Goal: Task Accomplishment & Management: Manage account settings

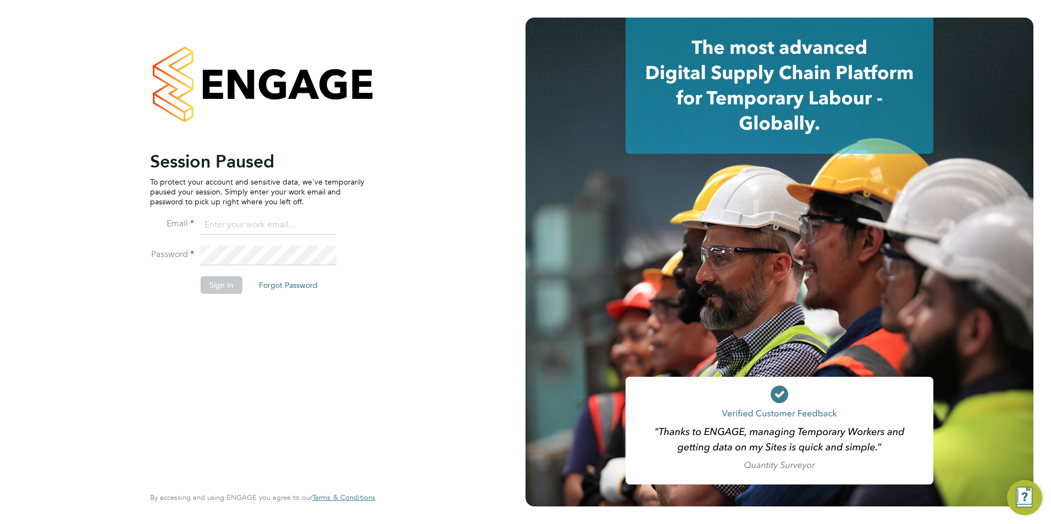
type input "george@mmpconsultancy.co.uk"
click at [230, 290] on button "Sign In" at bounding box center [222, 286] width 42 height 18
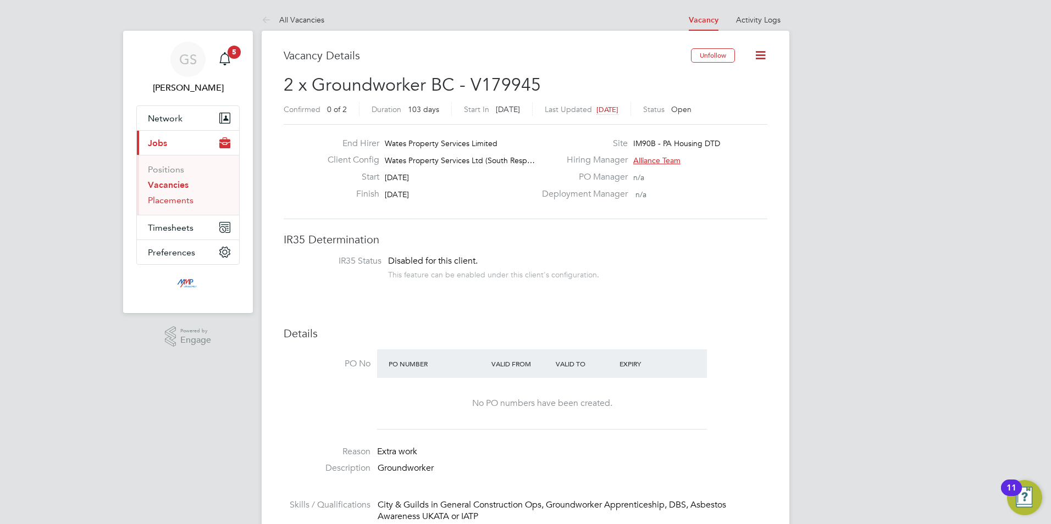
click at [181, 203] on link "Placements" at bounding box center [171, 200] width 46 height 10
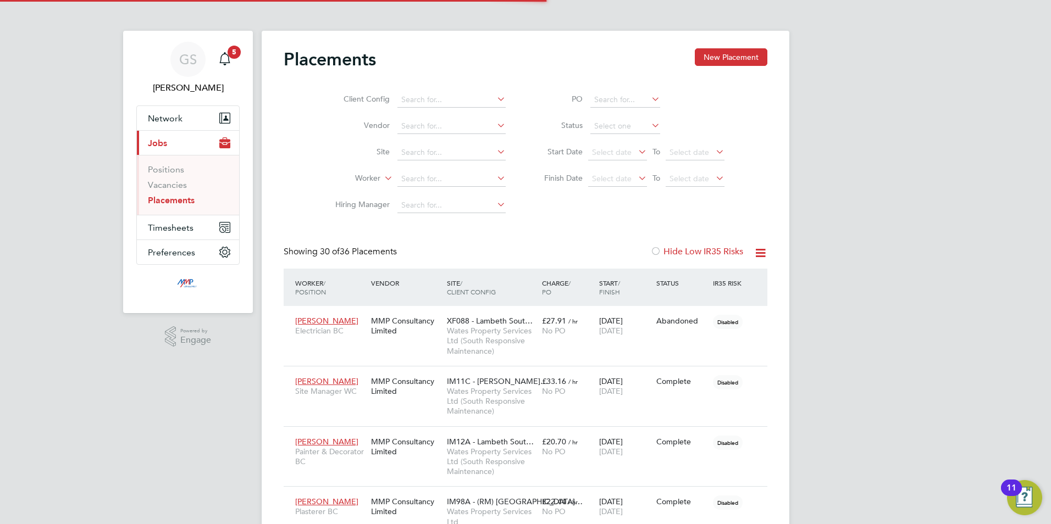
scroll to position [41, 76]
click at [183, 189] on link "Vacancies" at bounding box center [167, 185] width 39 height 10
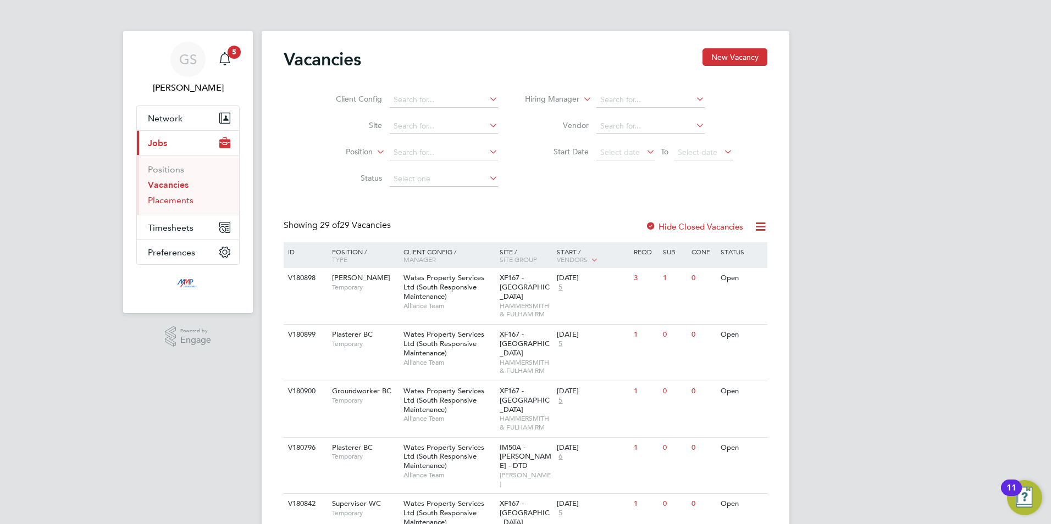
click at [186, 200] on link "Placements" at bounding box center [171, 200] width 46 height 10
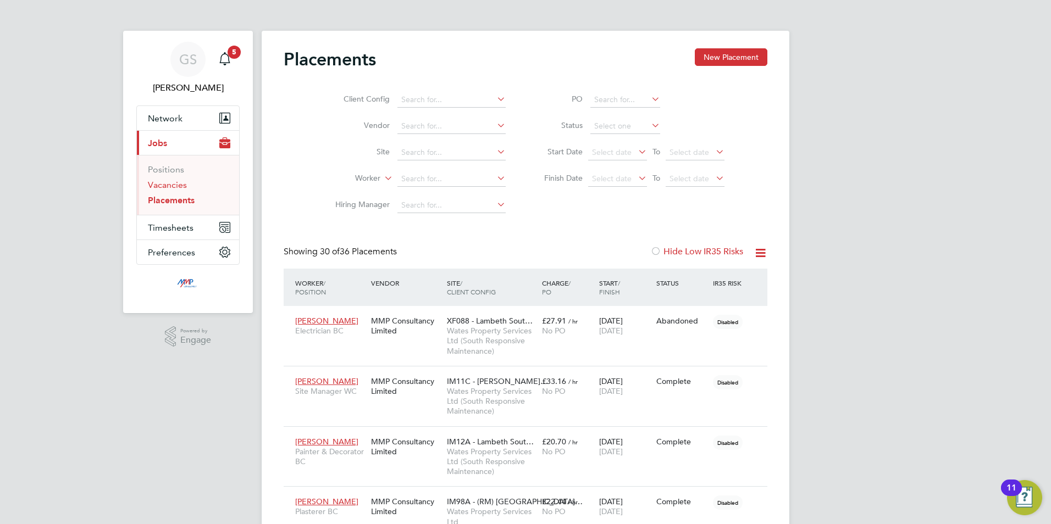
click at [183, 189] on link "Vacancies" at bounding box center [167, 185] width 39 height 10
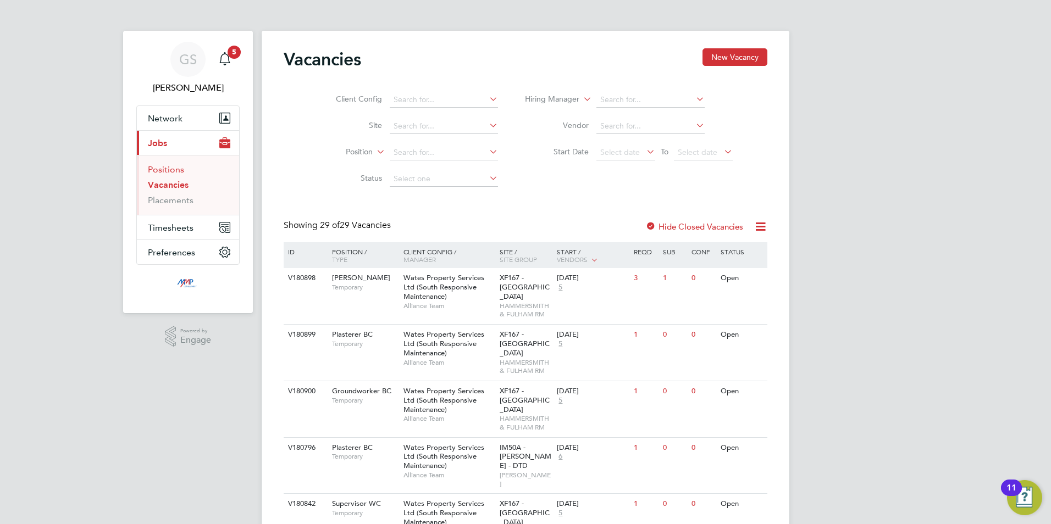
click at [174, 172] on link "Positions" at bounding box center [166, 169] width 36 height 10
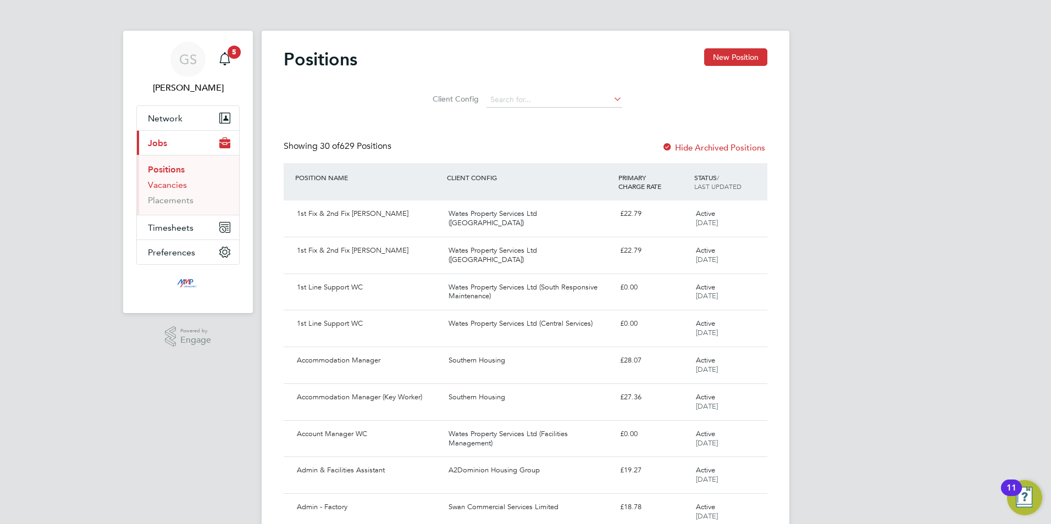
click at [179, 185] on link "Vacancies" at bounding box center [167, 185] width 39 height 10
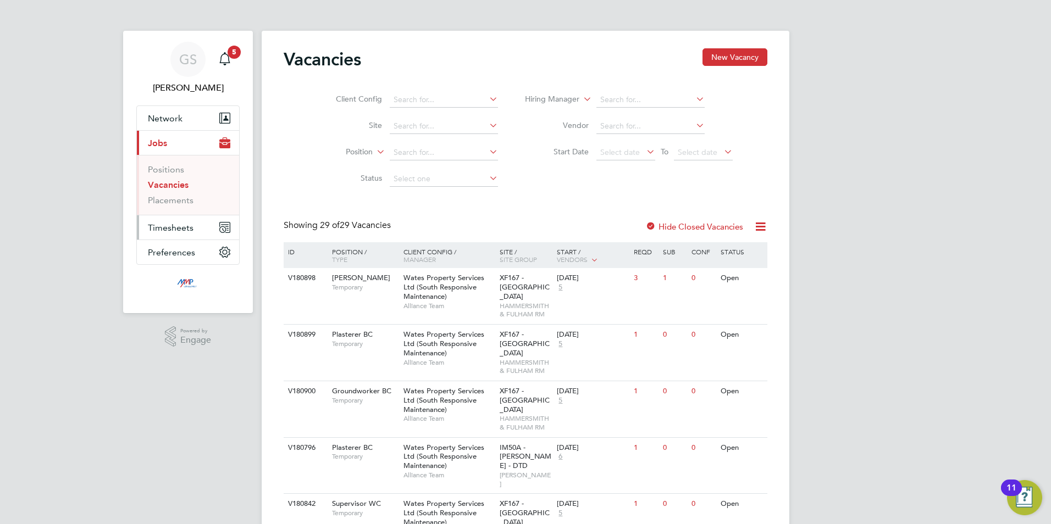
click at [176, 220] on button "Timesheets" at bounding box center [188, 228] width 102 height 24
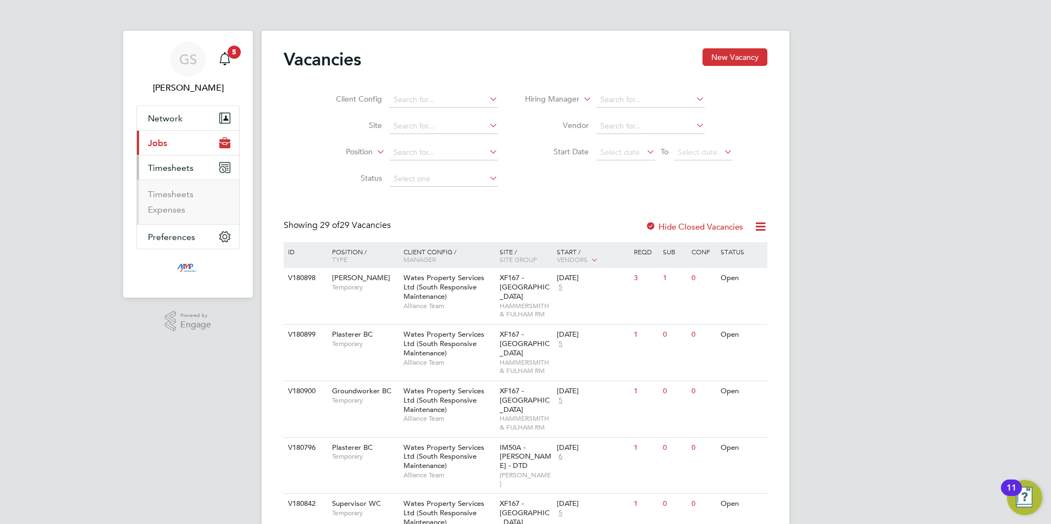
click at [187, 200] on li "Timesheets" at bounding box center [189, 196] width 82 height 15
click at [190, 196] on link "Timesheets" at bounding box center [171, 194] width 46 height 10
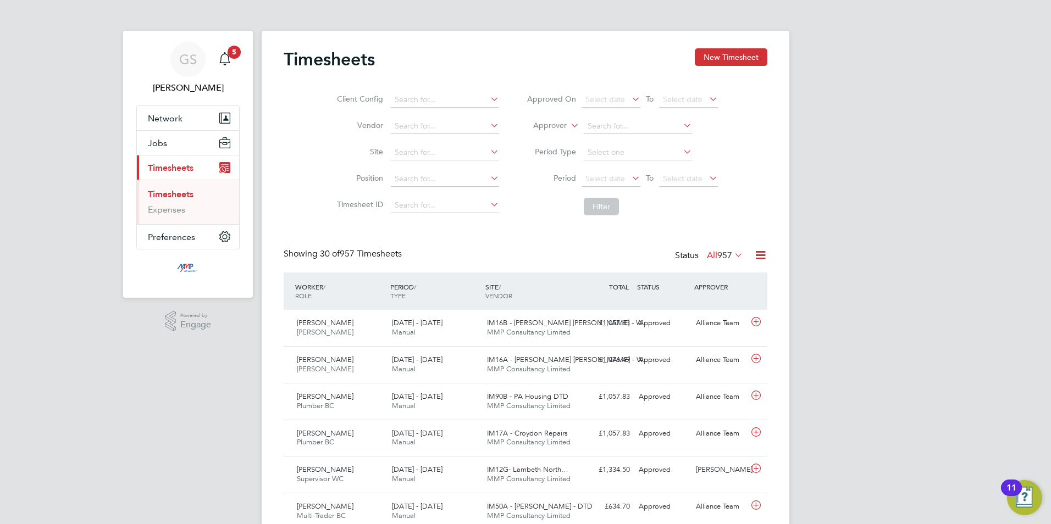
scroll to position [28, 96]
click at [720, 66] on button "New Timesheet" at bounding box center [731, 57] width 73 height 18
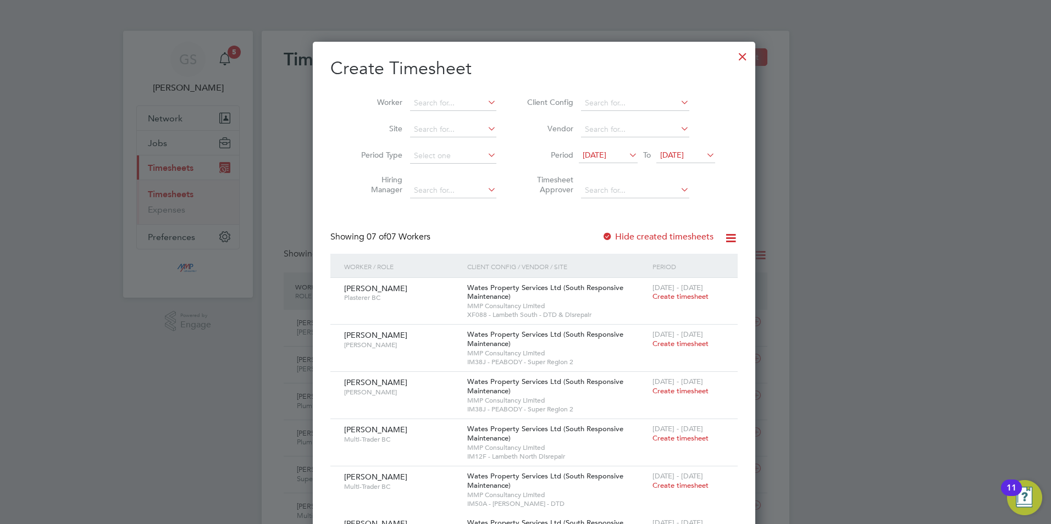
click at [632, 232] on label "Hide created timesheets" at bounding box center [658, 236] width 112 height 11
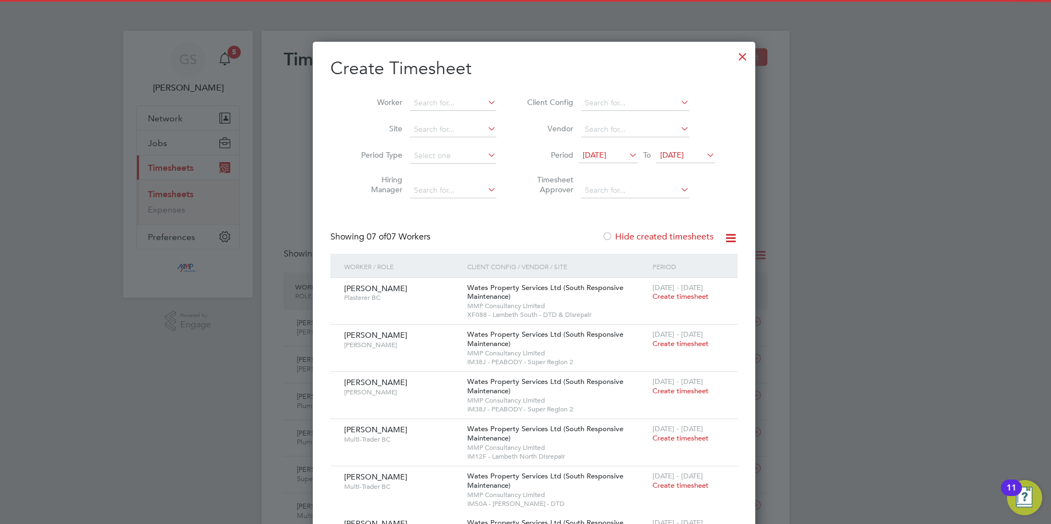
click at [632, 232] on label "Hide created timesheets" at bounding box center [658, 236] width 112 height 11
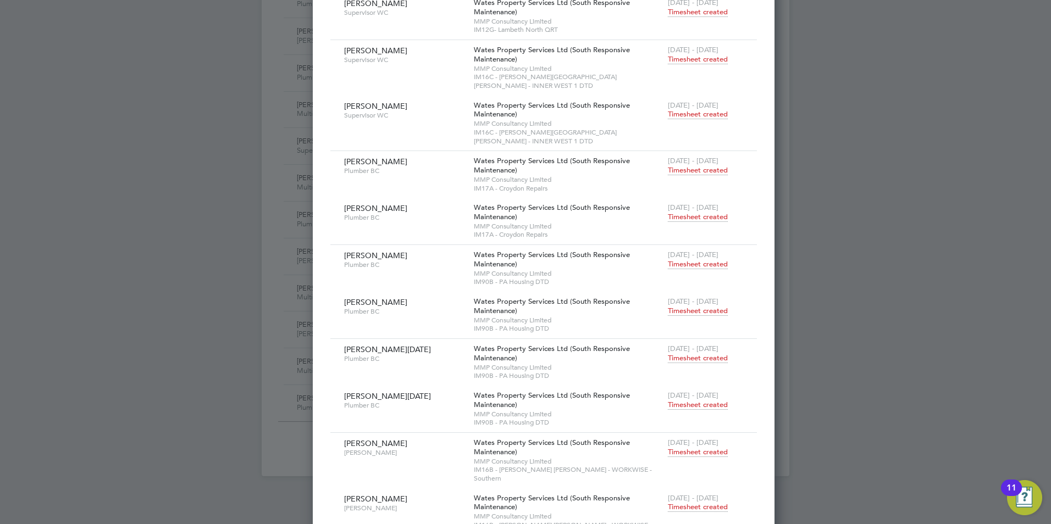
click at [668, 400] on span "Timesheet created" at bounding box center [698, 405] width 60 height 10
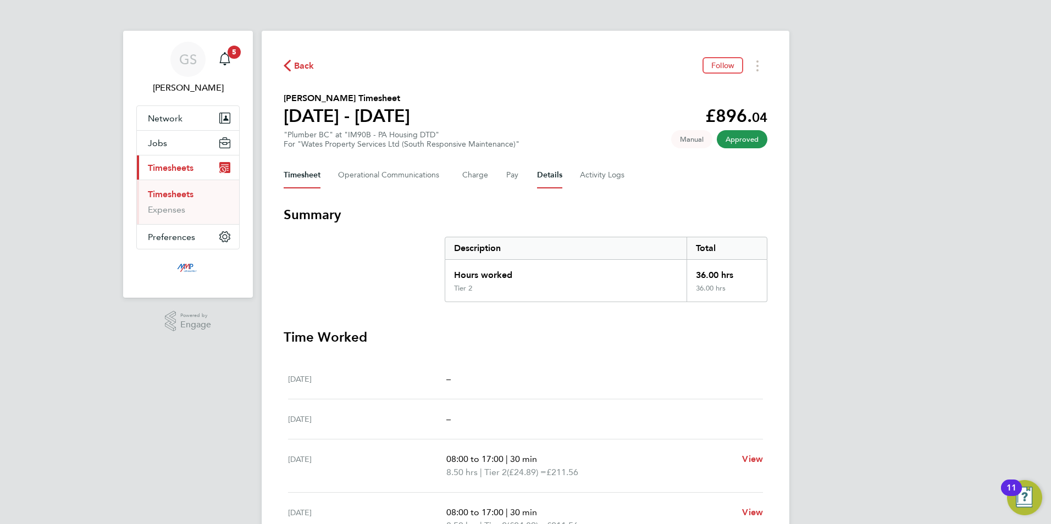
click at [539, 176] on button "Details" at bounding box center [549, 175] width 25 height 26
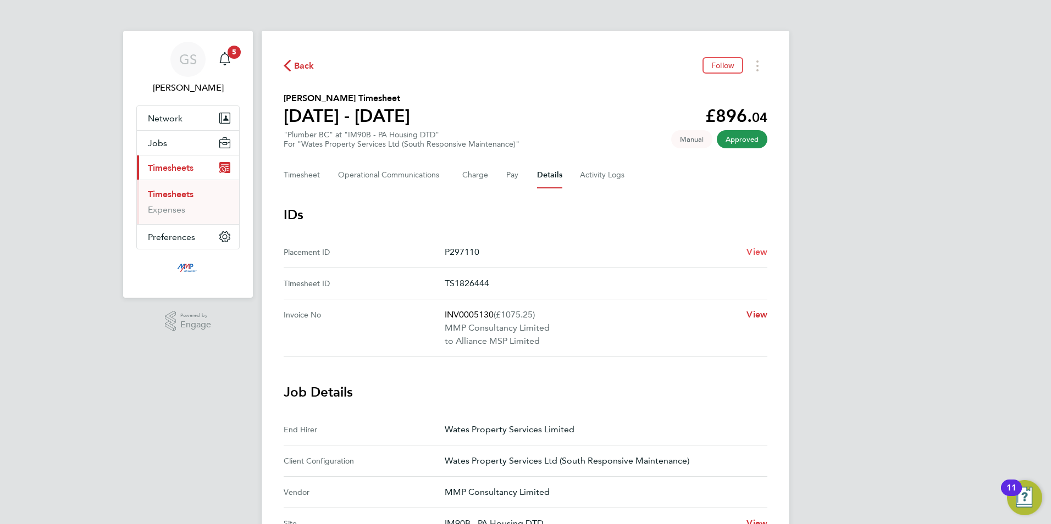
click at [748, 254] on span "View" at bounding box center [757, 252] width 21 height 10
click at [753, 250] on span "View" at bounding box center [757, 252] width 21 height 10
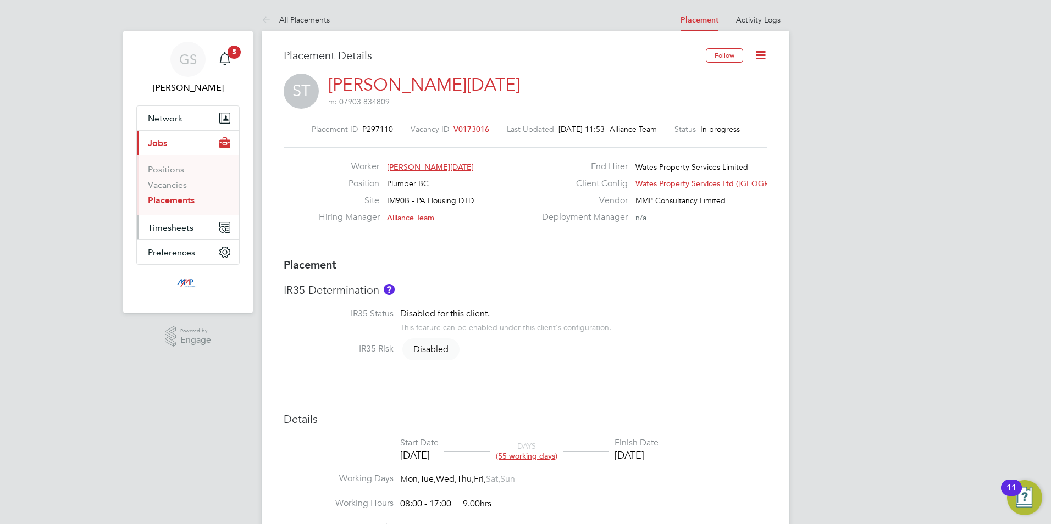
click at [176, 228] on span "Timesheets" at bounding box center [171, 228] width 46 height 10
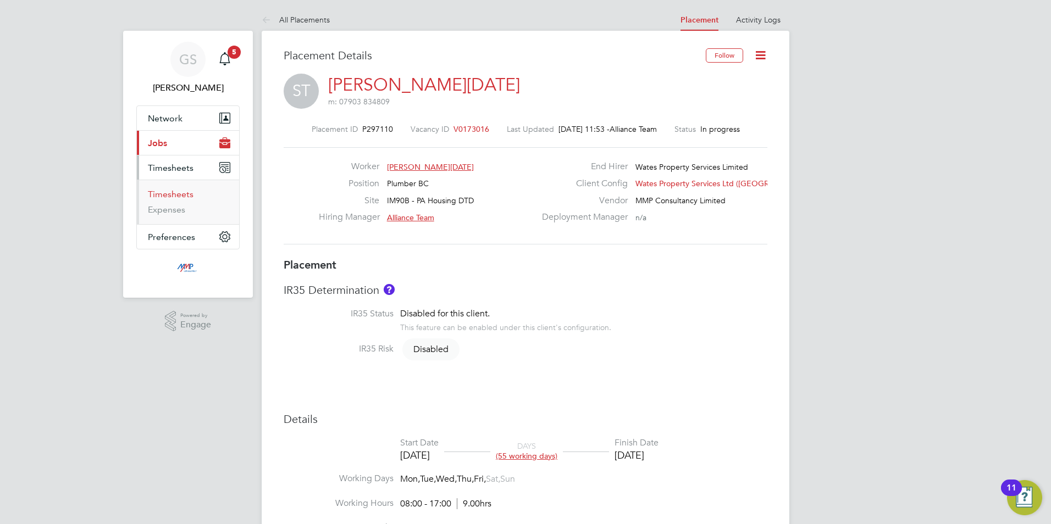
click at [174, 195] on link "Timesheets" at bounding box center [171, 194] width 46 height 10
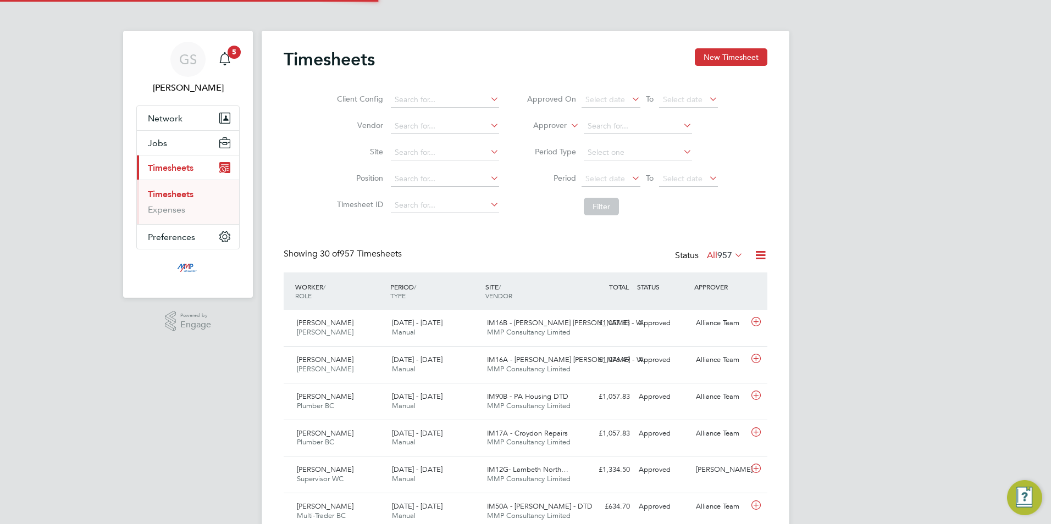
scroll to position [28, 96]
click at [704, 52] on button "New Timesheet" at bounding box center [731, 57] width 73 height 18
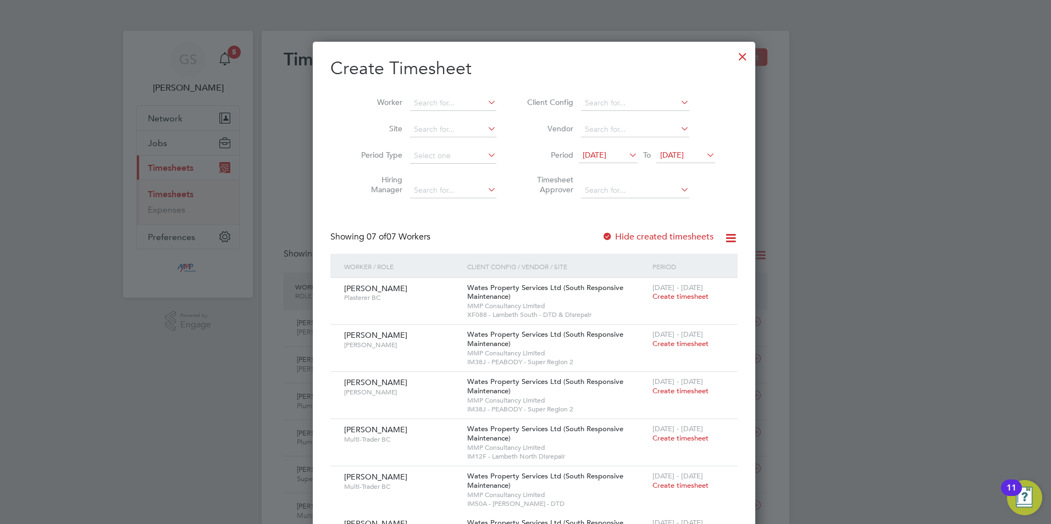
click at [733, 57] on div at bounding box center [743, 54] width 20 height 20
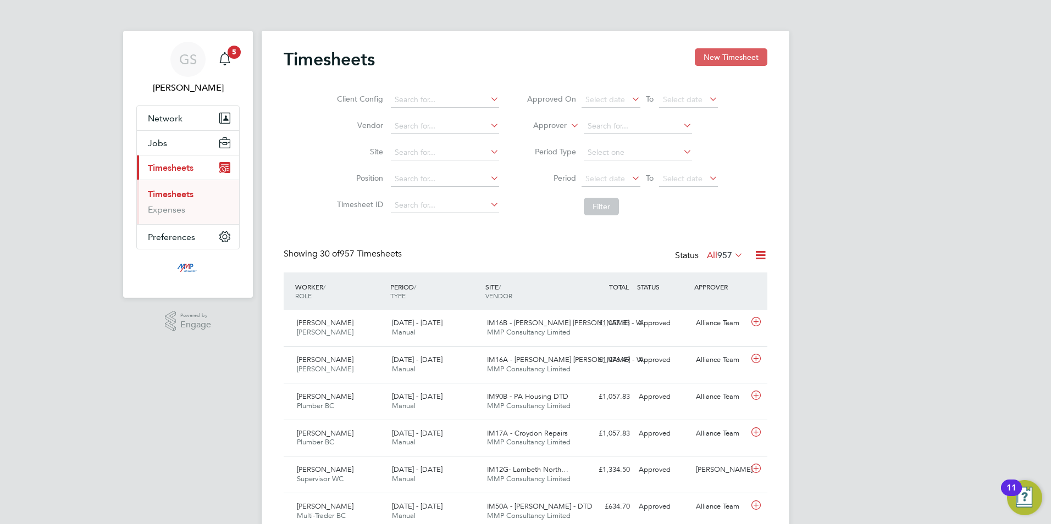
click at [748, 52] on button "New Timesheet" at bounding box center [731, 57] width 73 height 18
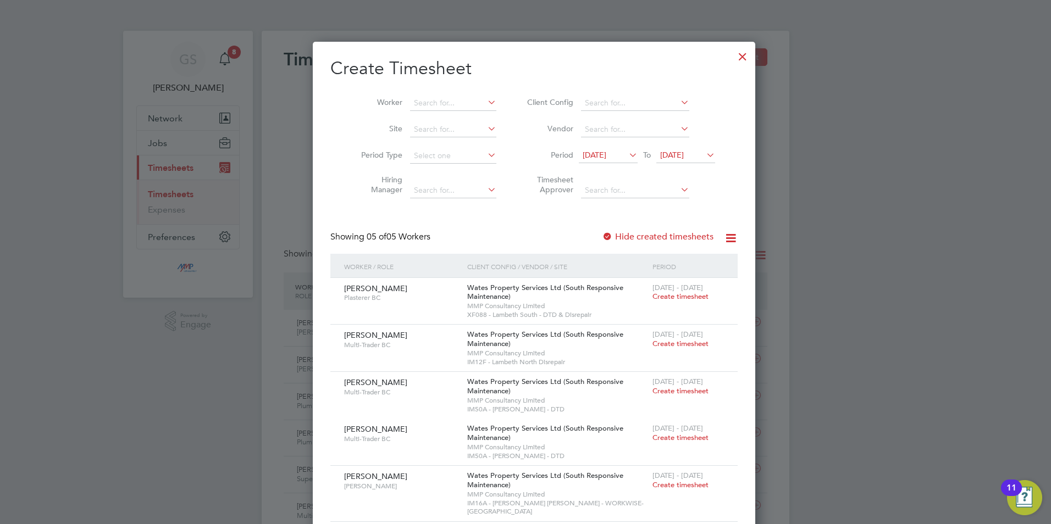
scroll to position [110, 0]
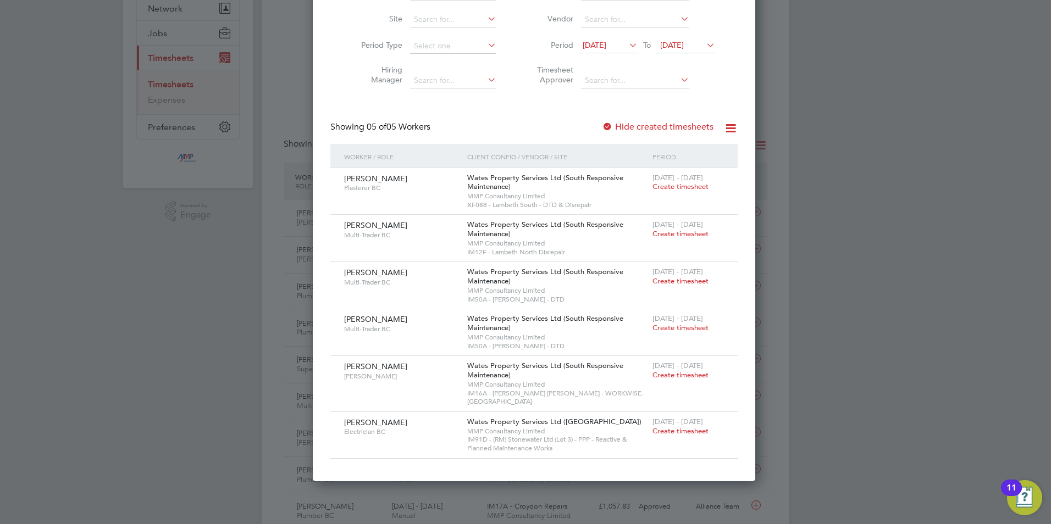
click at [664, 129] on label "Hide created timesheets" at bounding box center [658, 127] width 112 height 11
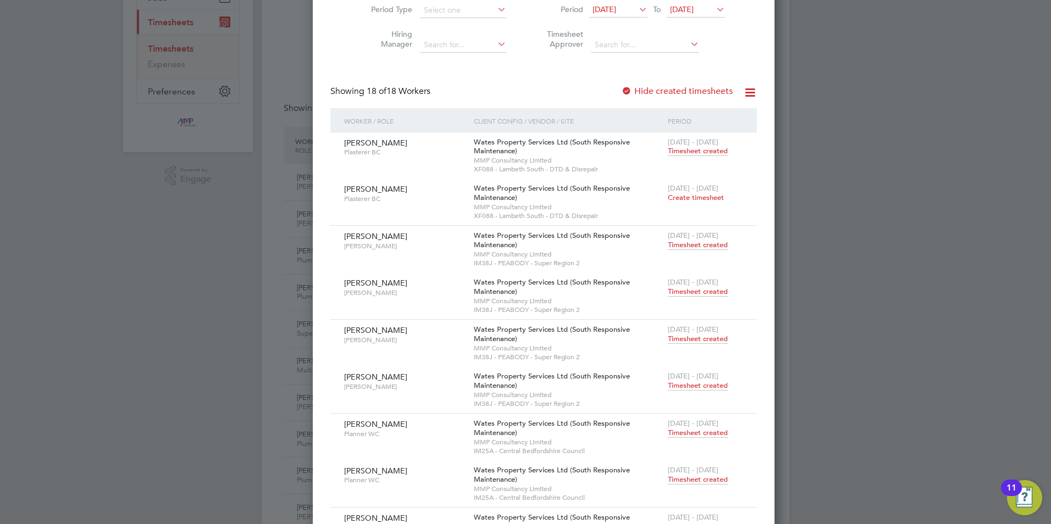
scroll to position [165, 0]
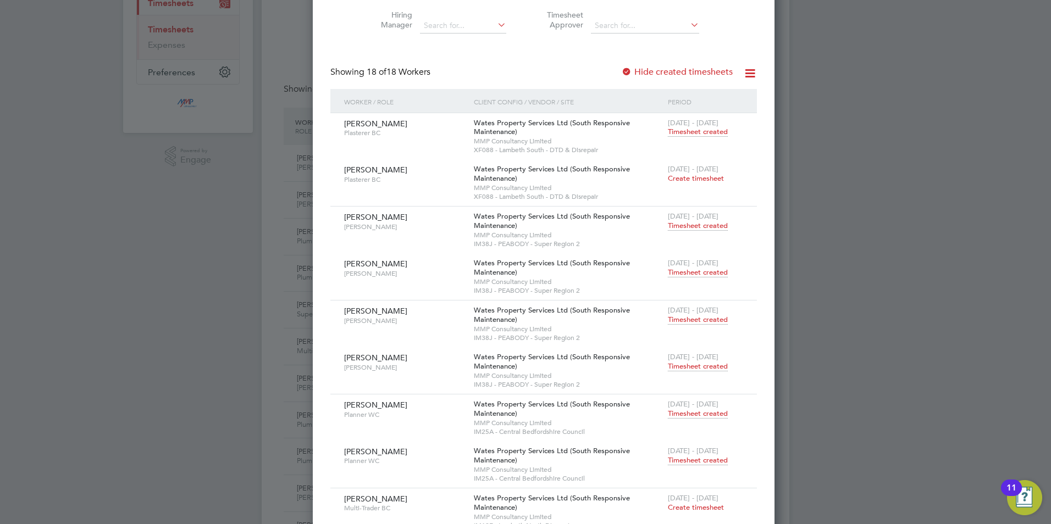
click at [668, 272] on span "Timesheet created" at bounding box center [698, 273] width 60 height 10
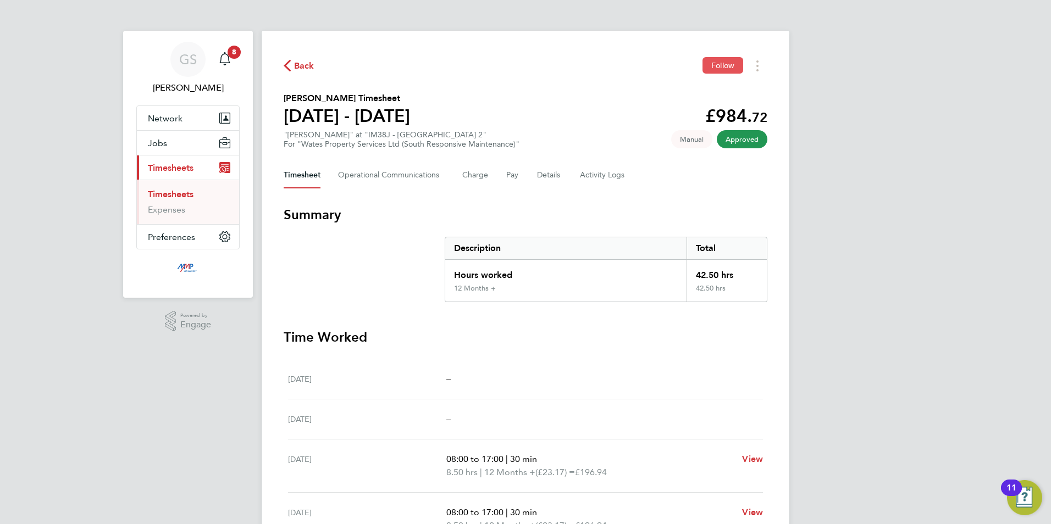
click at [713, 68] on span "Follow" at bounding box center [722, 65] width 23 height 10
click at [168, 193] on link "Timesheets" at bounding box center [171, 194] width 46 height 10
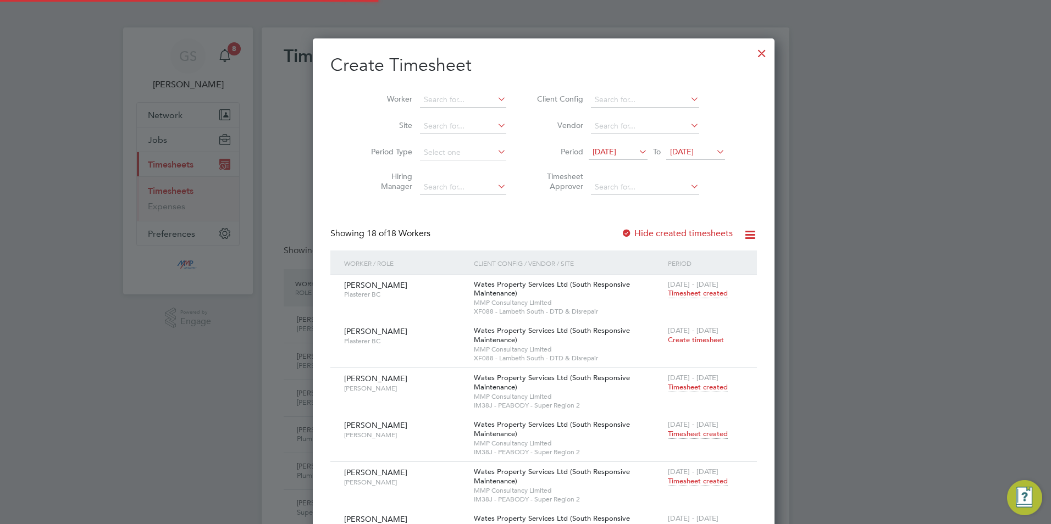
scroll to position [5, 5]
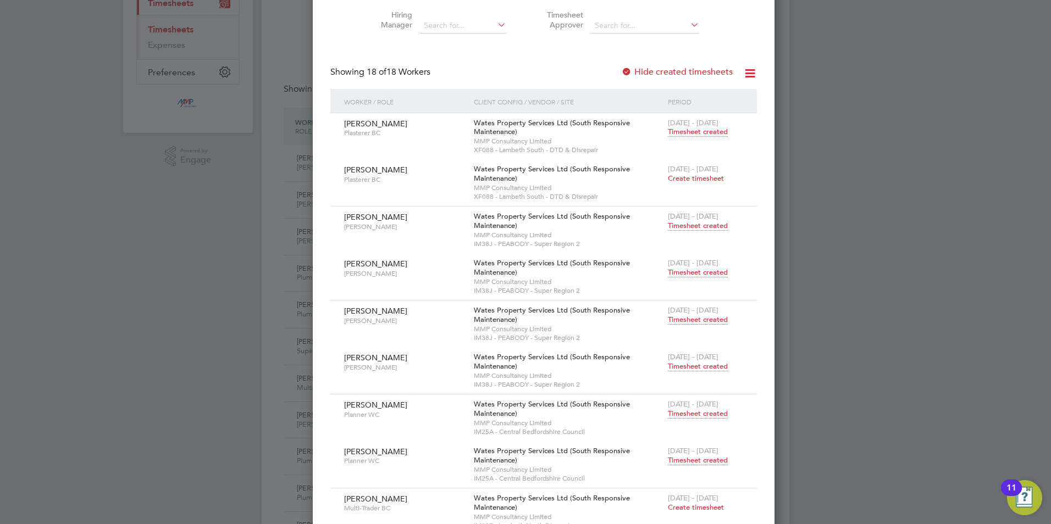
click at [668, 366] on span "Timesheet created" at bounding box center [698, 367] width 60 height 10
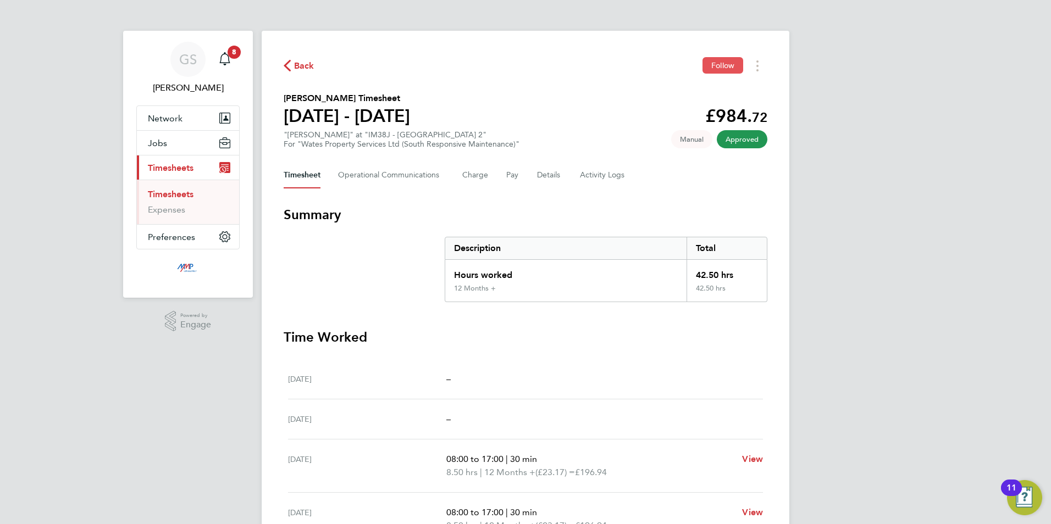
click at [719, 65] on span "Follow" at bounding box center [722, 65] width 23 height 10
click at [183, 194] on link "Timesheets" at bounding box center [171, 194] width 46 height 10
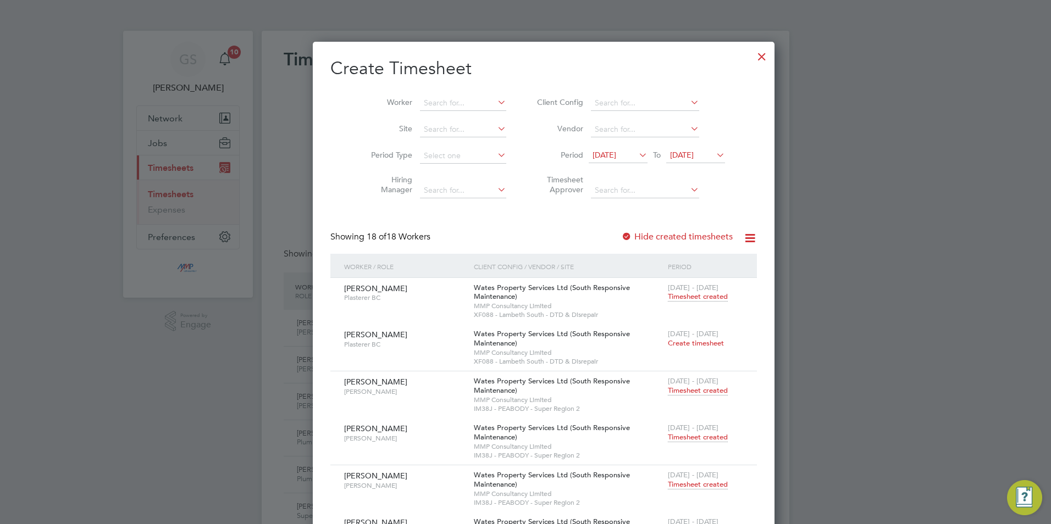
scroll to position [28, 96]
click at [752, 57] on div at bounding box center [762, 54] width 20 height 20
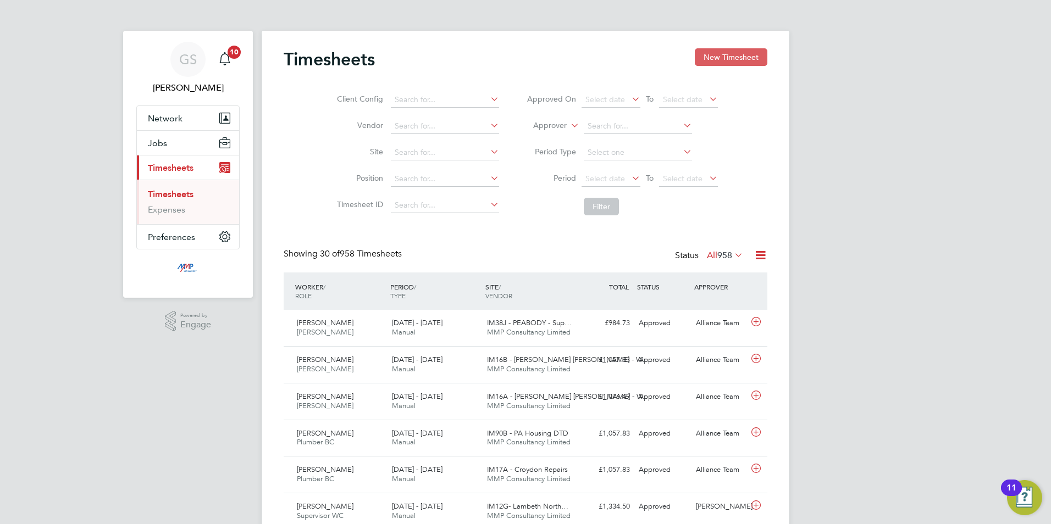
click at [730, 62] on button "New Timesheet" at bounding box center [731, 57] width 73 height 18
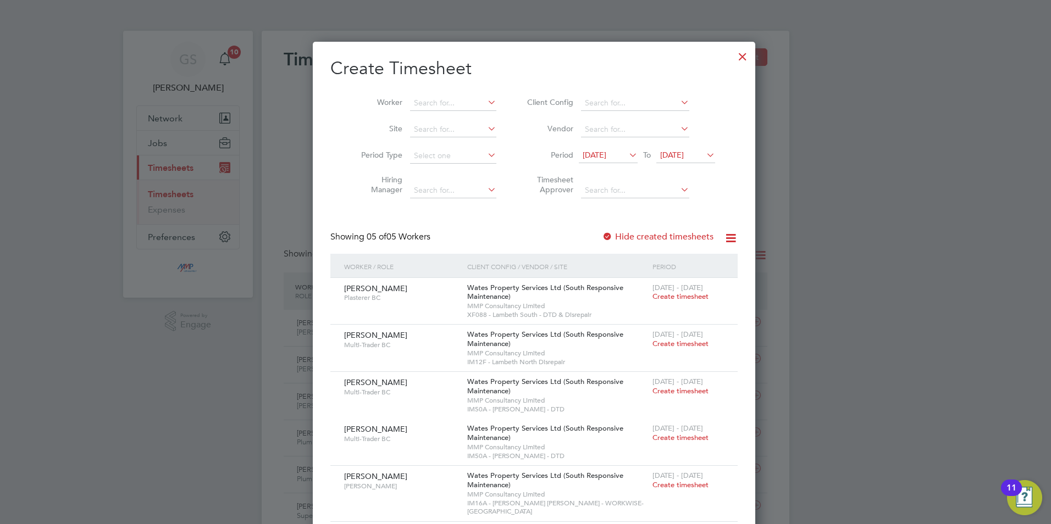
click at [733, 58] on div at bounding box center [743, 54] width 20 height 20
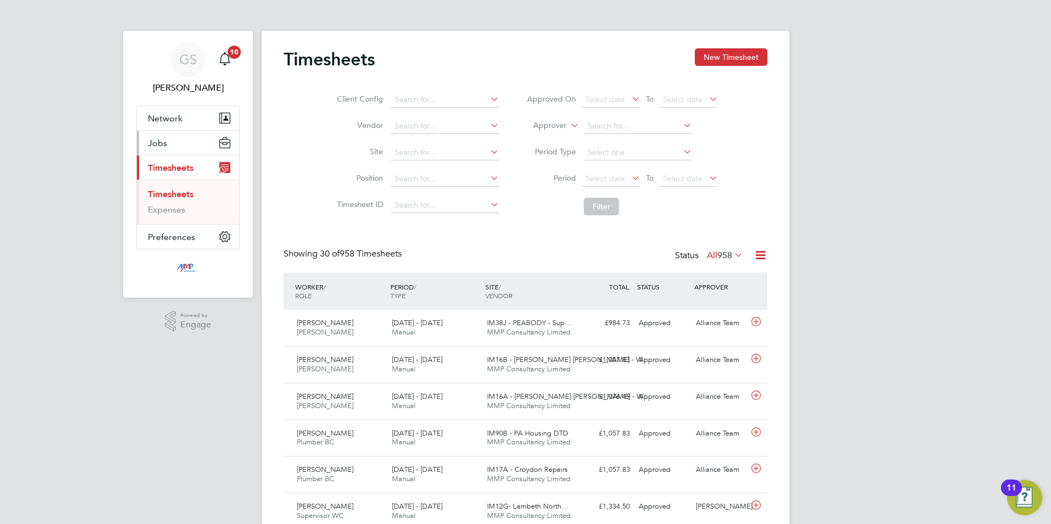
click at [172, 151] on button "Jobs" at bounding box center [188, 143] width 102 height 24
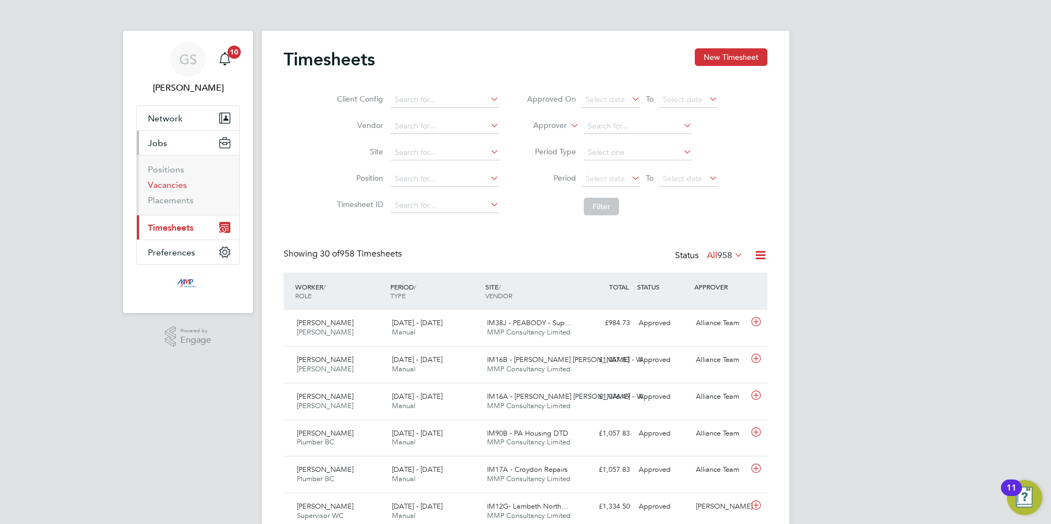
click at [176, 187] on link "Vacancies" at bounding box center [167, 185] width 39 height 10
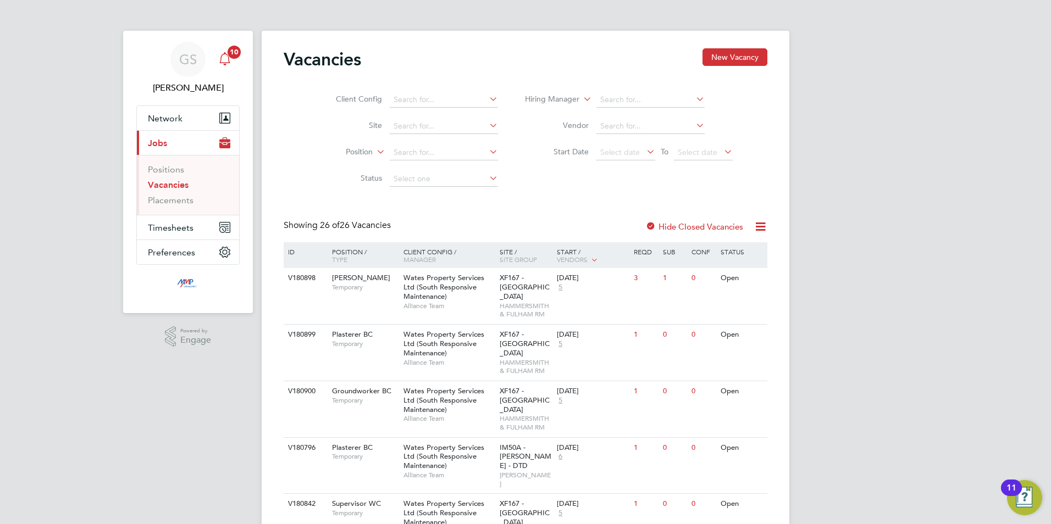
click at [229, 69] on div "Main navigation" at bounding box center [225, 59] width 22 height 22
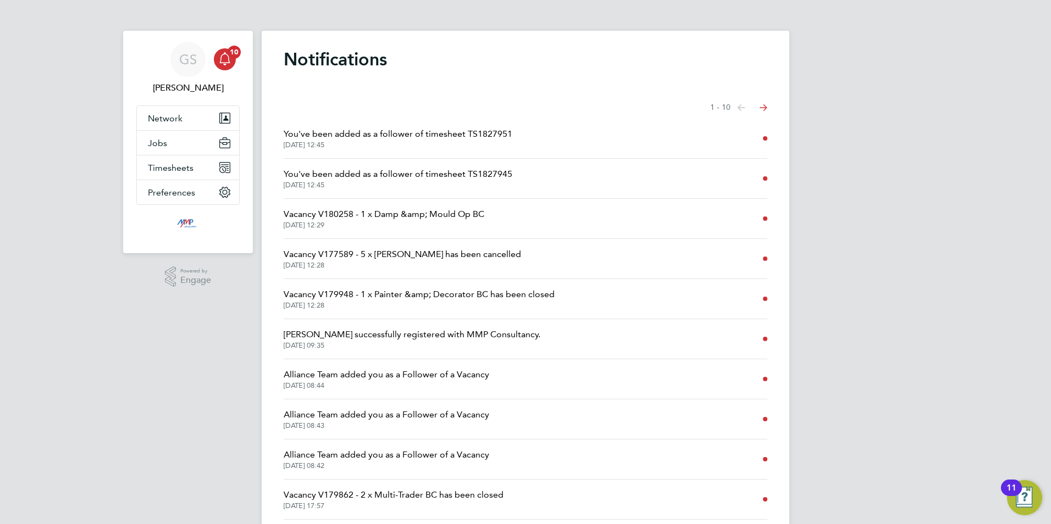
click at [416, 141] on span "24 Sep 2025, 12:45" at bounding box center [398, 145] width 229 height 9
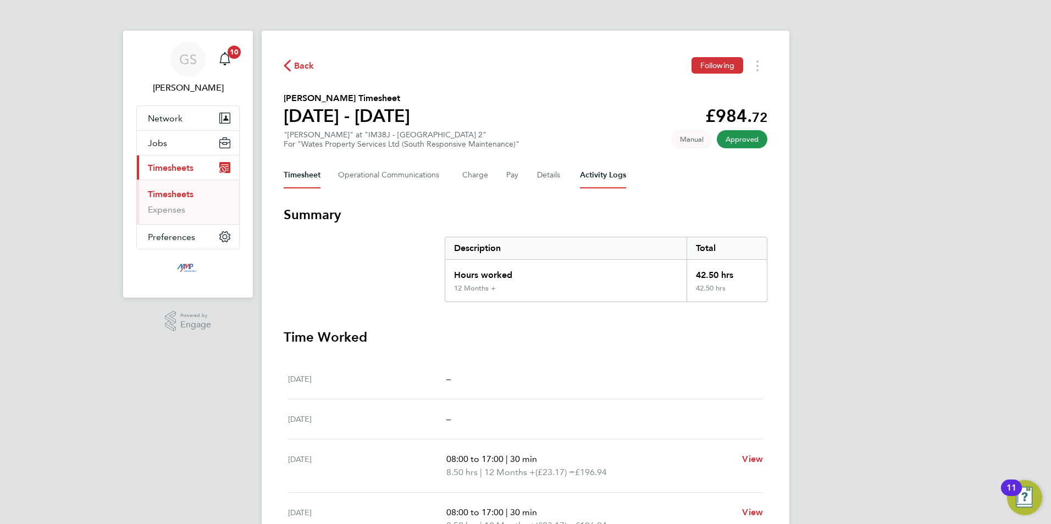
click at [586, 175] on Logs-tab "Activity Logs" at bounding box center [603, 175] width 46 height 26
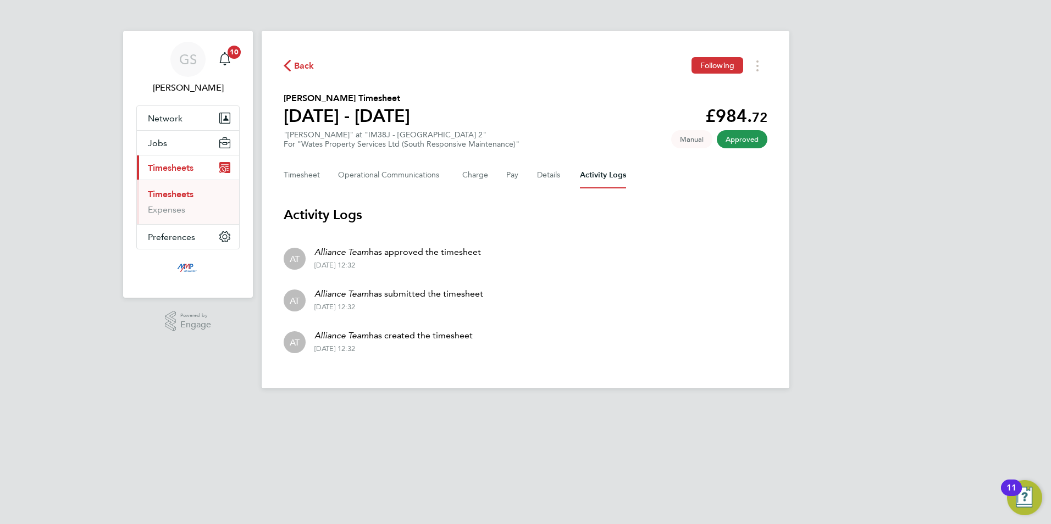
click at [183, 192] on link "Timesheets" at bounding box center [171, 194] width 46 height 10
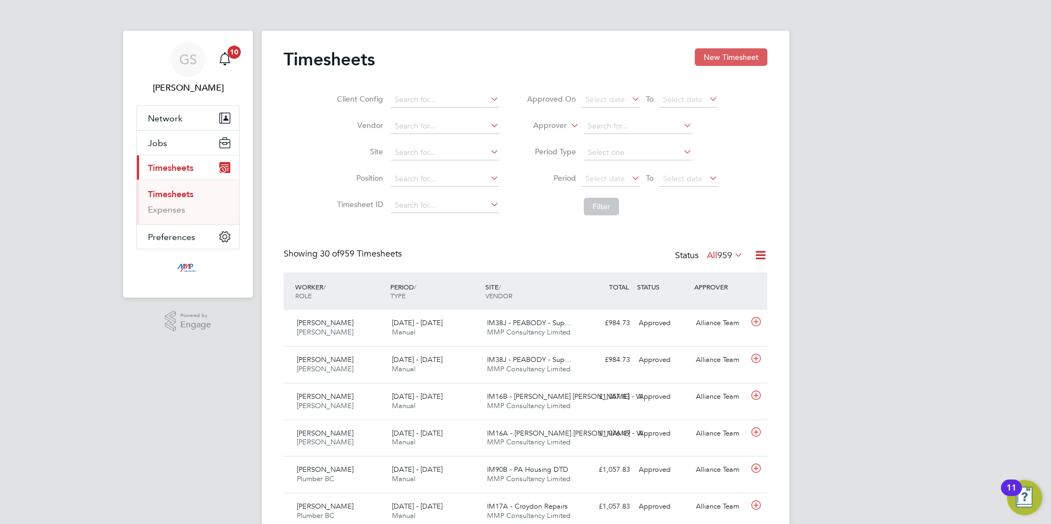
click at [701, 60] on button "New Timesheet" at bounding box center [731, 57] width 73 height 18
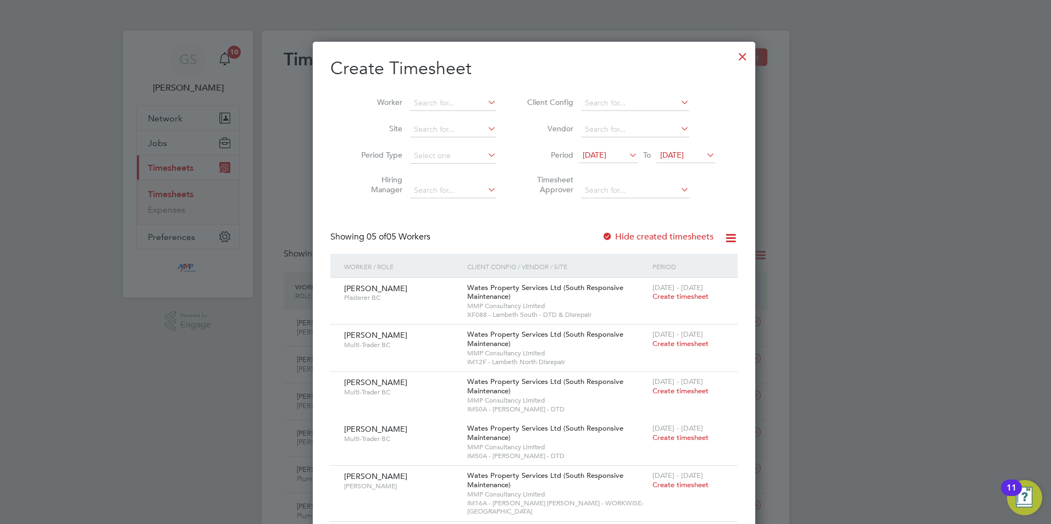
click at [733, 57] on div at bounding box center [743, 54] width 20 height 20
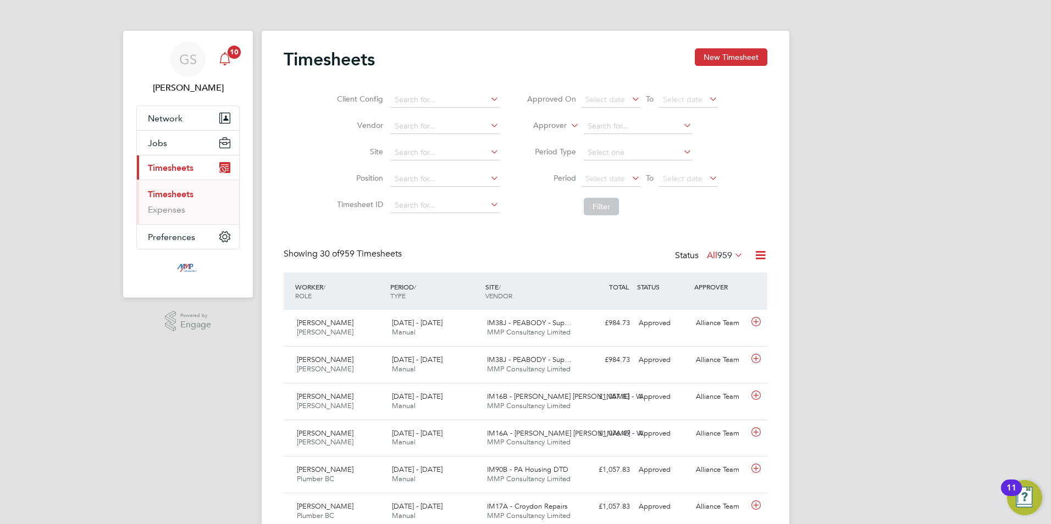
click at [230, 56] on span "10" at bounding box center [234, 52] width 13 height 13
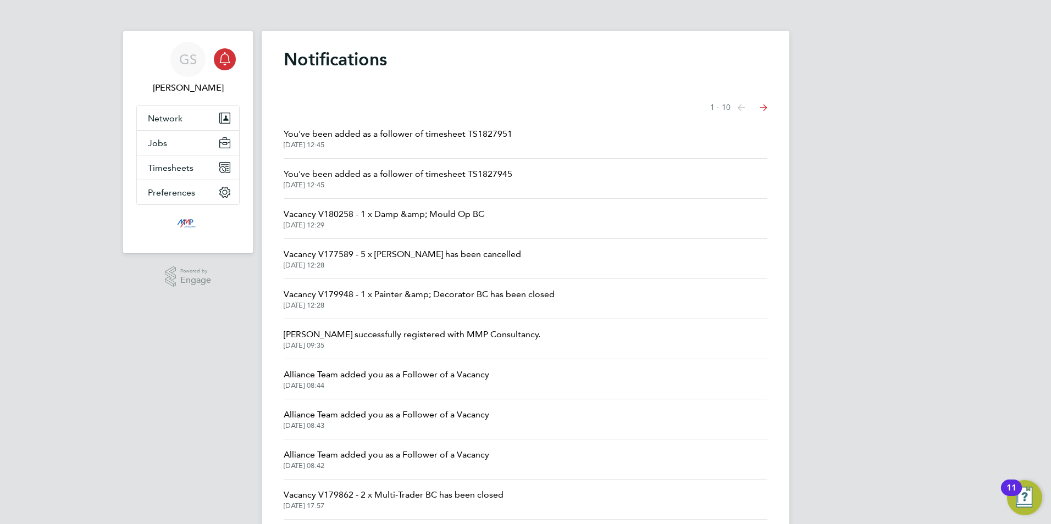
click at [368, 175] on span "You've been added as a follower of timesheet TS1827945" at bounding box center [398, 174] width 229 height 13
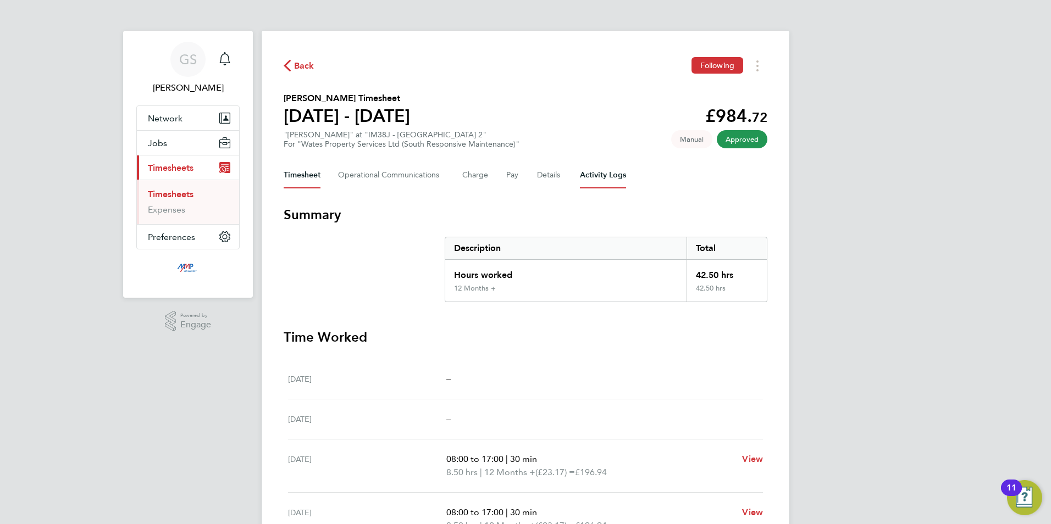
click at [594, 170] on Logs-tab "Activity Logs" at bounding box center [603, 175] width 46 height 26
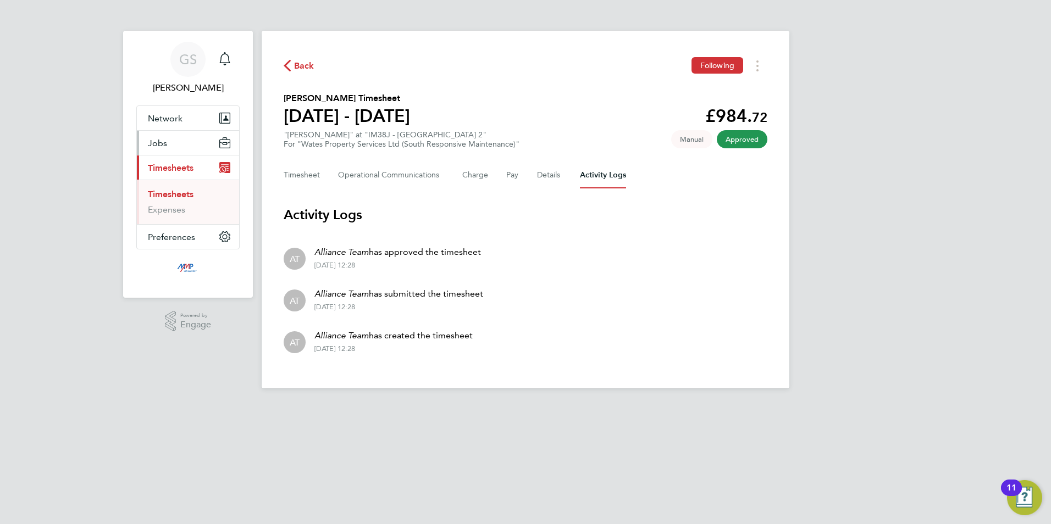
click at [186, 153] on button "Jobs" at bounding box center [188, 143] width 102 height 24
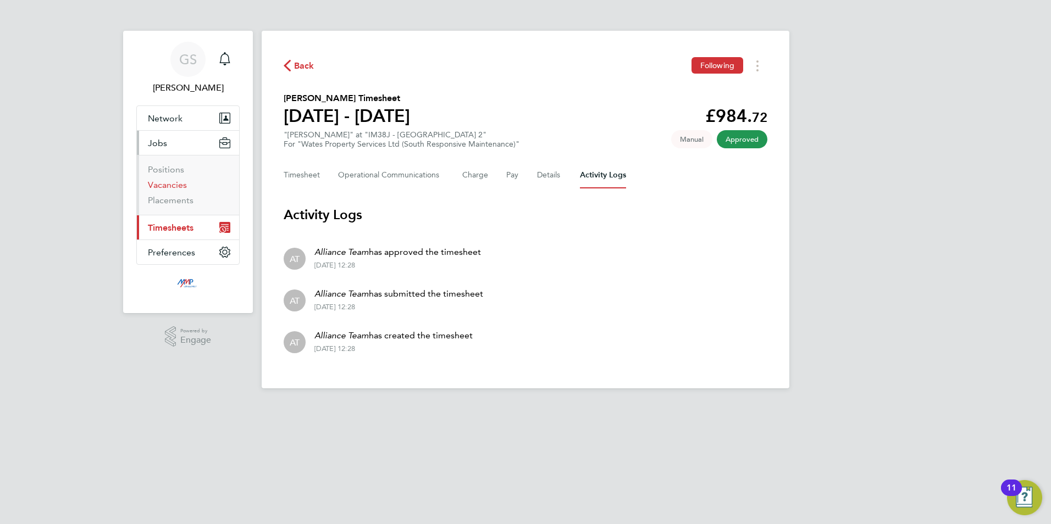
click at [181, 186] on link "Vacancies" at bounding box center [167, 185] width 39 height 10
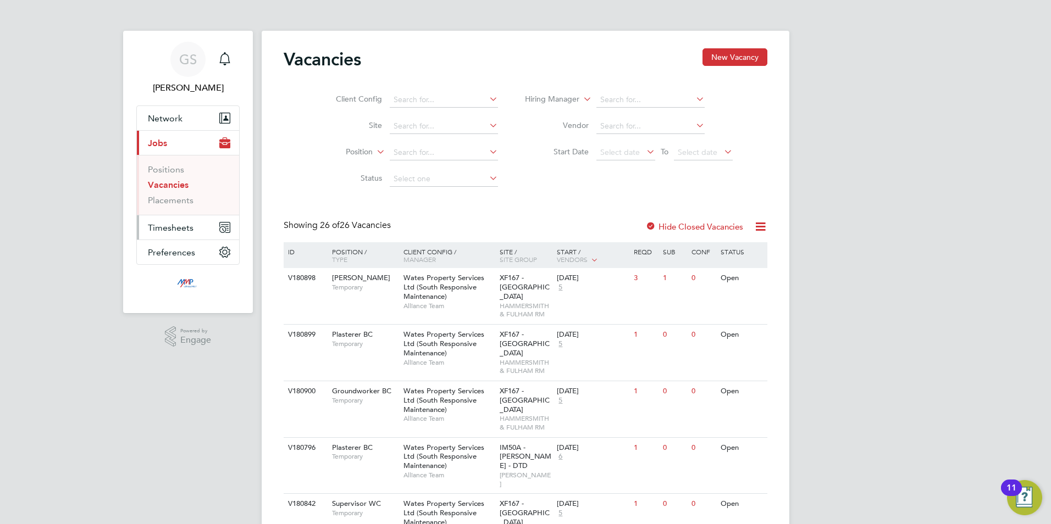
click at [186, 228] on span "Timesheets" at bounding box center [171, 228] width 46 height 10
click at [183, 196] on link "Timesheets" at bounding box center [171, 194] width 46 height 10
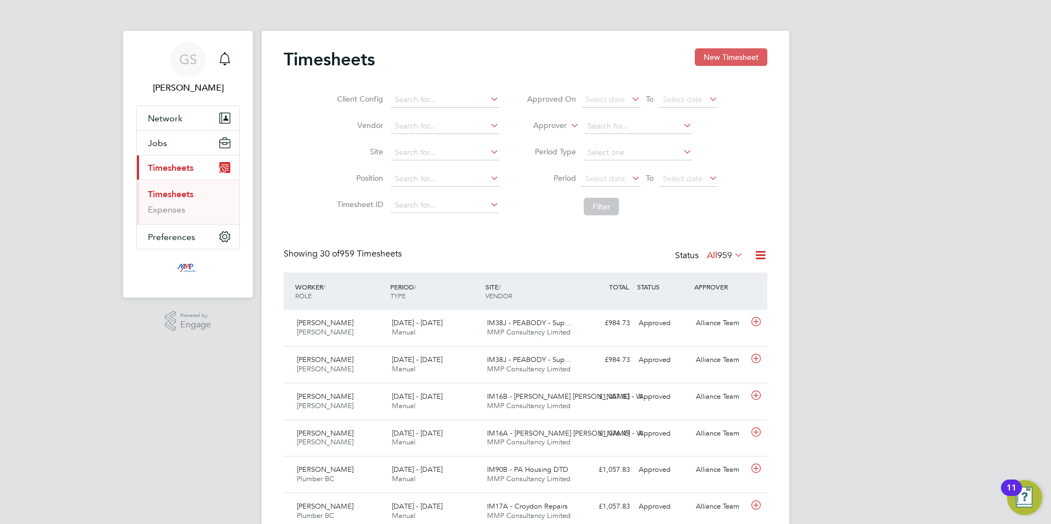
click at [724, 61] on button "New Timesheet" at bounding box center [731, 57] width 73 height 18
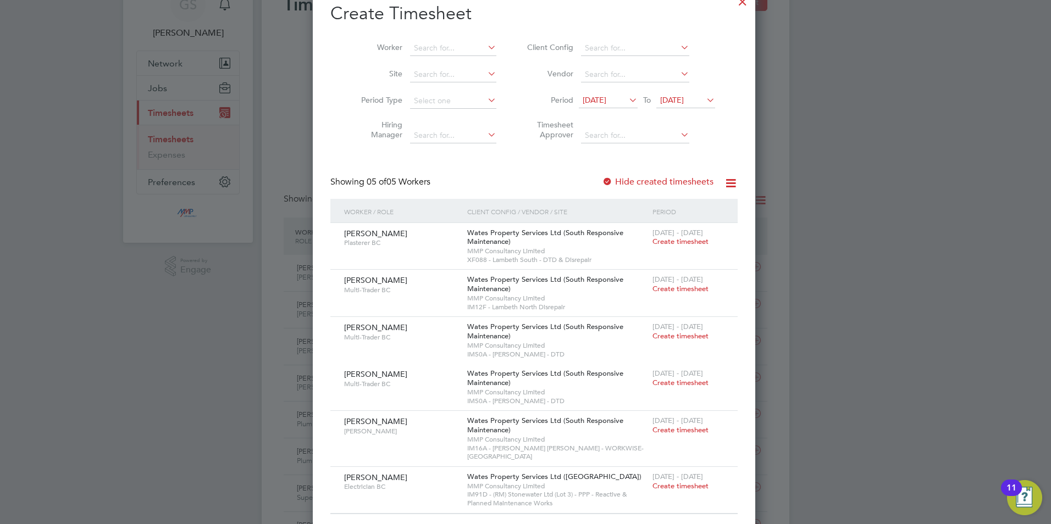
click at [673, 187] on div "Hide created timesheets" at bounding box center [659, 182] width 114 height 12
click at [673, 184] on label "Hide created timesheets" at bounding box center [658, 181] width 112 height 11
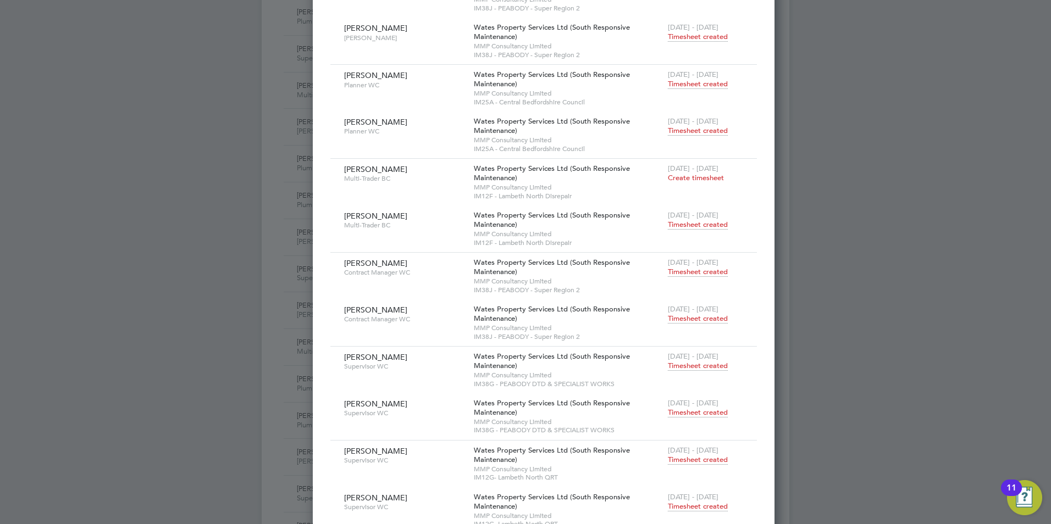
click at [675, 225] on span "Timesheet created" at bounding box center [698, 225] width 60 height 10
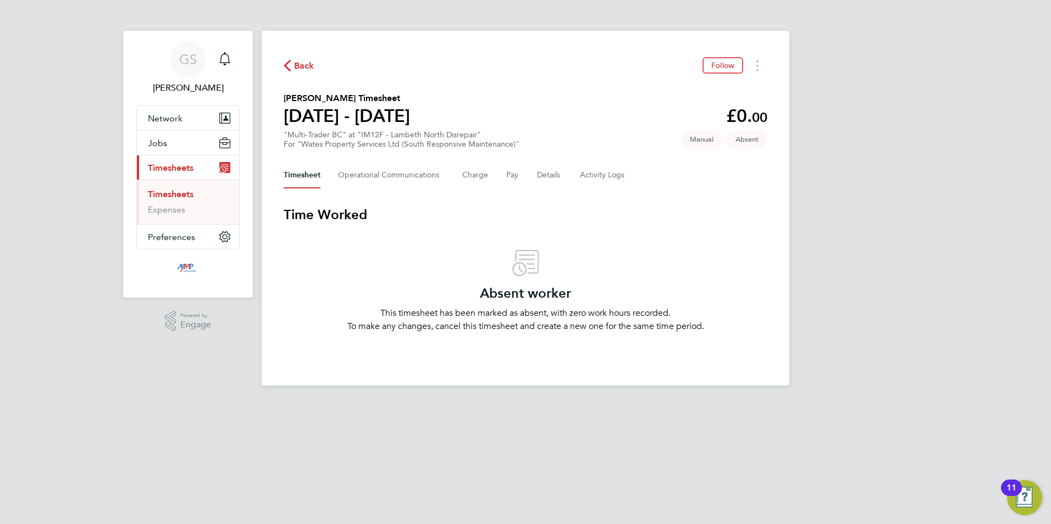
click at [176, 192] on link "Timesheets" at bounding box center [171, 194] width 46 height 10
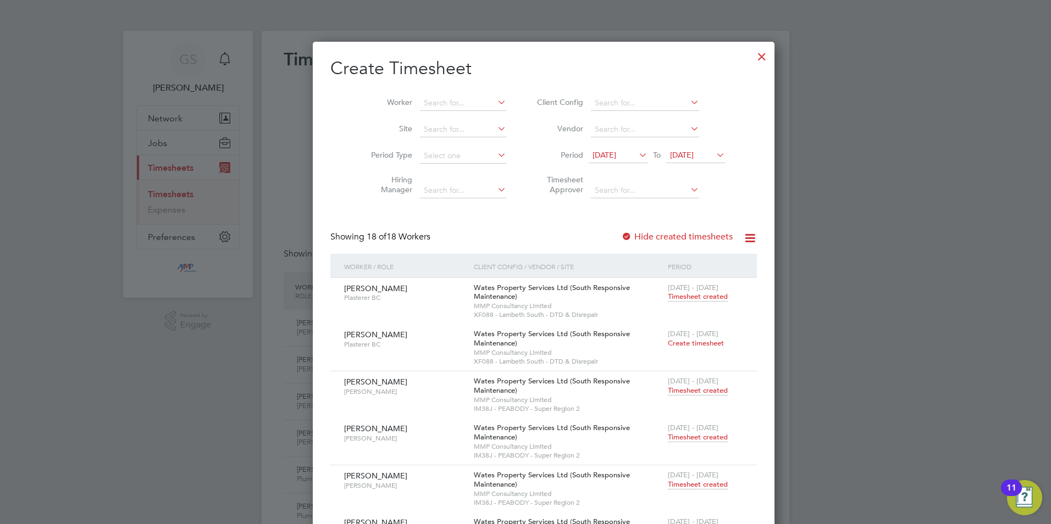
click at [752, 57] on div at bounding box center [762, 54] width 20 height 20
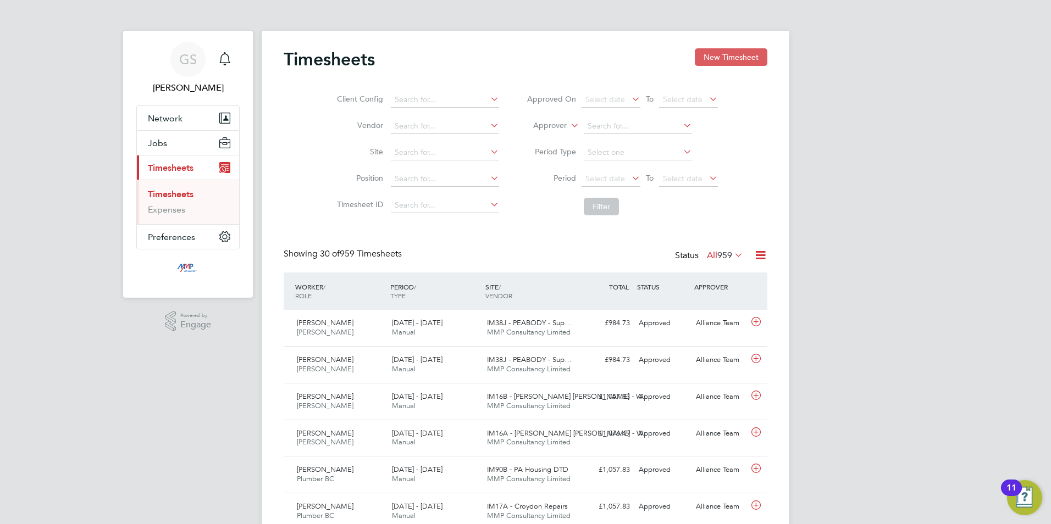
click at [742, 62] on button "New Timesheet" at bounding box center [731, 57] width 73 height 18
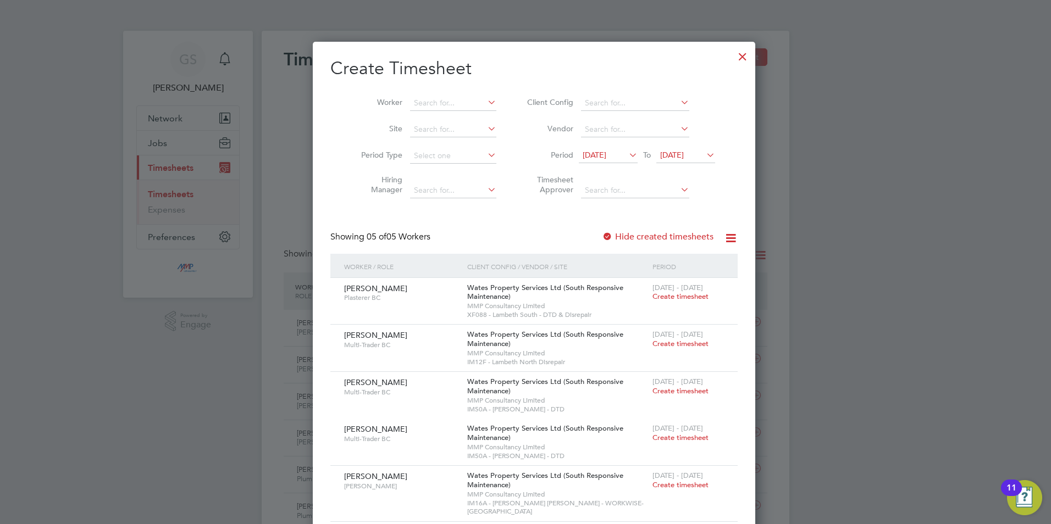
click at [733, 56] on div at bounding box center [743, 54] width 20 height 20
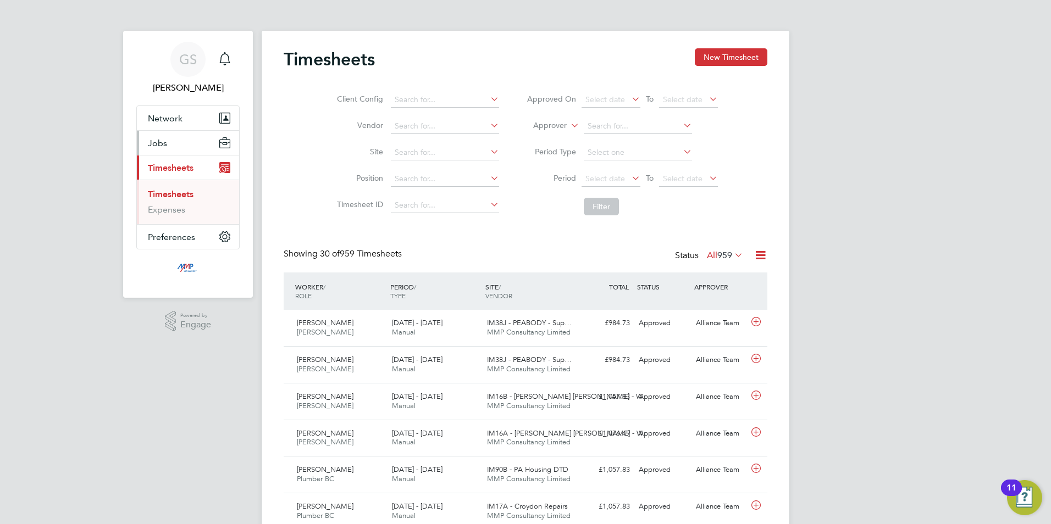
click at [157, 148] on span "Jobs" at bounding box center [157, 143] width 19 height 10
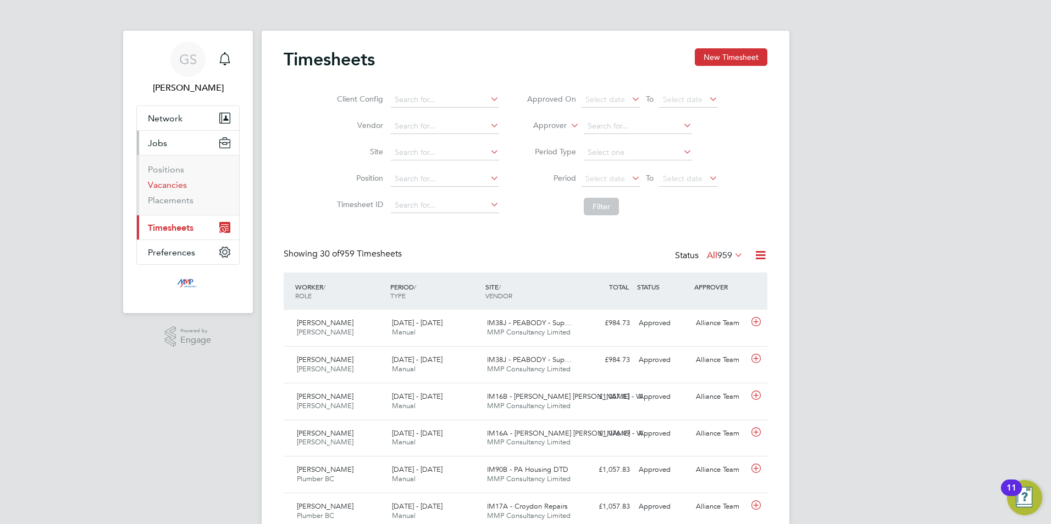
click at [180, 185] on link "Vacancies" at bounding box center [167, 185] width 39 height 10
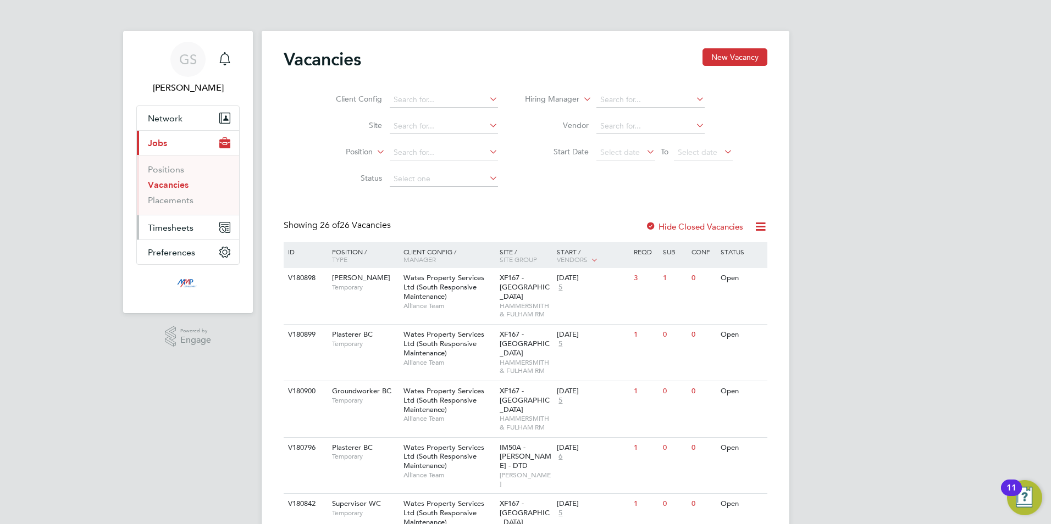
click at [185, 233] on span "Timesheets" at bounding box center [171, 228] width 46 height 10
click at [179, 191] on link "Timesheets" at bounding box center [171, 194] width 46 height 10
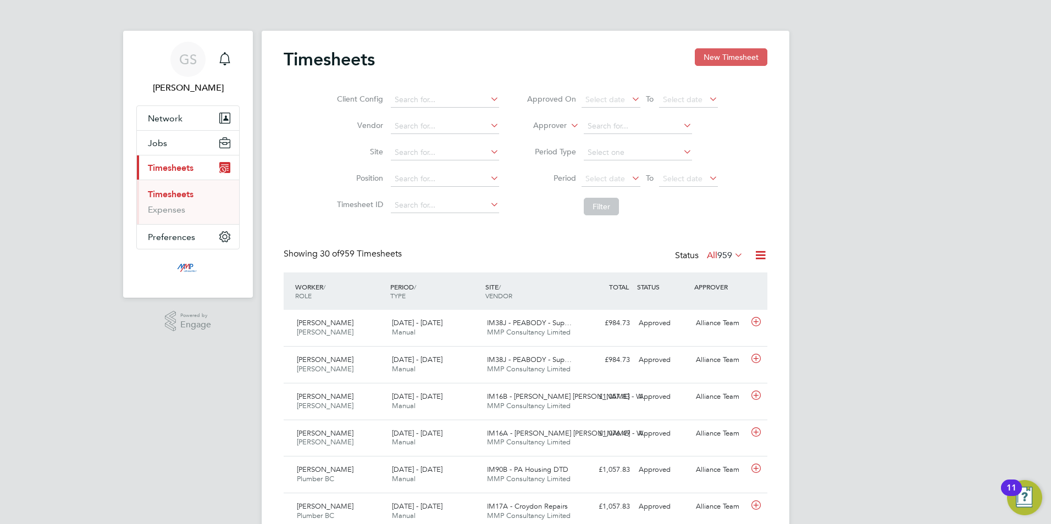
click at [726, 63] on button "New Timesheet" at bounding box center [731, 57] width 73 height 18
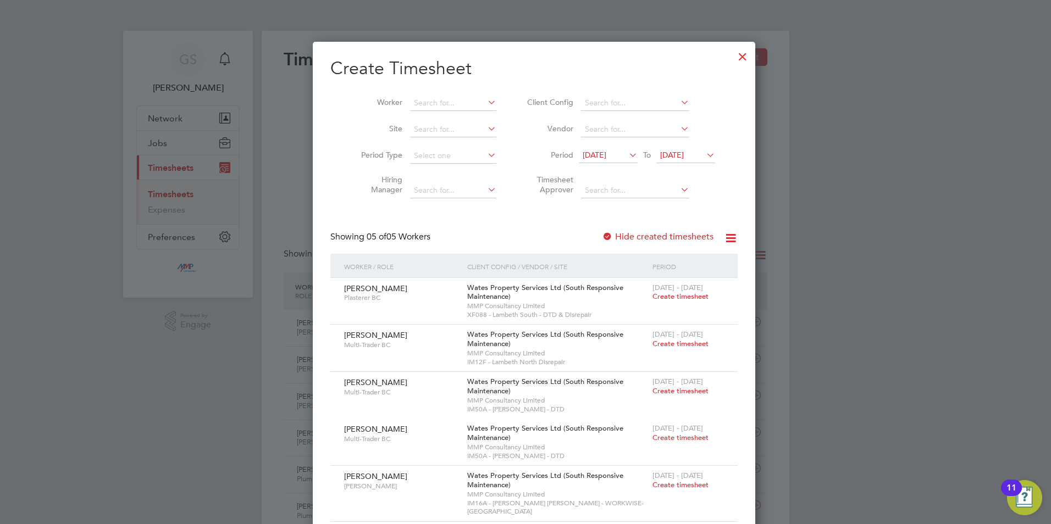
click at [733, 58] on div at bounding box center [743, 54] width 20 height 20
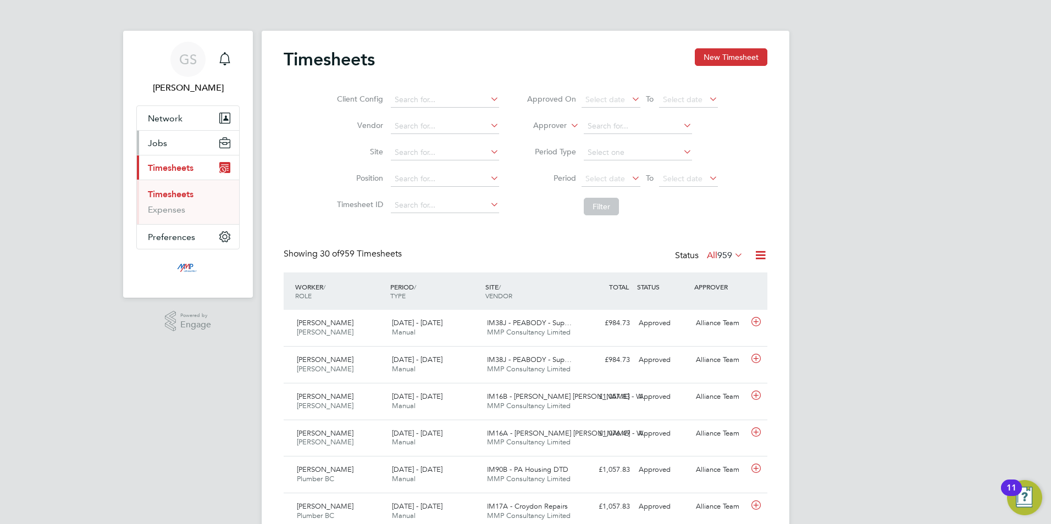
click at [189, 147] on button "Jobs" at bounding box center [188, 143] width 102 height 24
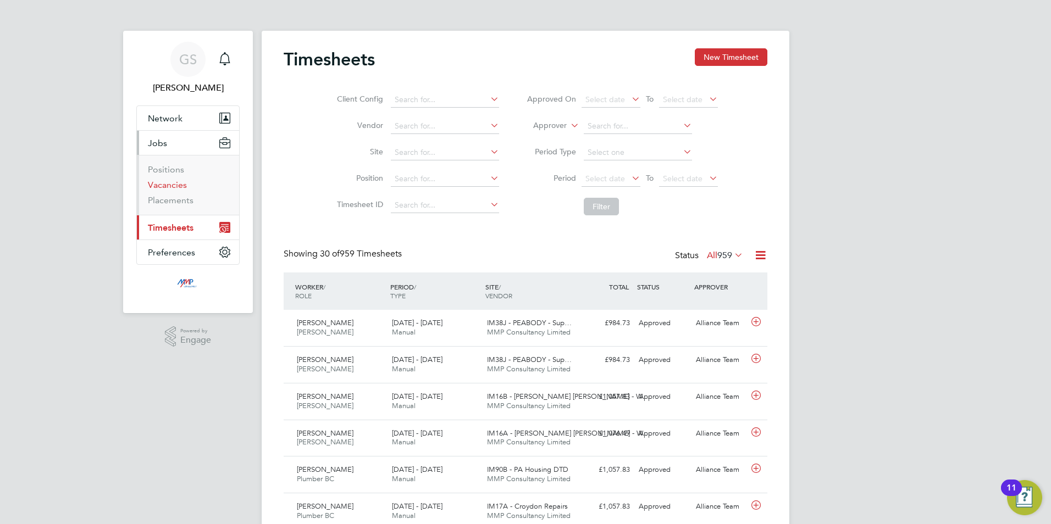
click at [179, 186] on link "Vacancies" at bounding box center [167, 185] width 39 height 10
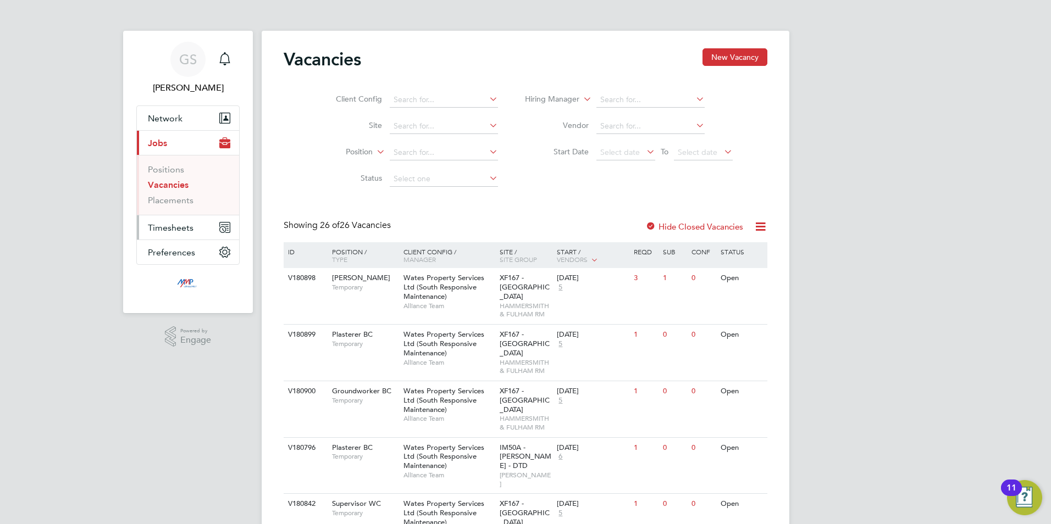
click at [175, 230] on span "Timesheets" at bounding box center [171, 228] width 46 height 10
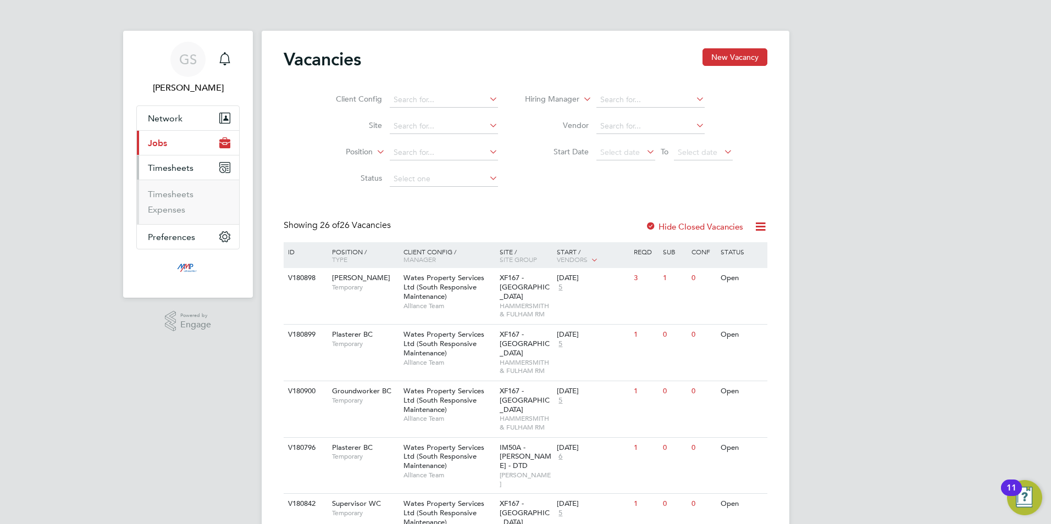
click at [185, 200] on li "Timesheets" at bounding box center [189, 196] width 82 height 15
click at [185, 199] on link "Timesheets" at bounding box center [171, 194] width 46 height 10
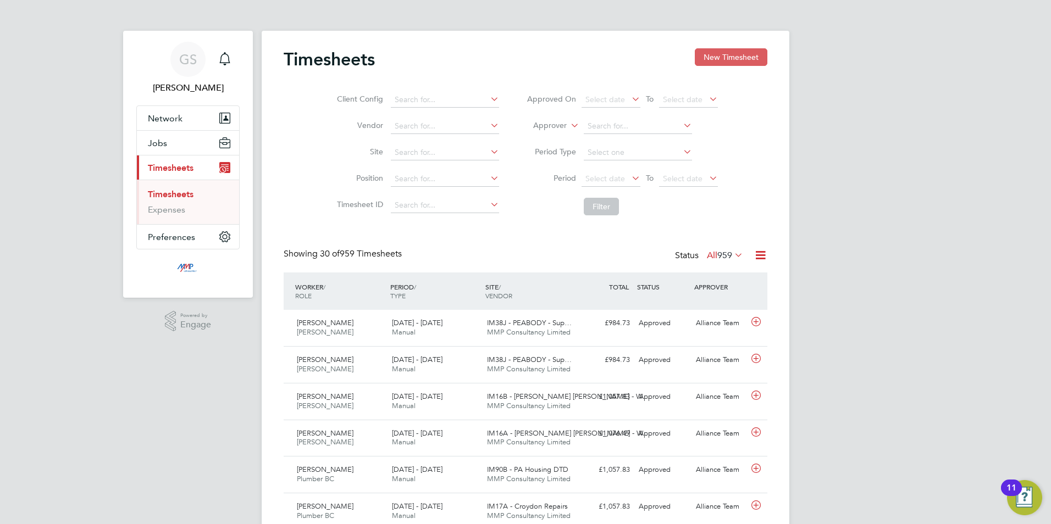
click at [725, 55] on button "New Timesheet" at bounding box center [731, 57] width 73 height 18
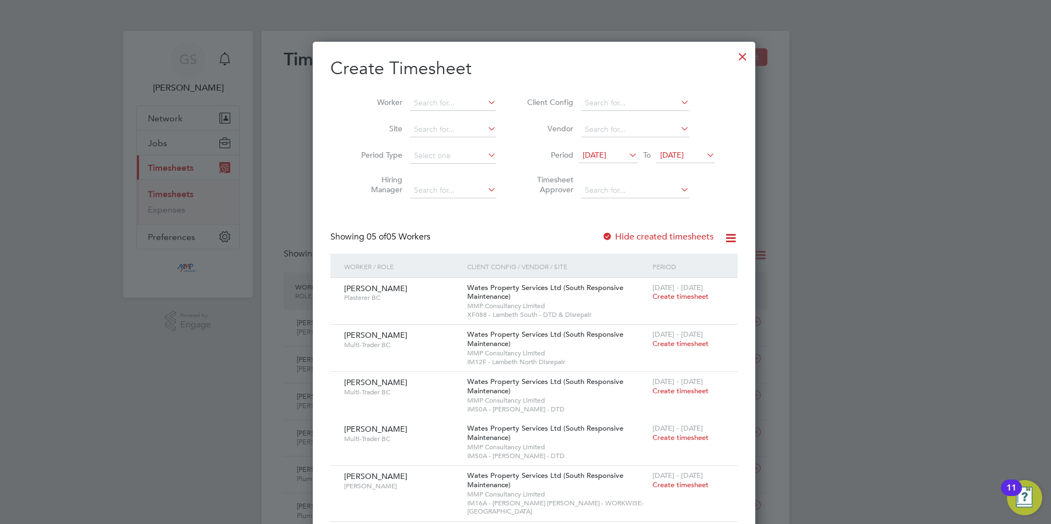
click at [733, 56] on div at bounding box center [743, 54] width 20 height 20
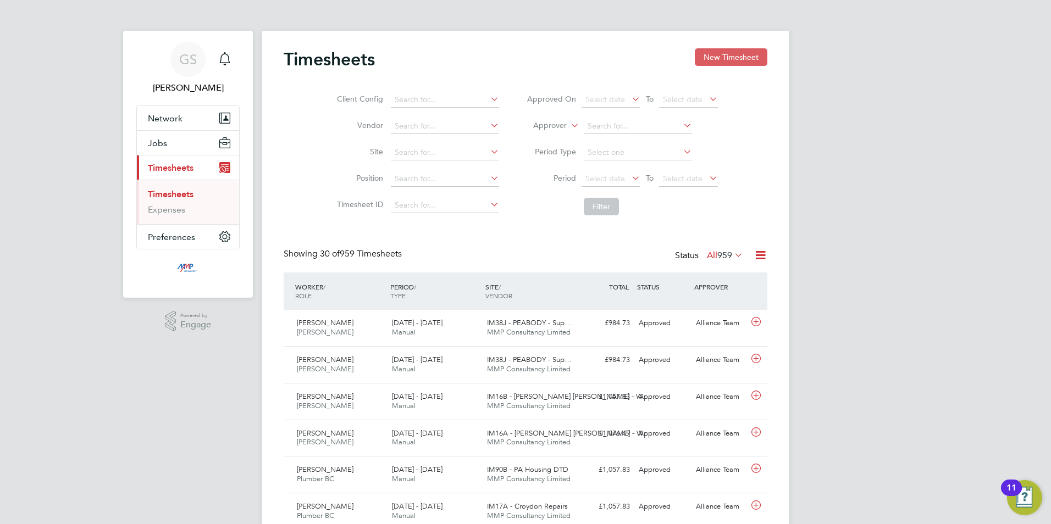
click at [737, 53] on button "New Timesheet" at bounding box center [731, 57] width 73 height 18
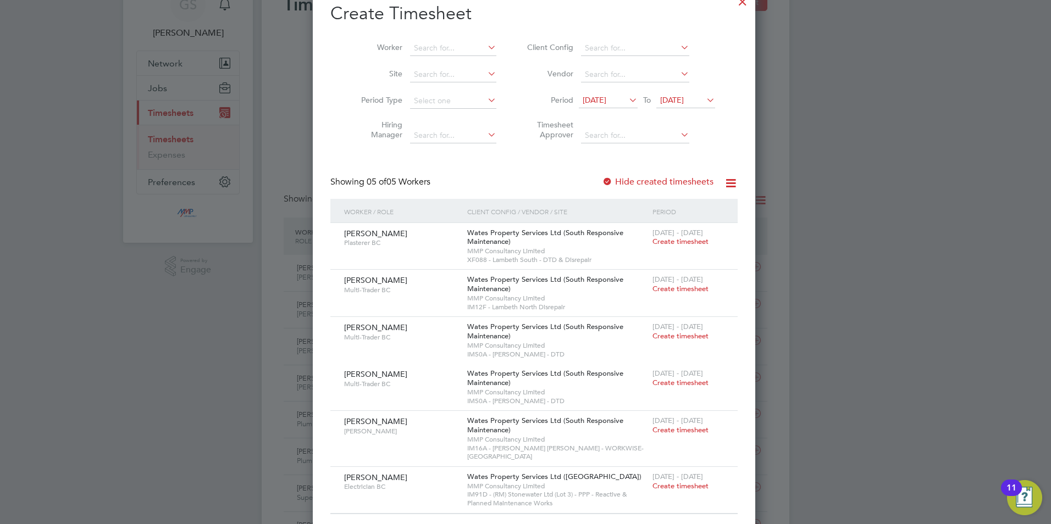
click at [671, 181] on label "Hide created timesheets" at bounding box center [658, 181] width 112 height 11
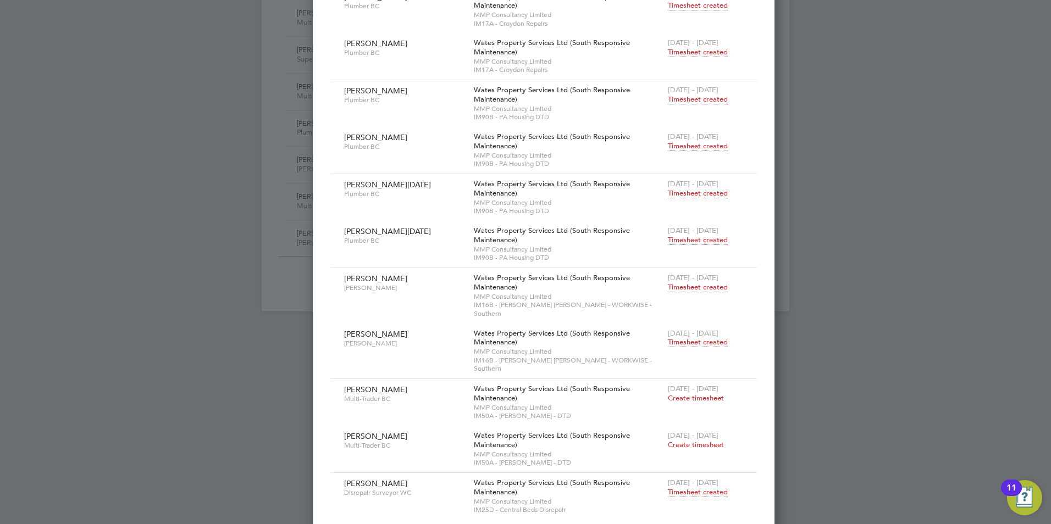
click at [670, 235] on span "Timesheet created" at bounding box center [698, 240] width 60 height 10
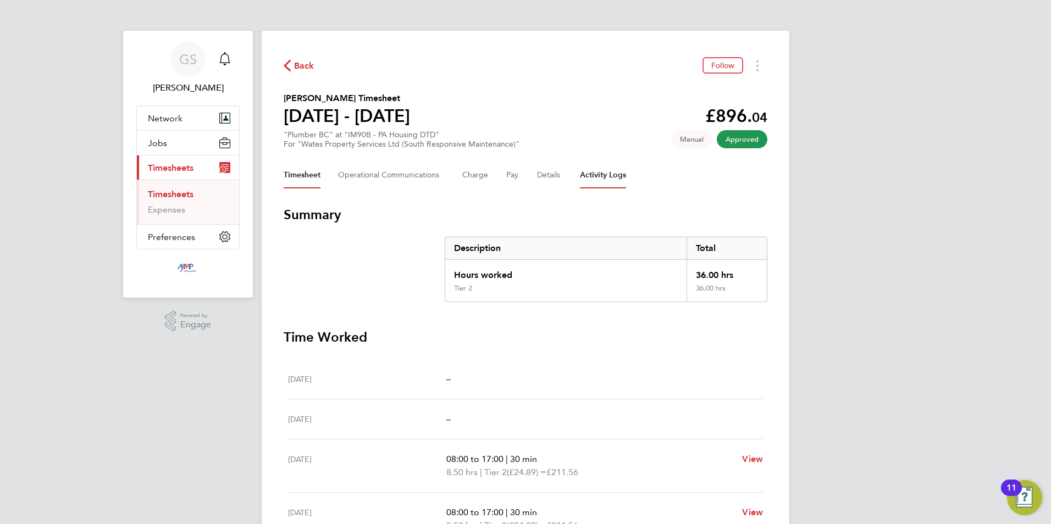
click at [599, 170] on Logs-tab "Activity Logs" at bounding box center [603, 175] width 46 height 26
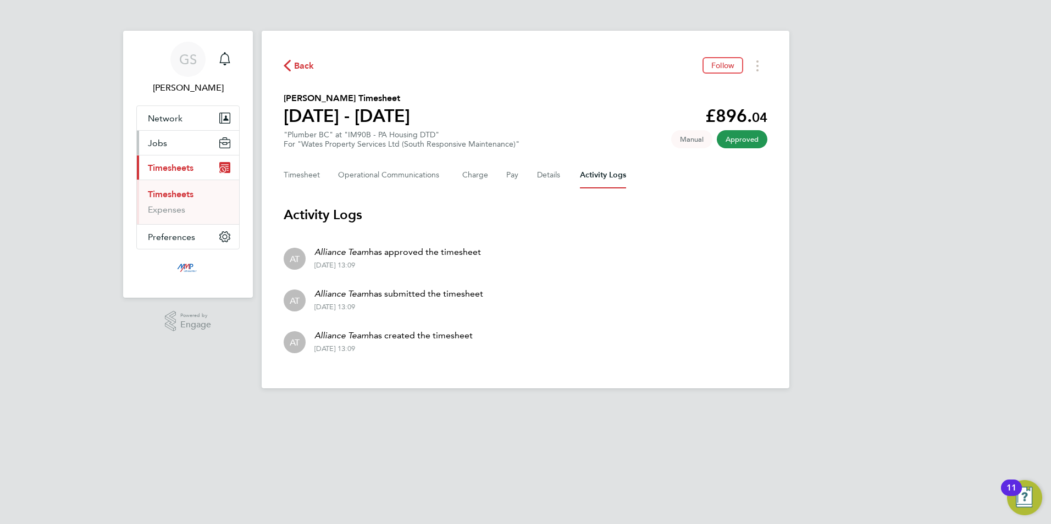
click at [166, 141] on span "Jobs" at bounding box center [157, 143] width 19 height 10
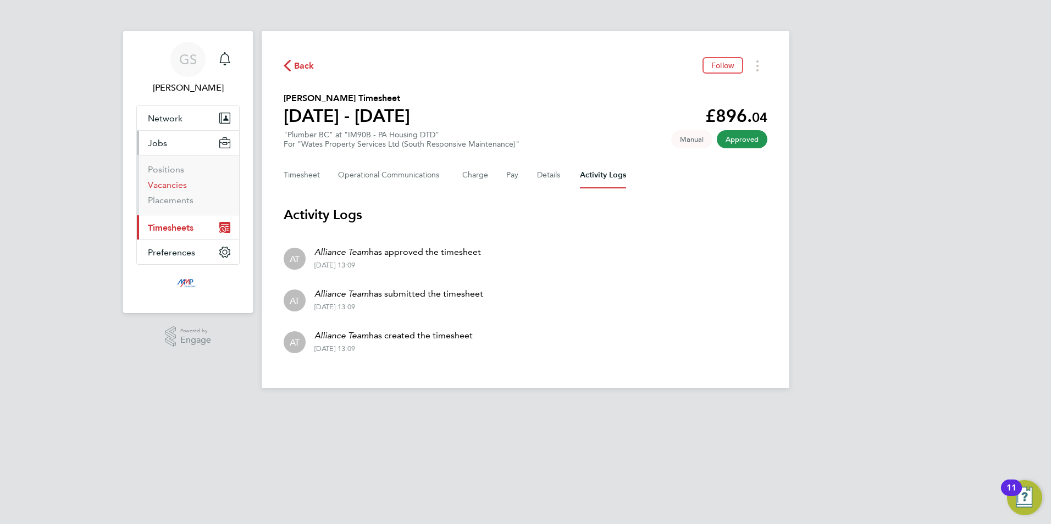
click at [173, 184] on link "Vacancies" at bounding box center [167, 185] width 39 height 10
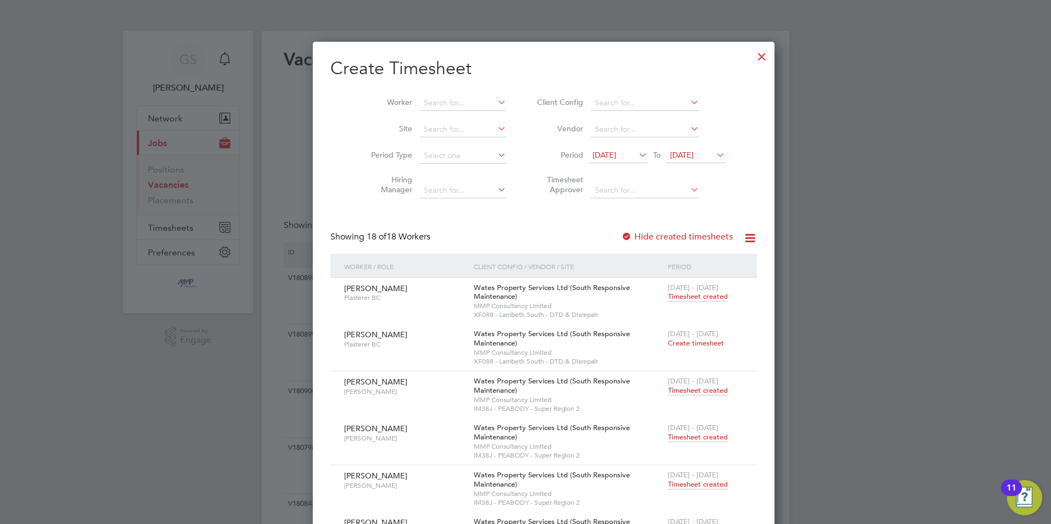
click at [752, 64] on div at bounding box center [762, 54] width 20 height 20
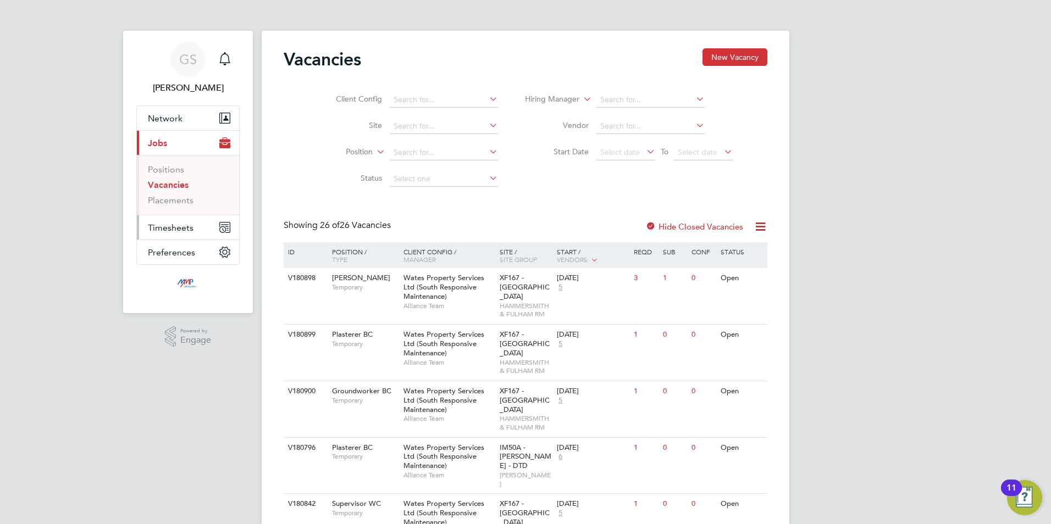
click at [187, 229] on span "Timesheets" at bounding box center [171, 228] width 46 height 10
click at [187, 199] on link "Timesheets" at bounding box center [171, 194] width 46 height 10
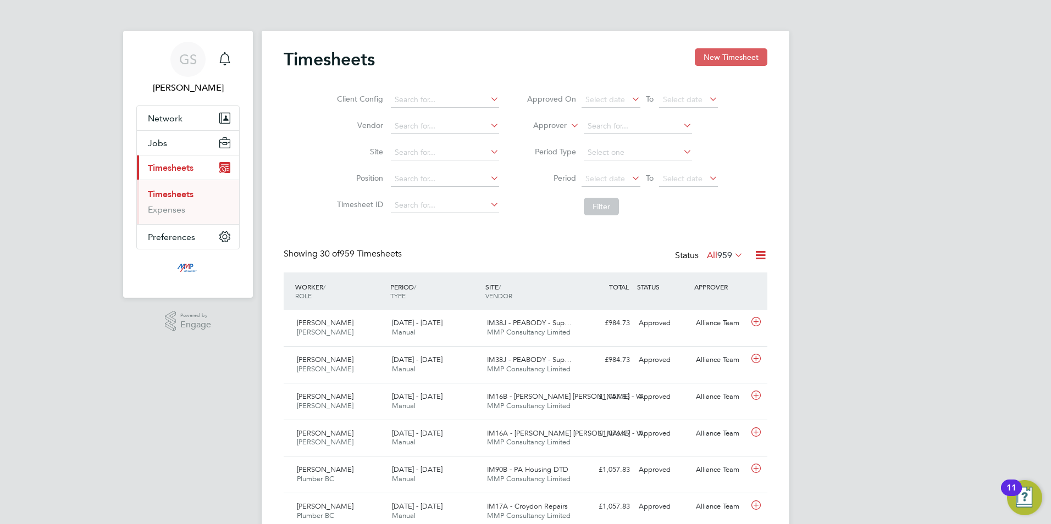
click at [731, 51] on button "New Timesheet" at bounding box center [731, 57] width 73 height 18
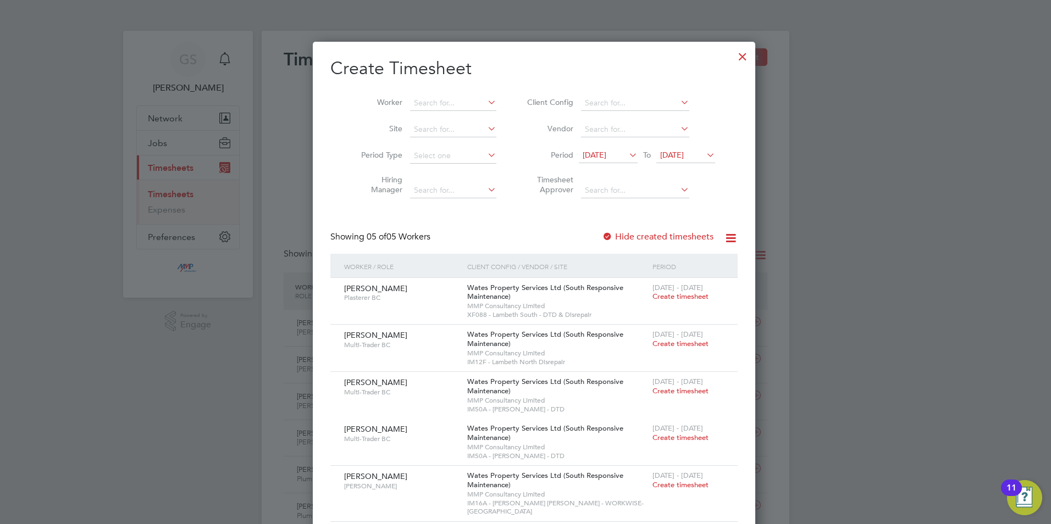
click at [733, 62] on div at bounding box center [743, 54] width 20 height 20
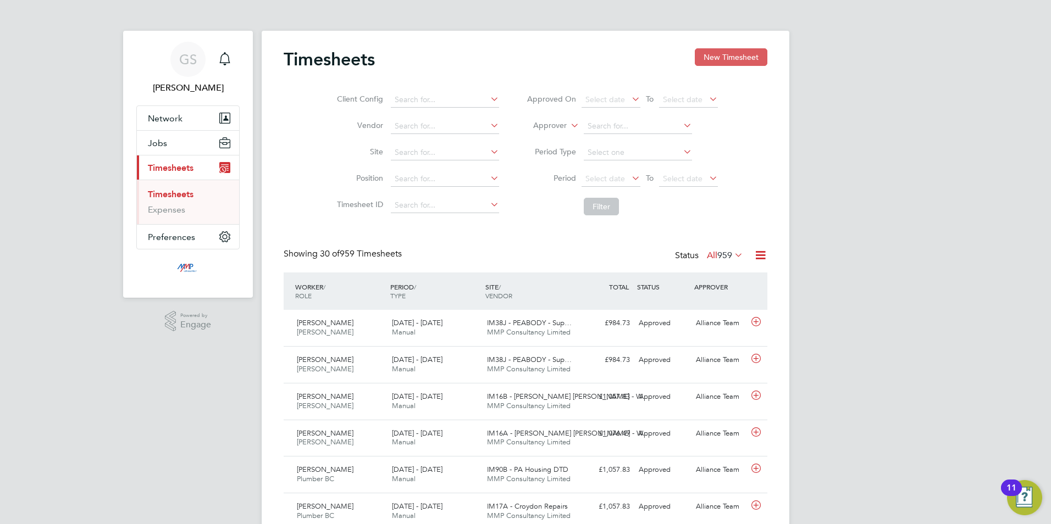
click at [726, 51] on button "New Timesheet" at bounding box center [731, 57] width 73 height 18
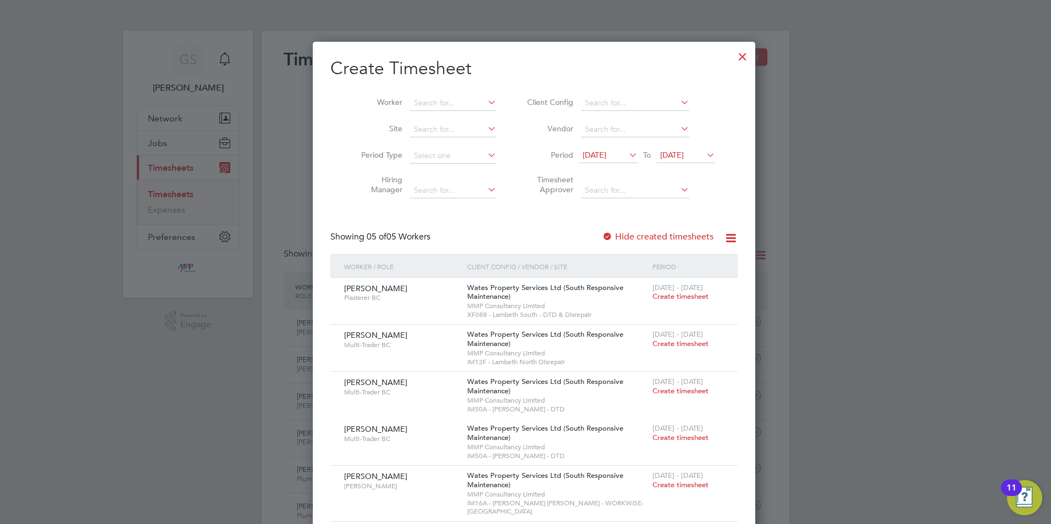
click at [733, 59] on div at bounding box center [743, 54] width 20 height 20
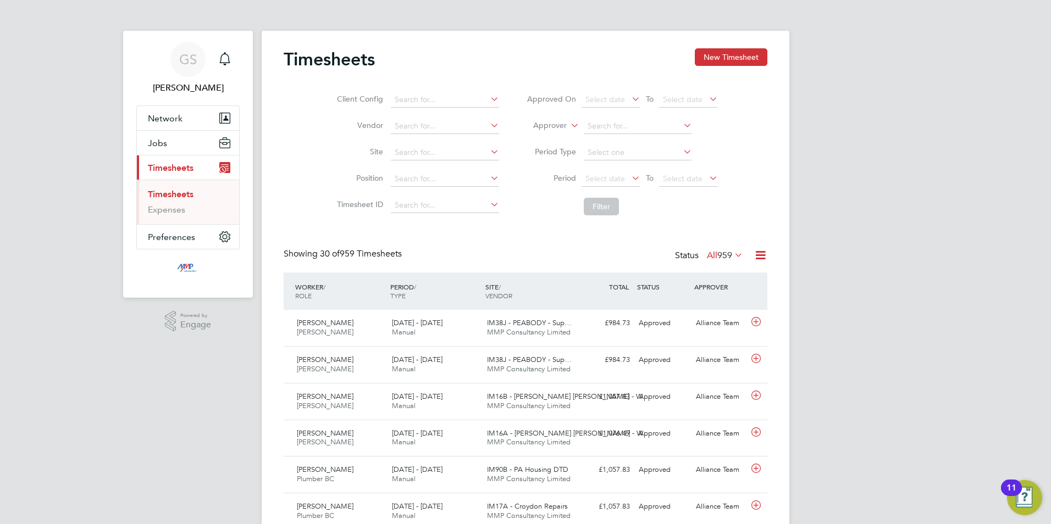
scroll to position [28, 96]
click at [174, 150] on button "Jobs" at bounding box center [188, 143] width 102 height 24
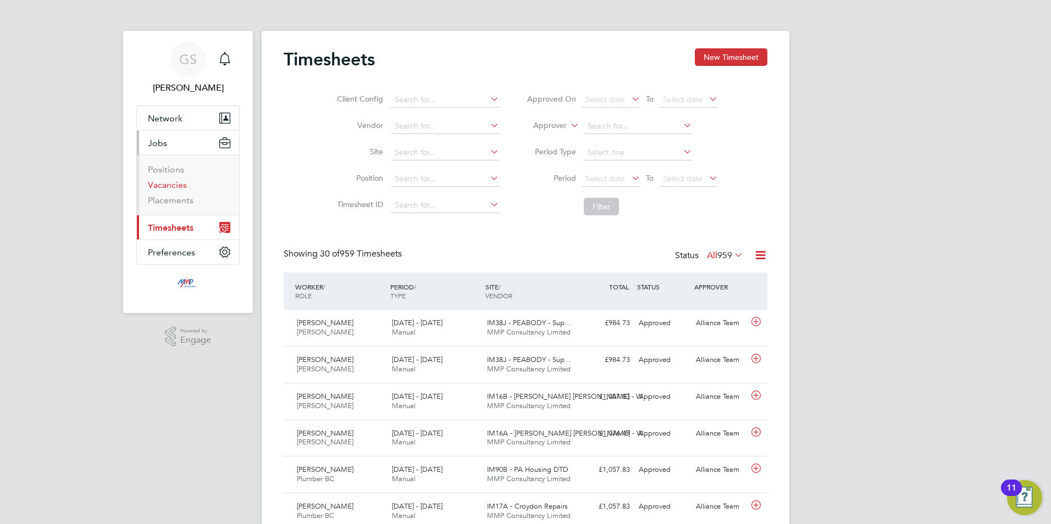
click at [173, 185] on link "Vacancies" at bounding box center [167, 185] width 39 height 10
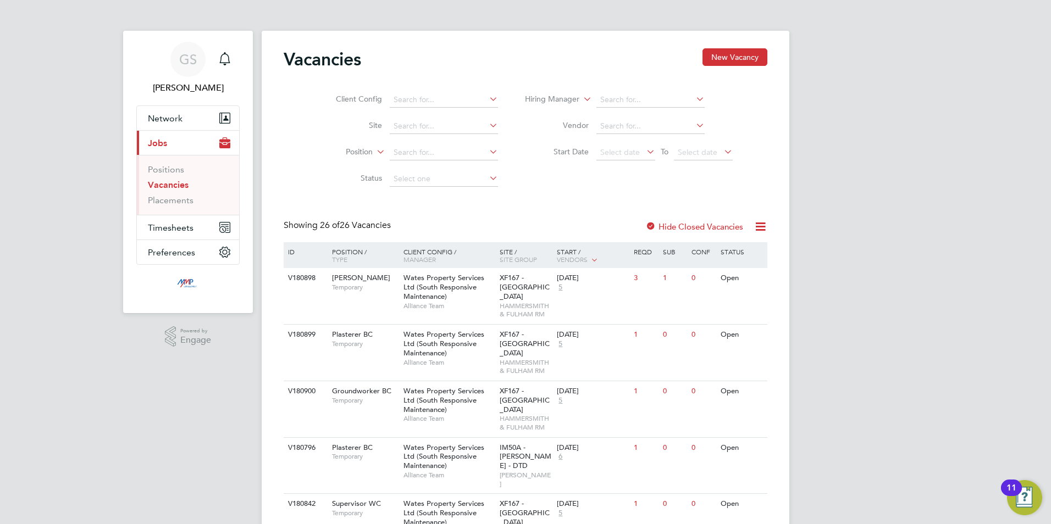
click at [186, 206] on li "Placements" at bounding box center [189, 200] width 82 height 11
click at [186, 203] on link "Placements" at bounding box center [171, 200] width 46 height 10
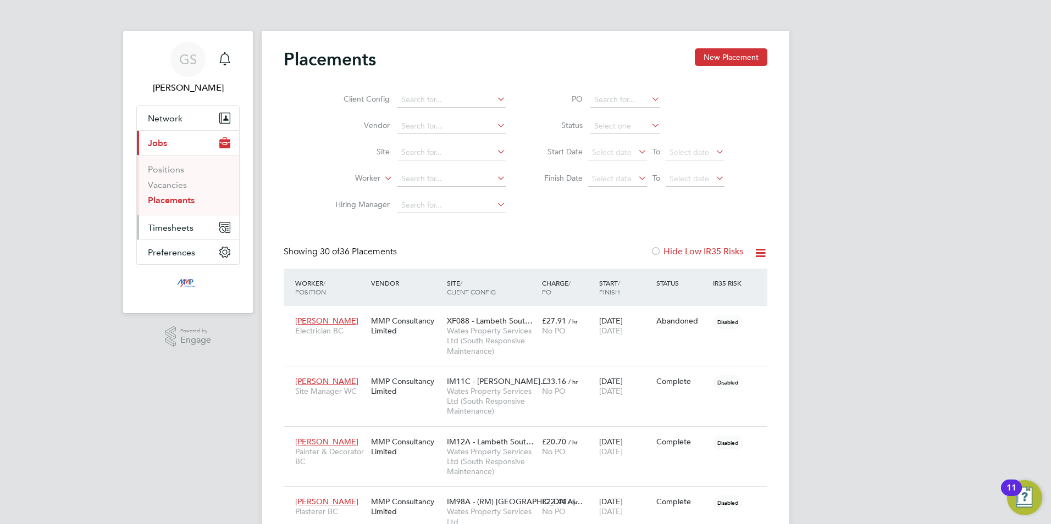
click at [192, 226] on span "Timesheets" at bounding box center [171, 228] width 46 height 10
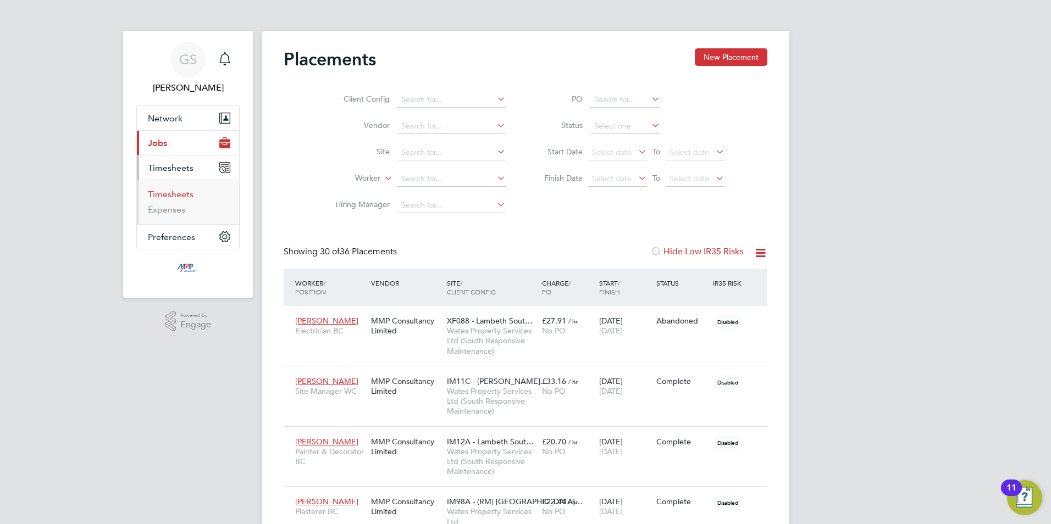
click at [189, 194] on link "Timesheets" at bounding box center [171, 194] width 46 height 10
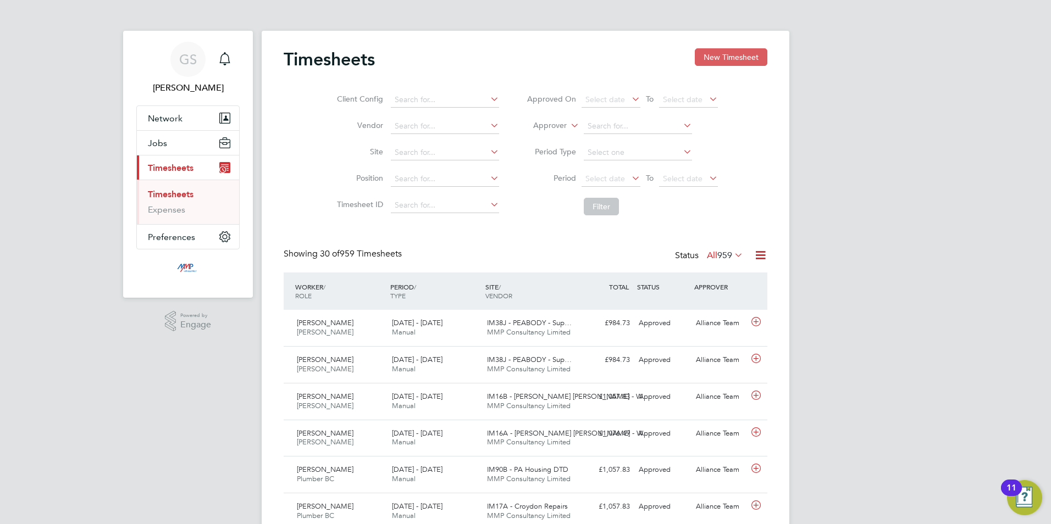
click at [721, 60] on button "New Timesheet" at bounding box center [731, 57] width 73 height 18
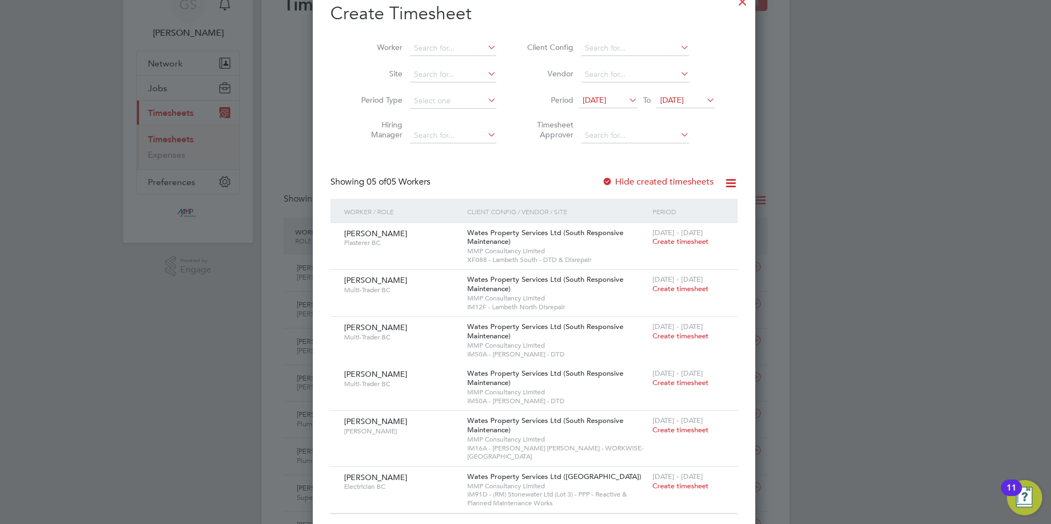
click at [638, 185] on label "Hide created timesheets" at bounding box center [658, 181] width 112 height 11
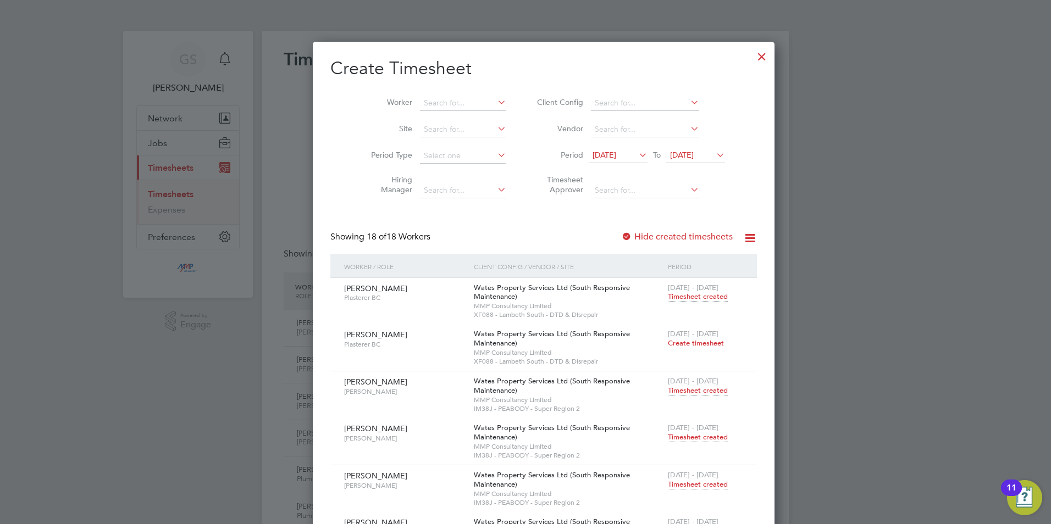
click at [752, 59] on div at bounding box center [762, 54] width 20 height 20
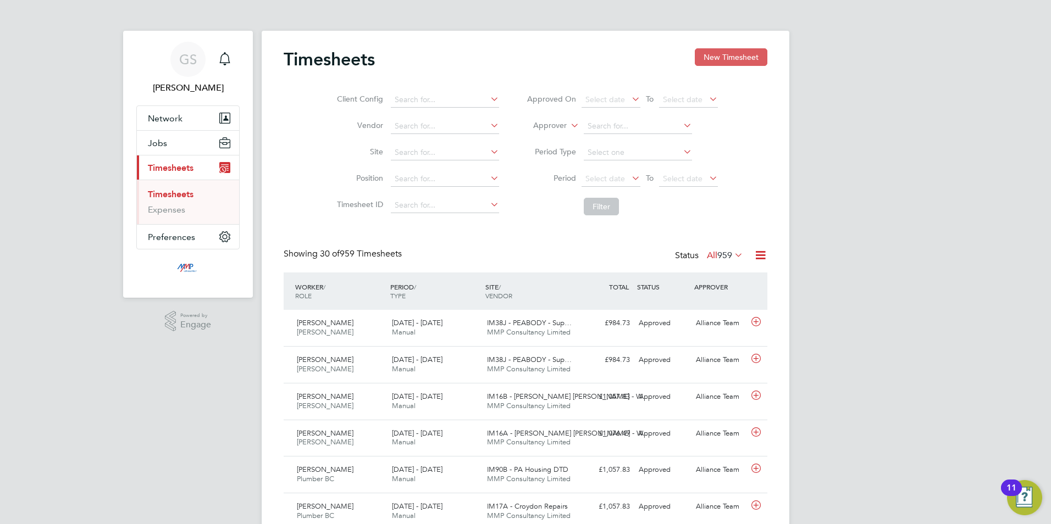
click at [721, 63] on button "New Timesheet" at bounding box center [731, 57] width 73 height 18
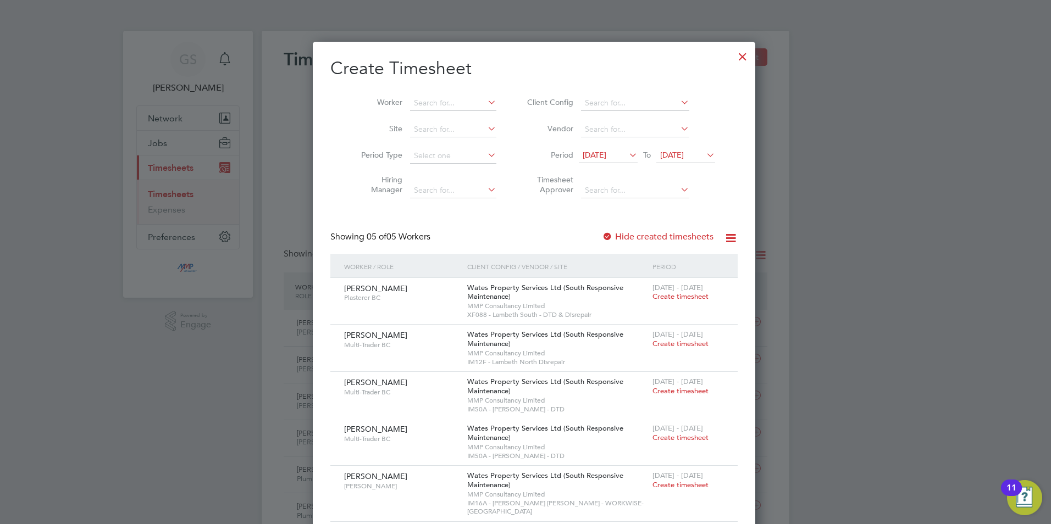
click at [733, 58] on div at bounding box center [743, 54] width 20 height 20
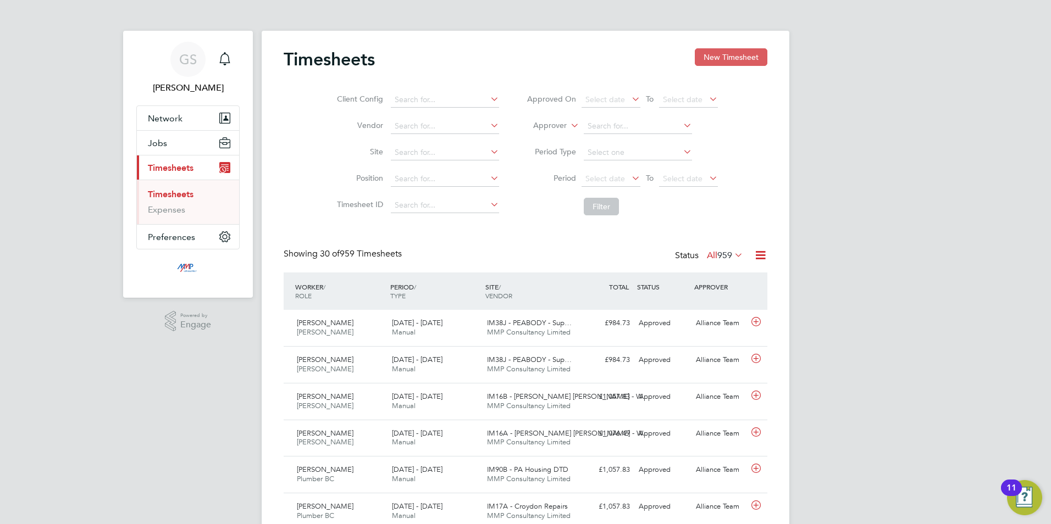
click at [718, 56] on button "New Timesheet" at bounding box center [731, 57] width 73 height 18
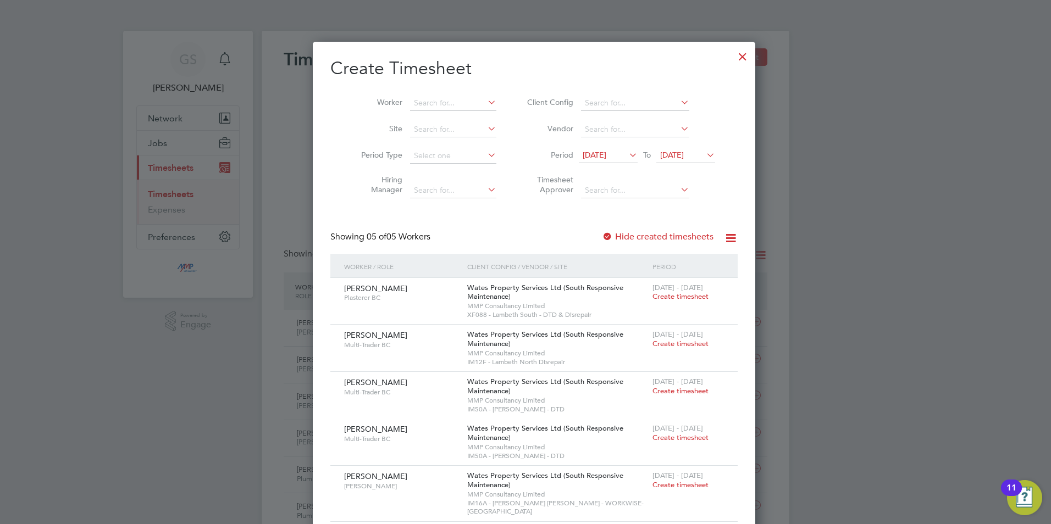
click at [733, 57] on div at bounding box center [743, 54] width 20 height 20
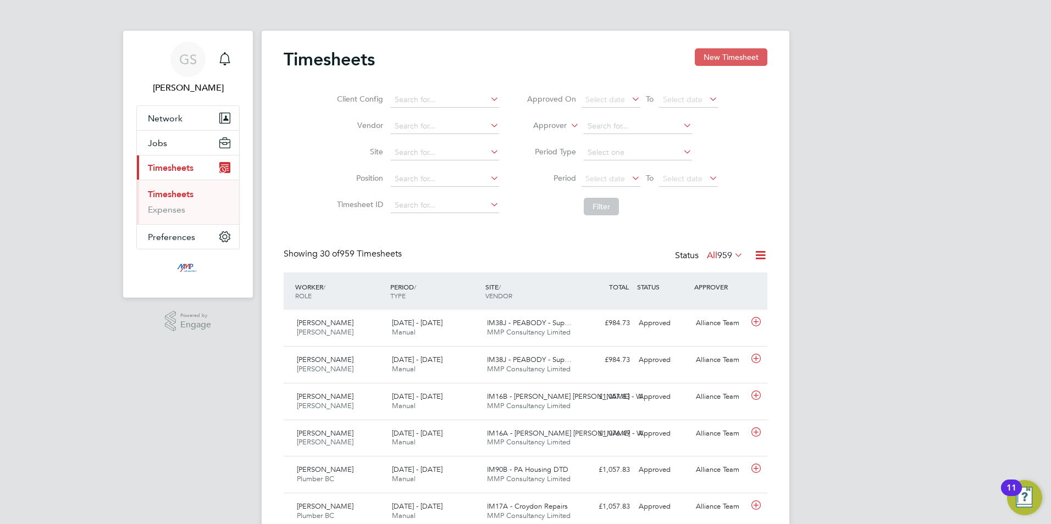
click at [751, 57] on button "New Timesheet" at bounding box center [731, 57] width 73 height 18
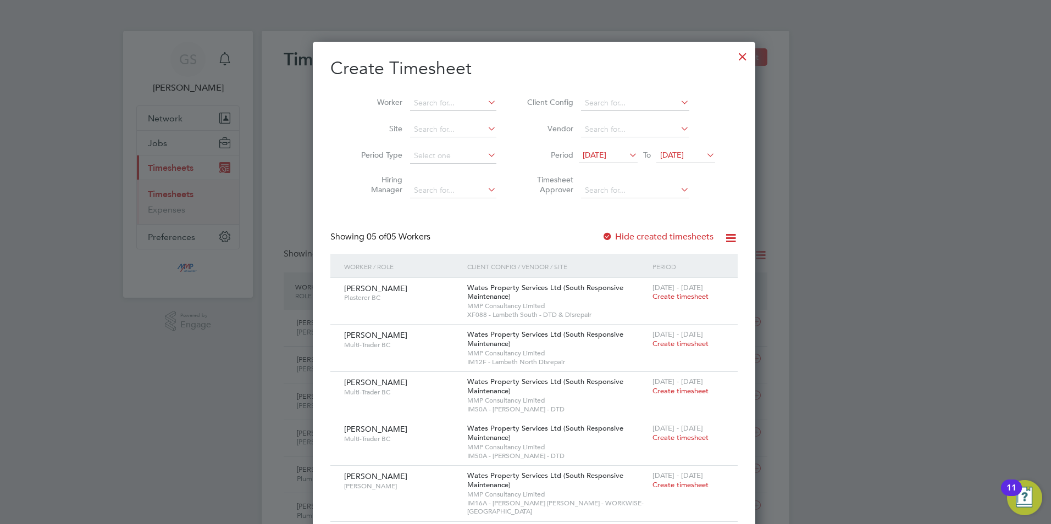
click at [733, 58] on div at bounding box center [743, 54] width 20 height 20
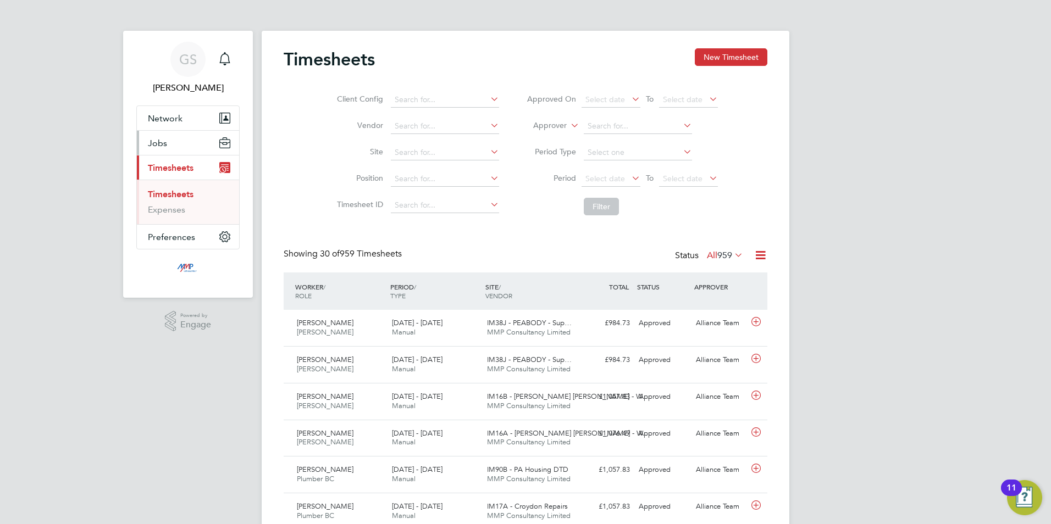
click at [178, 143] on button "Jobs" at bounding box center [188, 143] width 102 height 24
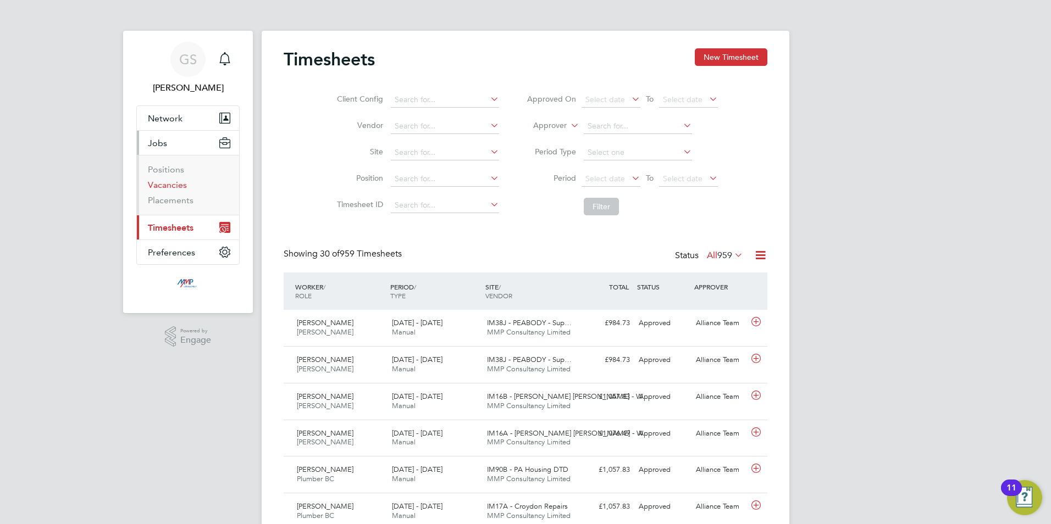
click at [172, 188] on link "Vacancies" at bounding box center [167, 185] width 39 height 10
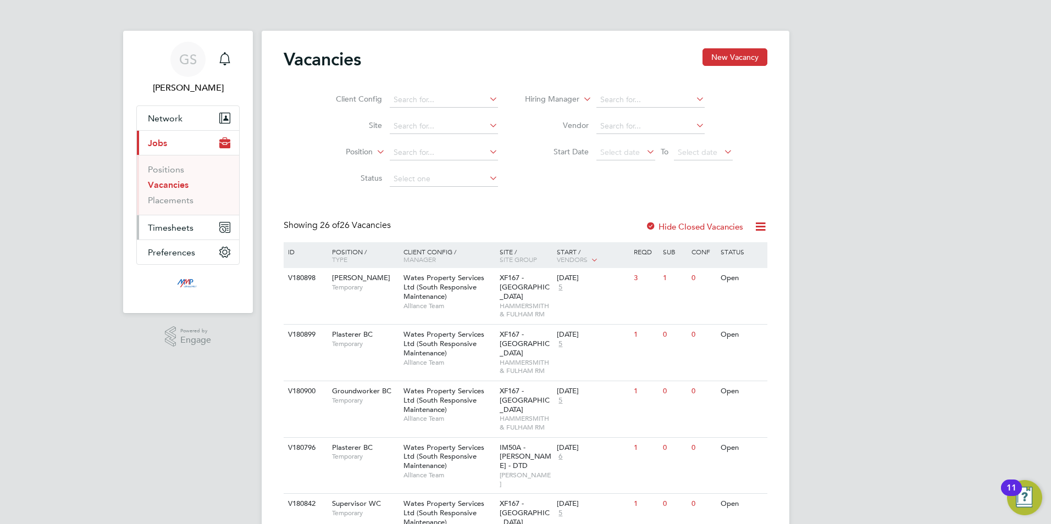
click at [190, 230] on span "Timesheets" at bounding box center [171, 228] width 46 height 10
click at [187, 199] on link "Timesheets" at bounding box center [171, 194] width 46 height 10
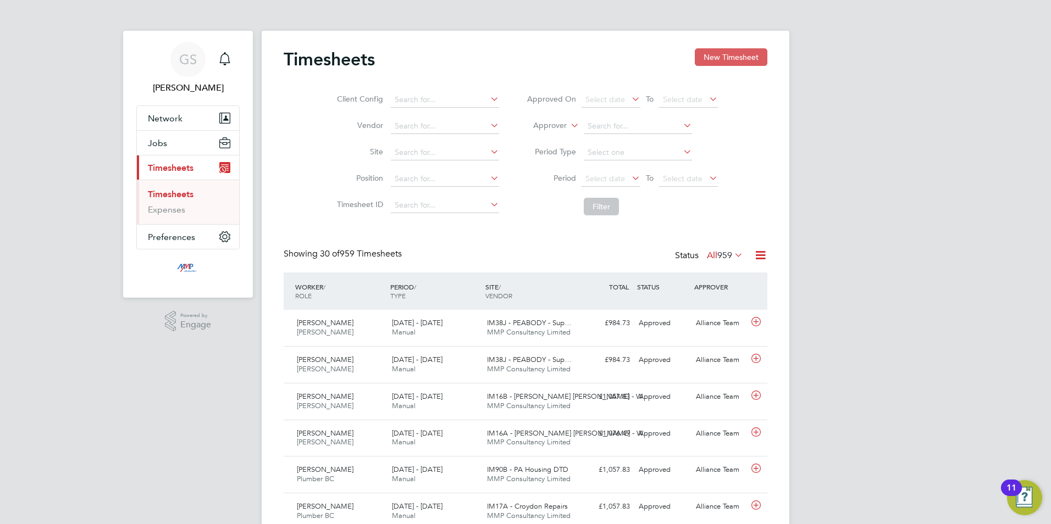
click at [713, 64] on button "New Timesheet" at bounding box center [731, 57] width 73 height 18
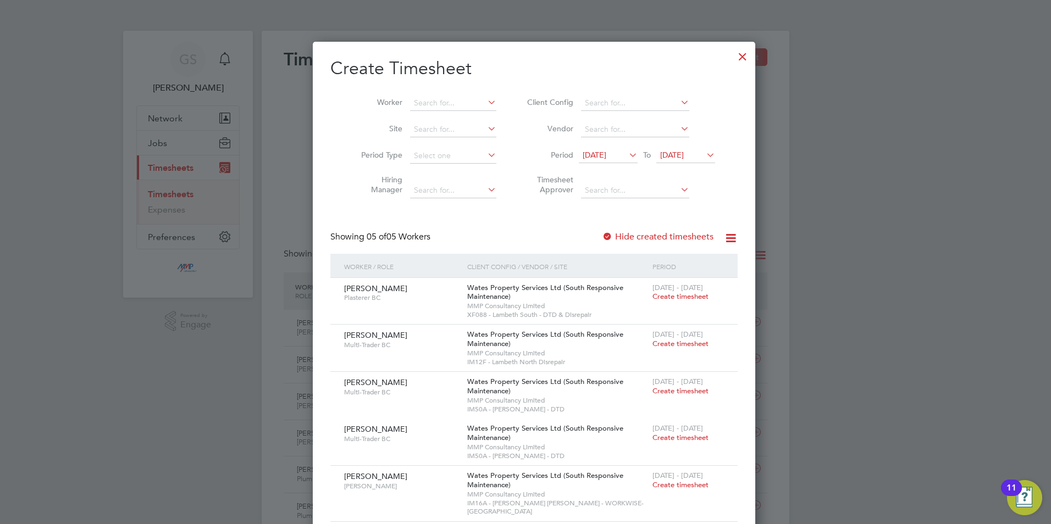
click at [657, 231] on label "Hide created timesheets" at bounding box center [658, 236] width 112 height 11
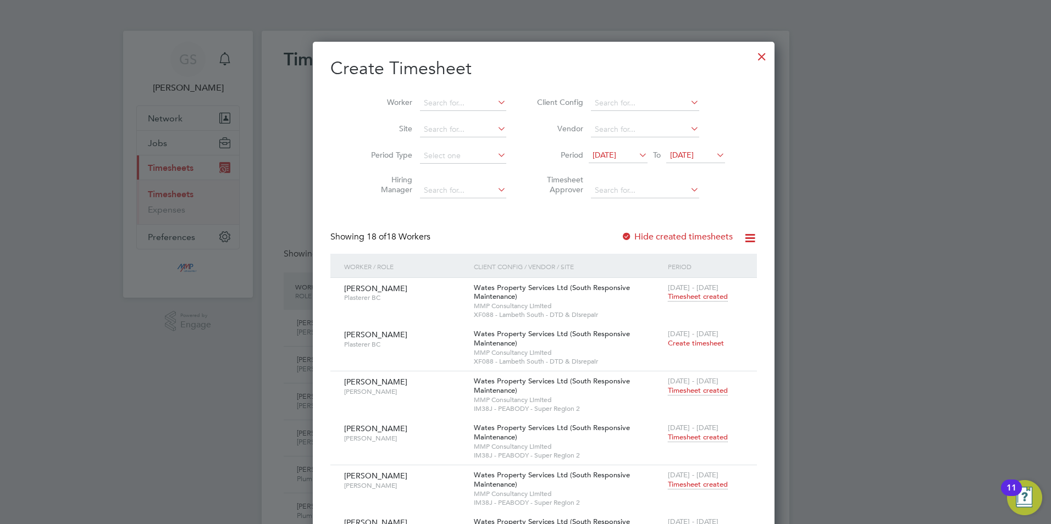
click at [752, 60] on div at bounding box center [762, 54] width 20 height 20
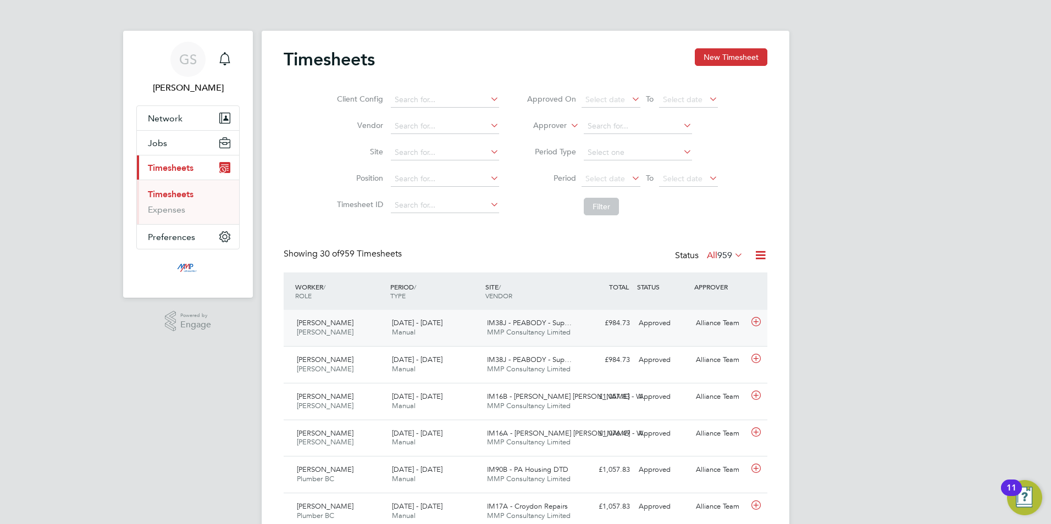
click at [614, 330] on div "£984.73 Approved" at bounding box center [605, 323] width 57 height 18
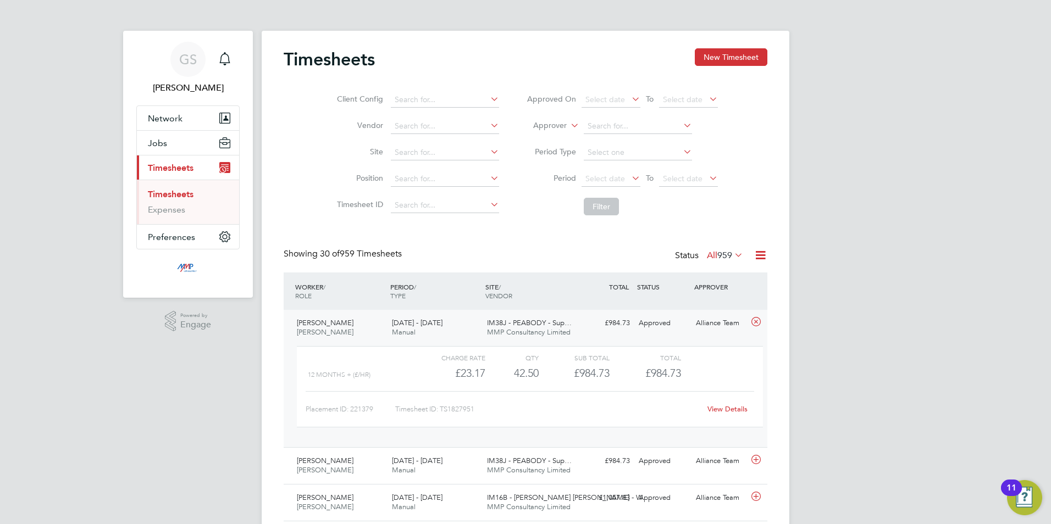
click at [713, 410] on link "View Details" at bounding box center [728, 409] width 40 height 9
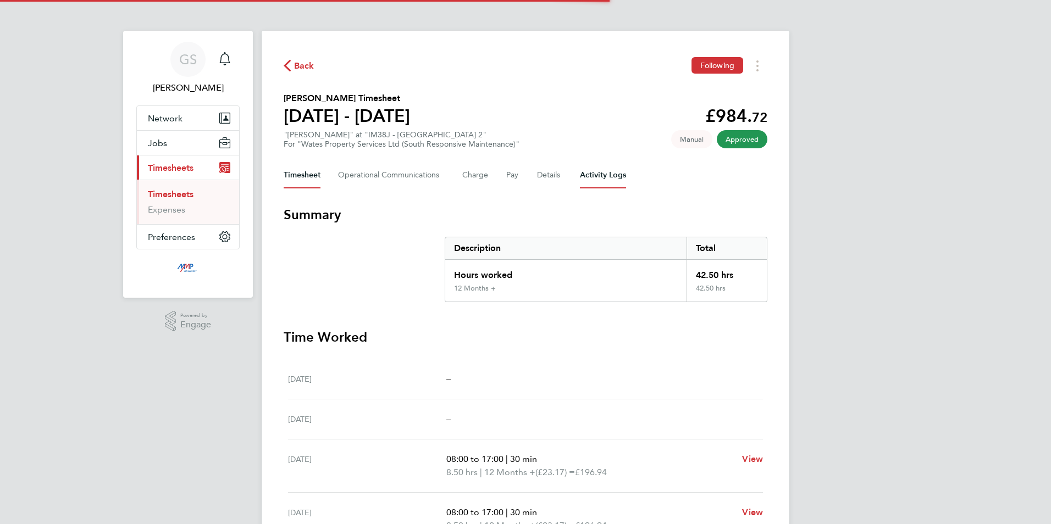
click at [606, 179] on Logs-tab "Activity Logs" at bounding box center [603, 175] width 46 height 26
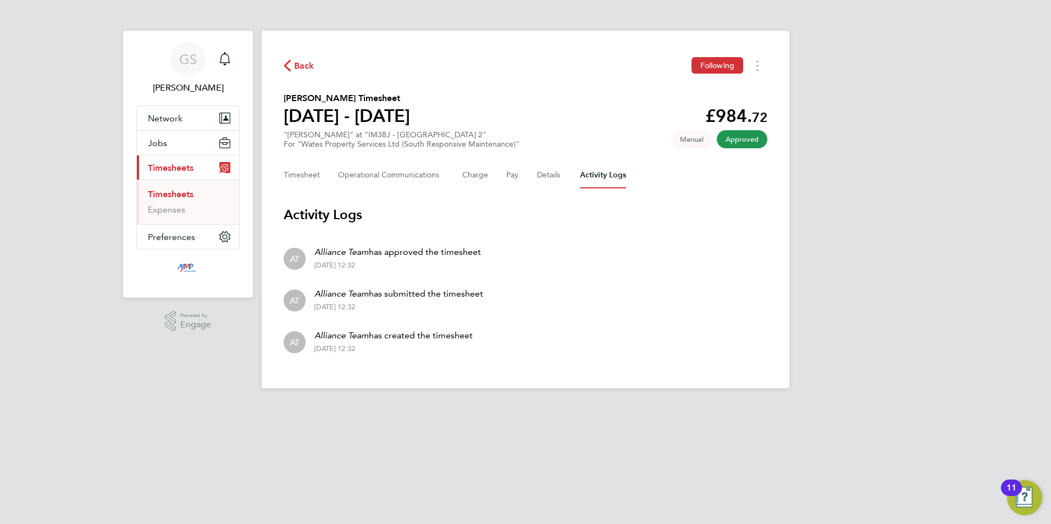
click at [181, 194] on link "Timesheets" at bounding box center [171, 194] width 46 height 10
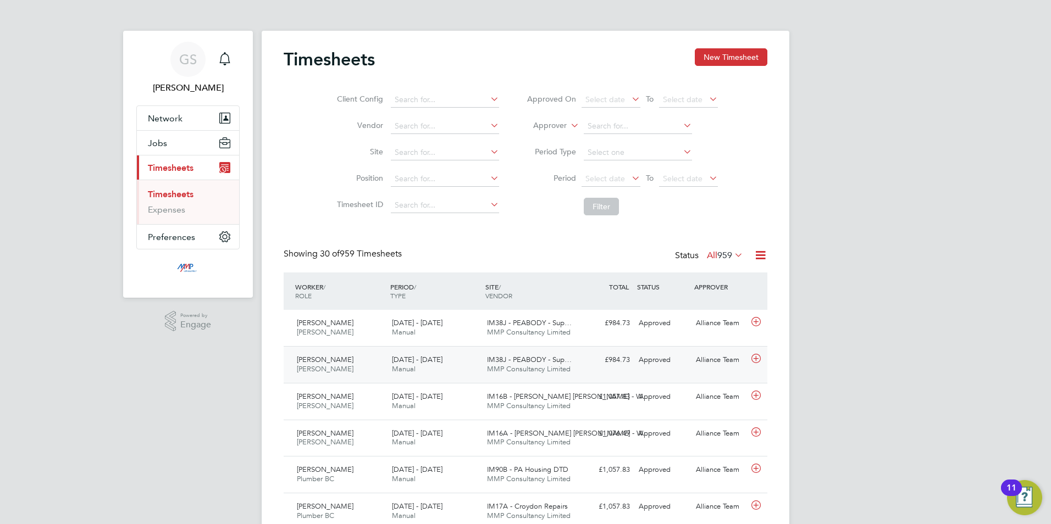
click at [567, 357] on span "IM38J - PEABODY - Sup…" at bounding box center [529, 359] width 85 height 9
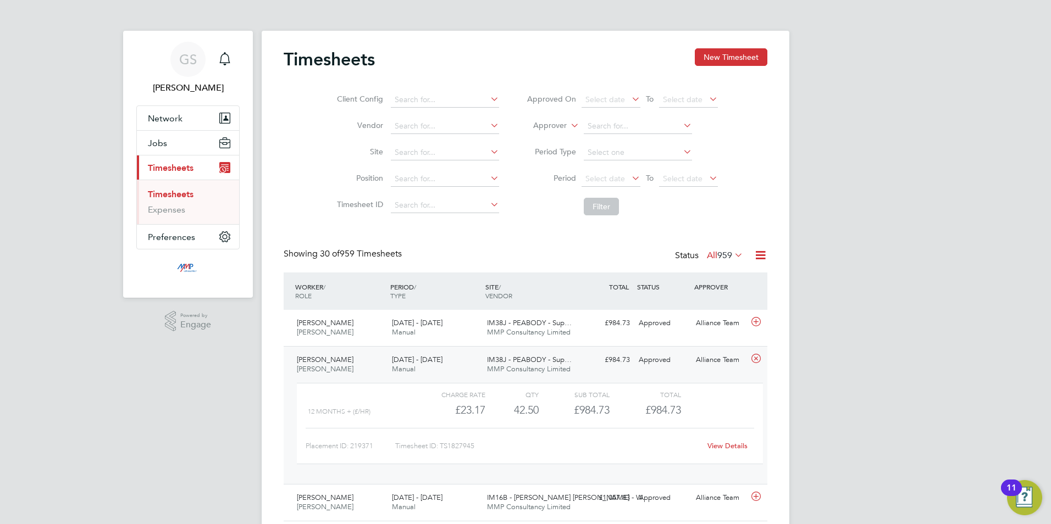
click at [727, 443] on link "View Details" at bounding box center [728, 445] width 40 height 9
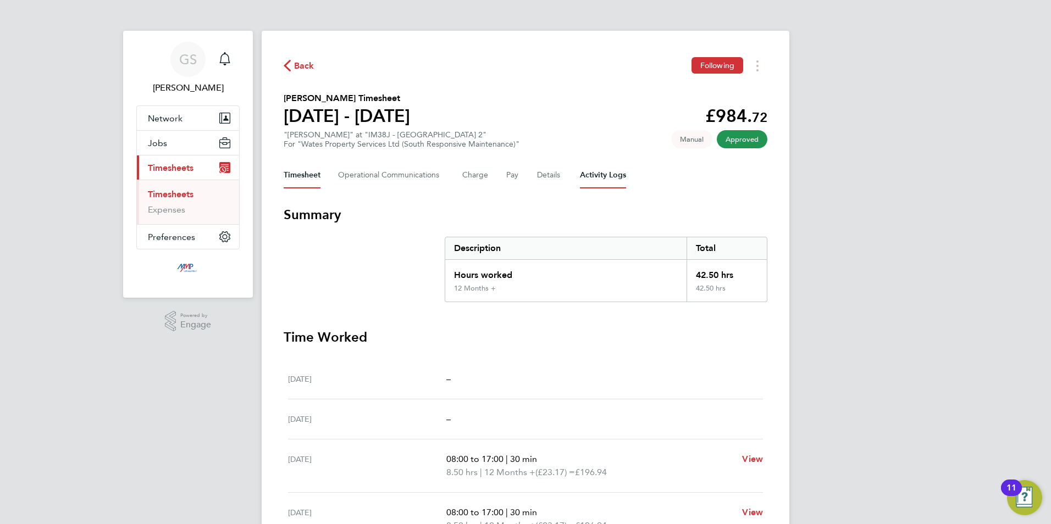
click at [613, 178] on Logs-tab "Activity Logs" at bounding box center [603, 175] width 46 height 26
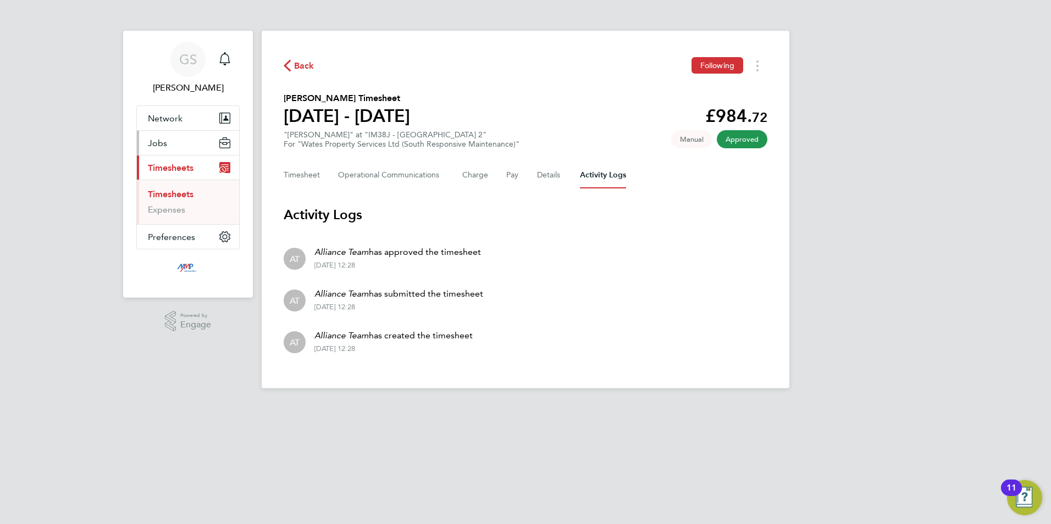
click at [174, 148] on button "Jobs" at bounding box center [188, 143] width 102 height 24
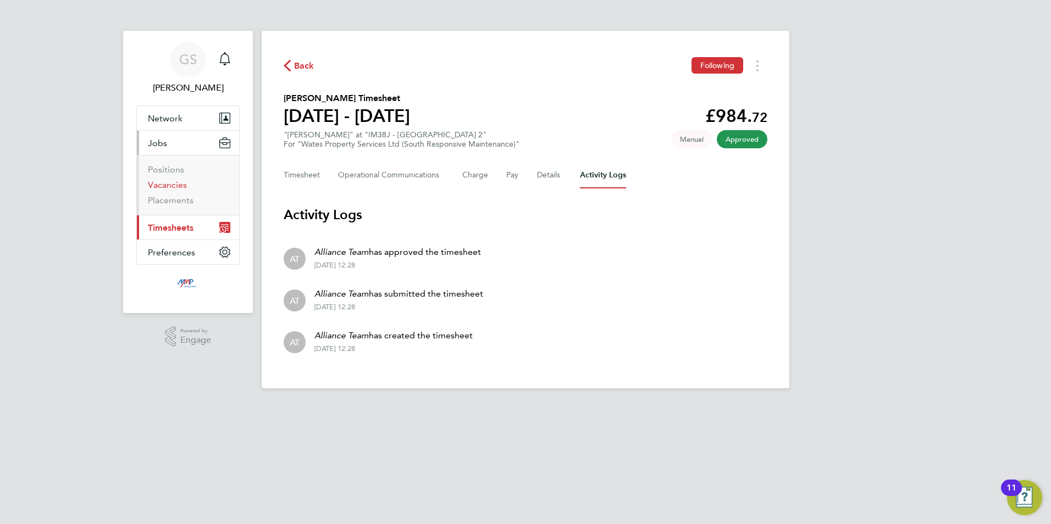
click at [182, 184] on link "Vacancies" at bounding box center [167, 185] width 39 height 10
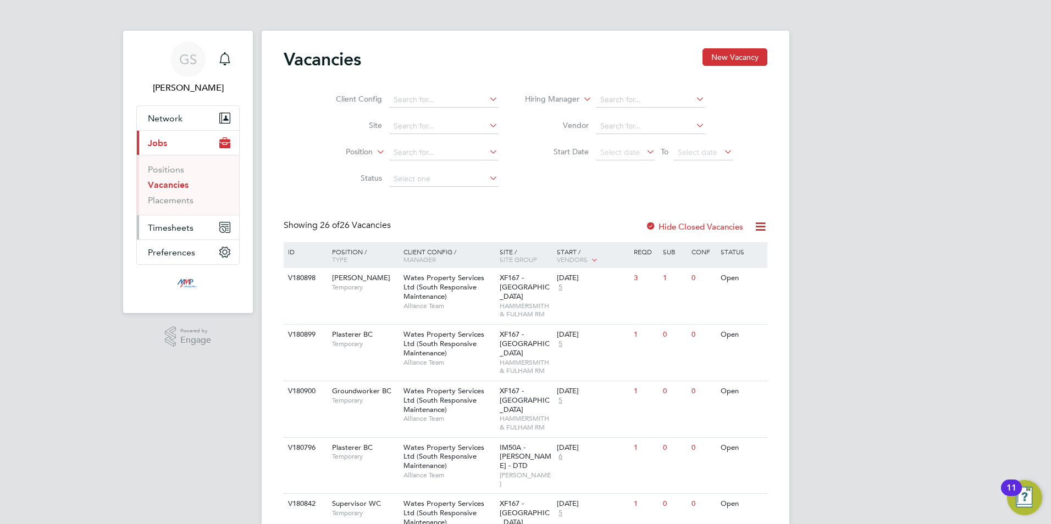
click at [186, 228] on span "Timesheets" at bounding box center [171, 228] width 46 height 10
click at [173, 195] on link "Timesheets" at bounding box center [171, 194] width 46 height 10
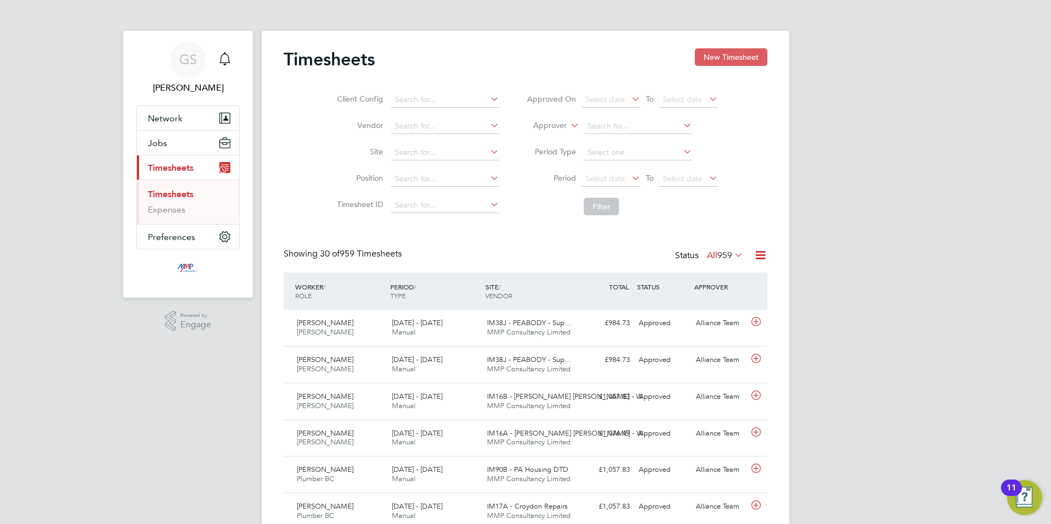
click at [731, 59] on button "New Timesheet" at bounding box center [731, 57] width 73 height 18
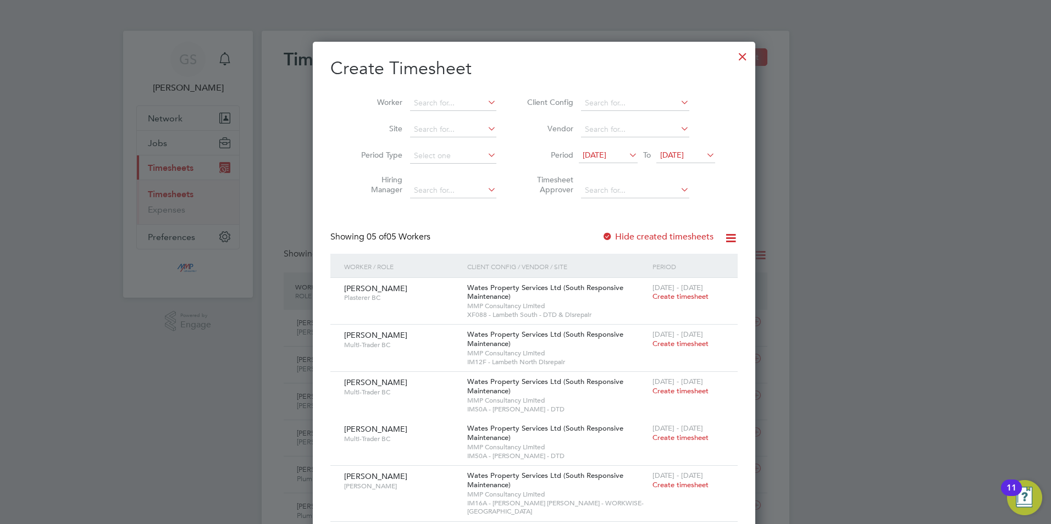
click at [733, 58] on div at bounding box center [743, 54] width 20 height 20
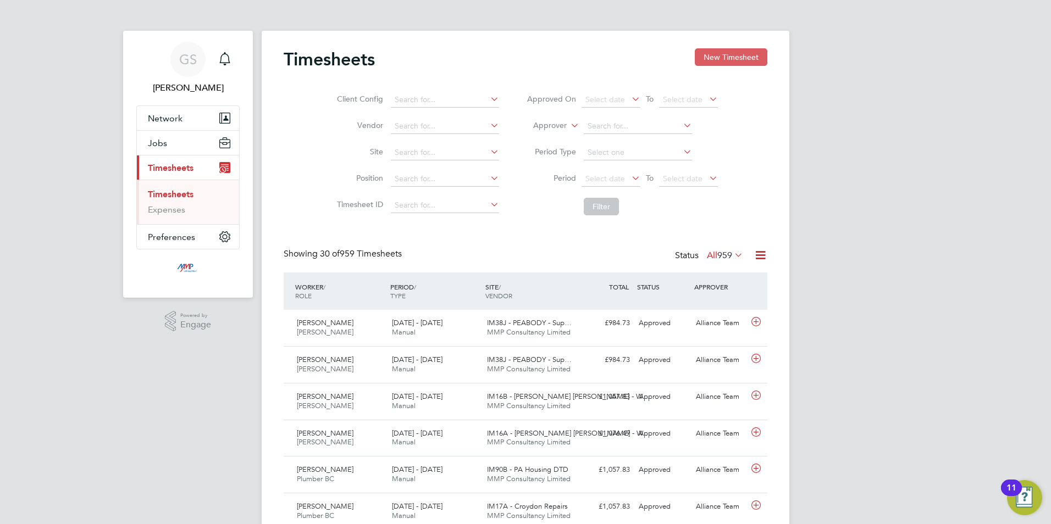
click at [710, 59] on button "New Timesheet" at bounding box center [731, 57] width 73 height 18
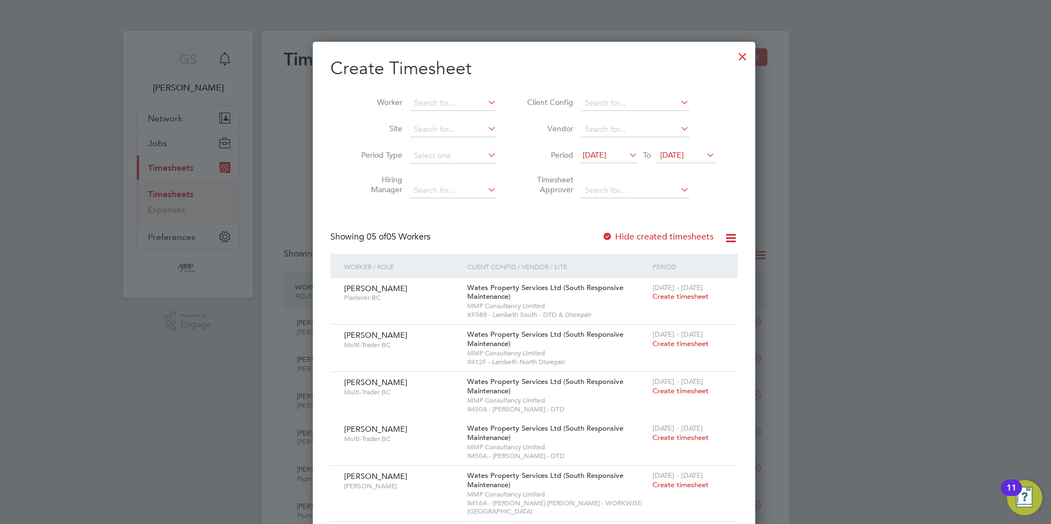
click at [733, 56] on div at bounding box center [743, 54] width 20 height 20
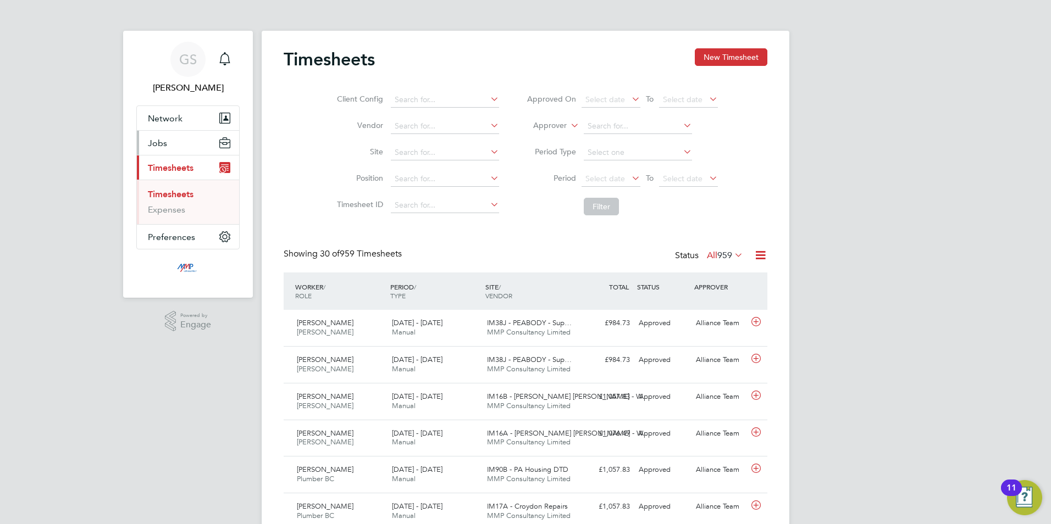
click at [183, 148] on button "Jobs" at bounding box center [188, 143] width 102 height 24
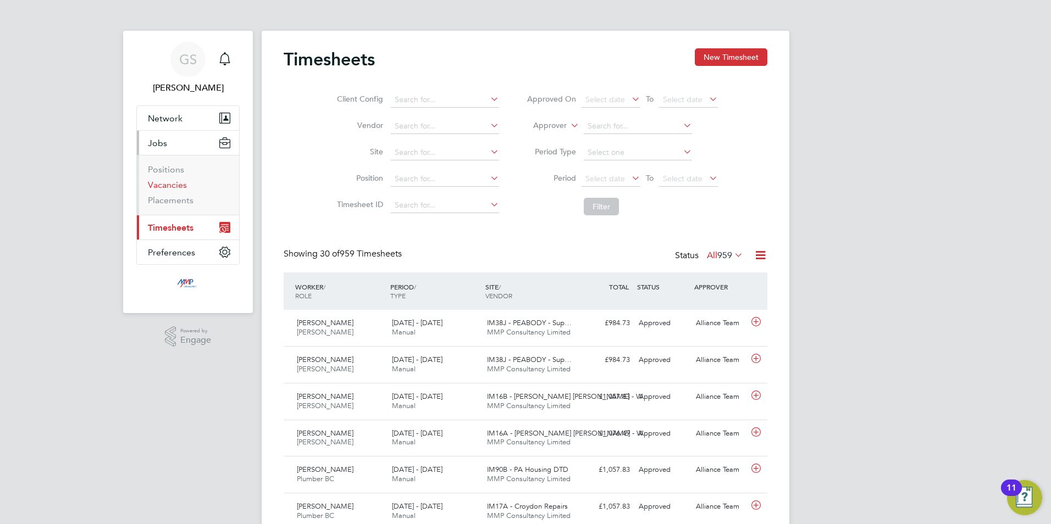
click at [184, 186] on link "Vacancies" at bounding box center [167, 185] width 39 height 10
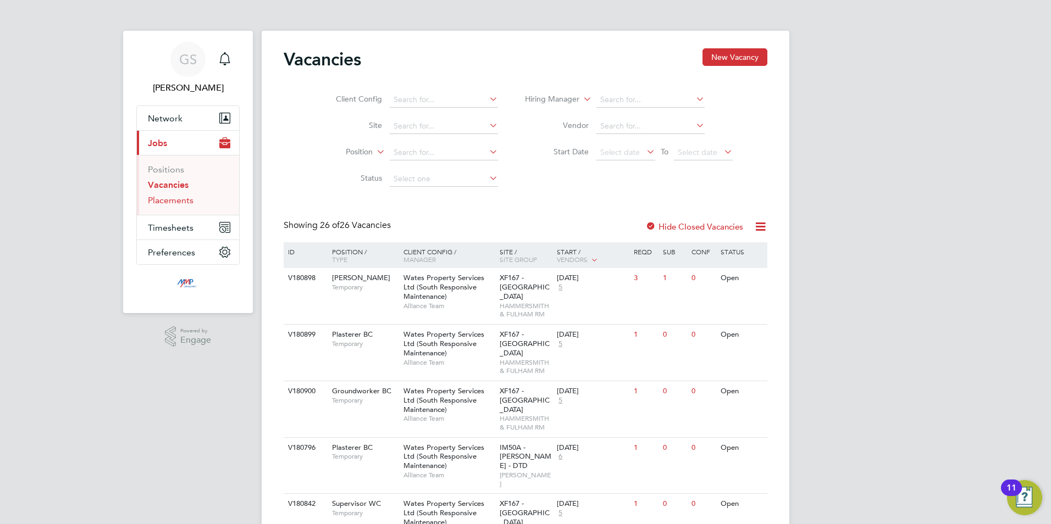
click at [184, 201] on link "Placements" at bounding box center [171, 200] width 46 height 10
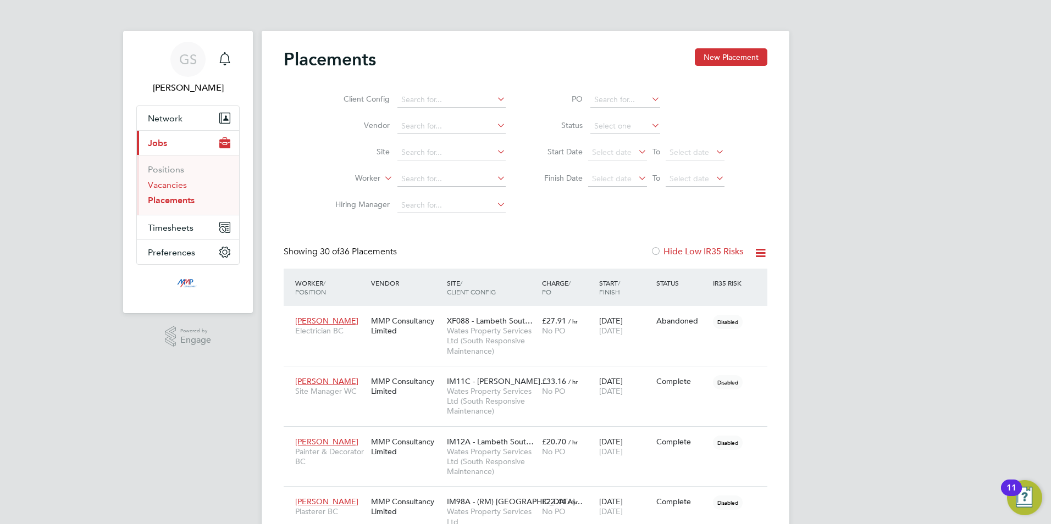
click at [173, 184] on link "Vacancies" at bounding box center [167, 185] width 39 height 10
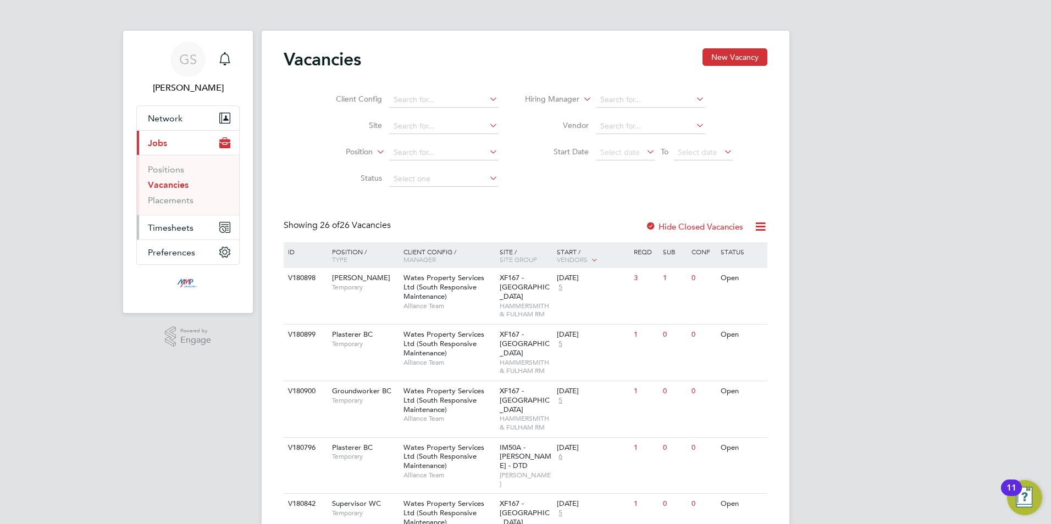
click at [204, 230] on button "Timesheets" at bounding box center [188, 228] width 102 height 24
click at [181, 195] on link "Timesheets" at bounding box center [171, 194] width 46 height 10
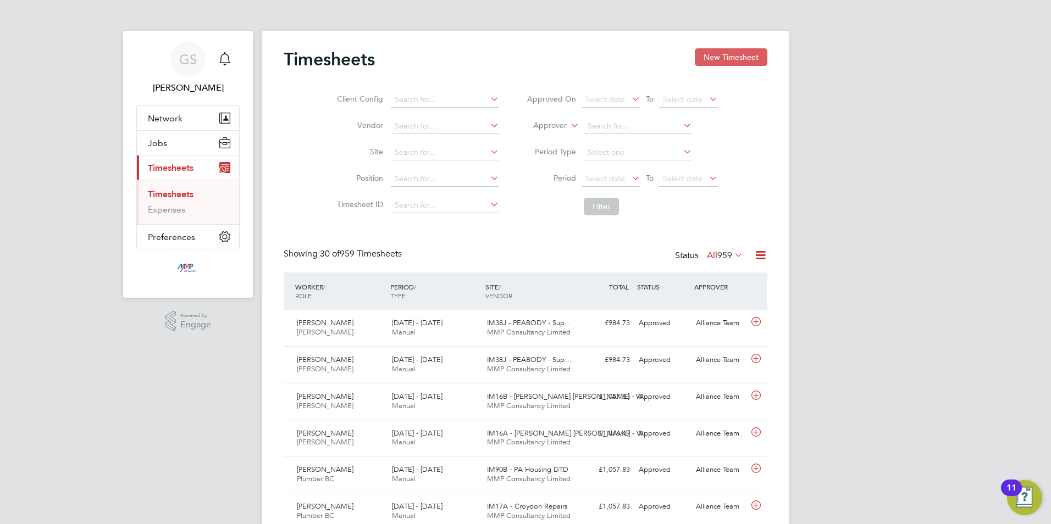
click at [713, 56] on button "New Timesheet" at bounding box center [731, 57] width 73 height 18
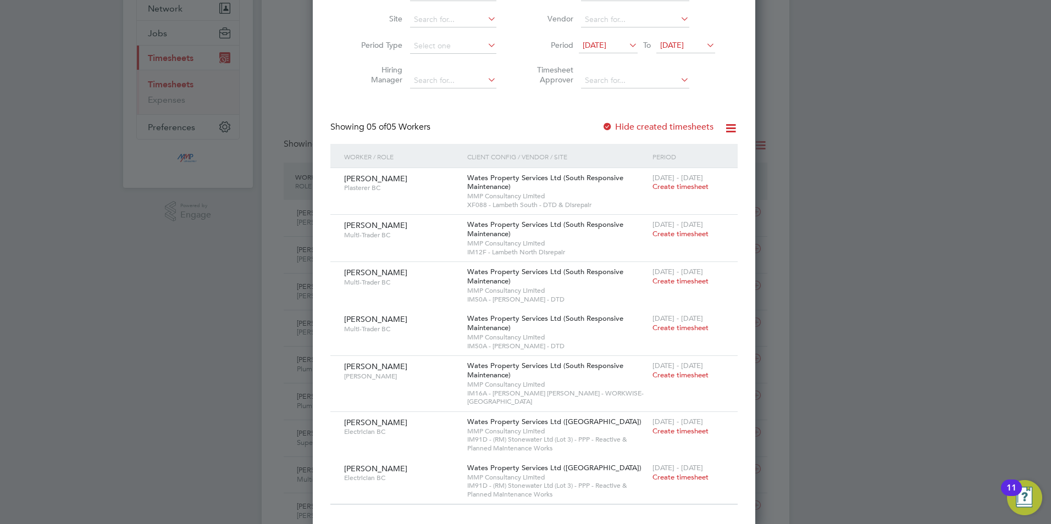
click at [776, 384] on div at bounding box center [525, 262] width 1051 height 524
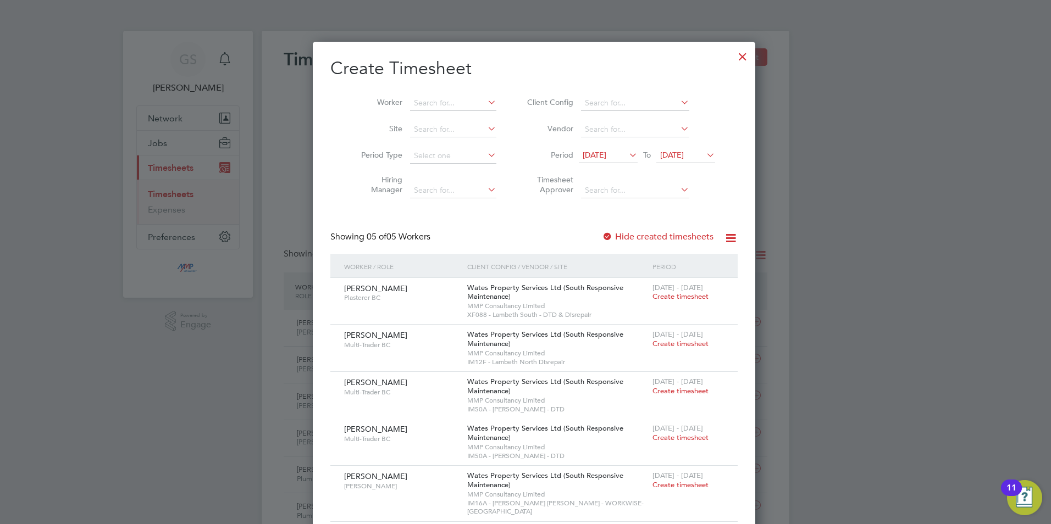
click at [733, 56] on div at bounding box center [743, 54] width 20 height 20
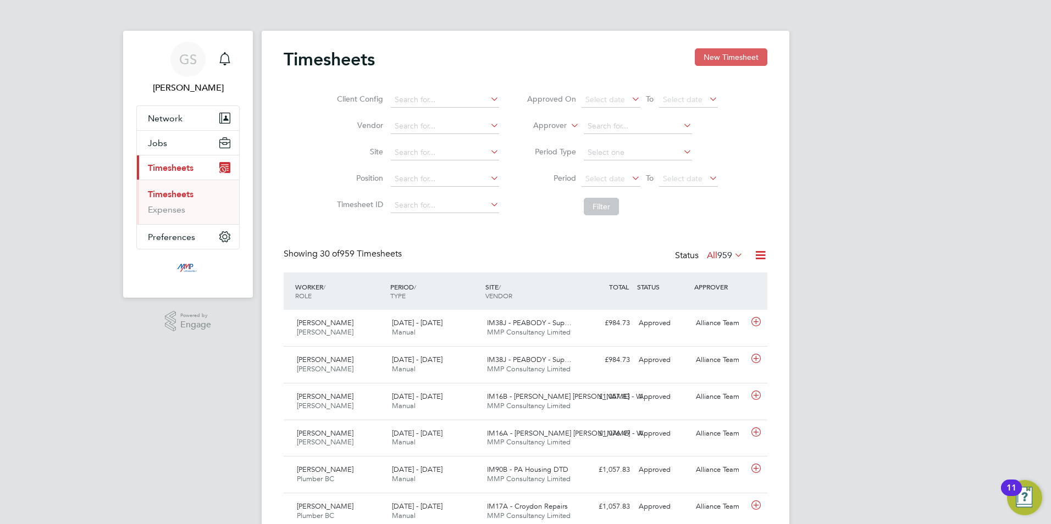
click at [727, 57] on button "New Timesheet" at bounding box center [731, 57] width 73 height 18
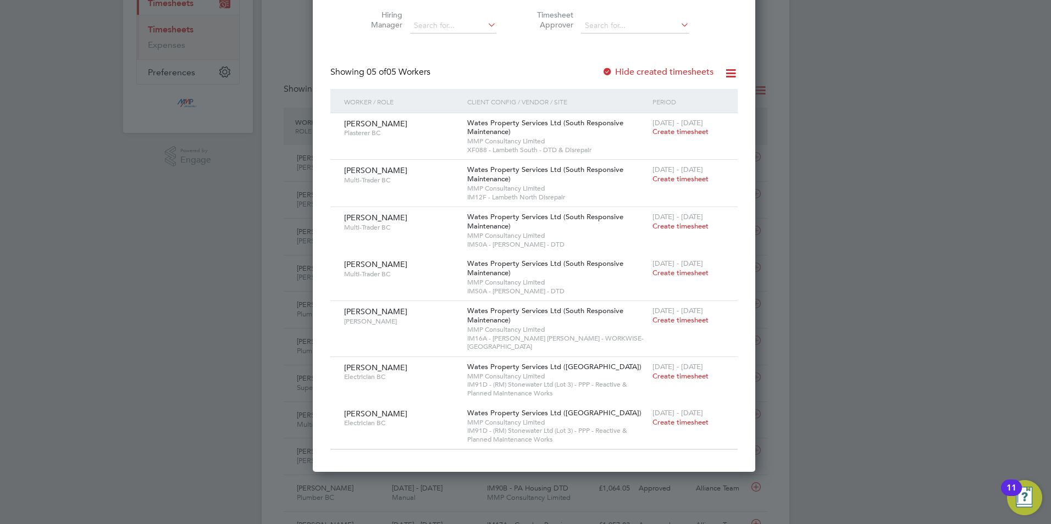
click at [806, 376] on div at bounding box center [525, 262] width 1051 height 524
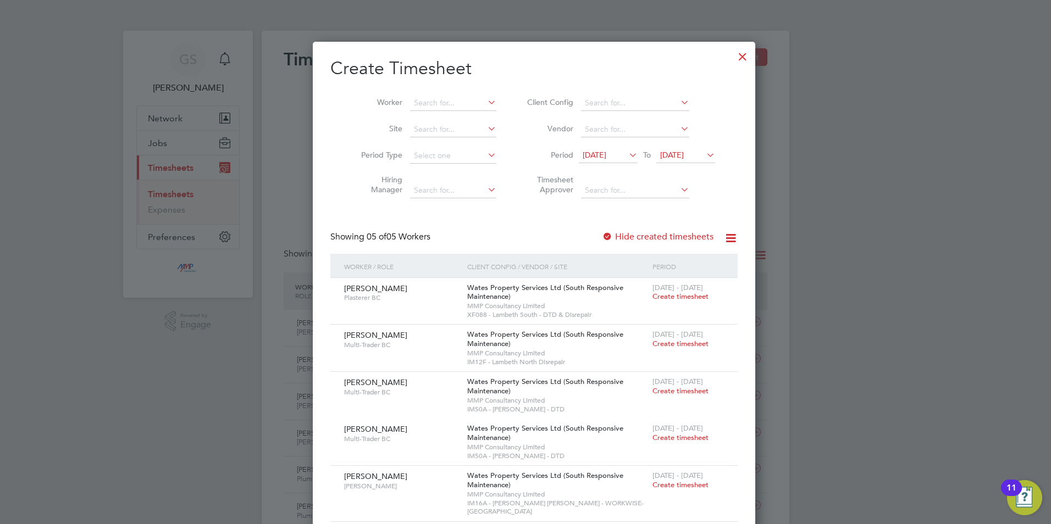
click at [733, 57] on div at bounding box center [743, 54] width 20 height 20
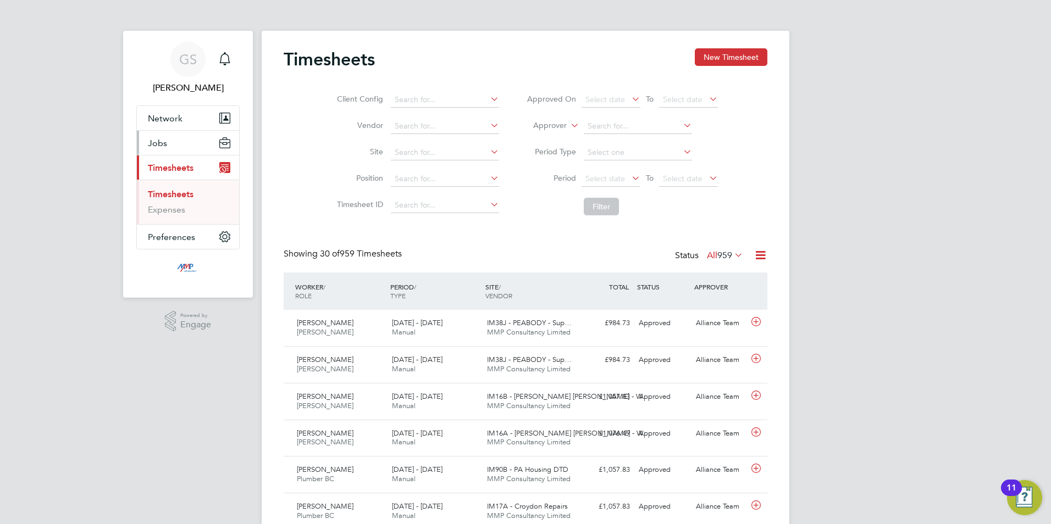
click at [189, 148] on button "Jobs" at bounding box center [188, 143] width 102 height 24
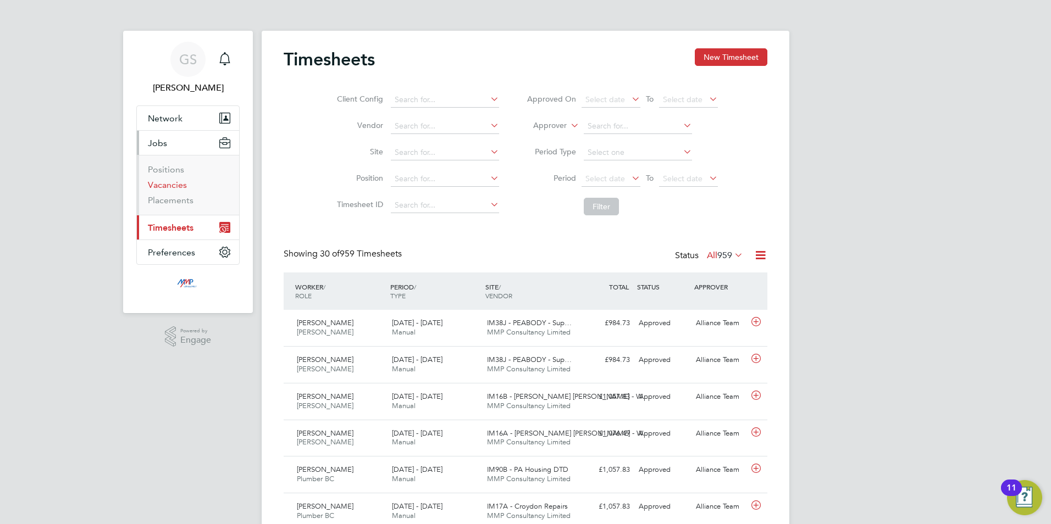
click at [175, 184] on link "Vacancies" at bounding box center [167, 185] width 39 height 10
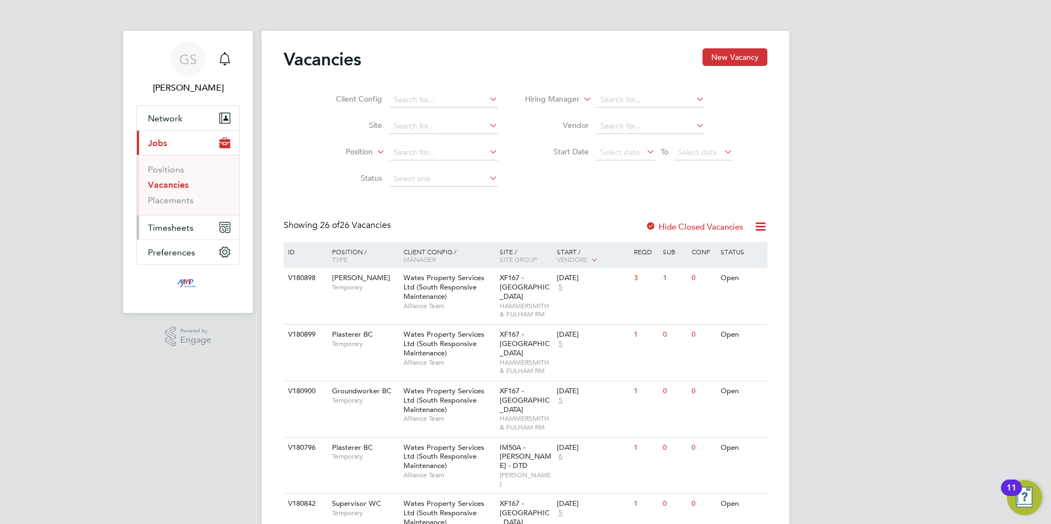
click at [184, 225] on span "Timesheets" at bounding box center [171, 228] width 46 height 10
click at [179, 195] on link "Timesheets" at bounding box center [171, 194] width 46 height 10
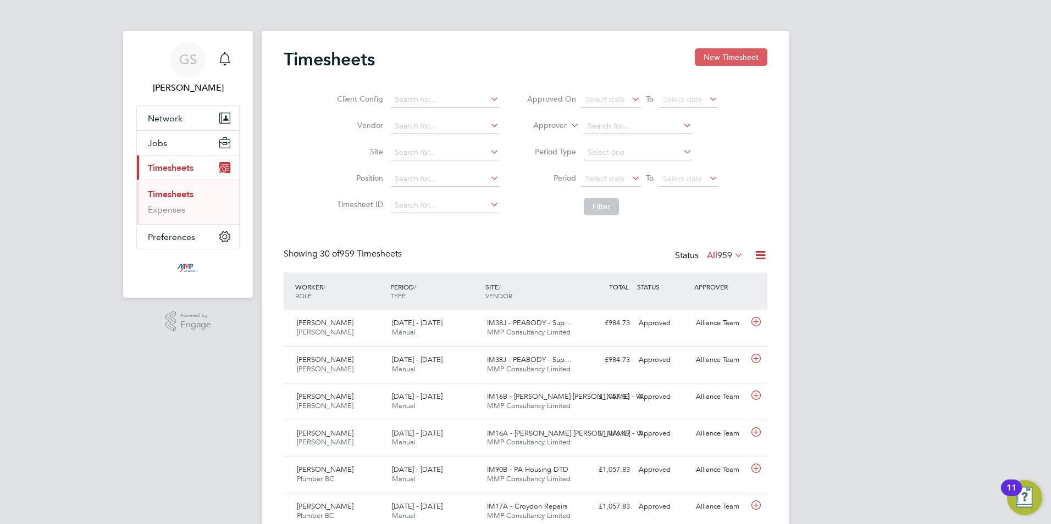
click at [717, 59] on button "New Timesheet" at bounding box center [731, 57] width 73 height 18
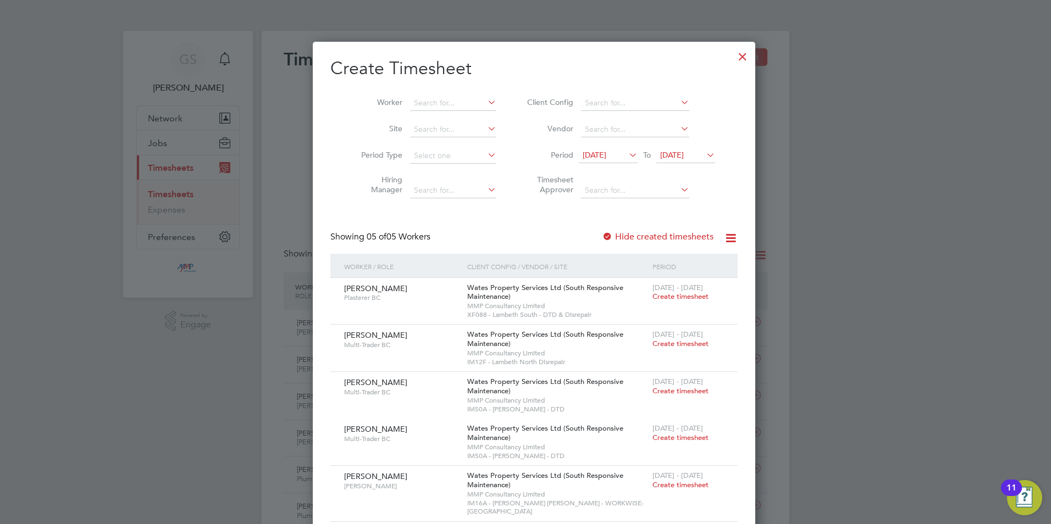
click at [733, 55] on div at bounding box center [743, 54] width 20 height 20
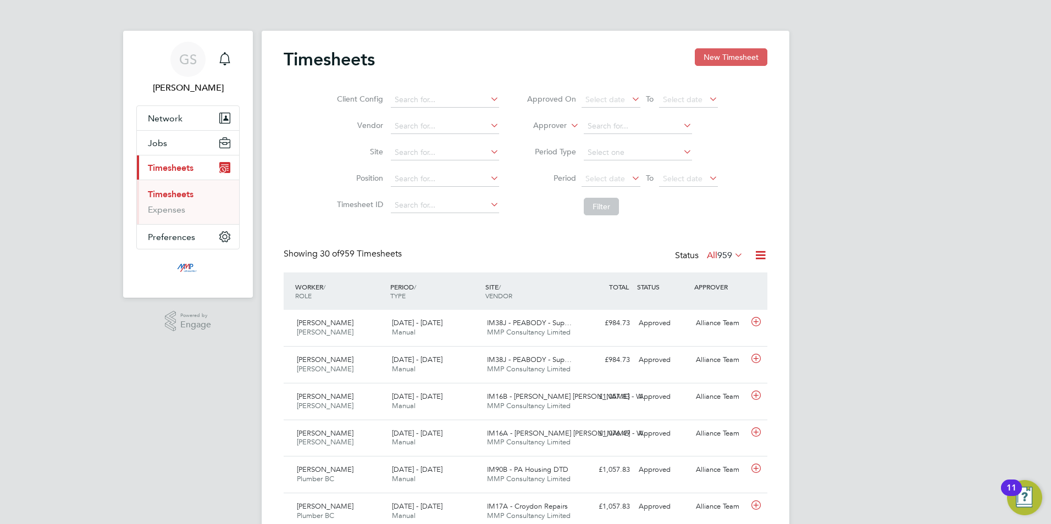
click at [722, 52] on button "New Timesheet" at bounding box center [731, 57] width 73 height 18
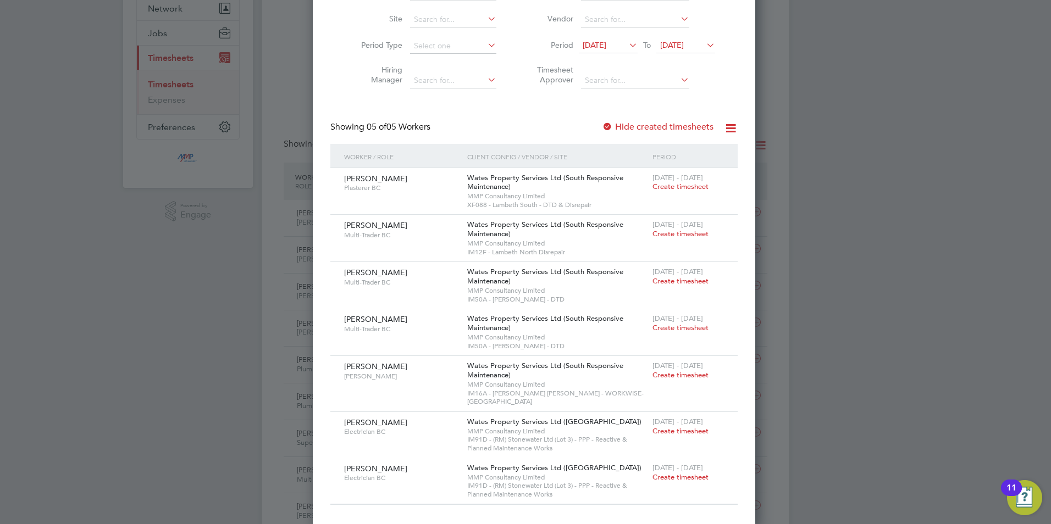
click at [685, 128] on label "Hide created timesheets" at bounding box center [658, 127] width 112 height 11
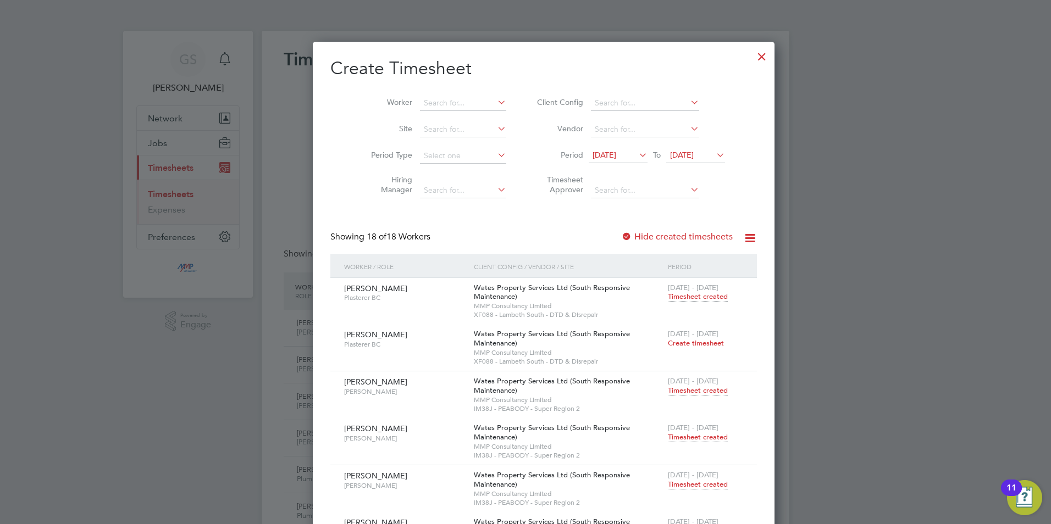
click at [752, 54] on div at bounding box center [762, 54] width 20 height 20
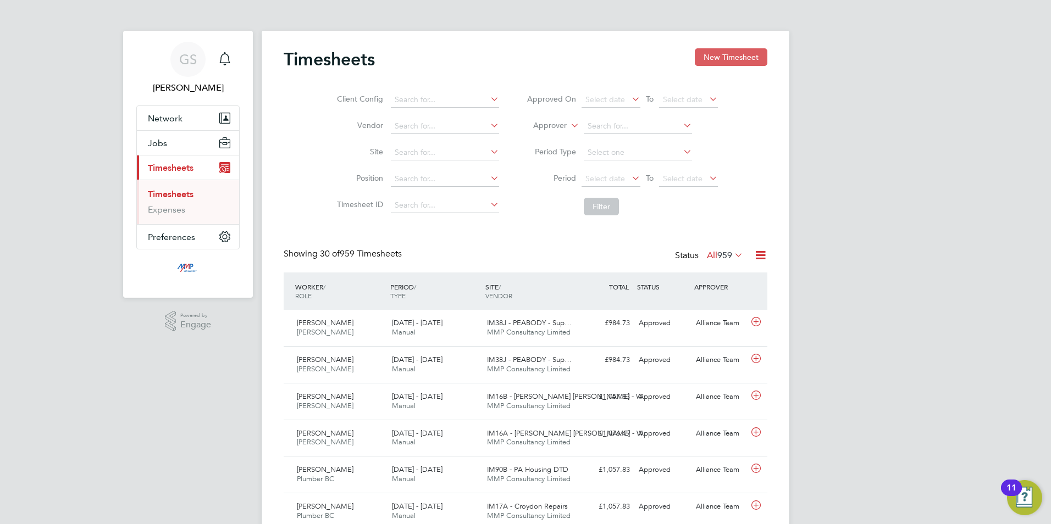
click at [712, 65] on button "New Timesheet" at bounding box center [731, 57] width 73 height 18
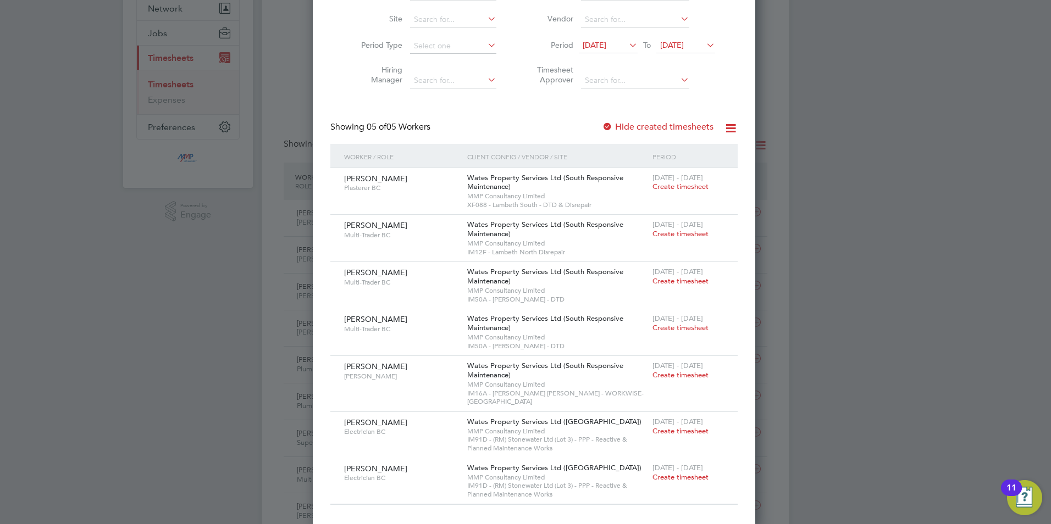
click at [652, 130] on label "Hide created timesheets" at bounding box center [658, 127] width 112 height 11
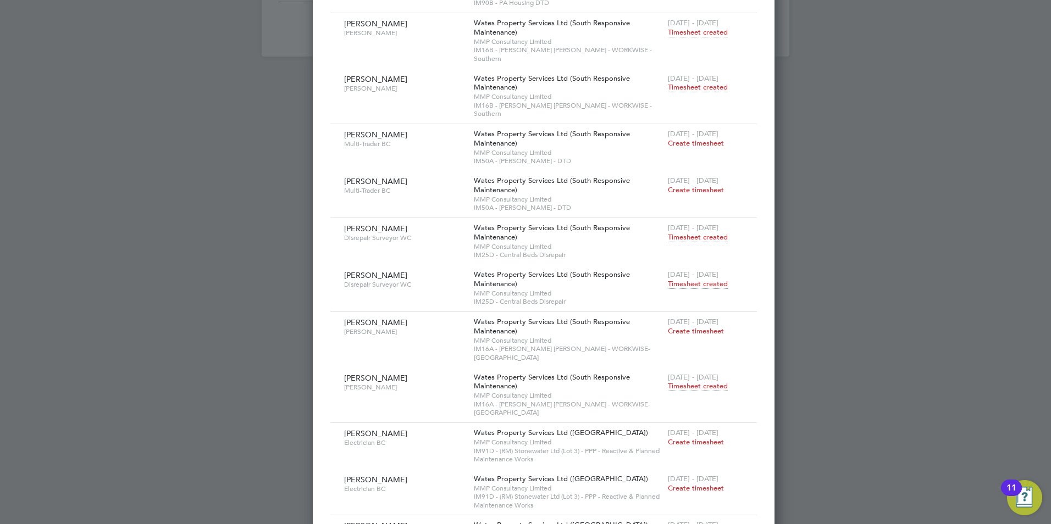
click at [798, 313] on div at bounding box center [525, 262] width 1051 height 524
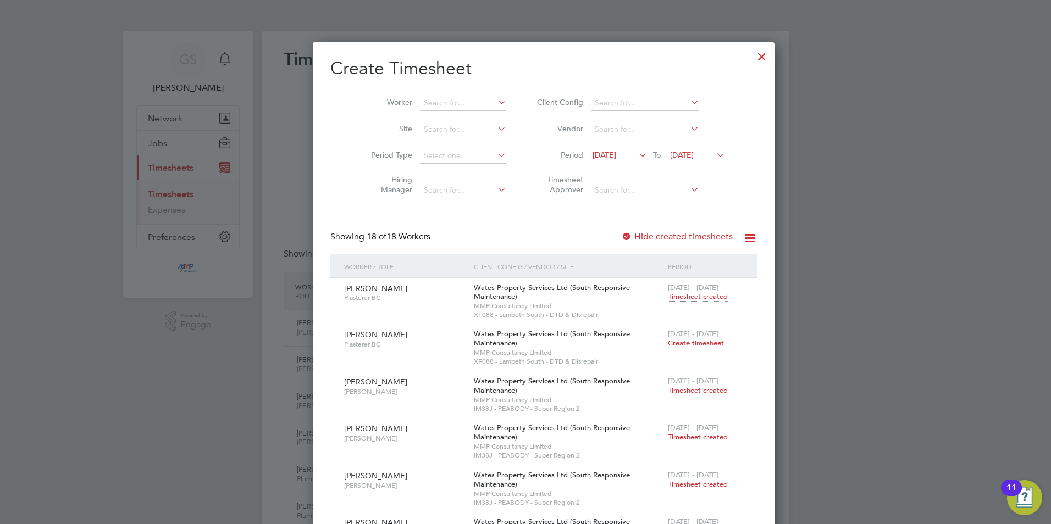
click at [752, 53] on div at bounding box center [762, 54] width 20 height 20
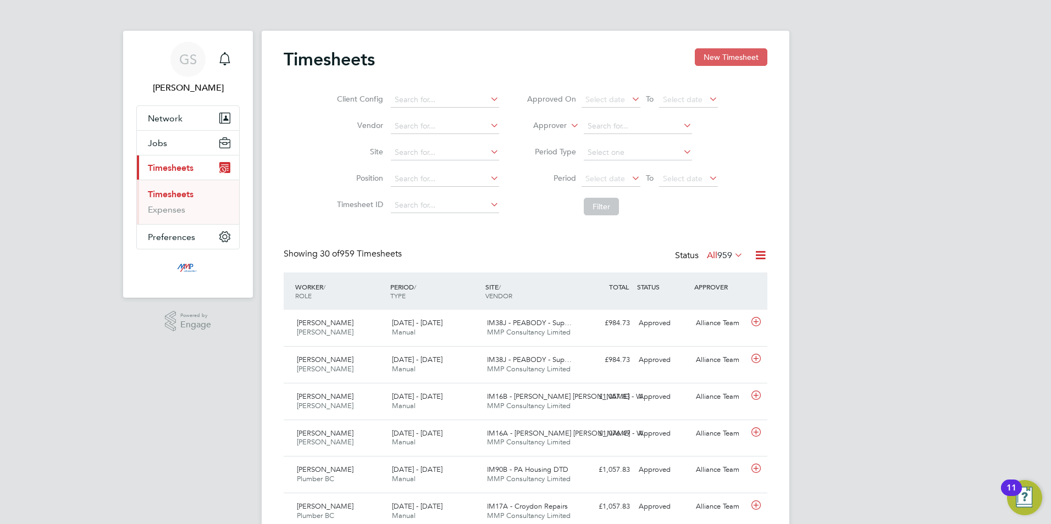
click at [727, 61] on button "New Timesheet" at bounding box center [731, 57] width 73 height 18
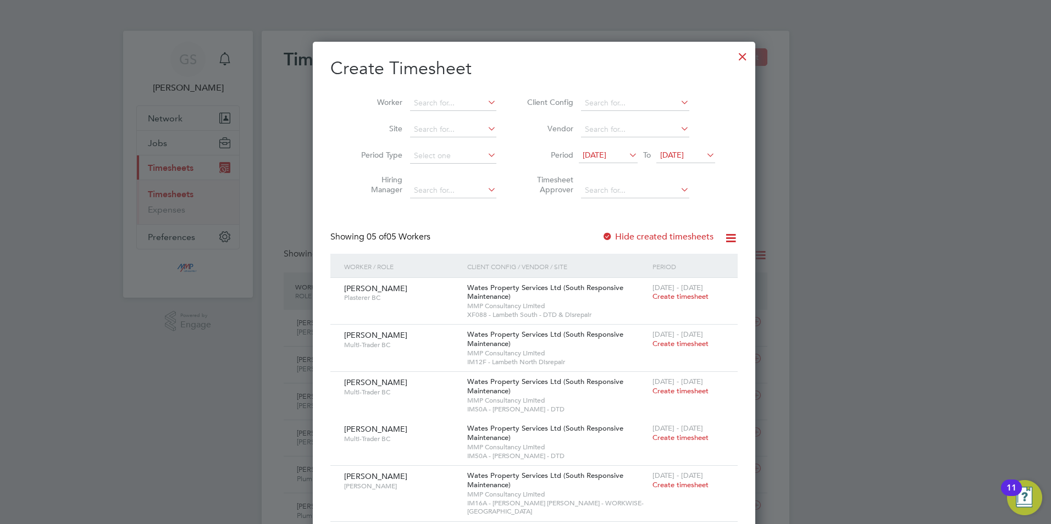
click at [733, 61] on div at bounding box center [743, 54] width 20 height 20
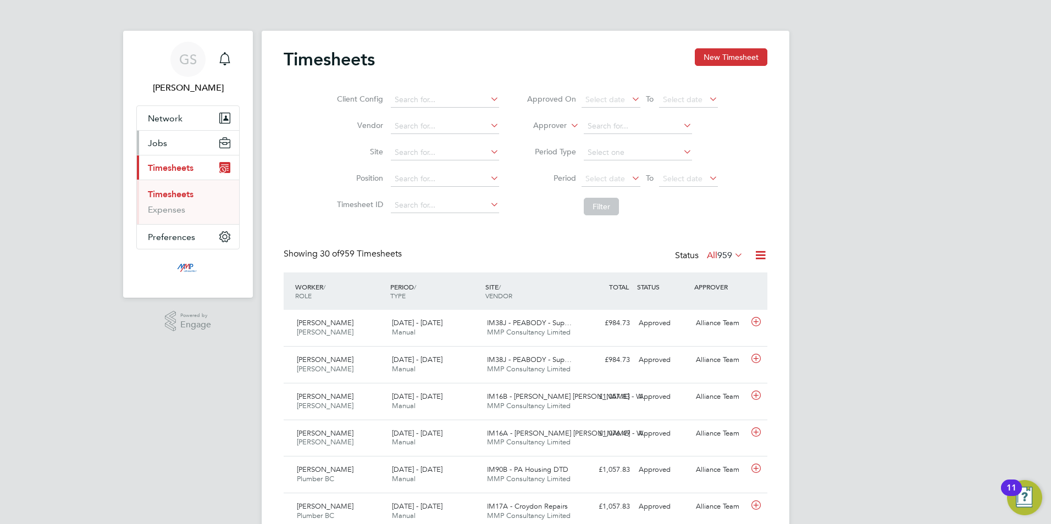
click at [185, 146] on button "Jobs" at bounding box center [188, 143] width 102 height 24
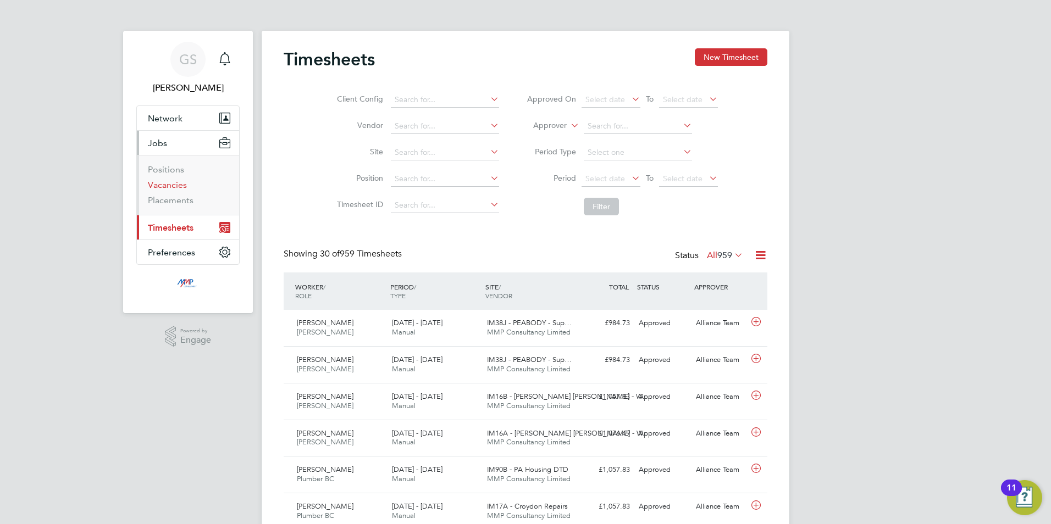
click at [175, 187] on link "Vacancies" at bounding box center [167, 185] width 39 height 10
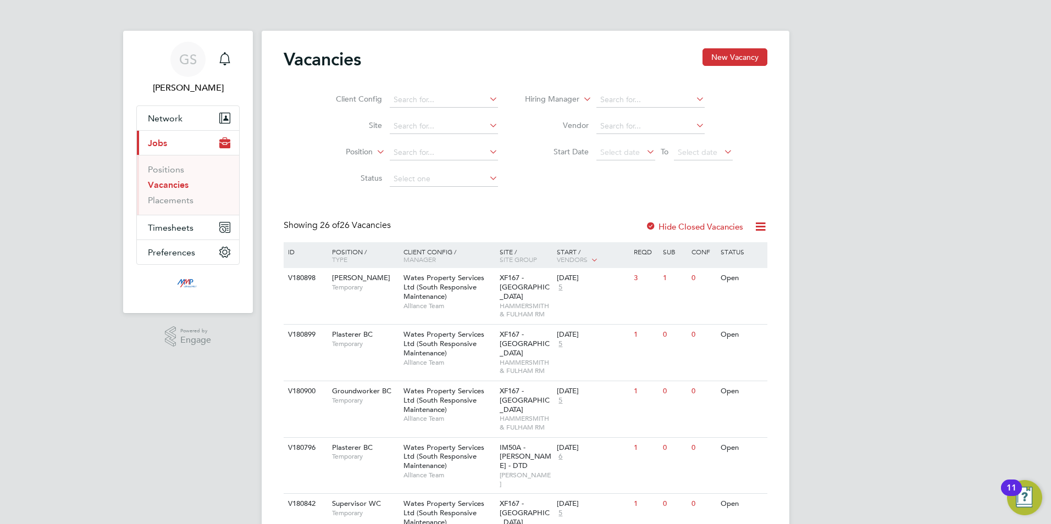
click at [197, 202] on li "Placements" at bounding box center [189, 200] width 82 height 11
click at [167, 200] on link "Placements" at bounding box center [171, 200] width 46 height 10
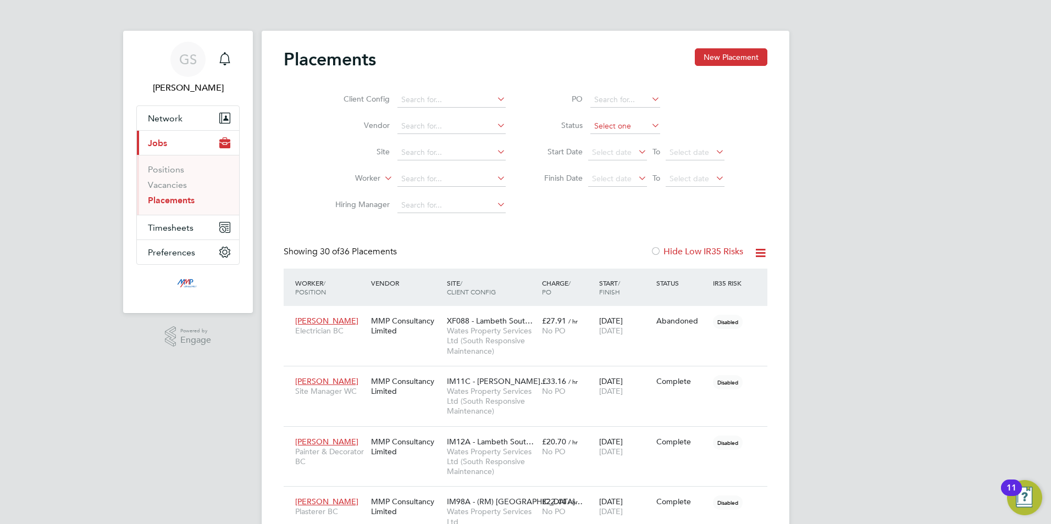
click at [614, 132] on input at bounding box center [625, 126] width 70 height 15
click at [613, 137] on li "Active" at bounding box center [625, 141] width 71 height 14
type input "Active"
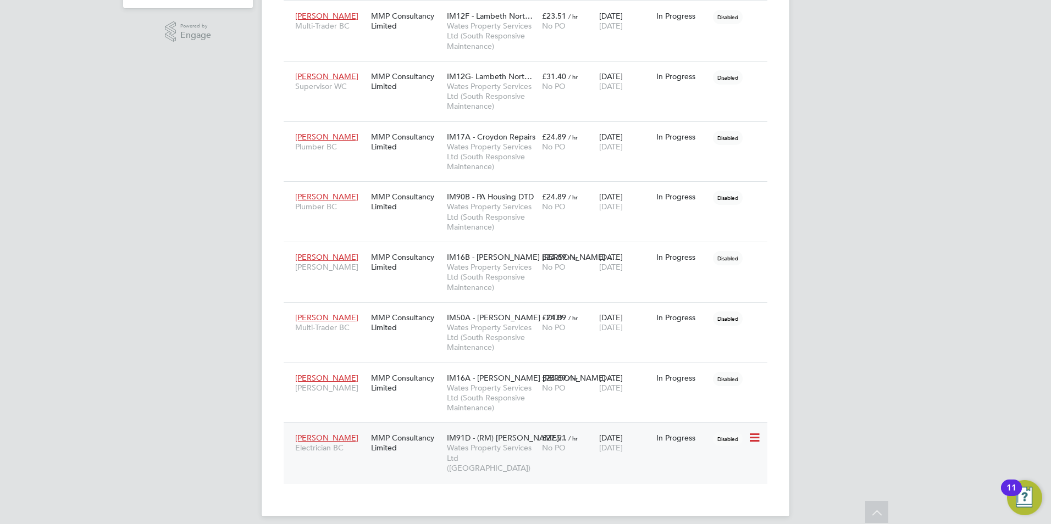
click at [572, 456] on div "£27.91 / hr No PO" at bounding box center [567, 443] width 57 height 31
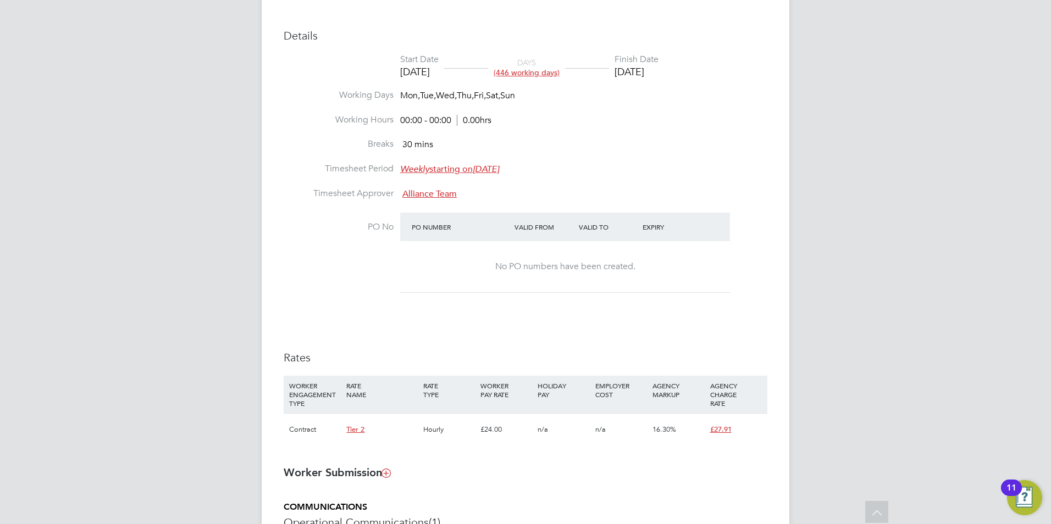
scroll to position [385, 0]
click at [831, 371] on div "GS [PERSON_NAME] Notifications Applications: Network Businesses Sites Workers C…" at bounding box center [525, 229] width 1051 height 1228
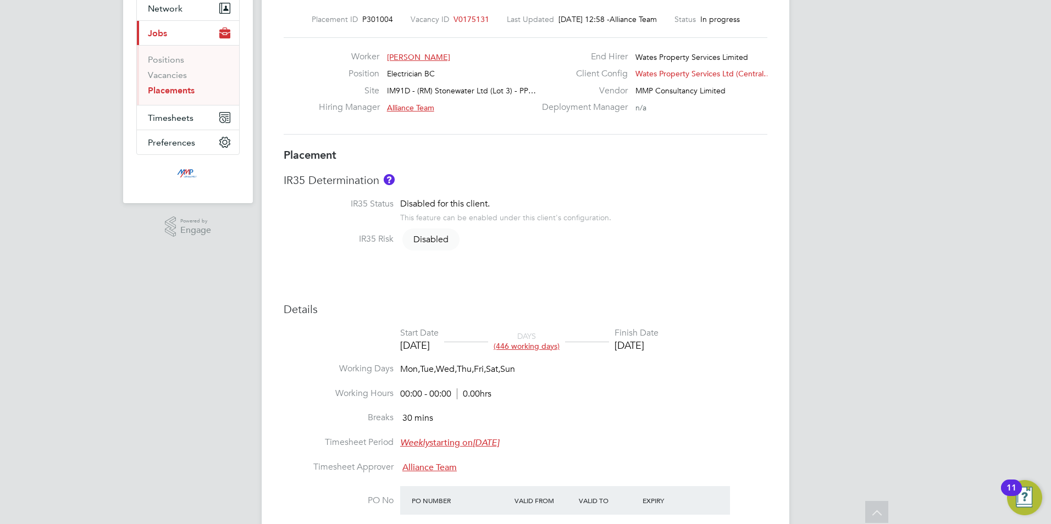
scroll to position [22, 0]
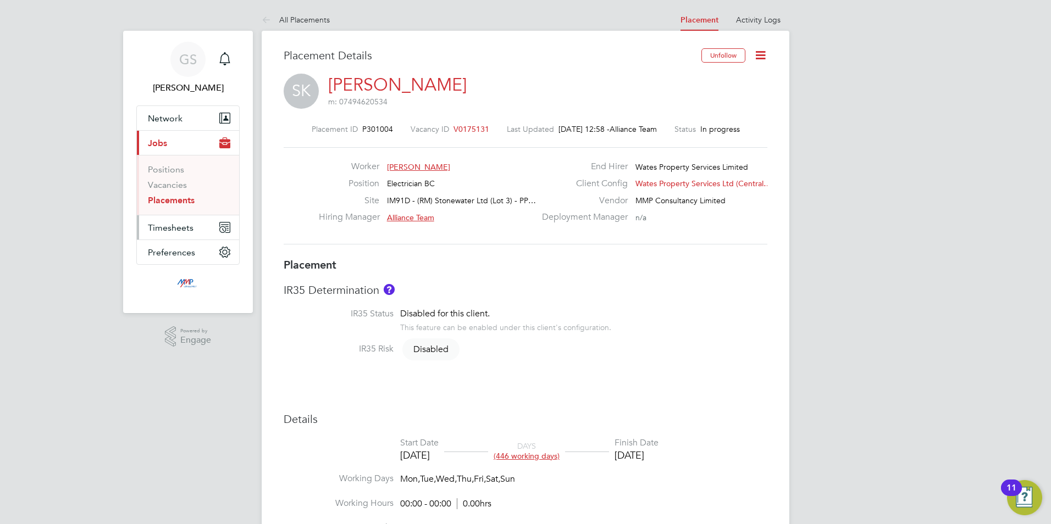
click at [194, 227] on button "Timesheets" at bounding box center [188, 228] width 102 height 24
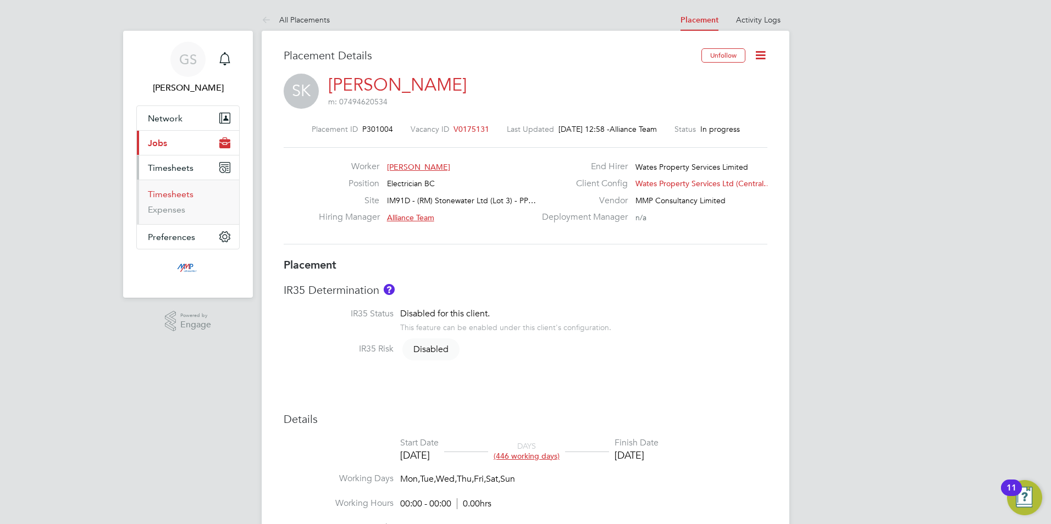
click at [185, 199] on link "Timesheets" at bounding box center [171, 194] width 46 height 10
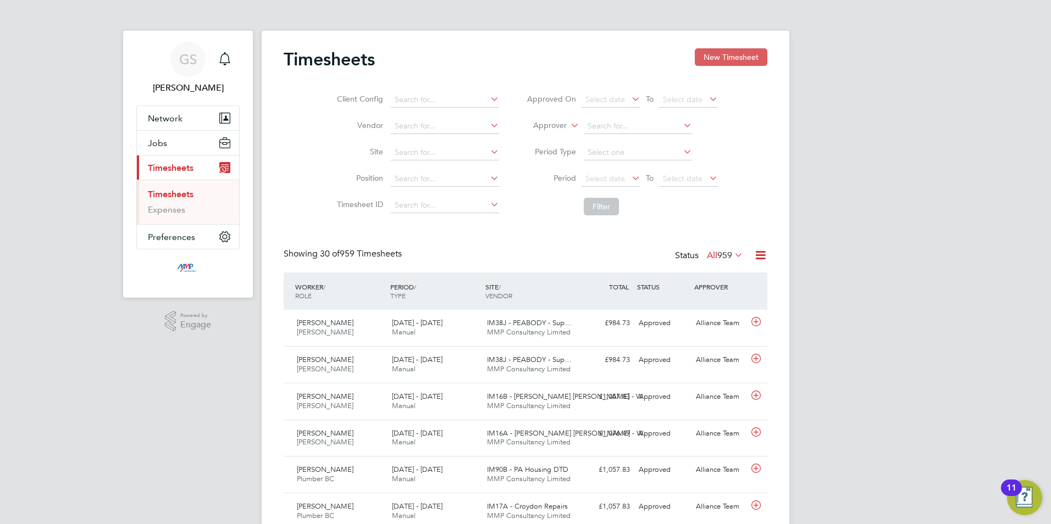
click at [743, 50] on button "New Timesheet" at bounding box center [731, 57] width 73 height 18
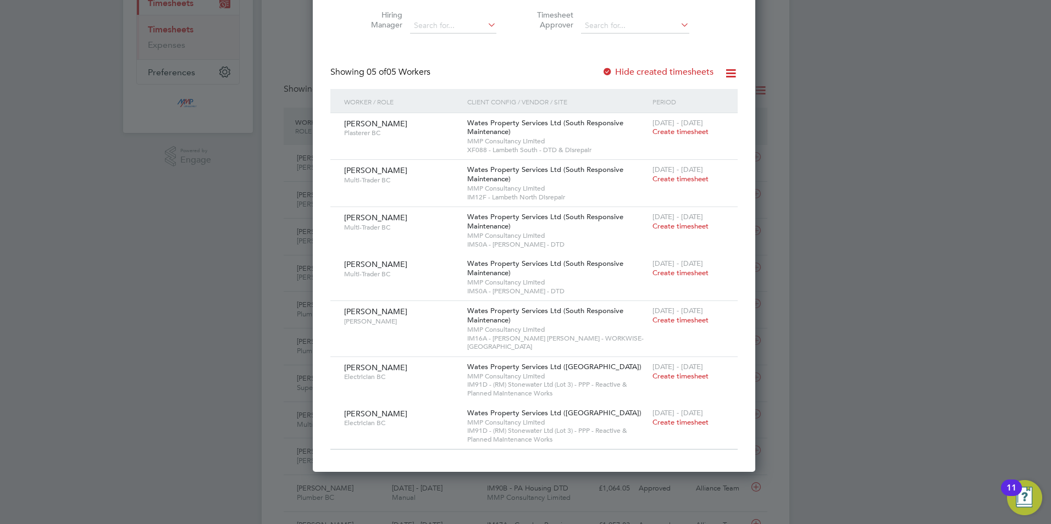
click at [793, 382] on div at bounding box center [525, 262] width 1051 height 524
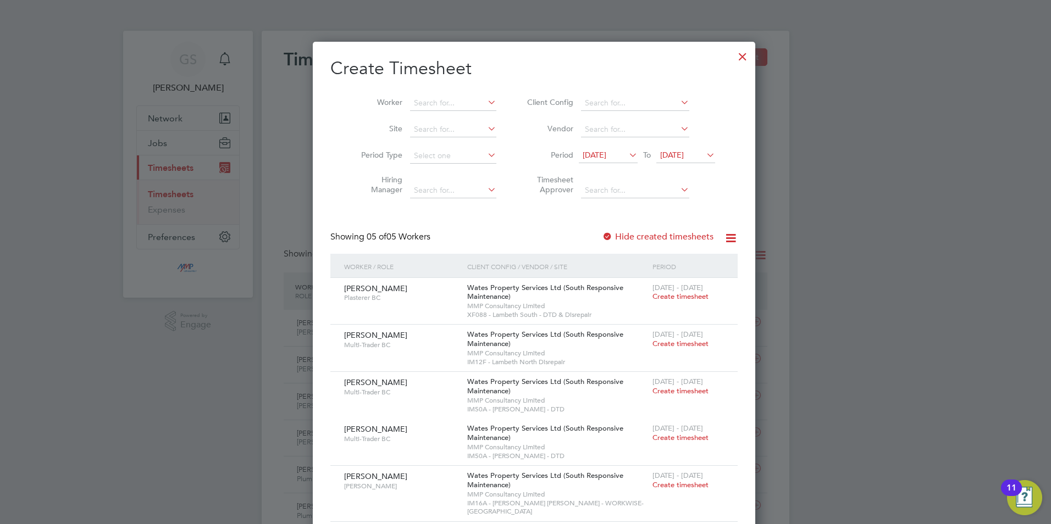
click at [733, 60] on div at bounding box center [743, 54] width 20 height 20
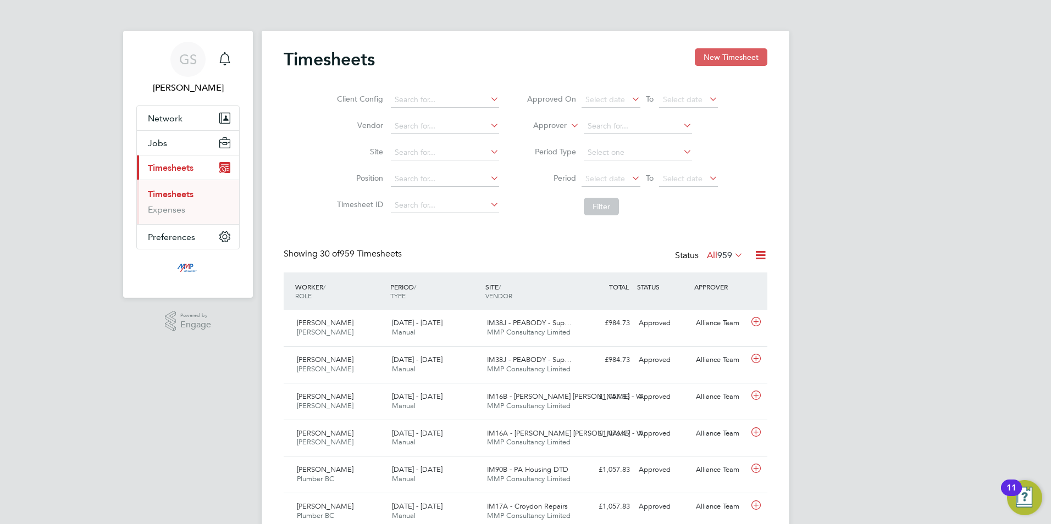
click at [722, 57] on button "New Timesheet" at bounding box center [731, 57] width 73 height 18
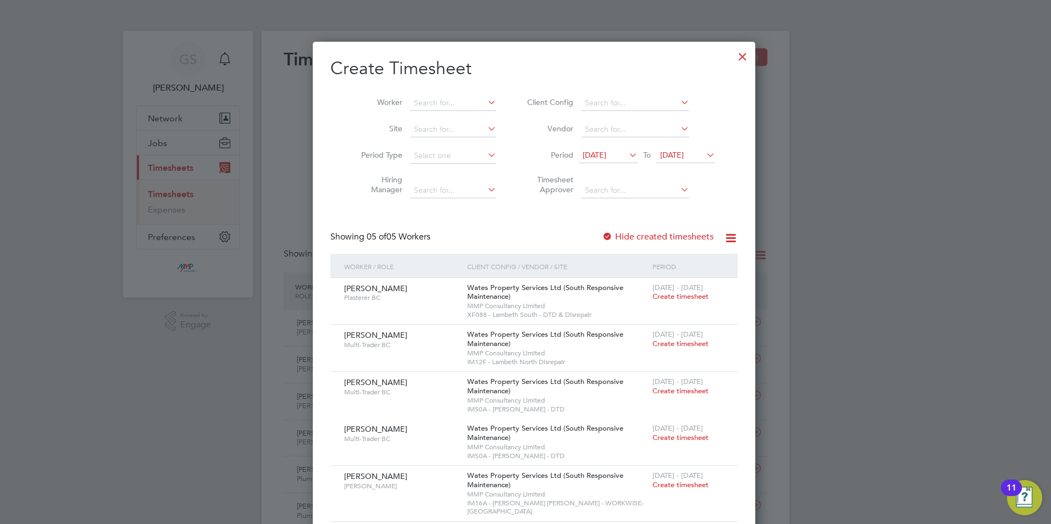
click at [679, 231] on label "Hide created timesheets" at bounding box center [658, 236] width 112 height 11
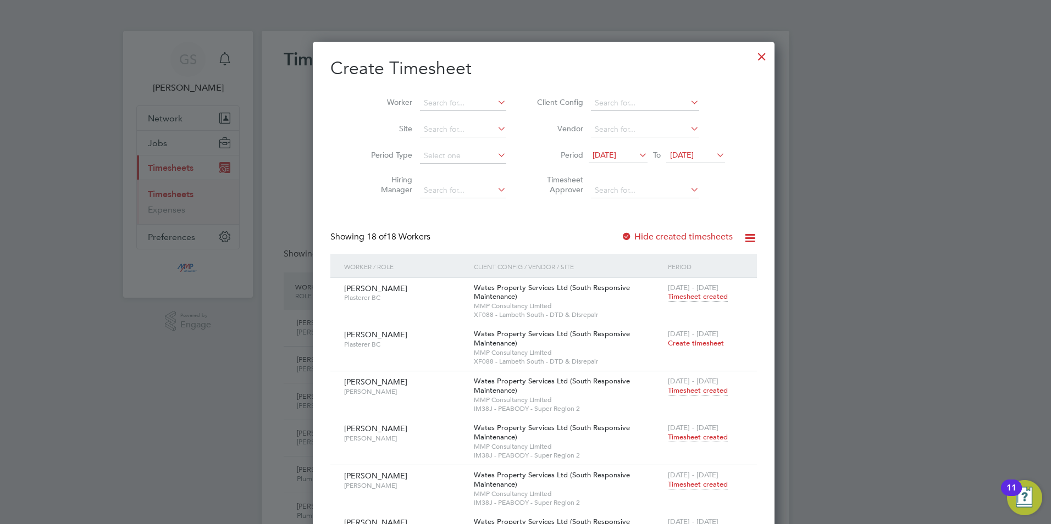
click at [752, 59] on div at bounding box center [762, 54] width 20 height 20
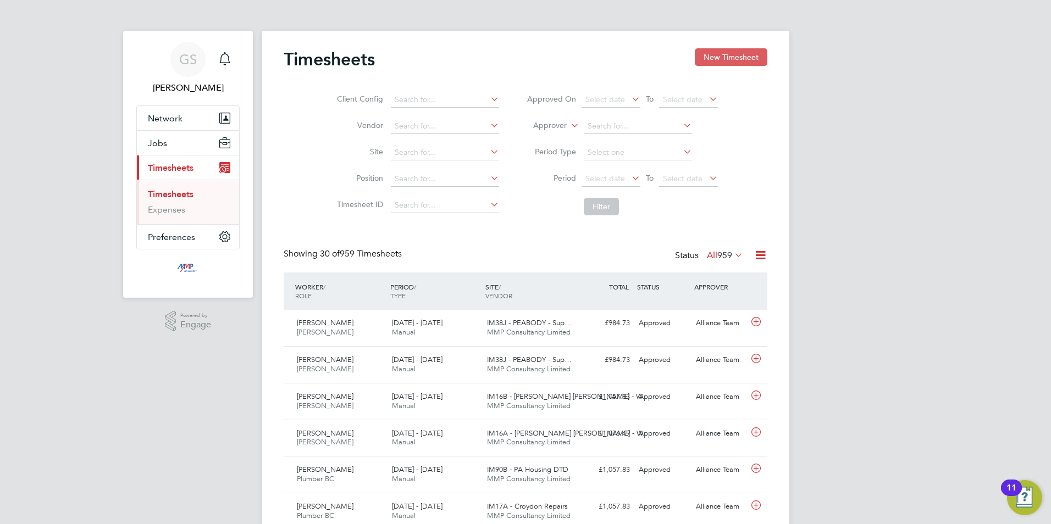
click at [750, 64] on button "New Timesheet" at bounding box center [731, 57] width 73 height 18
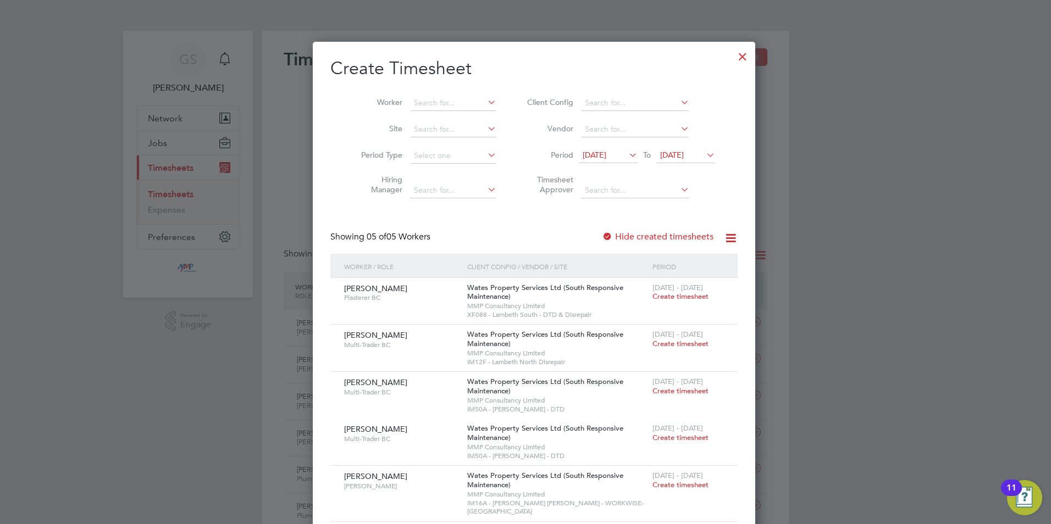
click at [733, 59] on div at bounding box center [743, 54] width 20 height 20
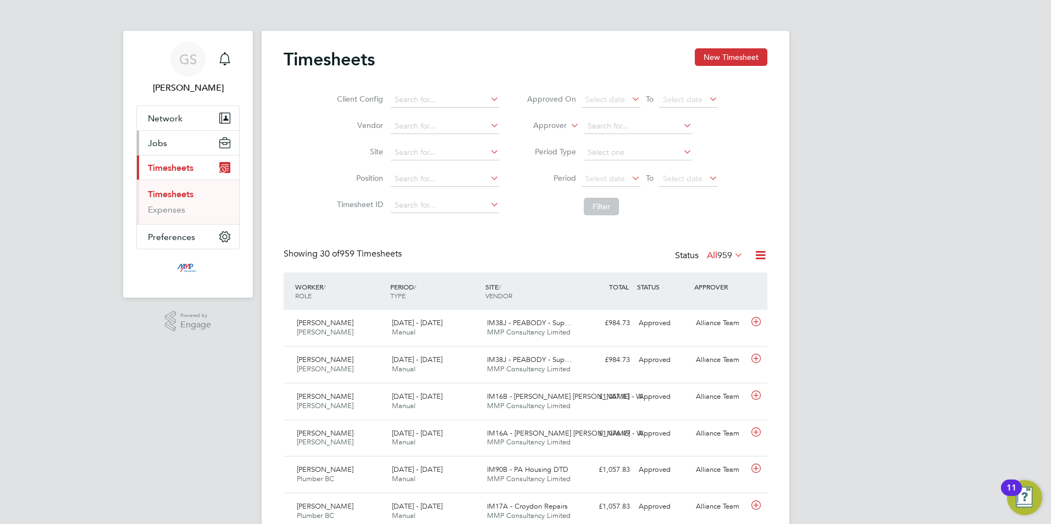
click at [170, 145] on button "Jobs" at bounding box center [188, 143] width 102 height 24
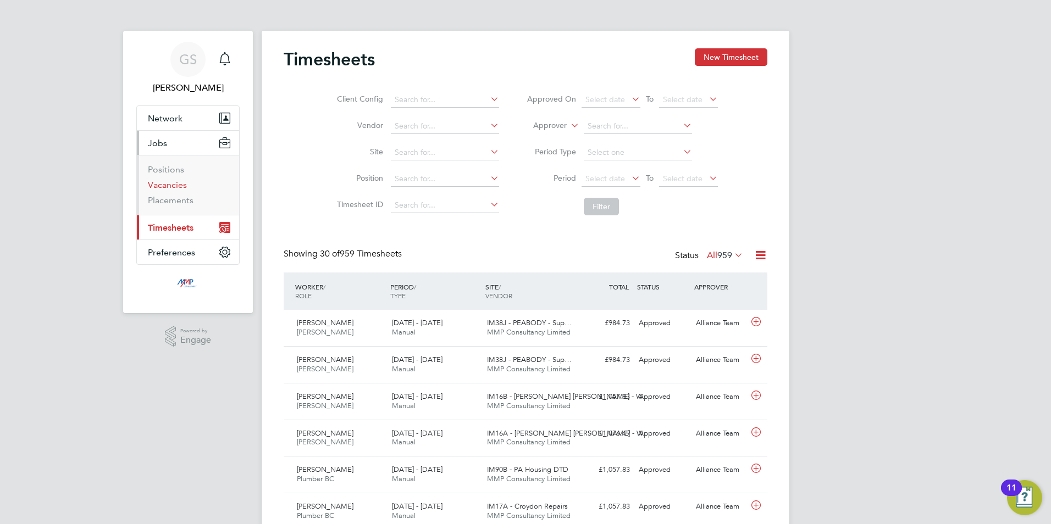
click at [170, 184] on link "Vacancies" at bounding box center [167, 185] width 39 height 10
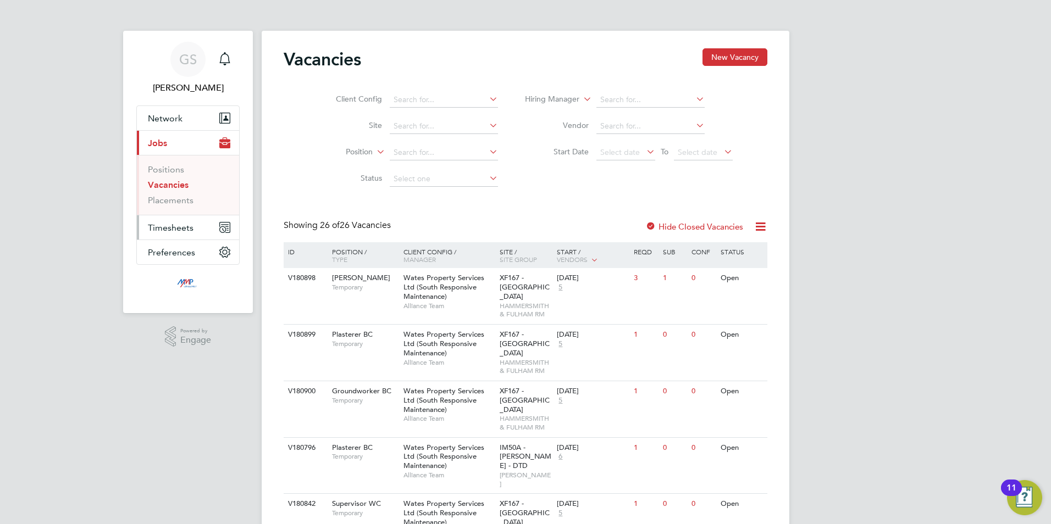
click at [162, 221] on button "Timesheets" at bounding box center [188, 228] width 102 height 24
click at [166, 196] on link "Timesheets" at bounding box center [171, 194] width 46 height 10
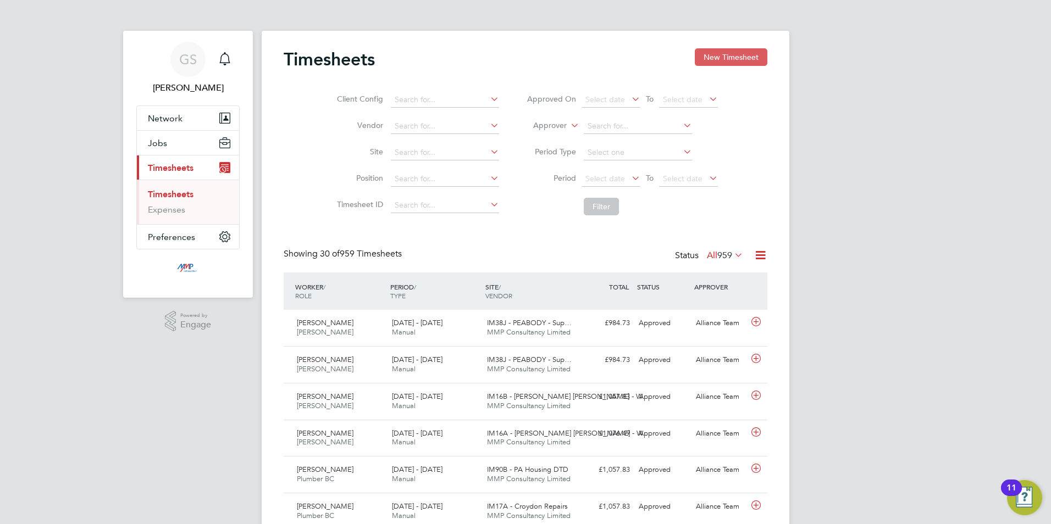
click at [739, 63] on button "New Timesheet" at bounding box center [731, 57] width 73 height 18
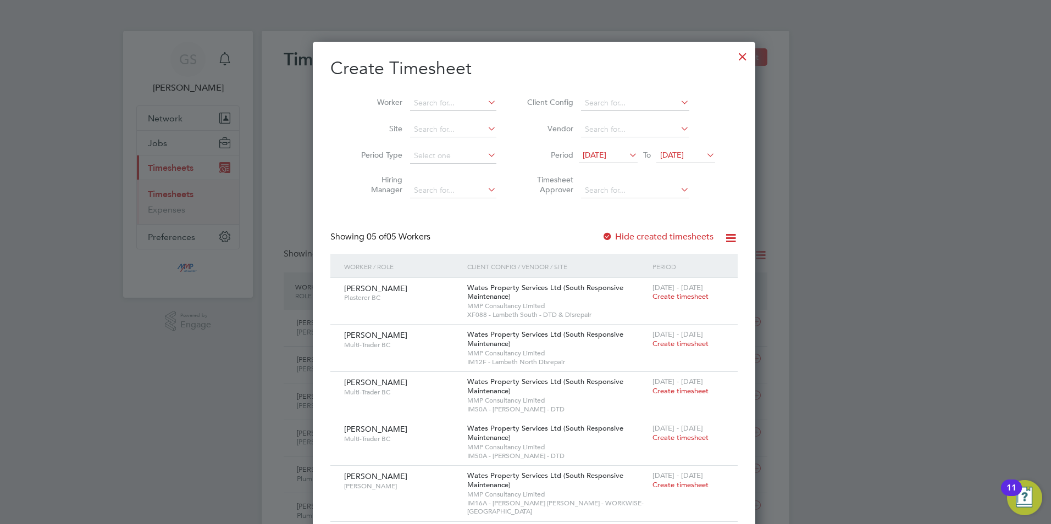
click at [733, 57] on div at bounding box center [743, 54] width 20 height 20
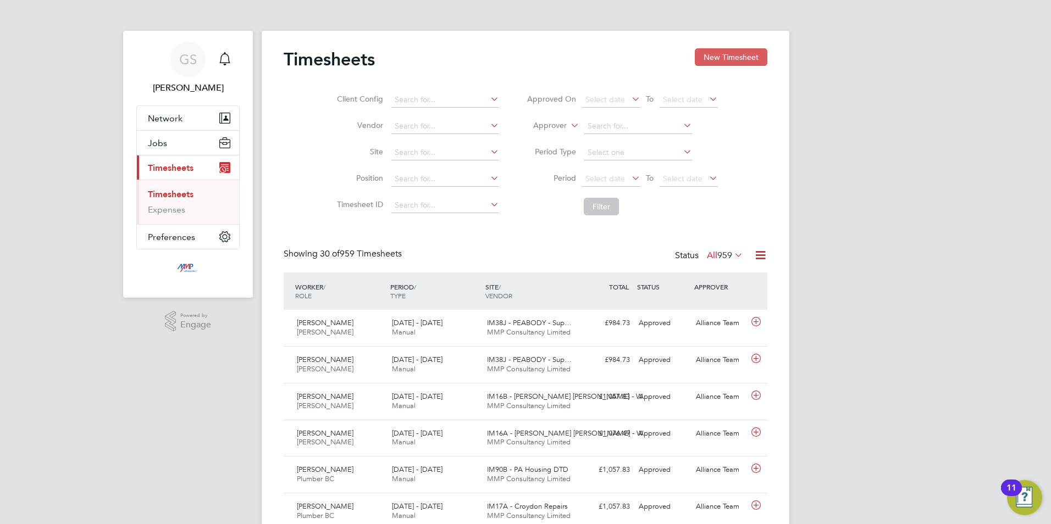
click at [726, 57] on button "New Timesheet" at bounding box center [731, 57] width 73 height 18
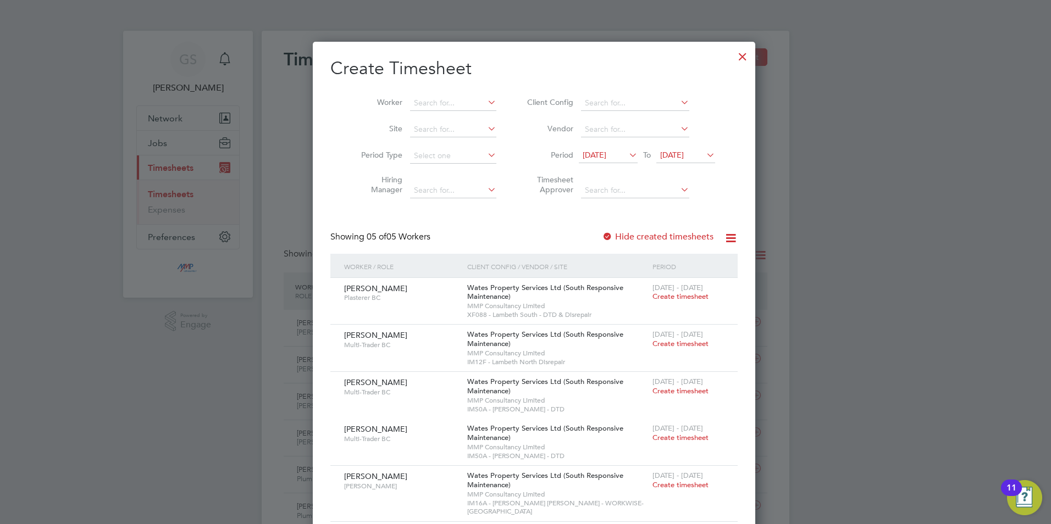
click at [733, 63] on div at bounding box center [743, 54] width 20 height 20
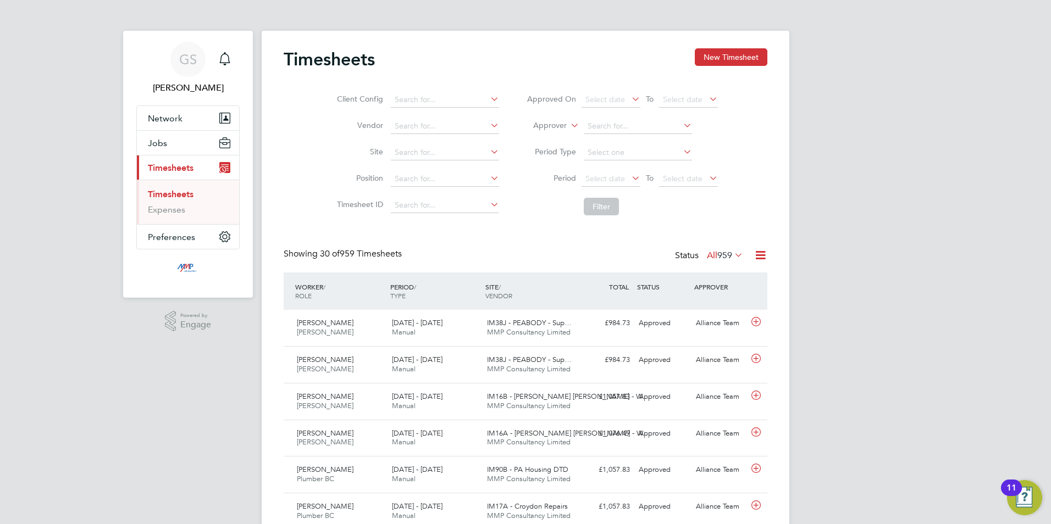
scroll to position [28, 96]
click at [707, 62] on button "New Timesheet" at bounding box center [731, 57] width 73 height 18
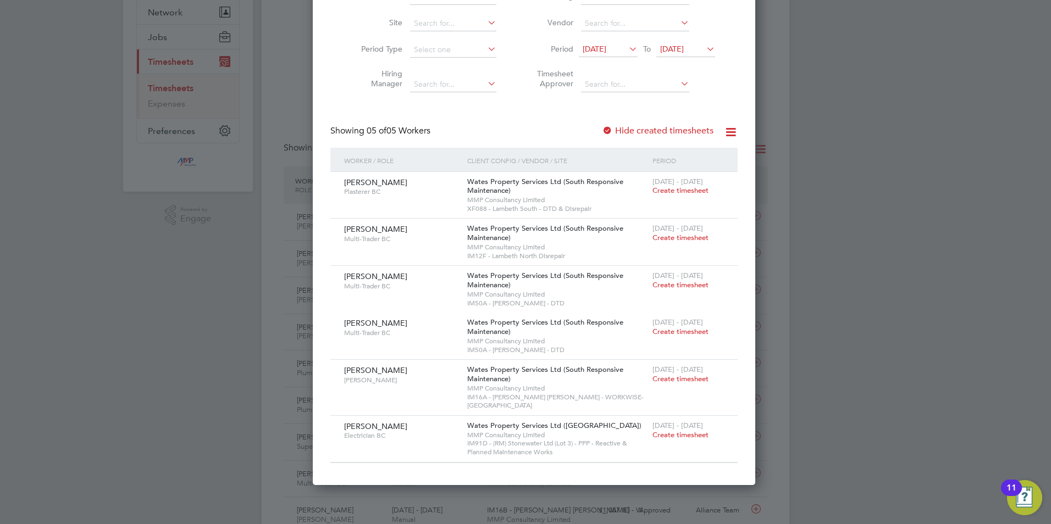
scroll to position [110, 0]
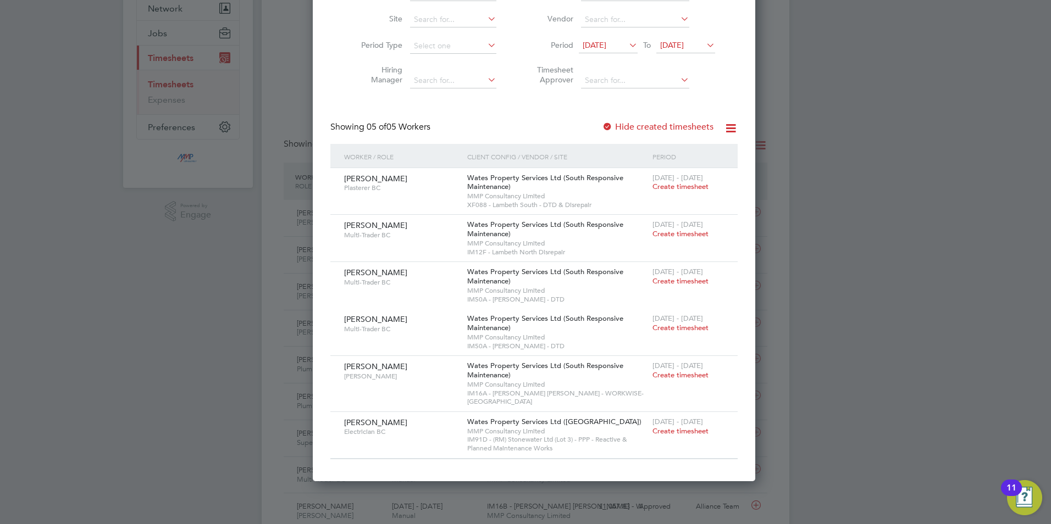
click at [658, 130] on label "Hide created timesheets" at bounding box center [658, 127] width 112 height 11
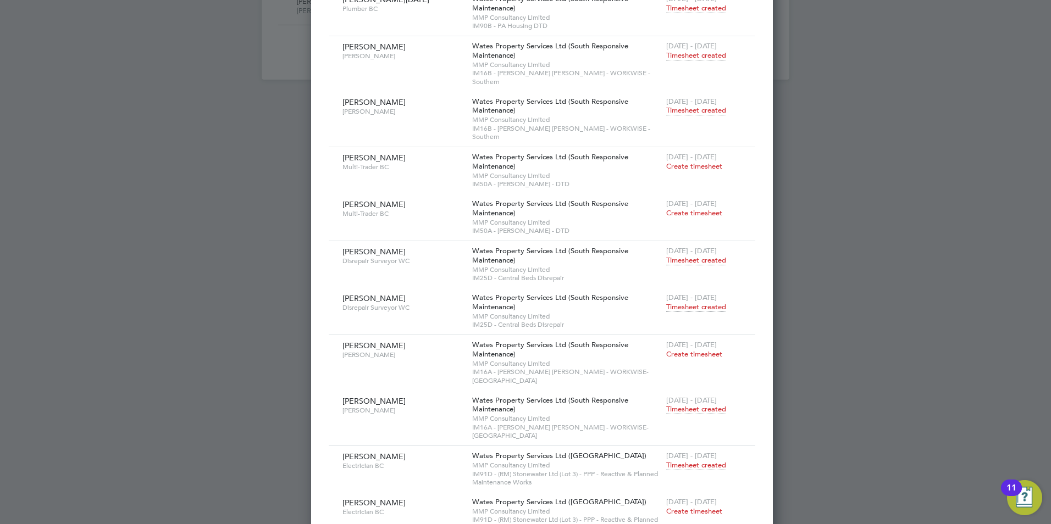
scroll to position [1410, 0]
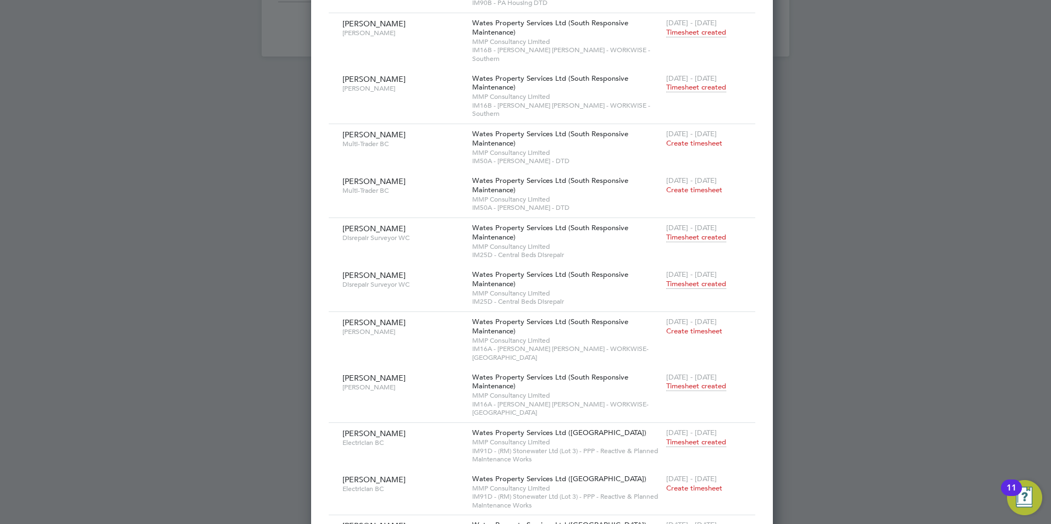
click at [666, 438] on span "Timesheet created" at bounding box center [696, 443] width 60 height 10
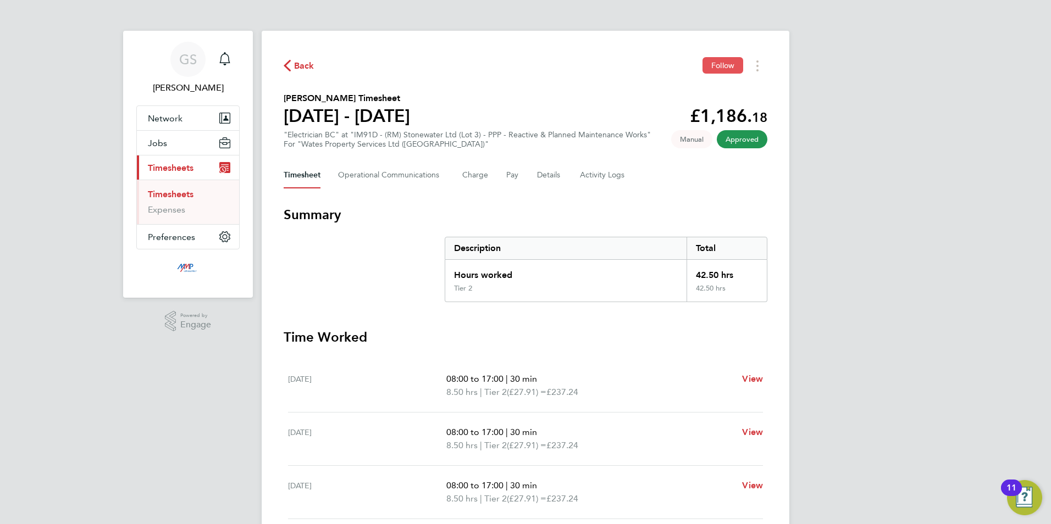
click at [719, 65] on span "Follow" at bounding box center [722, 65] width 23 height 10
click at [191, 196] on link "Timesheets" at bounding box center [171, 194] width 46 height 10
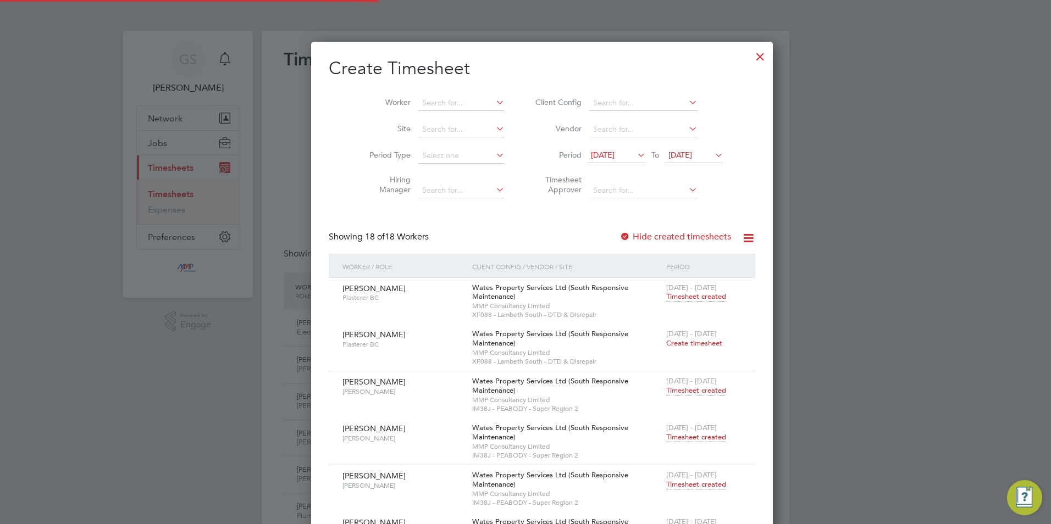
scroll to position [28, 96]
click at [750, 58] on div at bounding box center [760, 54] width 20 height 20
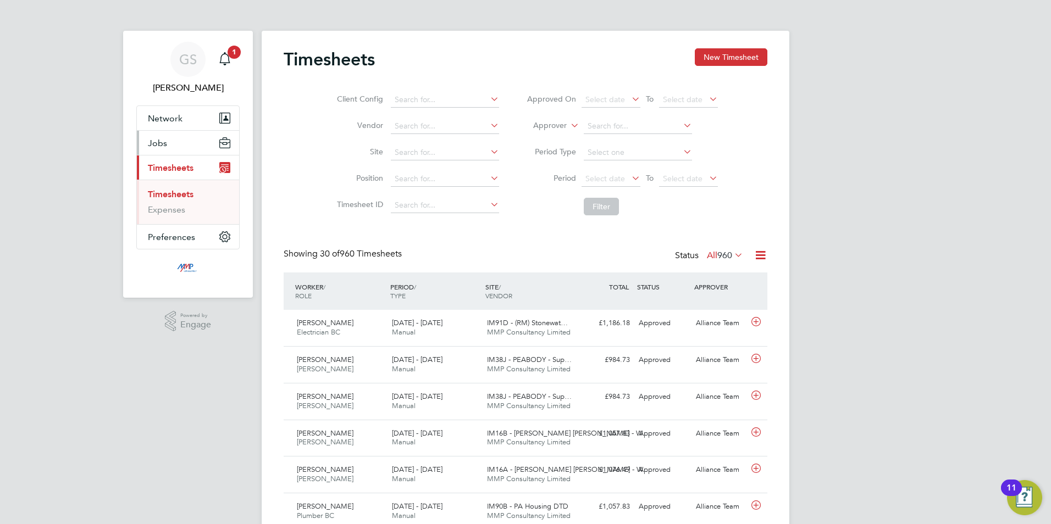
click at [179, 145] on button "Jobs" at bounding box center [188, 143] width 102 height 24
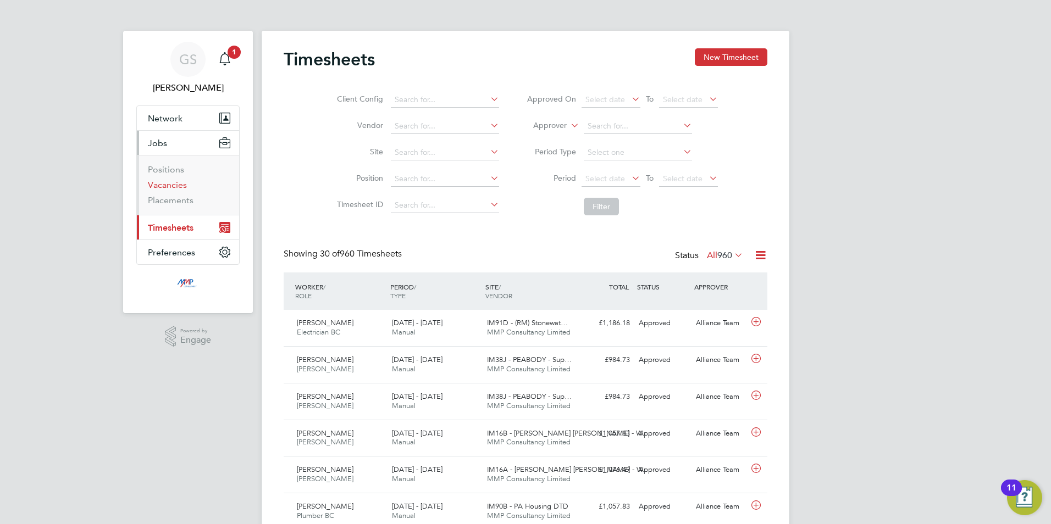
click at [172, 183] on link "Vacancies" at bounding box center [167, 185] width 39 height 10
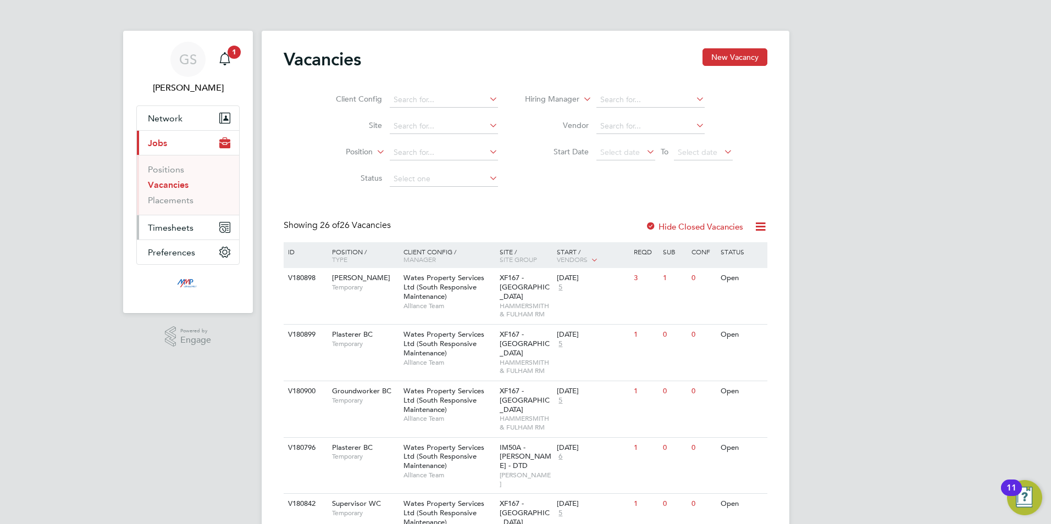
click at [192, 227] on span "Timesheets" at bounding box center [171, 228] width 46 height 10
click at [182, 198] on link "Timesheets" at bounding box center [171, 194] width 46 height 10
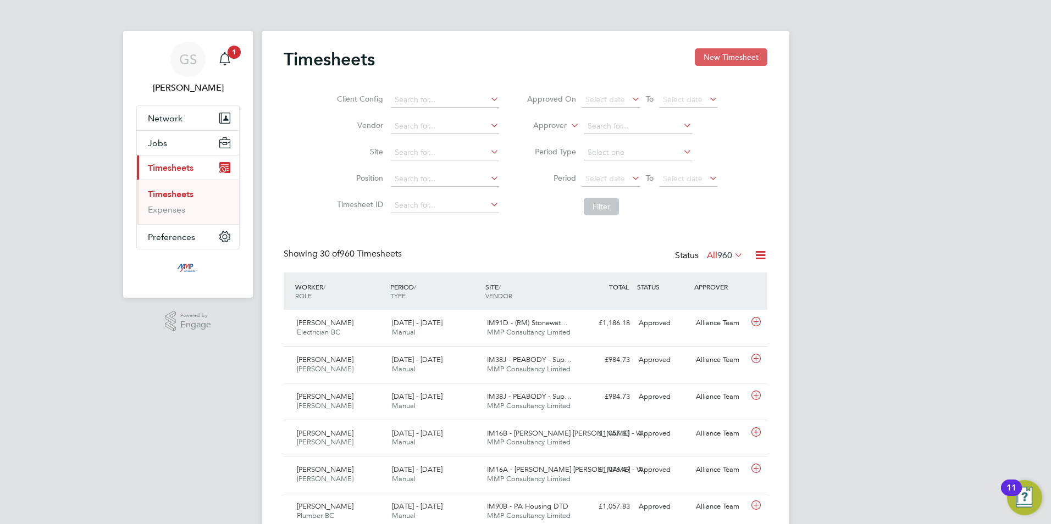
click at [703, 62] on button "New Timesheet" at bounding box center [731, 57] width 73 height 18
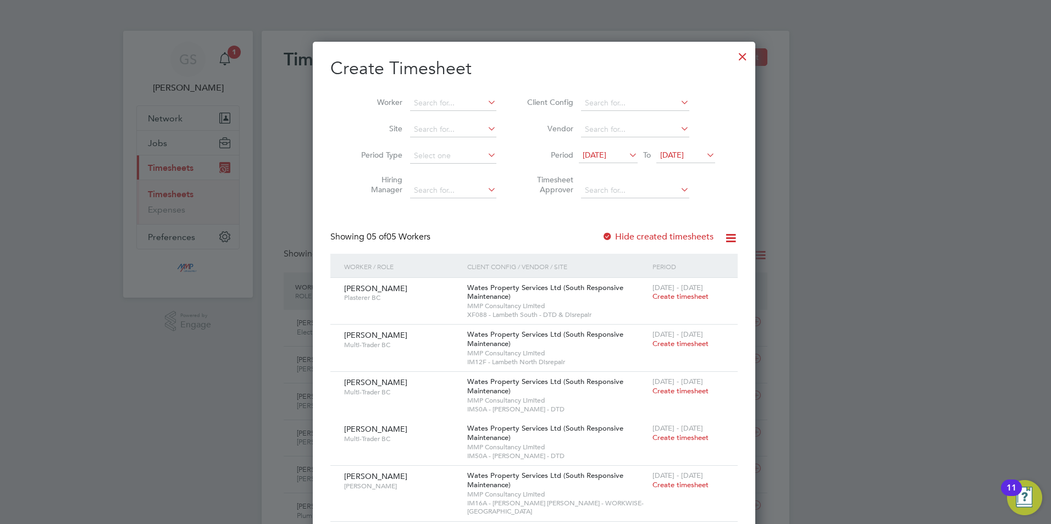
click at [733, 55] on div at bounding box center [743, 54] width 20 height 20
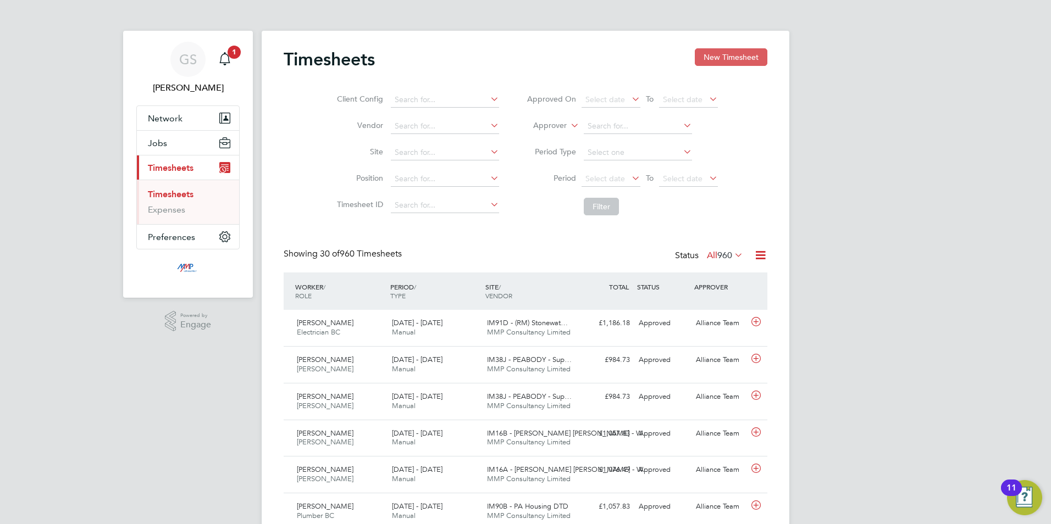
click at [713, 58] on button "New Timesheet" at bounding box center [731, 57] width 73 height 18
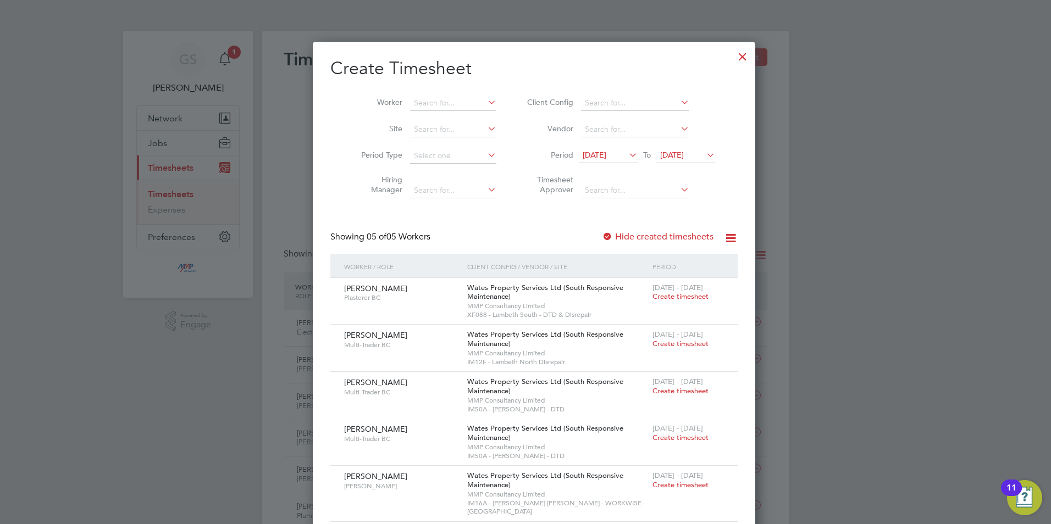
click at [733, 56] on div at bounding box center [743, 54] width 20 height 20
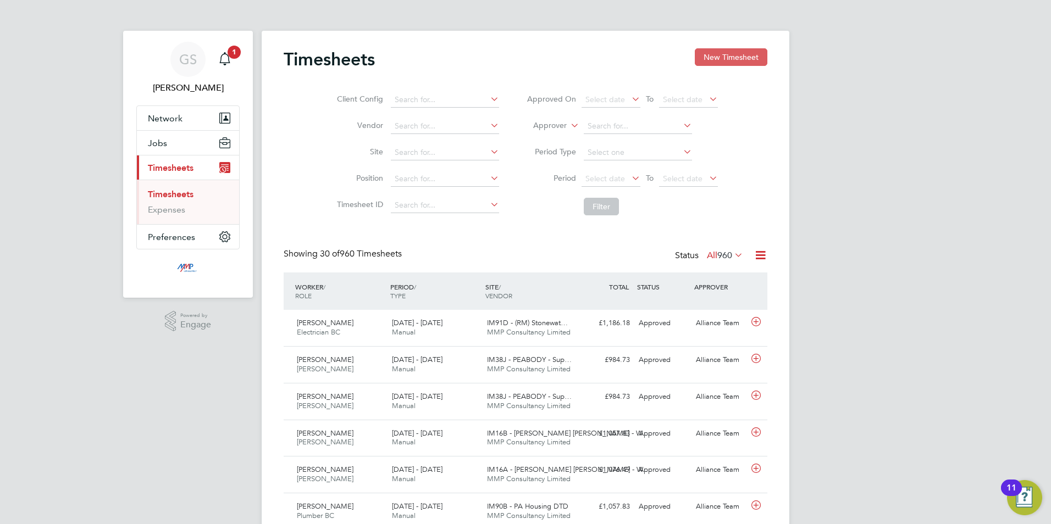
click at [726, 58] on button "New Timesheet" at bounding box center [731, 57] width 73 height 18
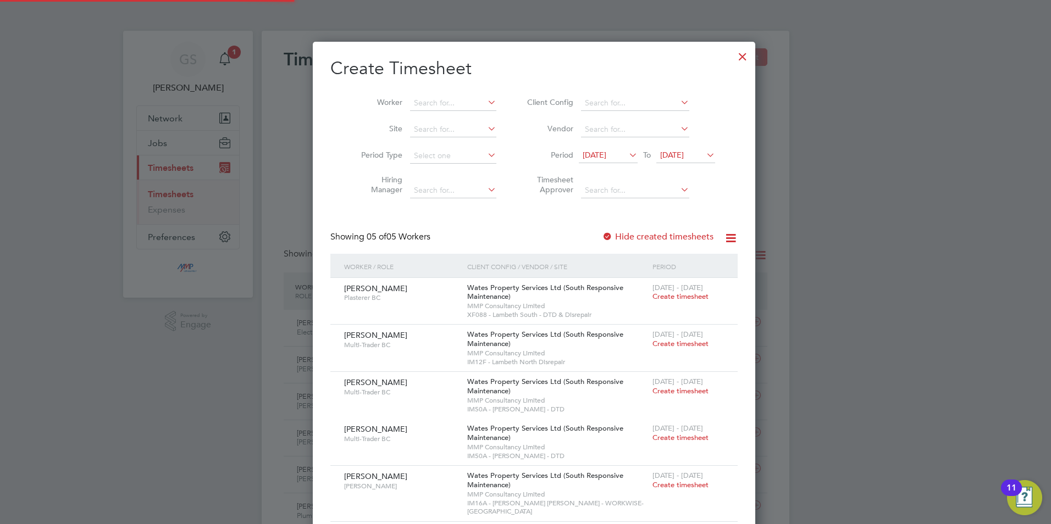
scroll to position [541, 426]
click at [733, 58] on div at bounding box center [743, 54] width 20 height 20
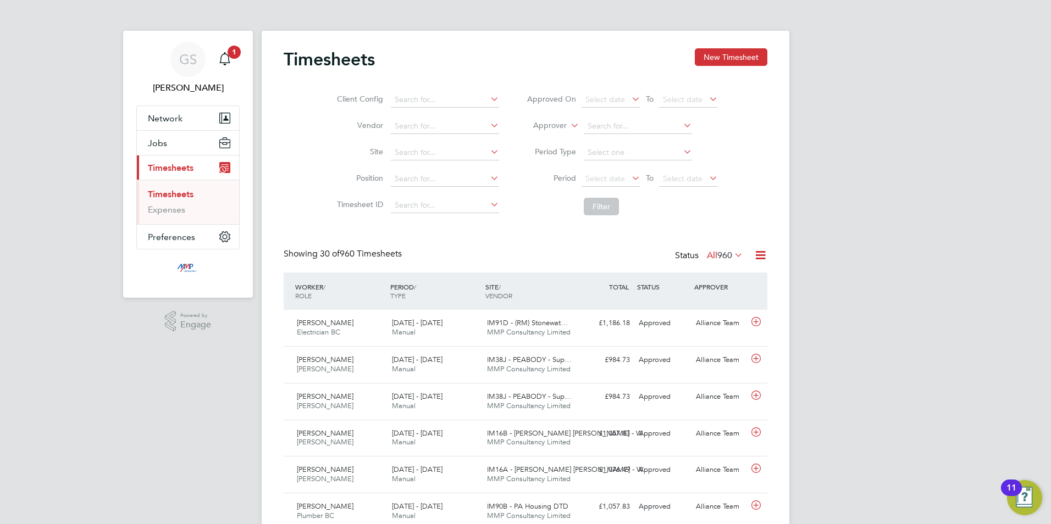
scroll to position [28, 96]
click at [719, 54] on button "New Timesheet" at bounding box center [731, 57] width 73 height 18
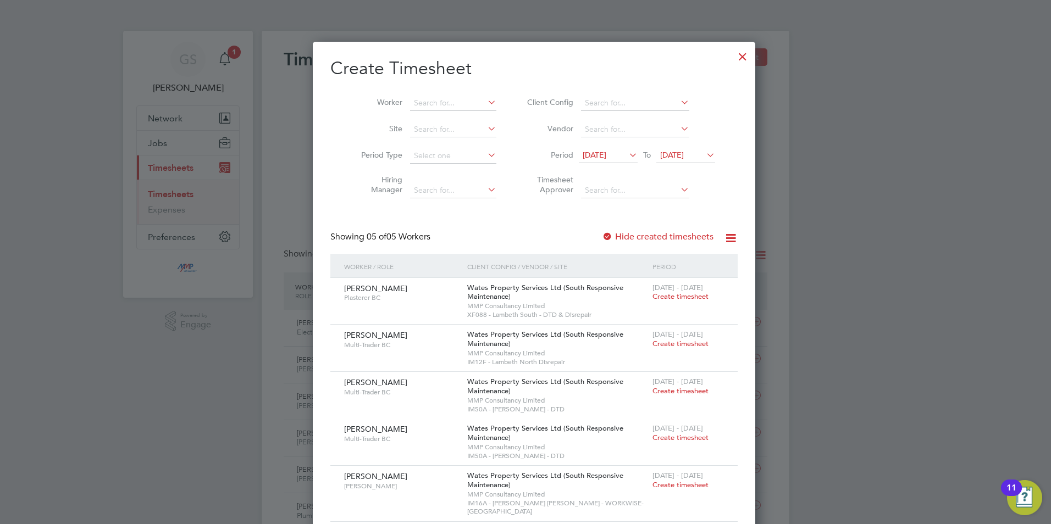
click at [733, 57] on div at bounding box center [743, 54] width 20 height 20
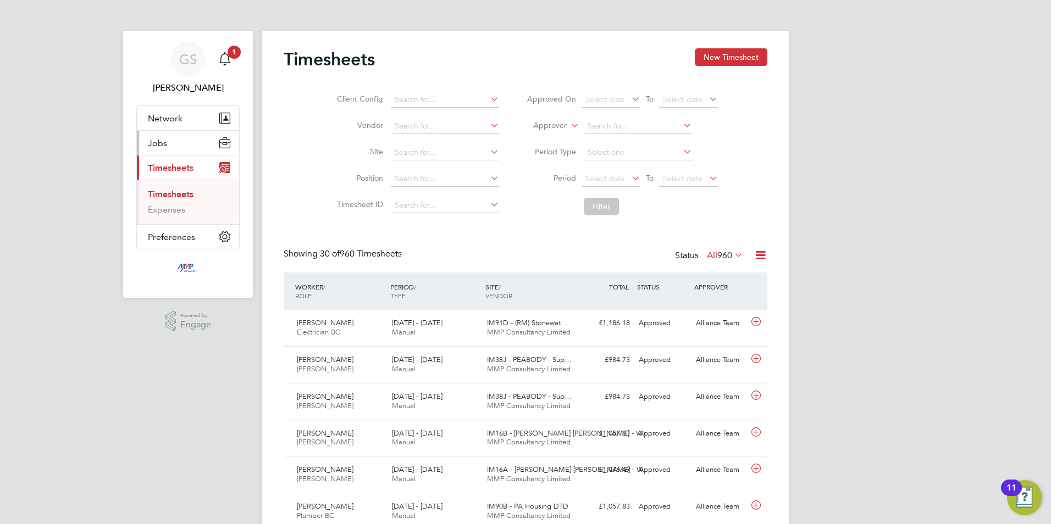
click at [173, 149] on button "Jobs" at bounding box center [188, 143] width 102 height 24
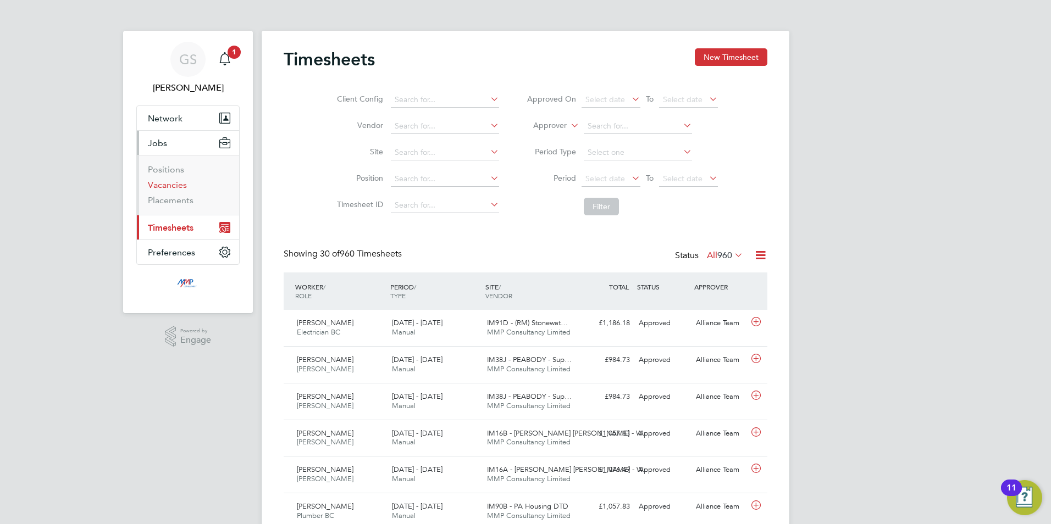
click at [178, 186] on link "Vacancies" at bounding box center [167, 185] width 39 height 10
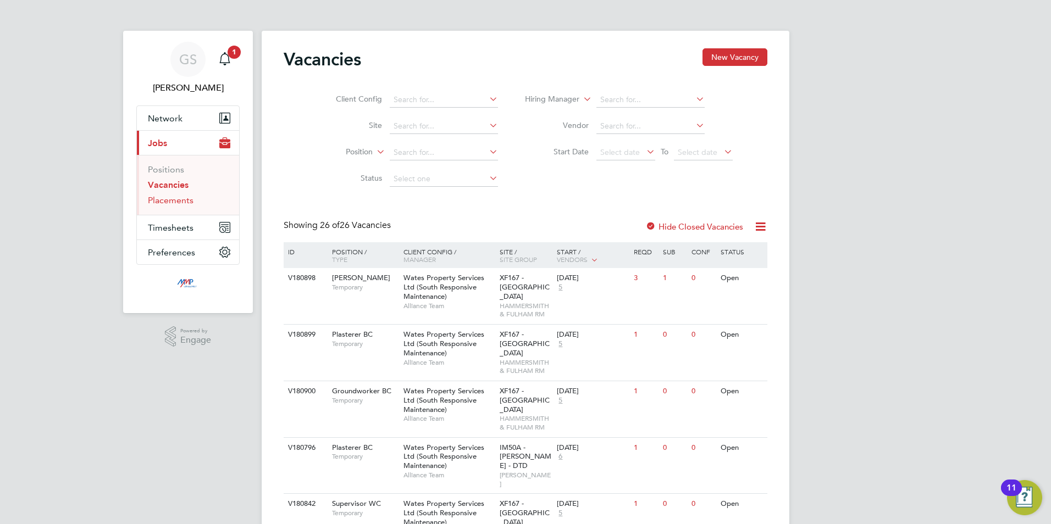
click at [181, 201] on link "Placements" at bounding box center [171, 200] width 46 height 10
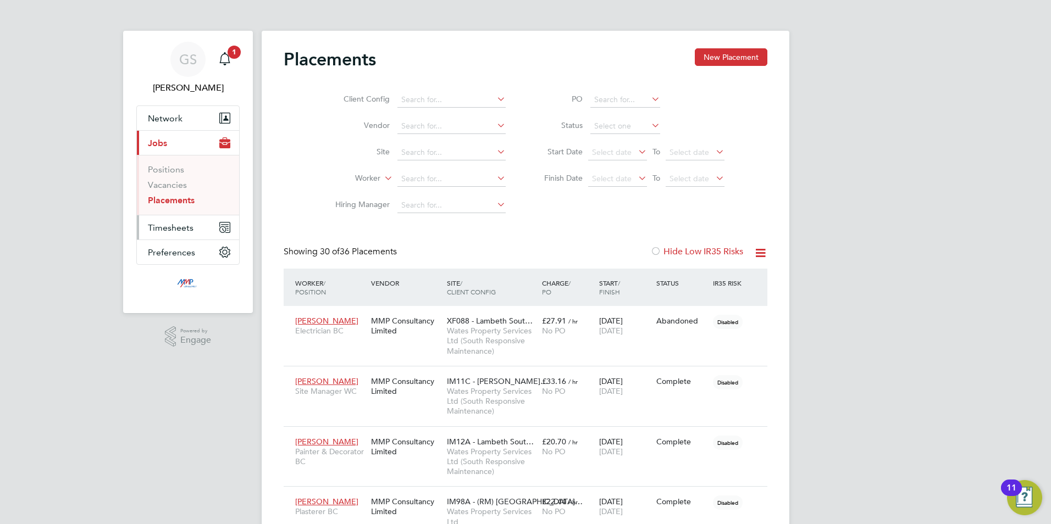
click at [179, 227] on span "Timesheets" at bounding box center [171, 228] width 46 height 10
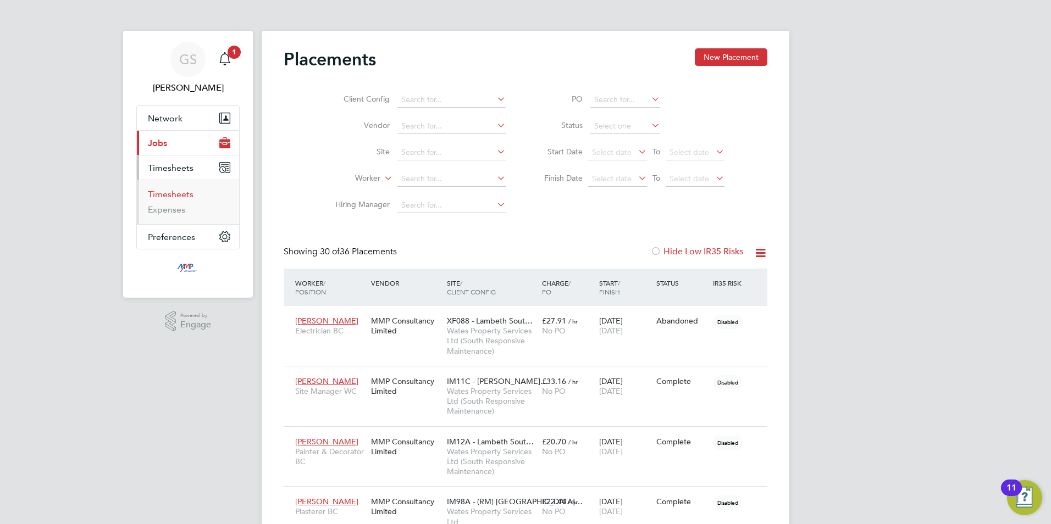
click at [179, 194] on link "Timesheets" at bounding box center [171, 194] width 46 height 10
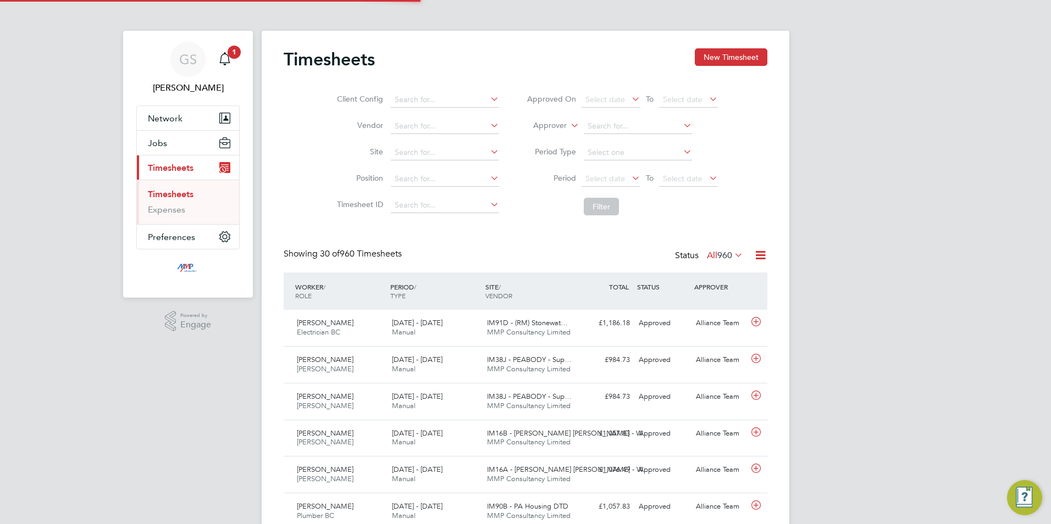
scroll to position [28, 96]
click at [735, 60] on button "New Timesheet" at bounding box center [731, 57] width 73 height 18
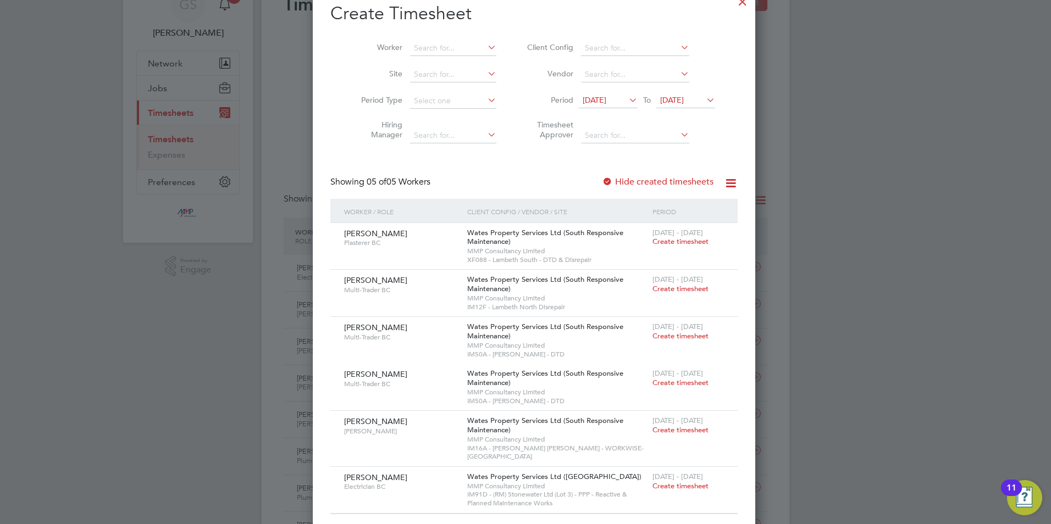
scroll to position [0, 0]
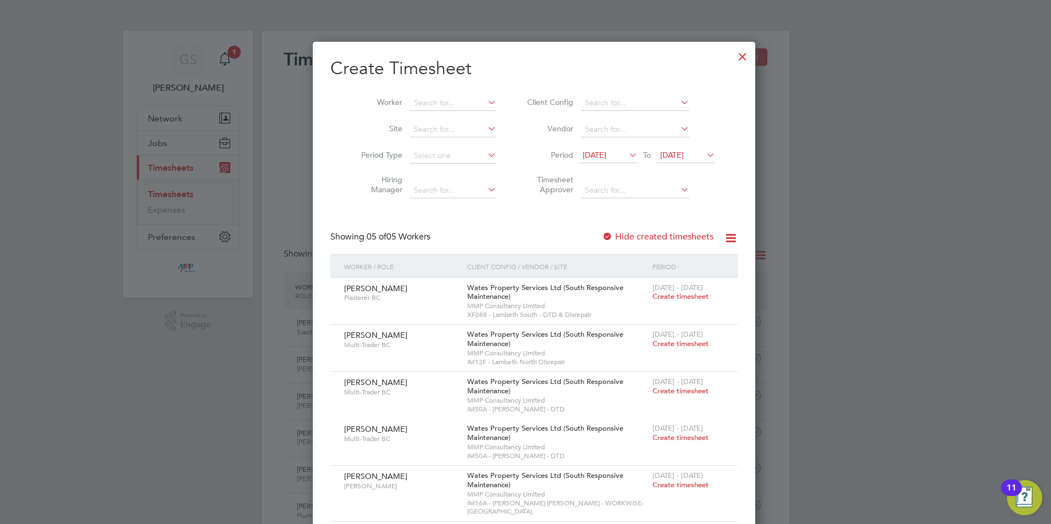
click at [733, 57] on div at bounding box center [743, 54] width 20 height 20
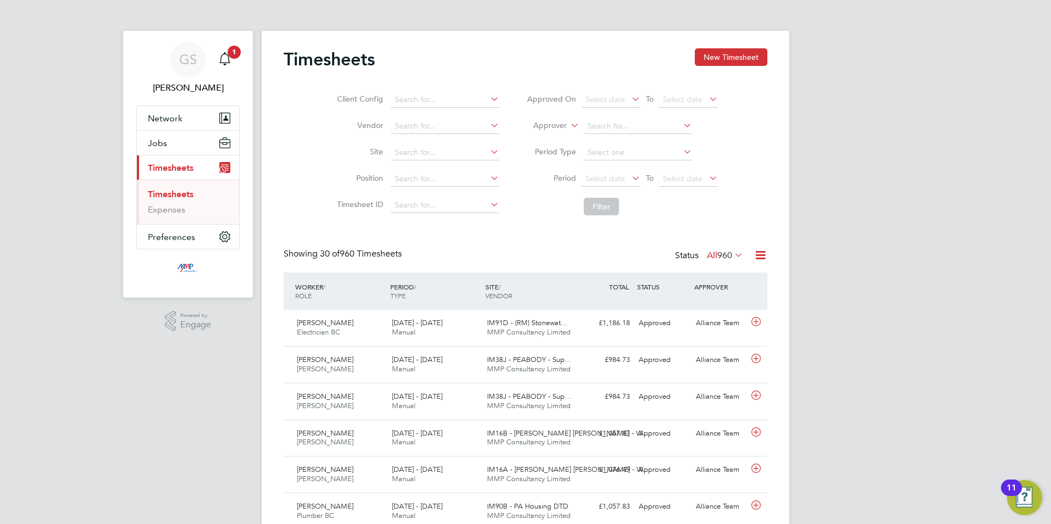
scroll to position [28, 96]
click at [174, 139] on button "Jobs" at bounding box center [188, 143] width 102 height 24
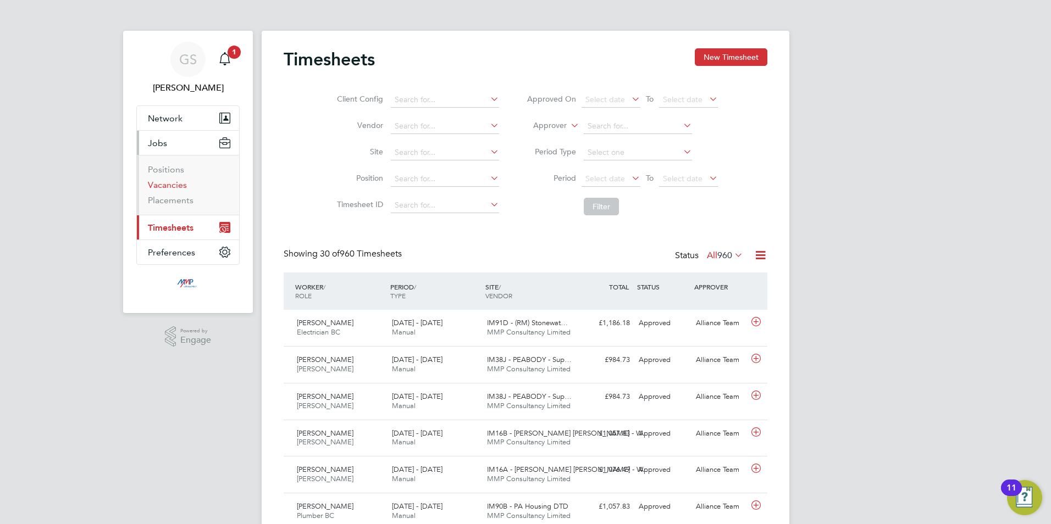
click at [170, 183] on link "Vacancies" at bounding box center [167, 185] width 39 height 10
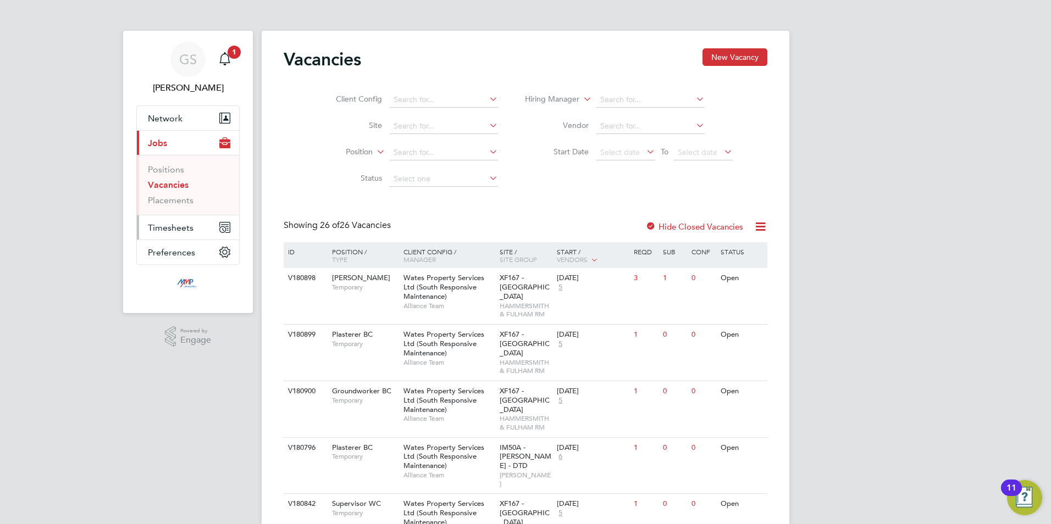
click at [184, 225] on span "Timesheets" at bounding box center [171, 228] width 46 height 10
click at [183, 193] on link "Timesheets" at bounding box center [171, 194] width 46 height 10
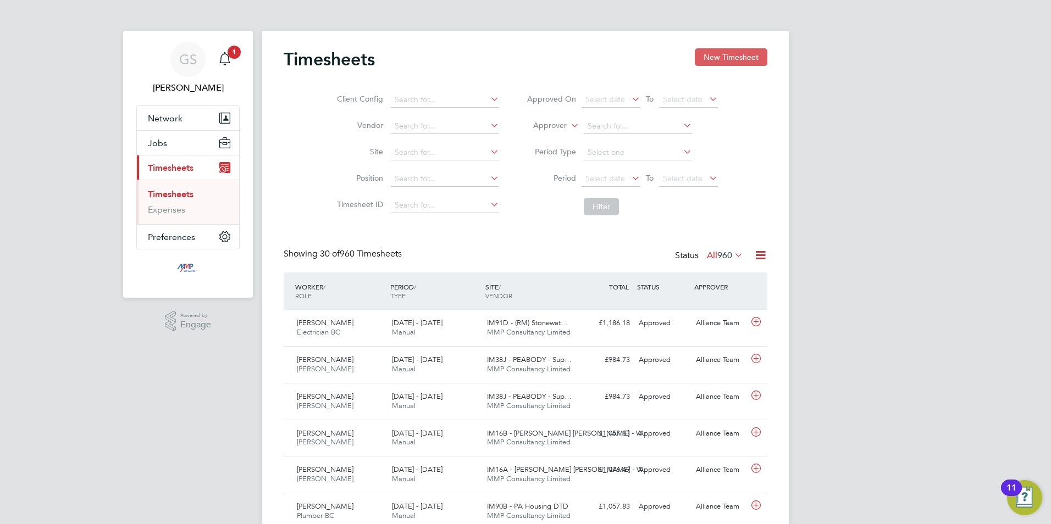
click at [699, 55] on button "New Timesheet" at bounding box center [731, 57] width 73 height 18
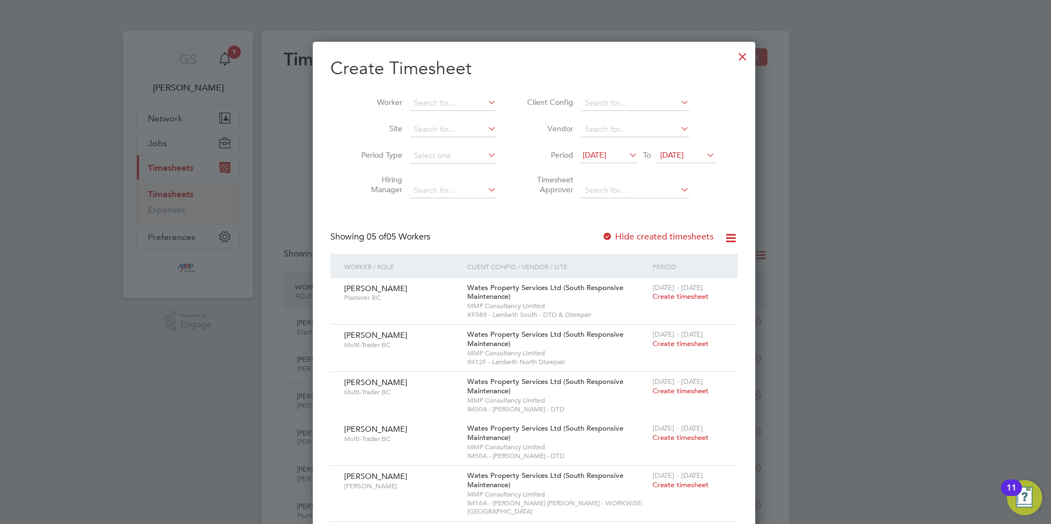
click at [733, 59] on div at bounding box center [743, 54] width 20 height 20
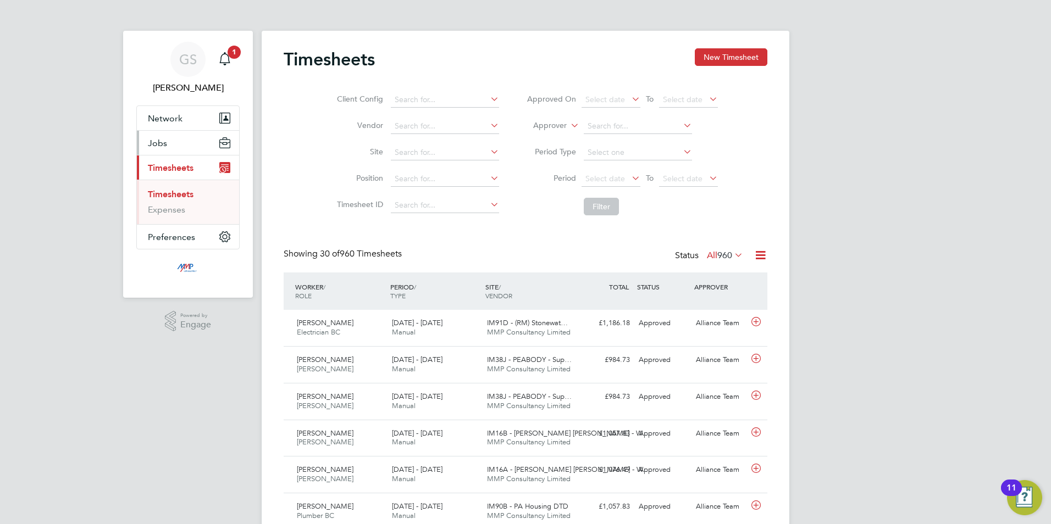
click at [173, 147] on button "Jobs" at bounding box center [188, 143] width 102 height 24
click at [741, 68] on div "Timesheets New Timesheet" at bounding box center [526, 64] width 484 height 33
click at [741, 63] on button "New Timesheet" at bounding box center [731, 57] width 73 height 18
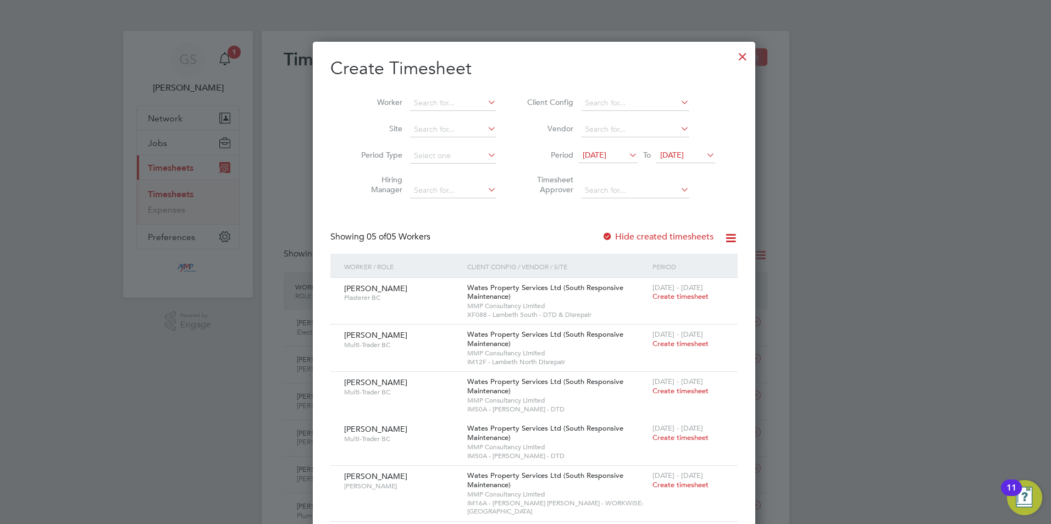
click at [733, 64] on div at bounding box center [743, 54] width 20 height 20
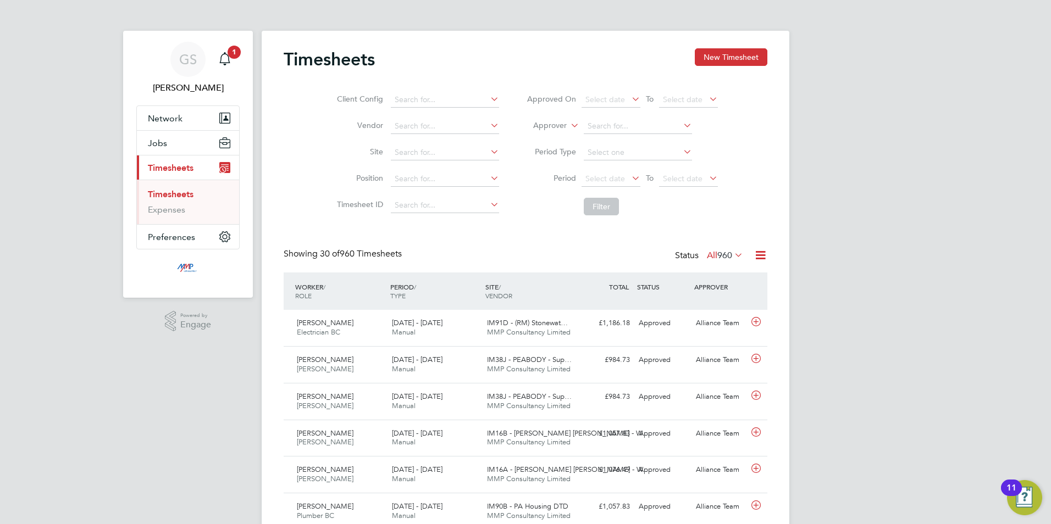
click at [731, 64] on button "New Timesheet" at bounding box center [731, 57] width 73 height 18
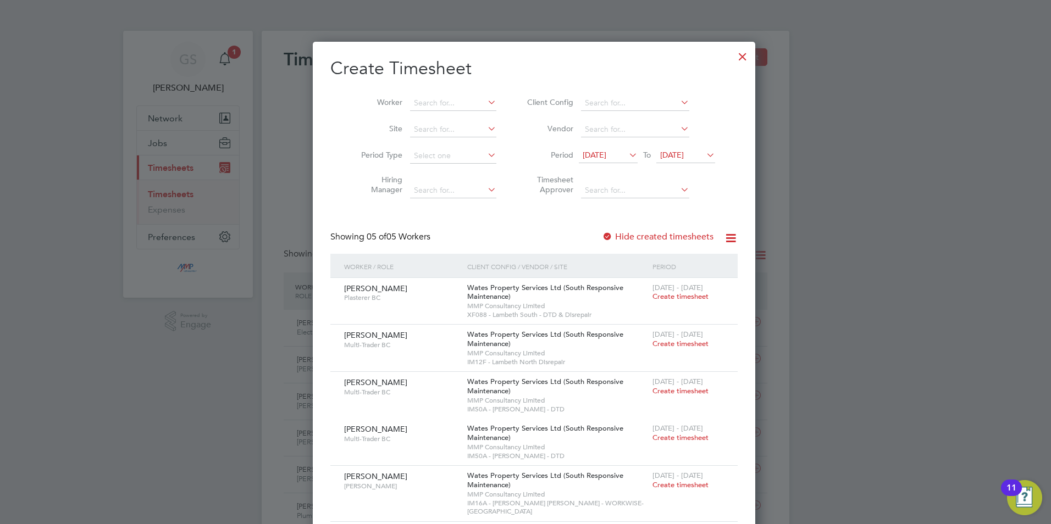
click at [733, 58] on div at bounding box center [743, 54] width 20 height 20
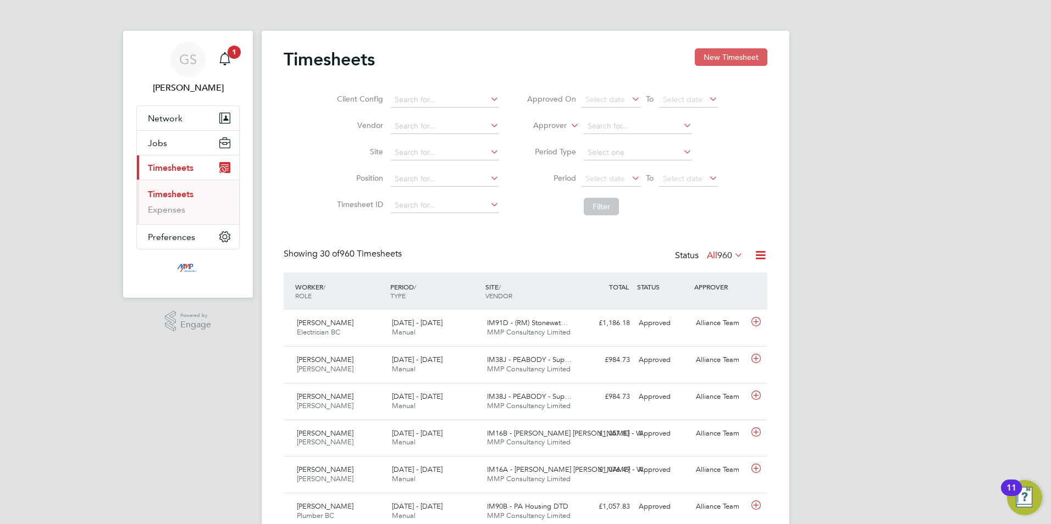
click at [733, 53] on button "New Timesheet" at bounding box center [731, 57] width 73 height 18
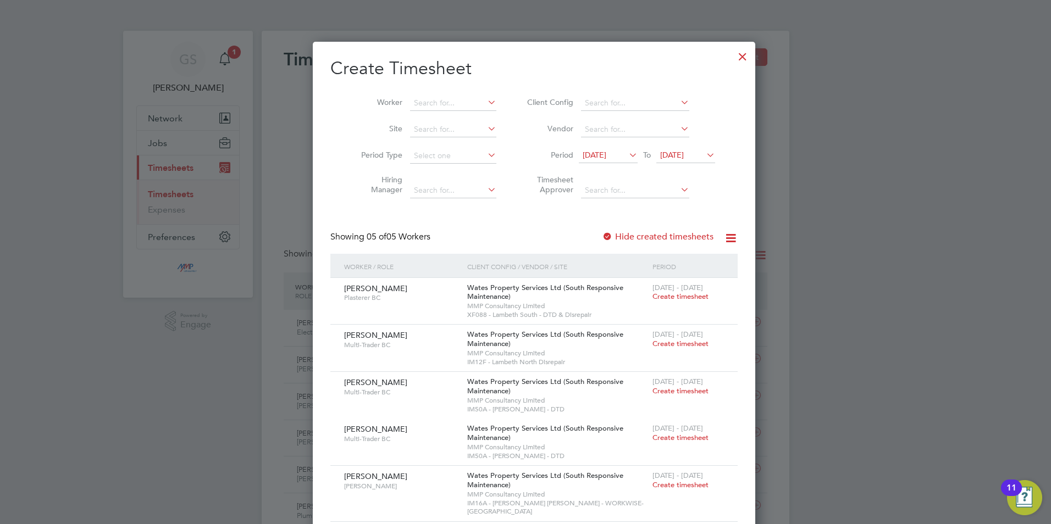
click at [733, 57] on div at bounding box center [743, 54] width 20 height 20
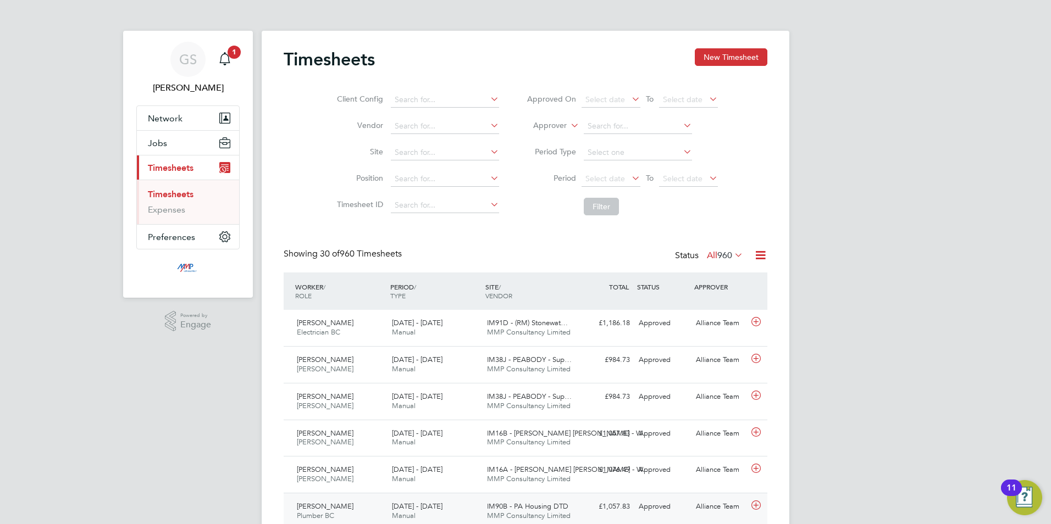
scroll to position [28, 96]
click at [163, 148] on span "Jobs" at bounding box center [157, 143] width 19 height 10
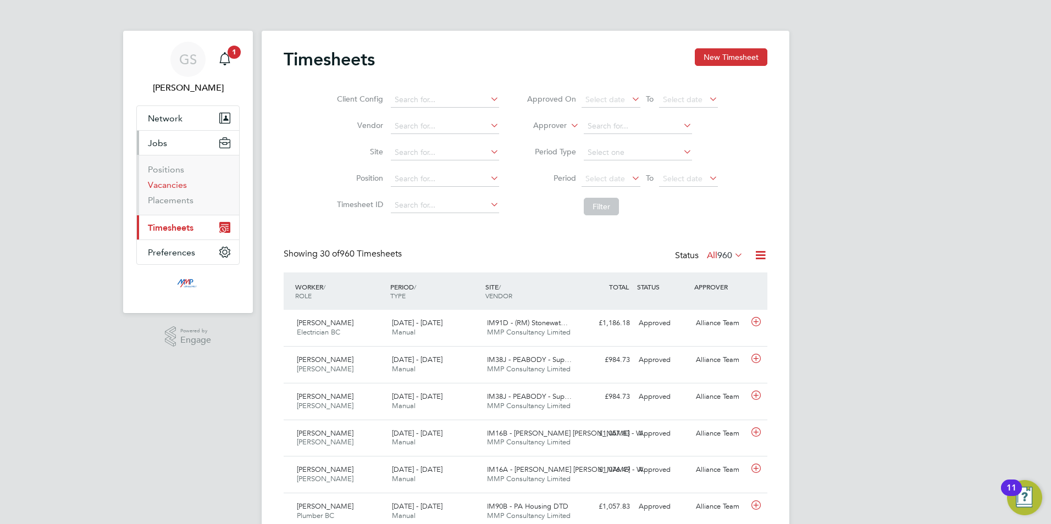
click at [165, 186] on link "Vacancies" at bounding box center [167, 185] width 39 height 10
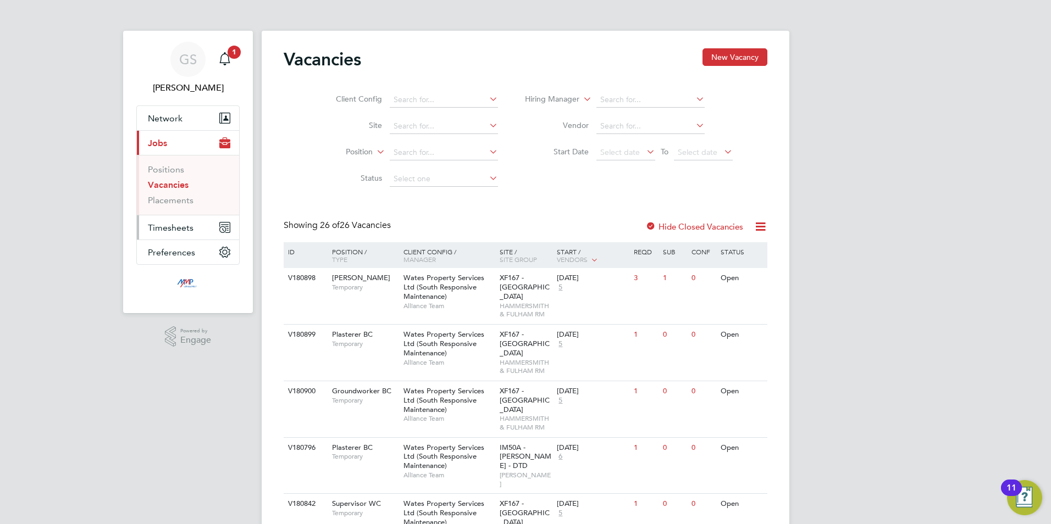
click at [171, 227] on span "Timesheets" at bounding box center [171, 228] width 46 height 10
click at [183, 196] on link "Timesheets" at bounding box center [171, 194] width 46 height 10
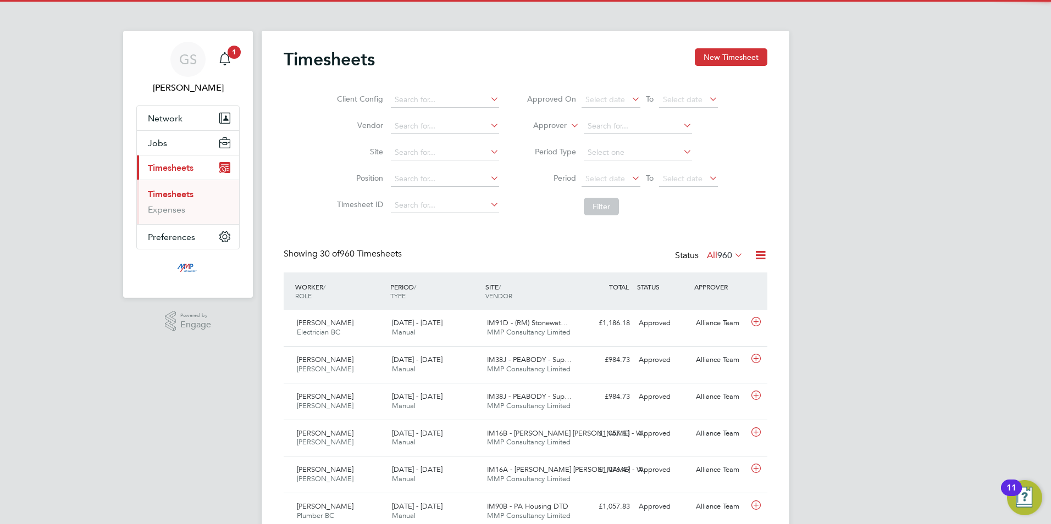
scroll to position [28, 96]
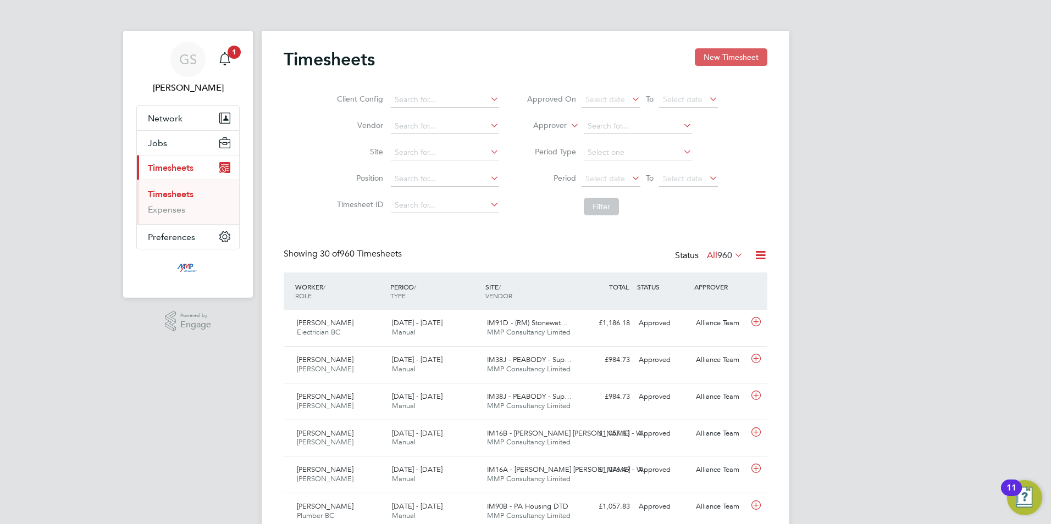
click at [725, 55] on button "New Timesheet" at bounding box center [731, 57] width 73 height 18
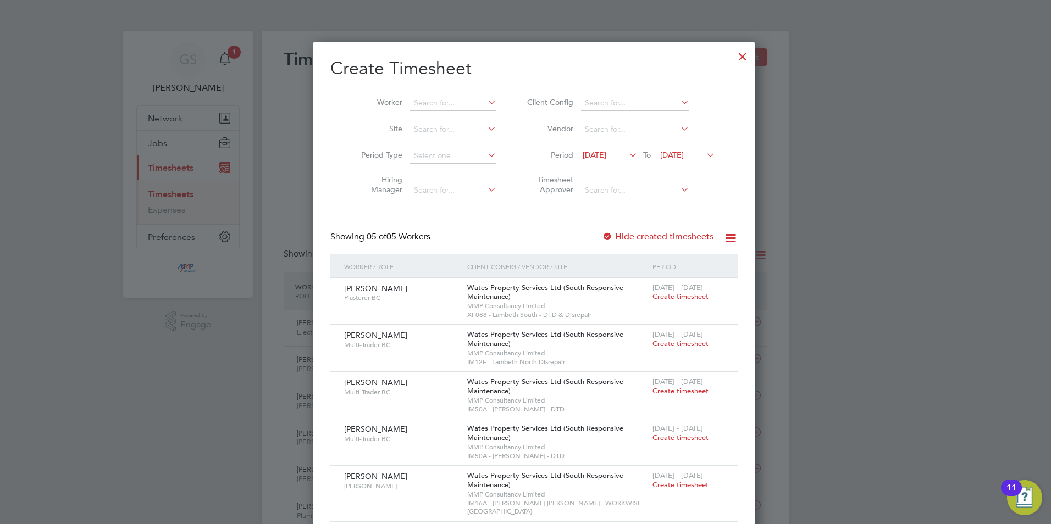
click at [733, 57] on div at bounding box center [743, 54] width 20 height 20
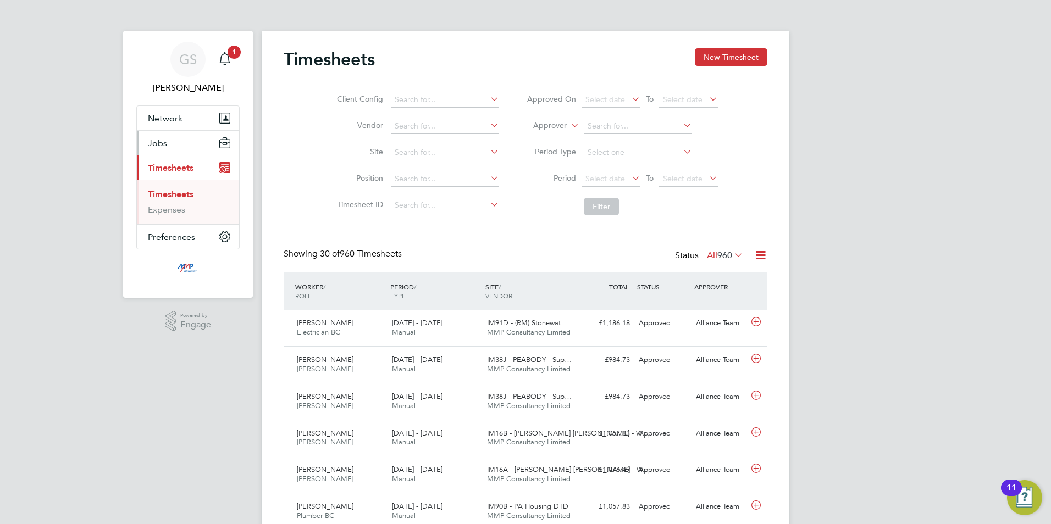
click at [189, 152] on button "Jobs" at bounding box center [188, 143] width 102 height 24
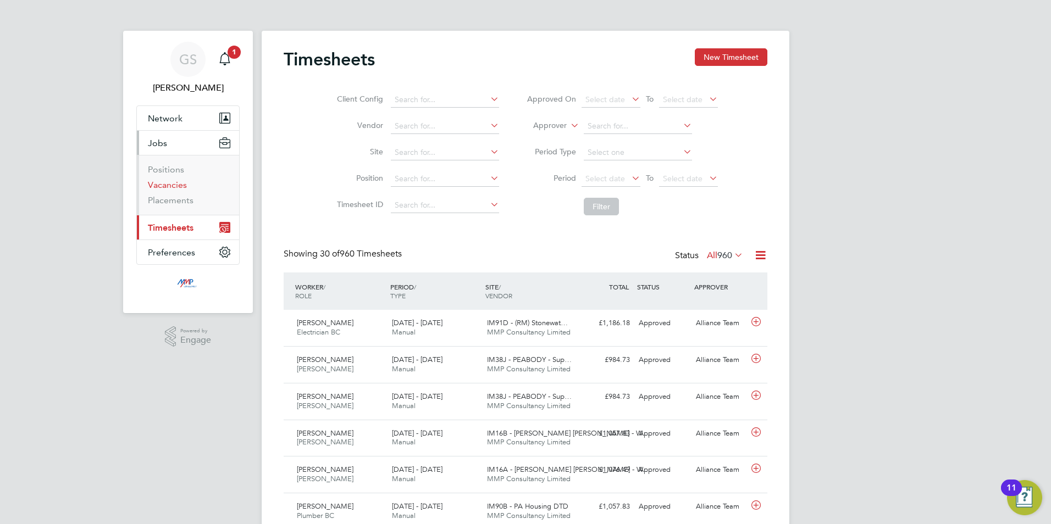
click at [180, 182] on link "Vacancies" at bounding box center [167, 185] width 39 height 10
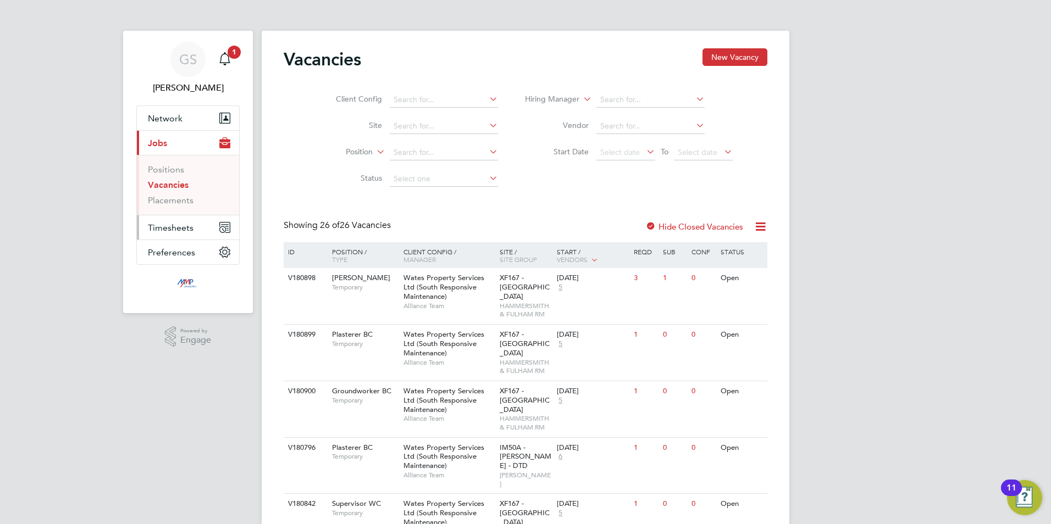
click at [196, 225] on button "Timesheets" at bounding box center [188, 228] width 102 height 24
click at [185, 192] on link "Timesheets" at bounding box center [171, 194] width 46 height 10
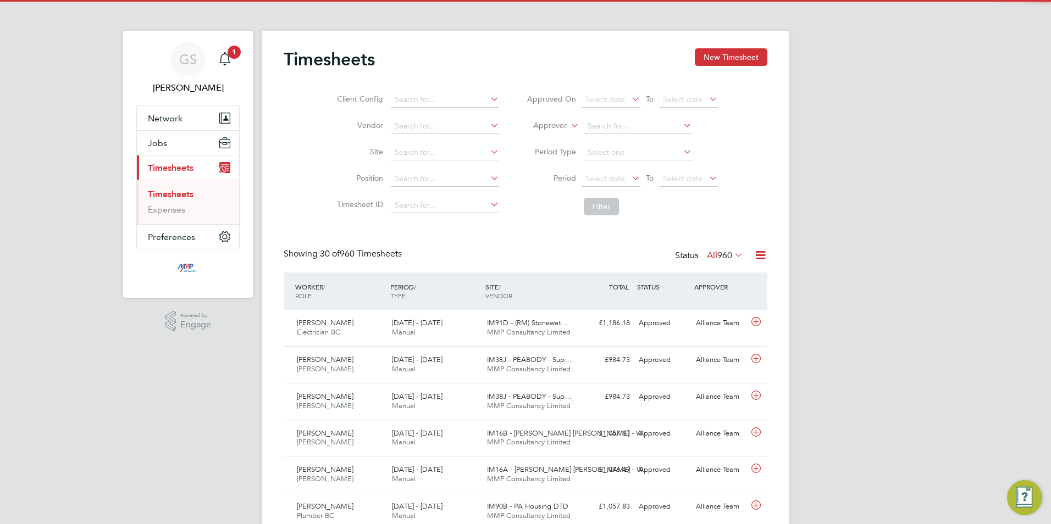
scroll to position [28, 96]
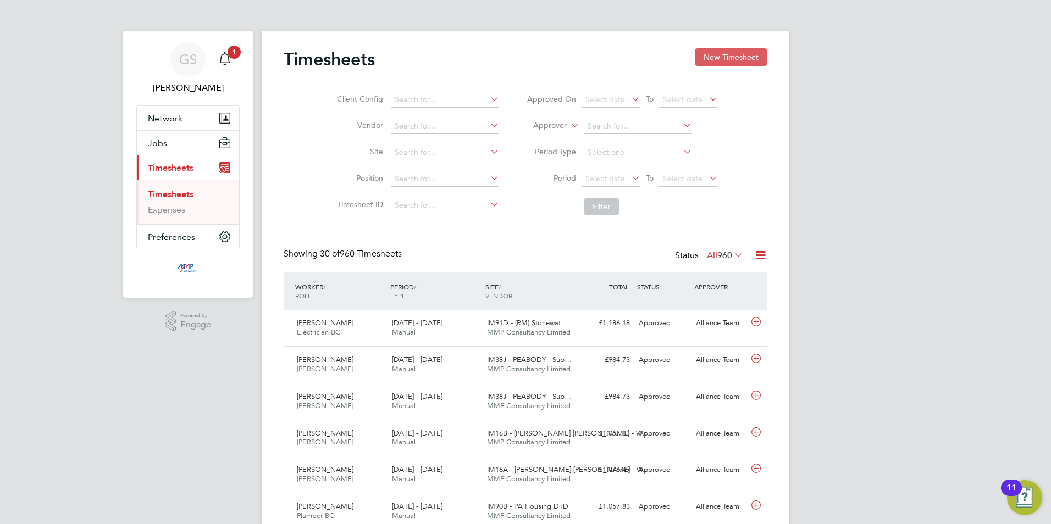
click at [712, 63] on button "New Timesheet" at bounding box center [731, 57] width 73 height 18
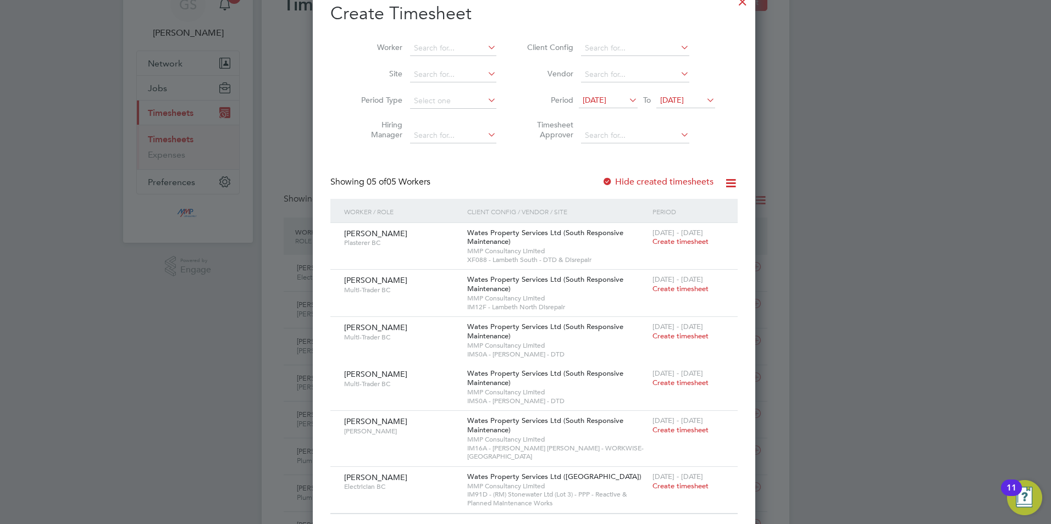
click at [668, 181] on label "Hide created timesheets" at bounding box center [658, 181] width 112 height 11
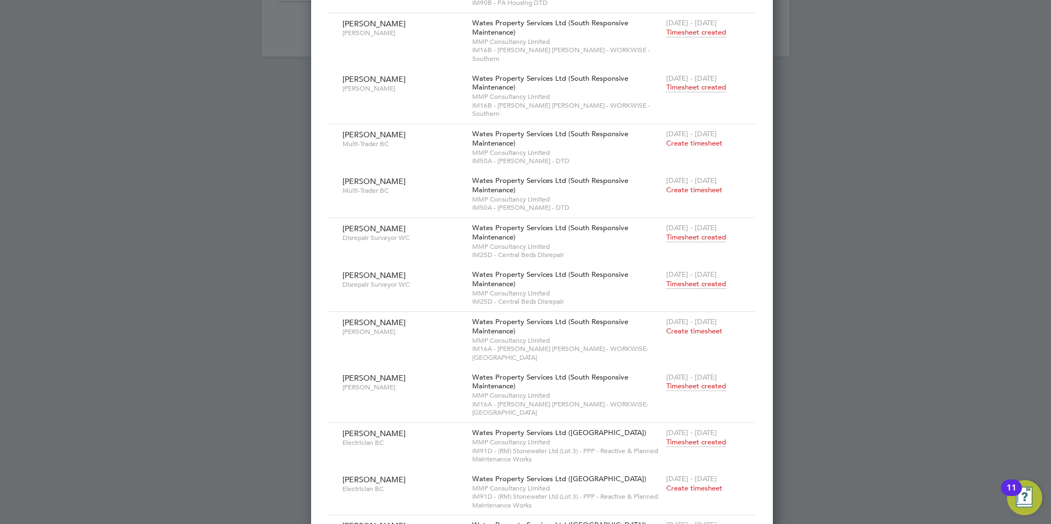
click at [673, 438] on span "Timesheet created" at bounding box center [696, 443] width 60 height 10
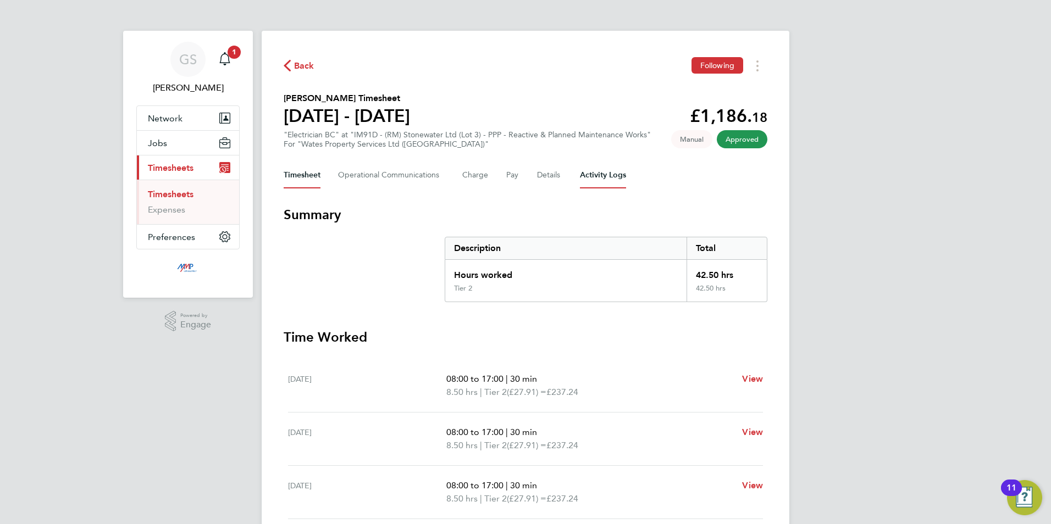
click at [609, 178] on Logs-tab "Activity Logs" at bounding box center [603, 175] width 46 height 26
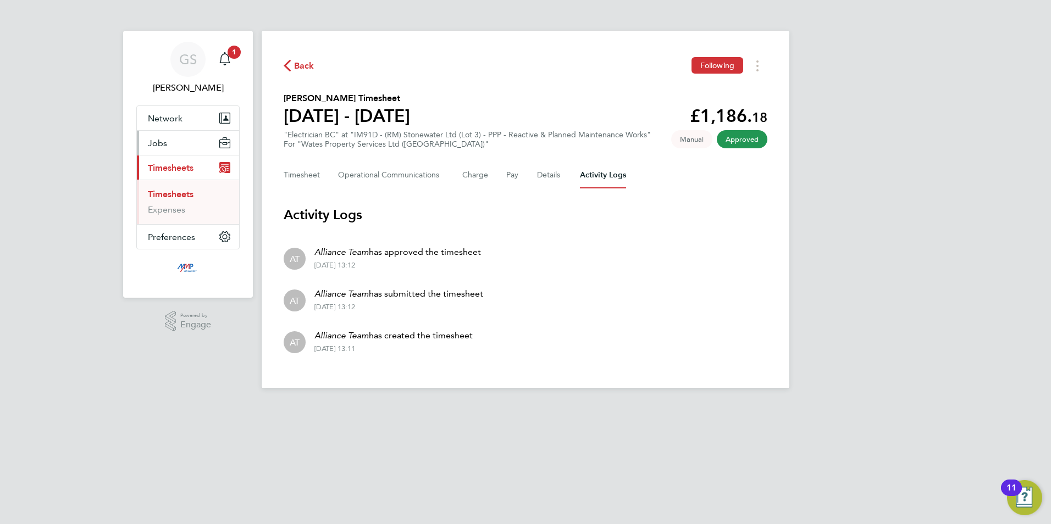
click at [170, 149] on button "Jobs" at bounding box center [188, 143] width 102 height 24
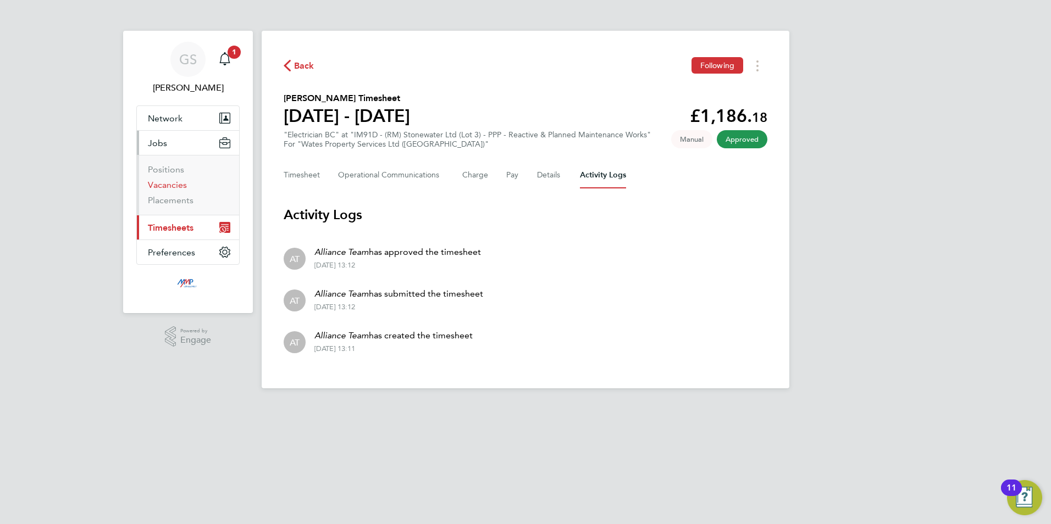
click at [169, 188] on link "Vacancies" at bounding box center [167, 185] width 39 height 10
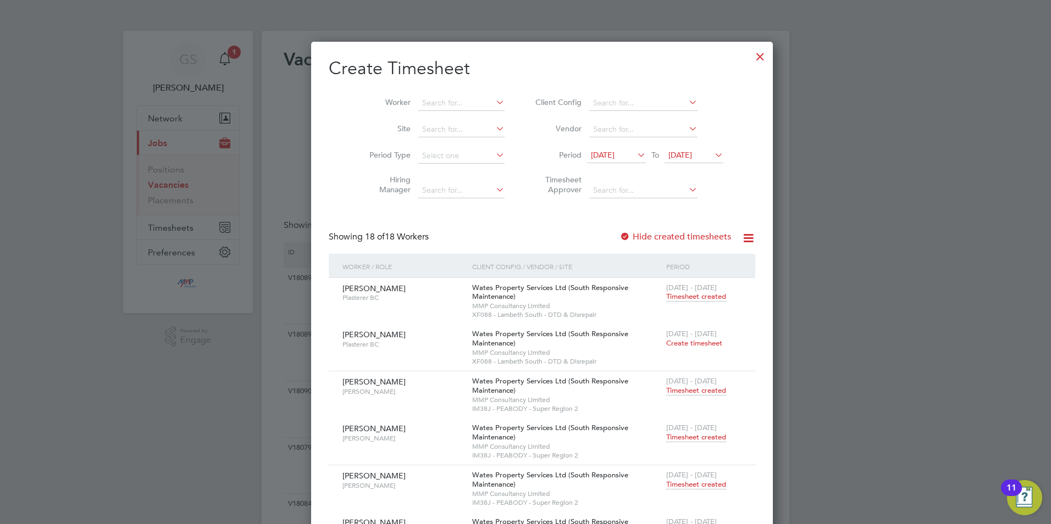
click at [750, 62] on div at bounding box center [760, 54] width 20 height 20
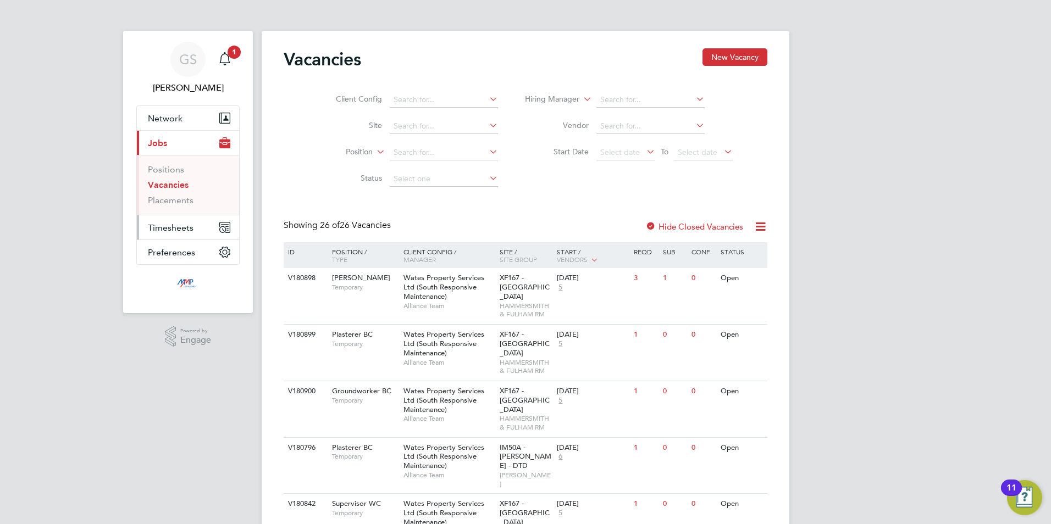
click at [170, 218] on button "Timesheets" at bounding box center [188, 228] width 102 height 24
click at [173, 194] on link "Timesheets" at bounding box center [171, 194] width 46 height 10
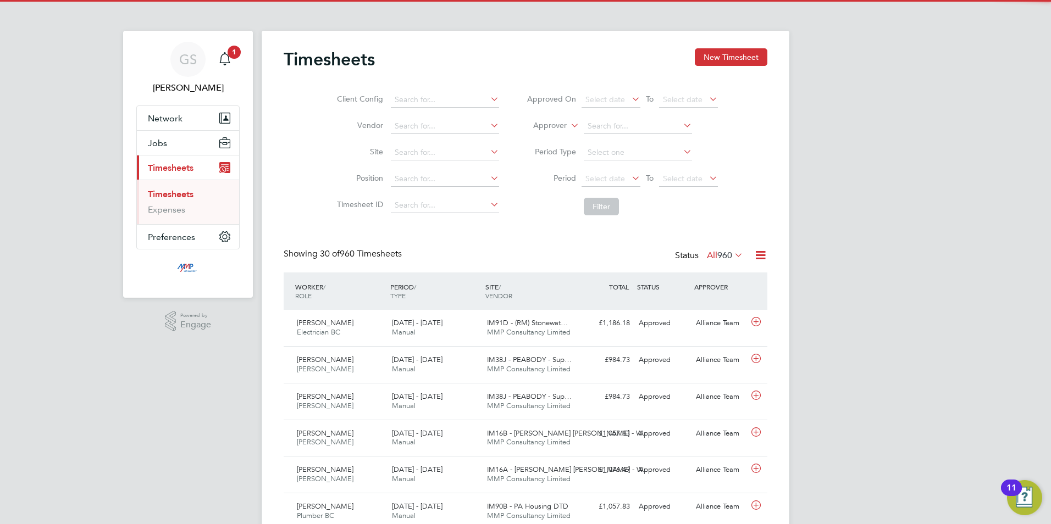
scroll to position [28, 96]
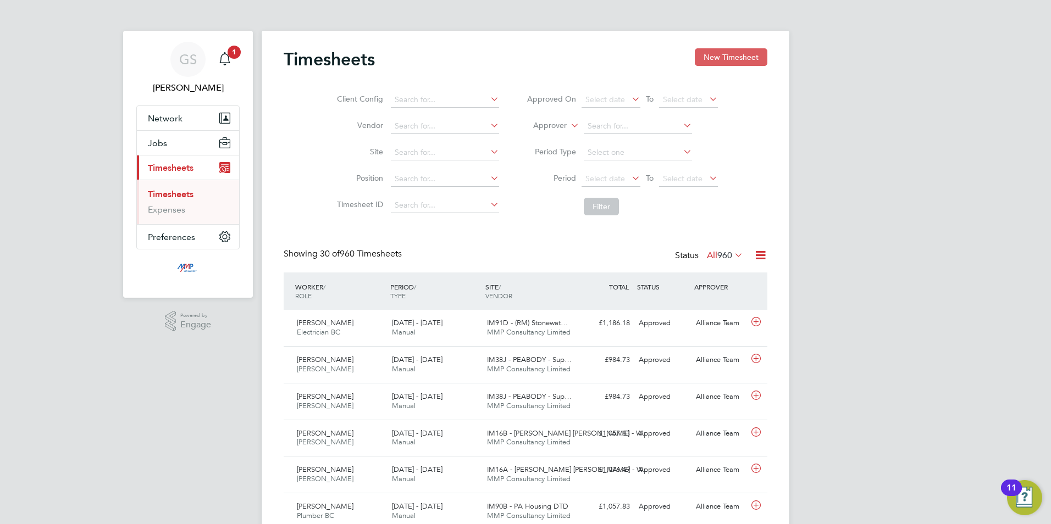
click at [708, 55] on button "New Timesheet" at bounding box center [731, 57] width 73 height 18
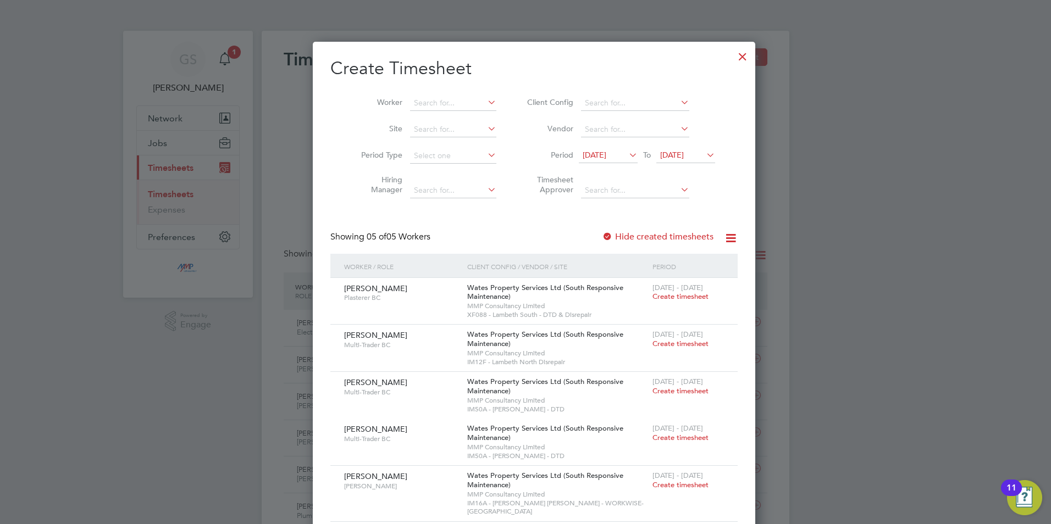
click at [733, 58] on div at bounding box center [743, 54] width 20 height 20
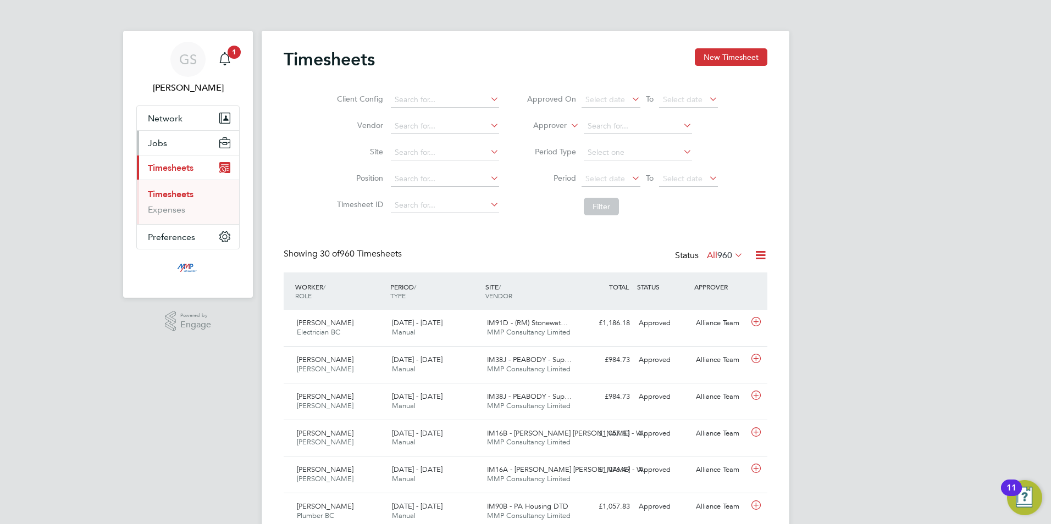
click at [168, 151] on button "Jobs" at bounding box center [188, 143] width 102 height 24
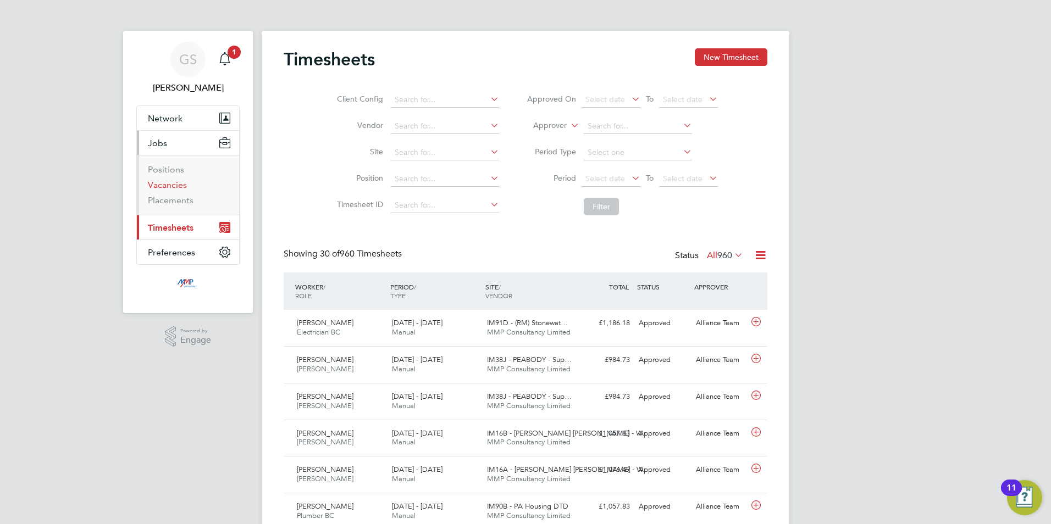
click at [172, 181] on link "Vacancies" at bounding box center [167, 185] width 39 height 10
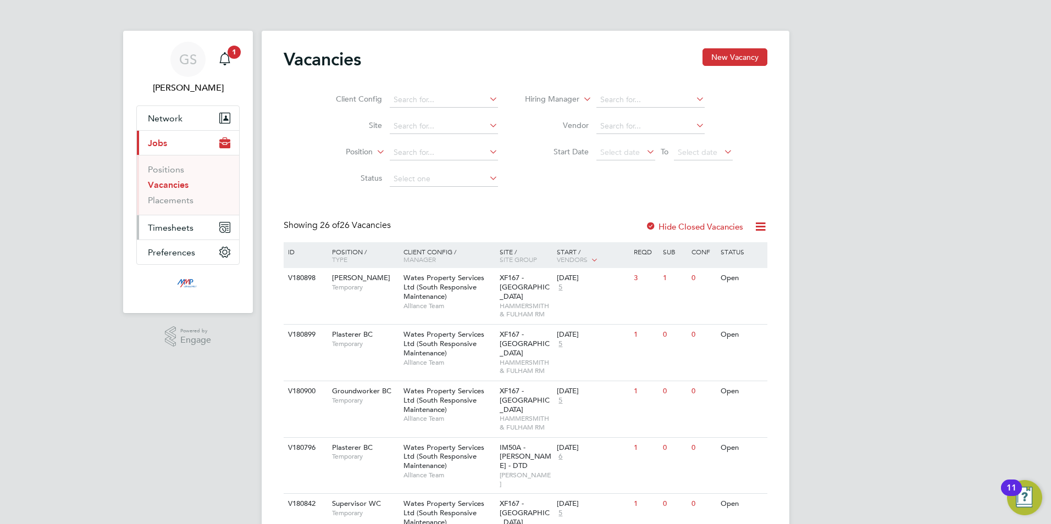
click at [179, 236] on button "Timesheets" at bounding box center [188, 228] width 102 height 24
click at [181, 193] on link "Timesheets" at bounding box center [171, 194] width 46 height 10
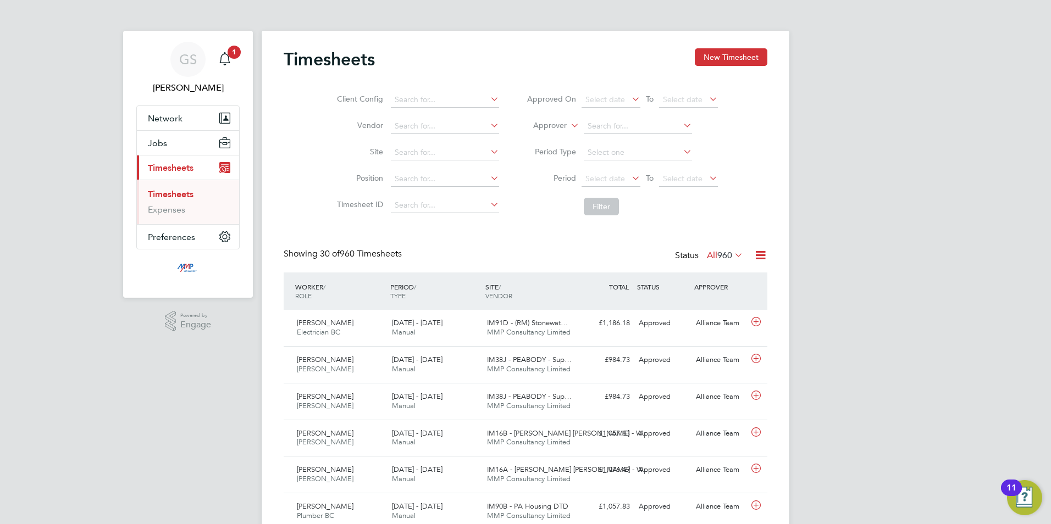
click at [732, 253] on icon at bounding box center [732, 254] width 0 height 15
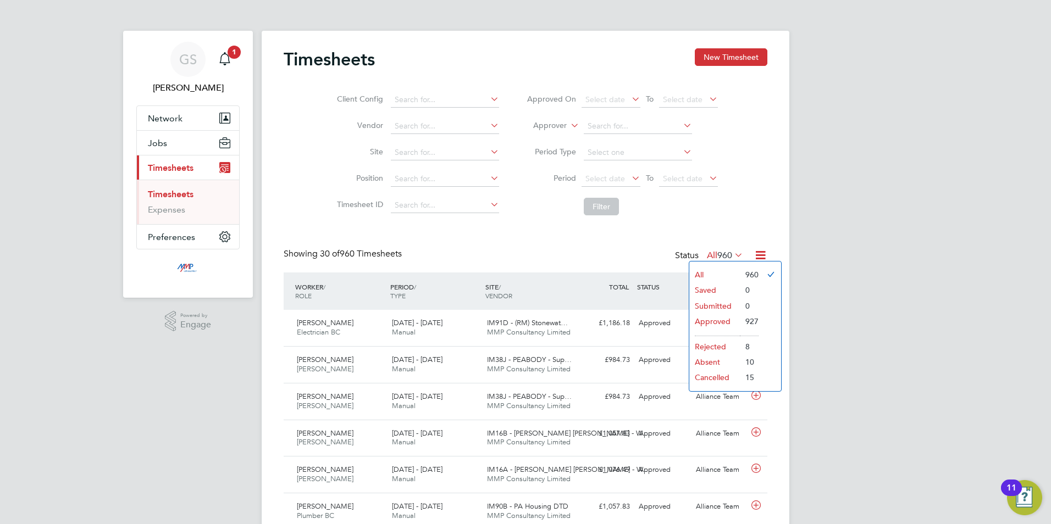
click at [728, 317] on li "Approved" at bounding box center [714, 321] width 51 height 15
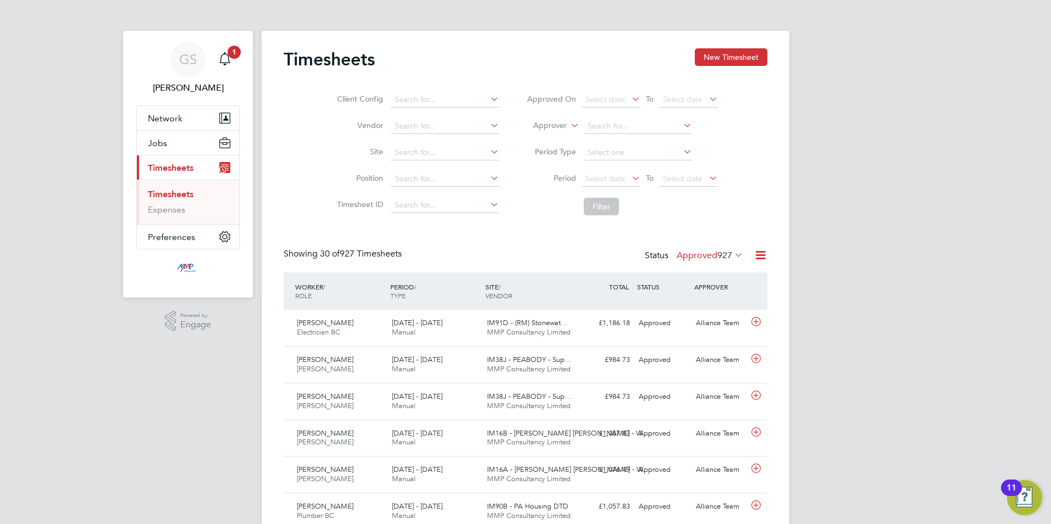
click at [710, 257] on label "Approved 927" at bounding box center [710, 255] width 67 height 11
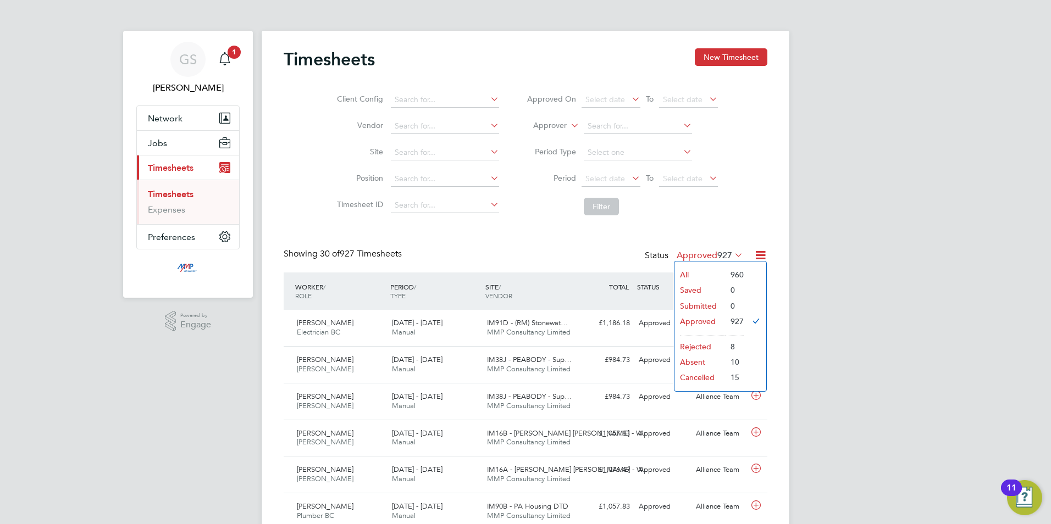
click at [719, 274] on li "All" at bounding box center [700, 274] width 51 height 15
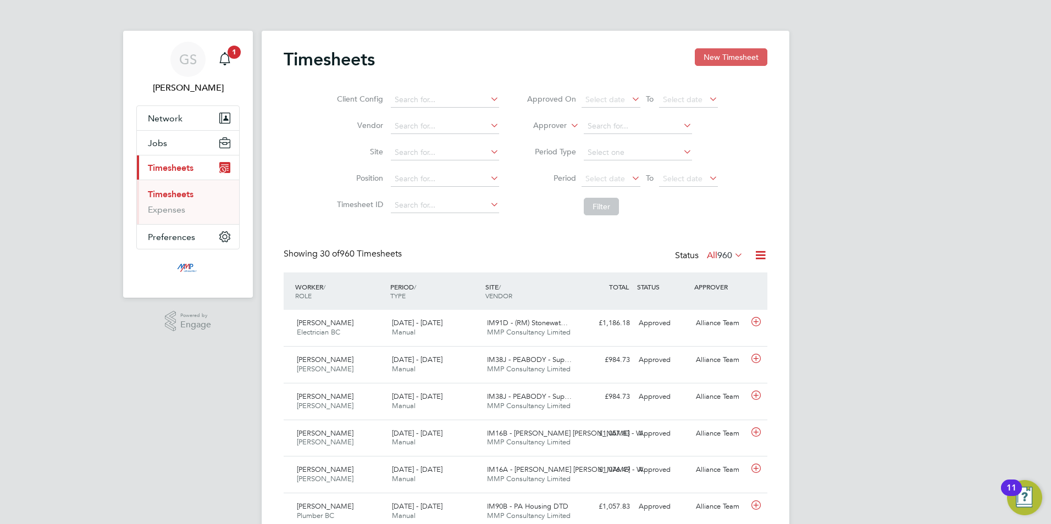
click at [722, 63] on button "New Timesheet" at bounding box center [731, 57] width 73 height 18
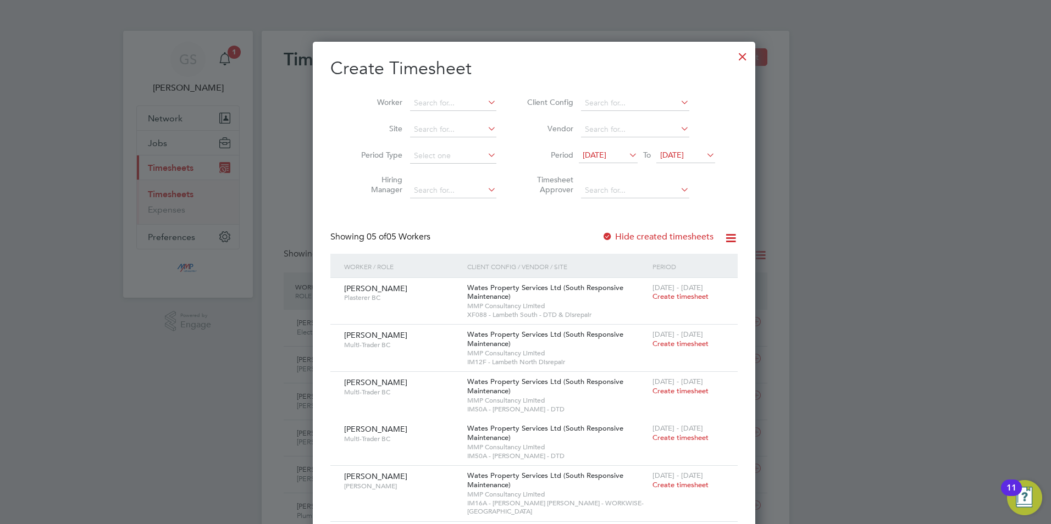
click at [733, 60] on div at bounding box center [743, 54] width 20 height 20
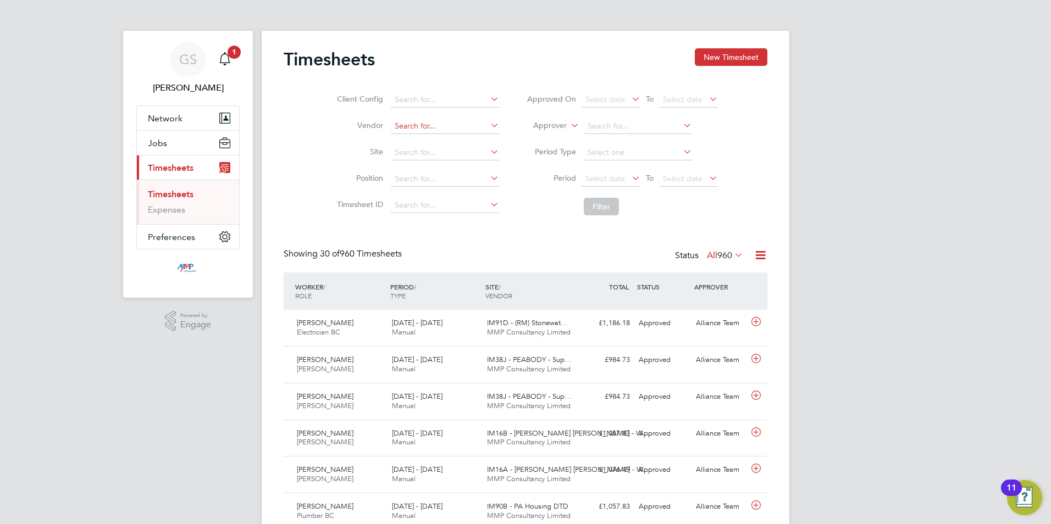
scroll to position [28, 96]
click at [185, 144] on button "Jobs" at bounding box center [188, 143] width 102 height 24
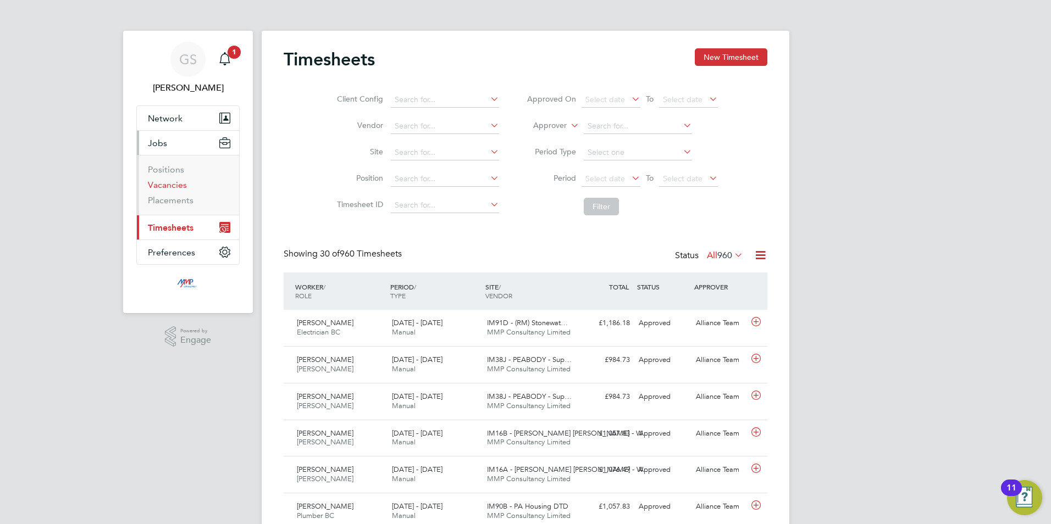
click at [178, 185] on link "Vacancies" at bounding box center [167, 185] width 39 height 10
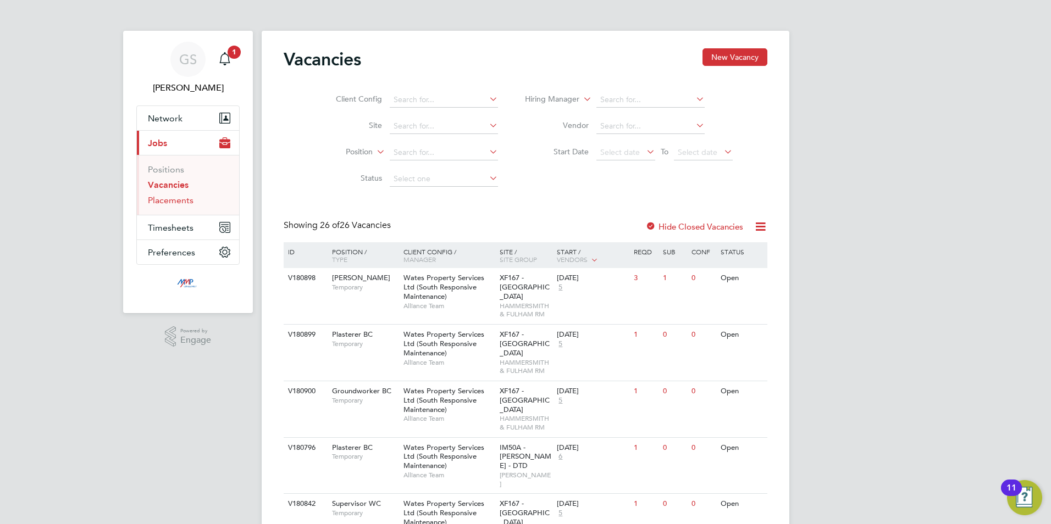
click at [184, 200] on link "Placements" at bounding box center [171, 200] width 46 height 10
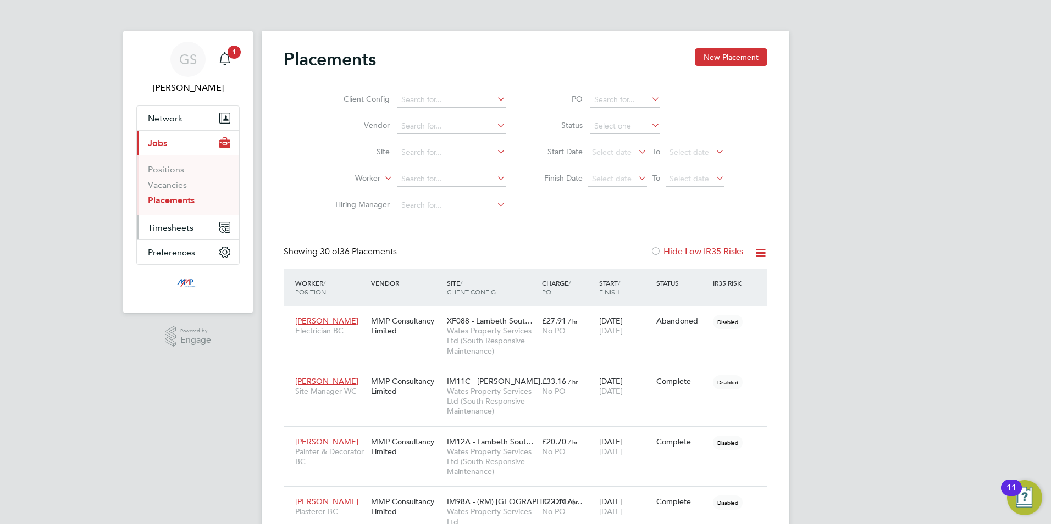
click at [184, 223] on span "Timesheets" at bounding box center [171, 228] width 46 height 10
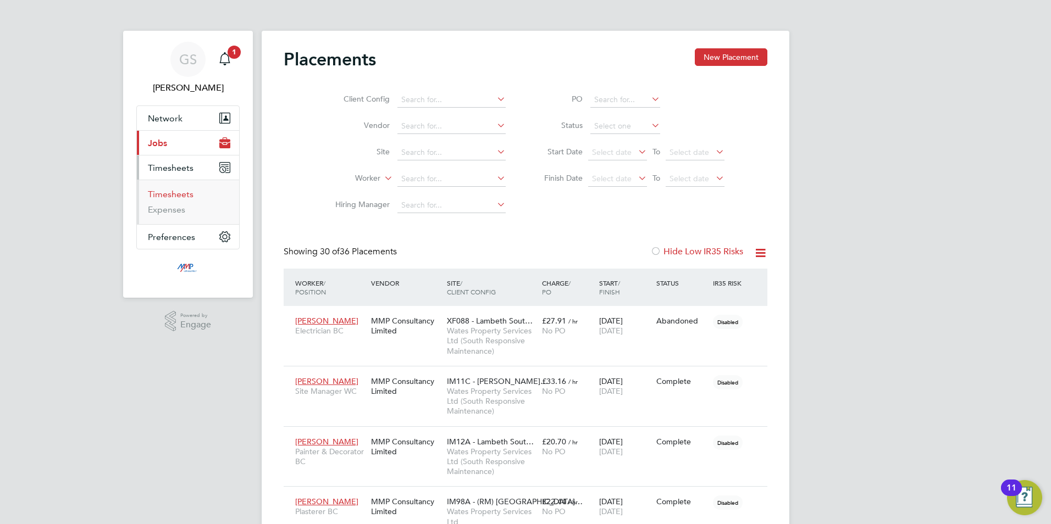
click at [185, 193] on link "Timesheets" at bounding box center [171, 194] width 46 height 10
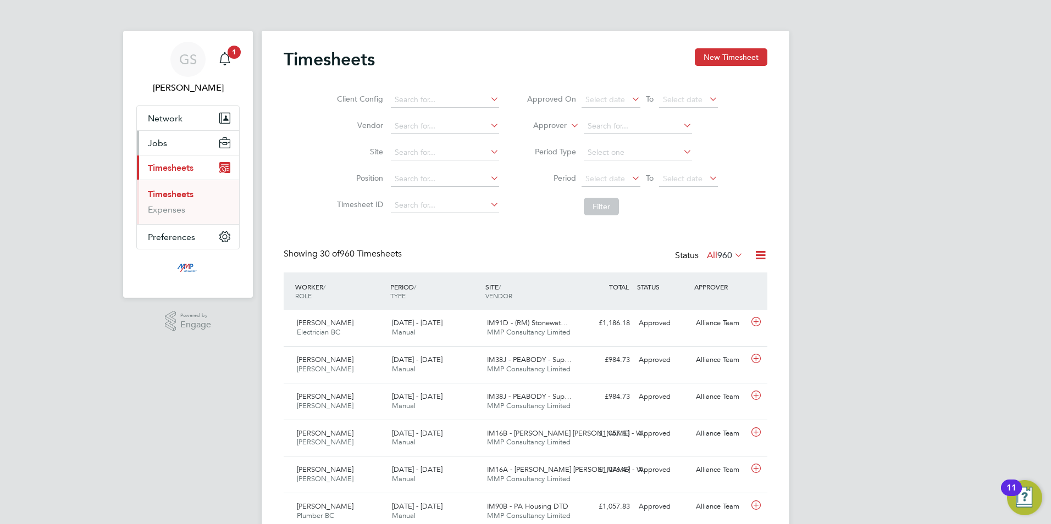
click at [195, 150] on button "Jobs" at bounding box center [188, 143] width 102 height 24
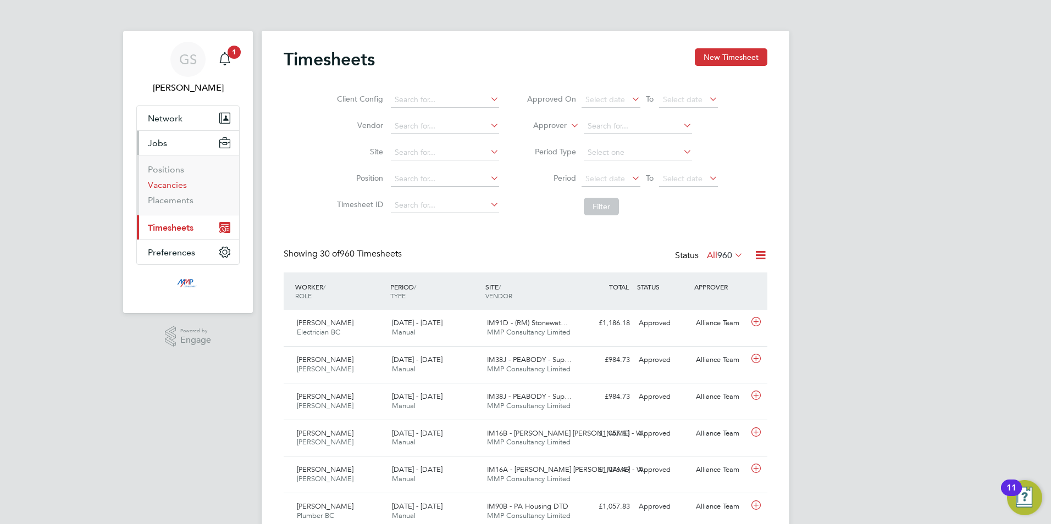
click at [180, 187] on link "Vacancies" at bounding box center [167, 185] width 39 height 10
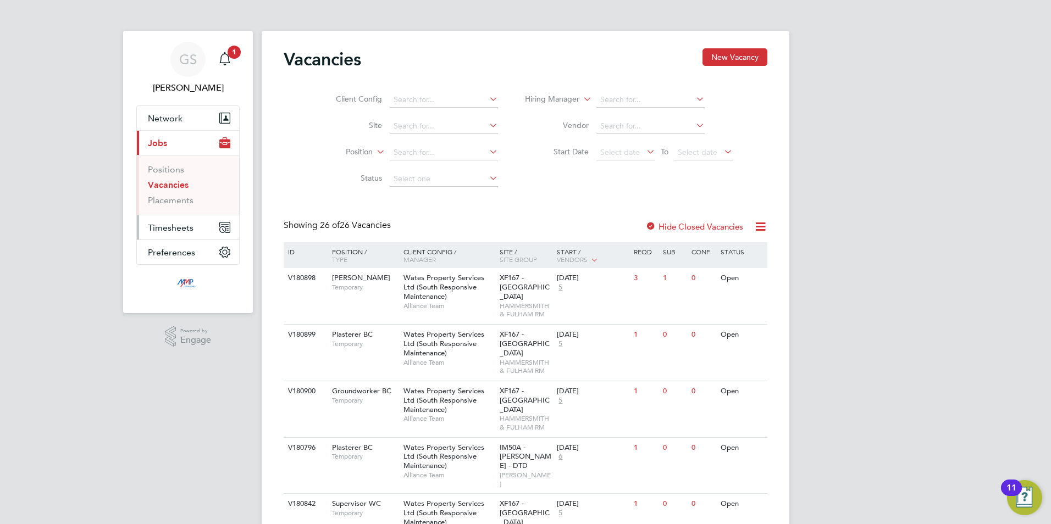
click at [181, 228] on span "Timesheets" at bounding box center [171, 228] width 46 height 10
click at [181, 198] on link "Timesheets" at bounding box center [171, 194] width 46 height 10
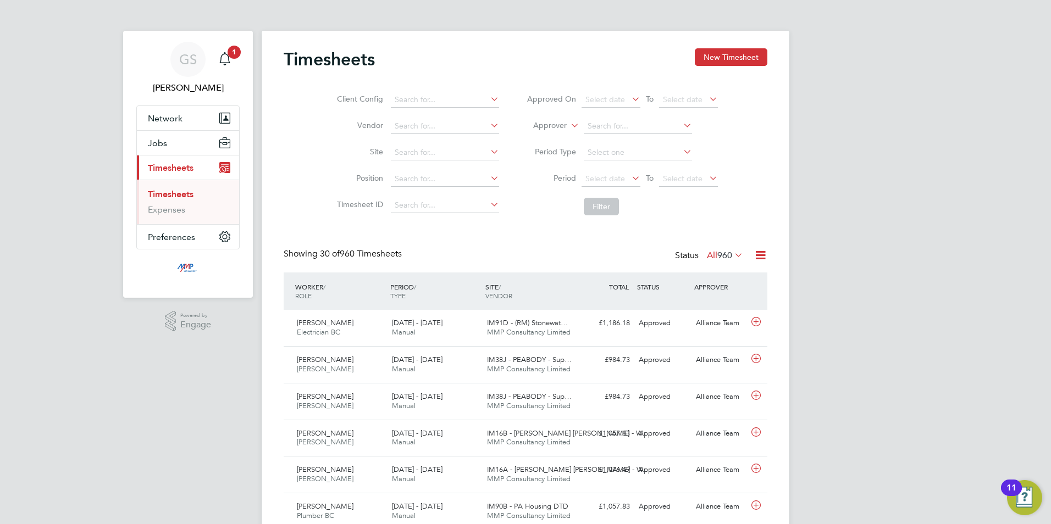
click at [719, 60] on button "New Timesheet" at bounding box center [731, 57] width 73 height 18
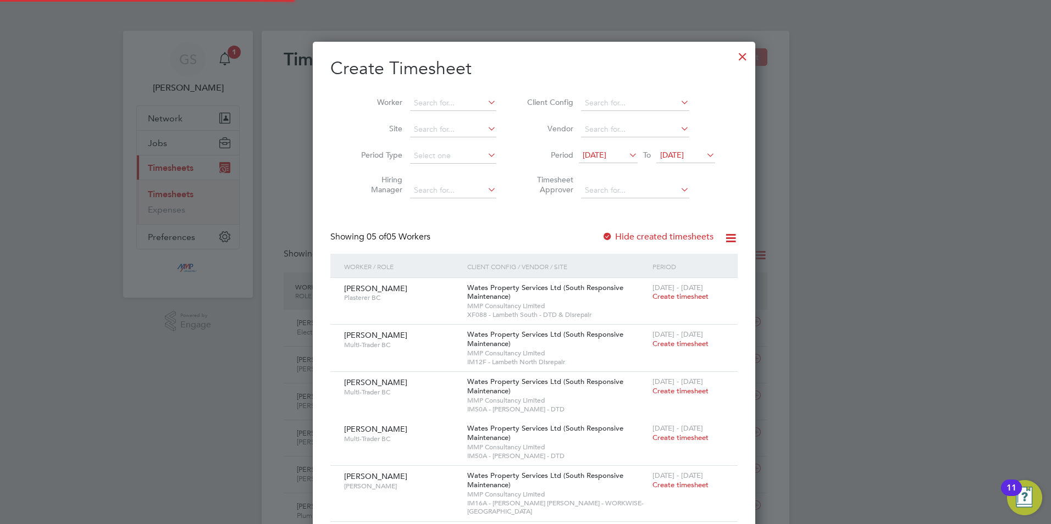
scroll to position [541, 426]
click at [667, 234] on label "Hide created timesheets" at bounding box center [658, 236] width 112 height 11
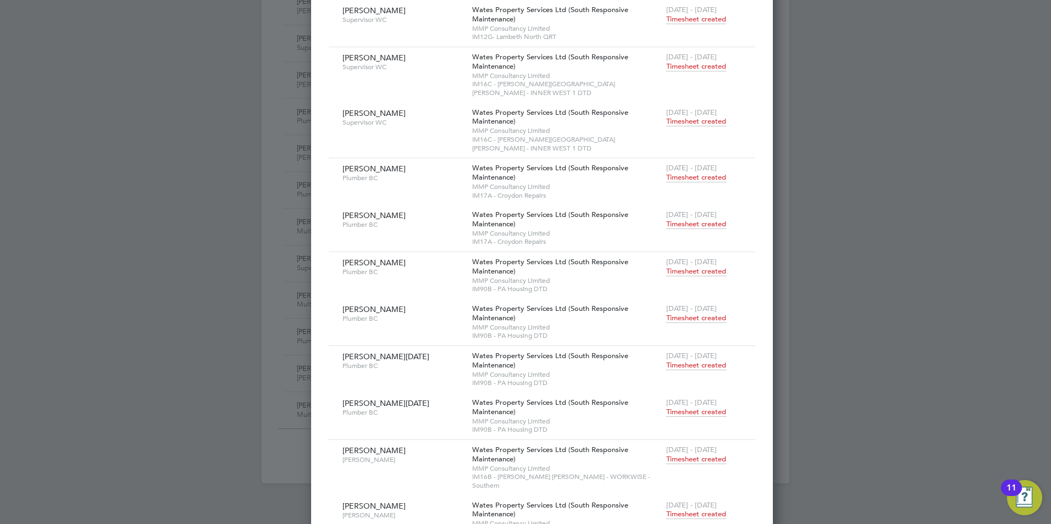
scroll to position [990, 0]
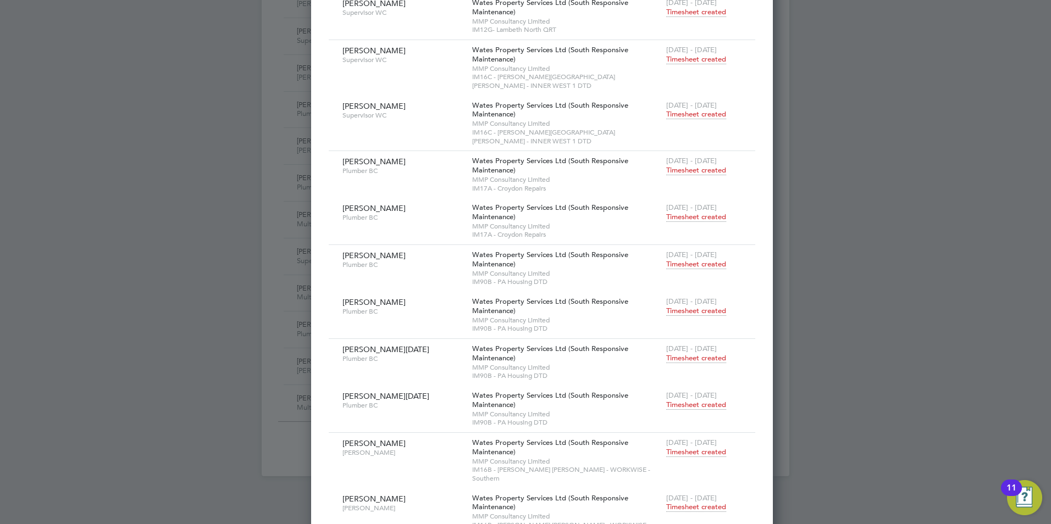
click at [666, 400] on span "Timesheet created" at bounding box center [696, 405] width 60 height 10
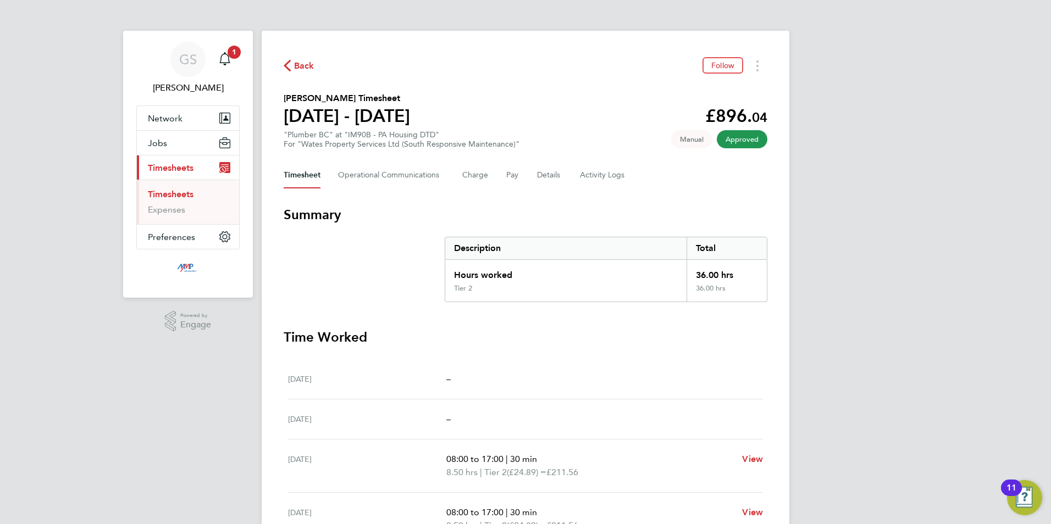
click at [576, 174] on div "Timesheet Operational Communications Charge Pay Details Activity Logs" at bounding box center [526, 175] width 484 height 26
click at [581, 174] on Logs-tab "Activity Logs" at bounding box center [603, 175] width 46 height 26
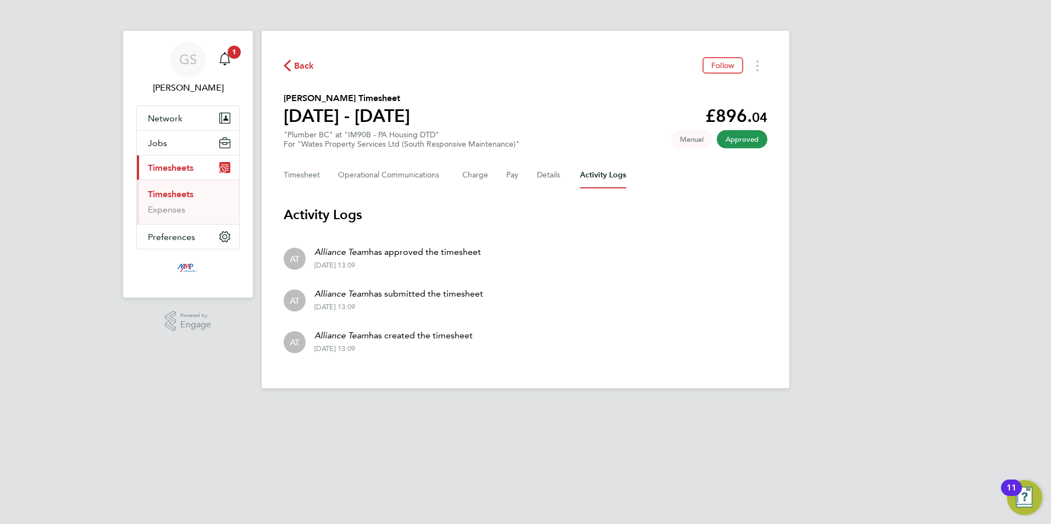
click at [444, 406] on html "GS George Stacey Notifications 1 Applications: Network Businesses Sites Workers…" at bounding box center [525, 203] width 1051 height 406
click at [187, 145] on button "Jobs" at bounding box center [188, 143] width 102 height 24
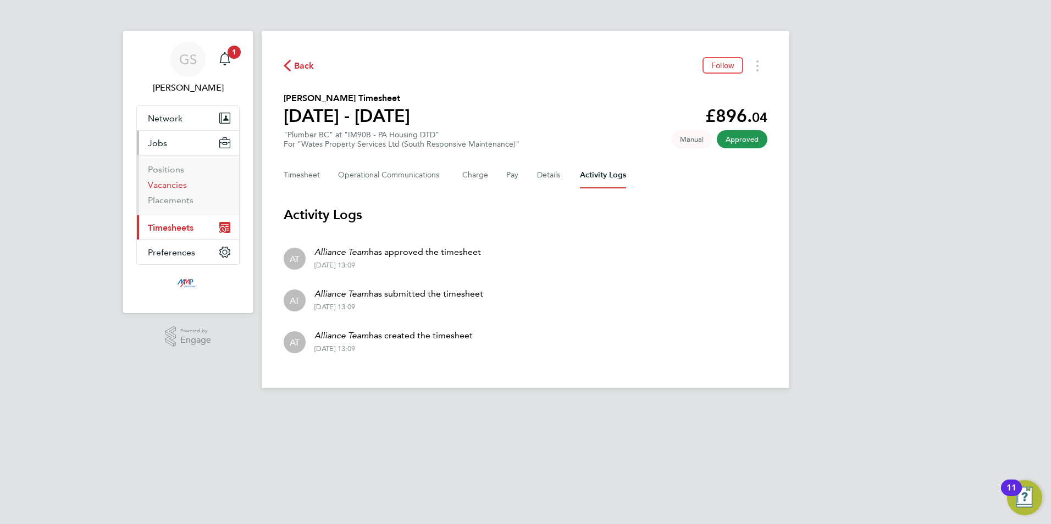
click at [184, 187] on link "Vacancies" at bounding box center [167, 185] width 39 height 10
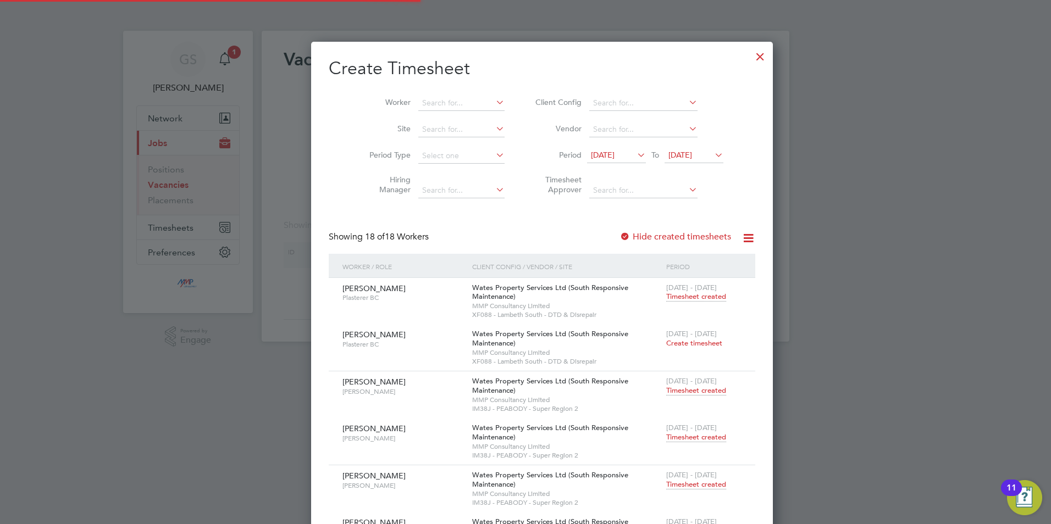
scroll to position [1893, 429]
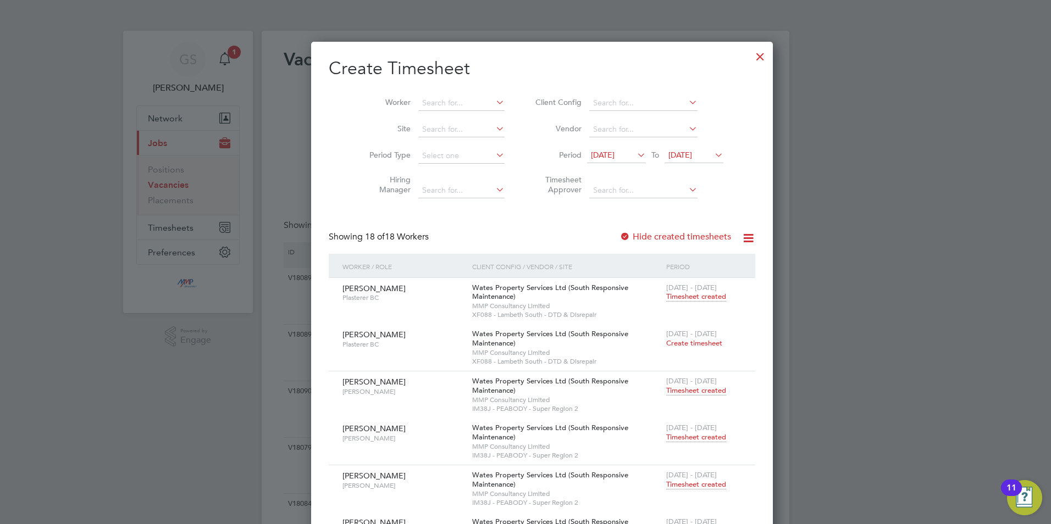
click at [750, 55] on div at bounding box center [760, 54] width 20 height 20
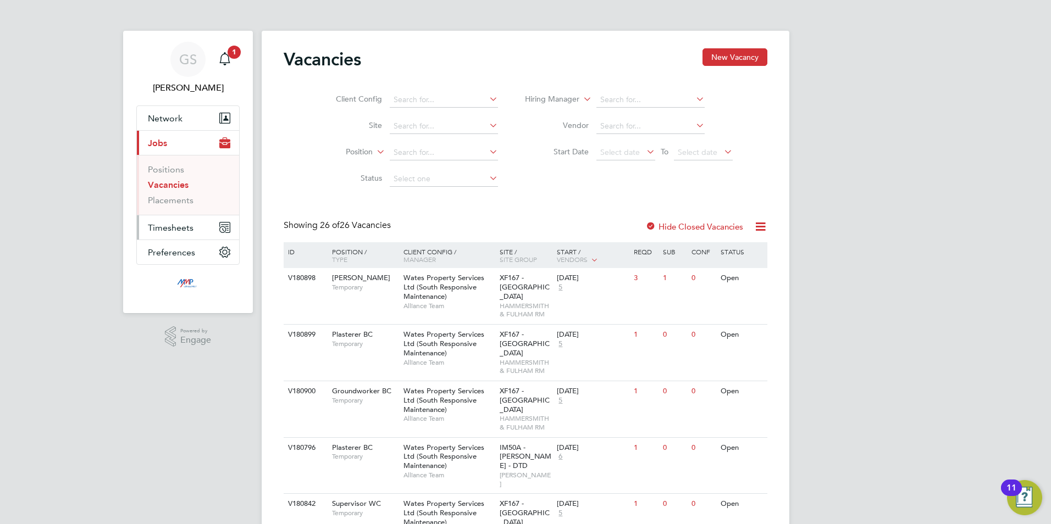
click at [180, 222] on button "Timesheets" at bounding box center [188, 228] width 102 height 24
click at [186, 196] on link "Timesheets" at bounding box center [171, 194] width 46 height 10
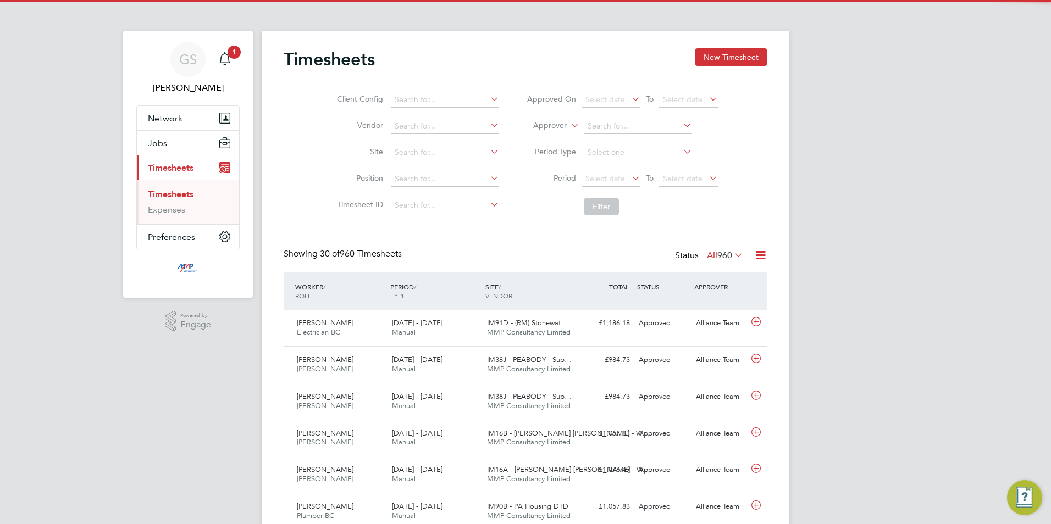
scroll to position [28, 96]
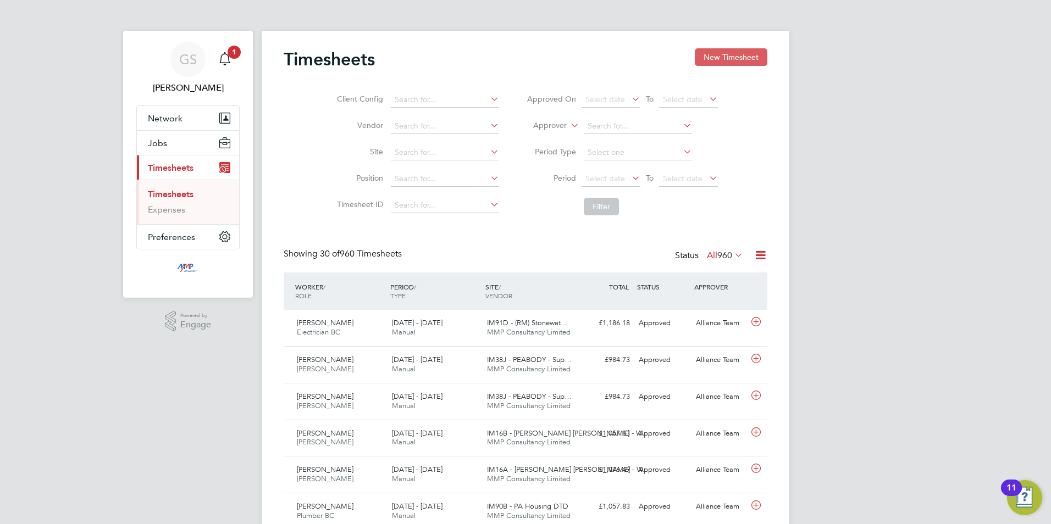
click at [719, 65] on button "New Timesheet" at bounding box center [731, 57] width 73 height 18
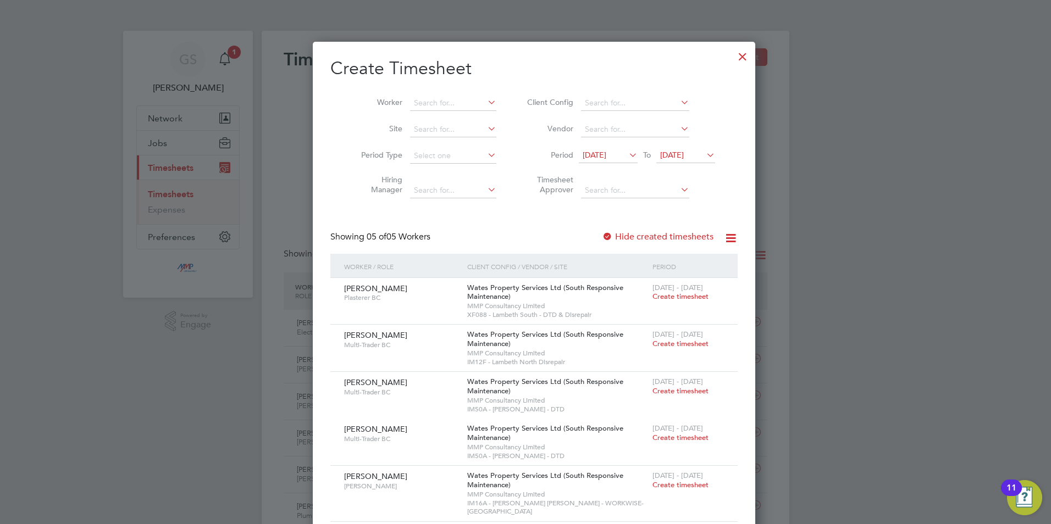
click at [733, 61] on div at bounding box center [743, 54] width 20 height 20
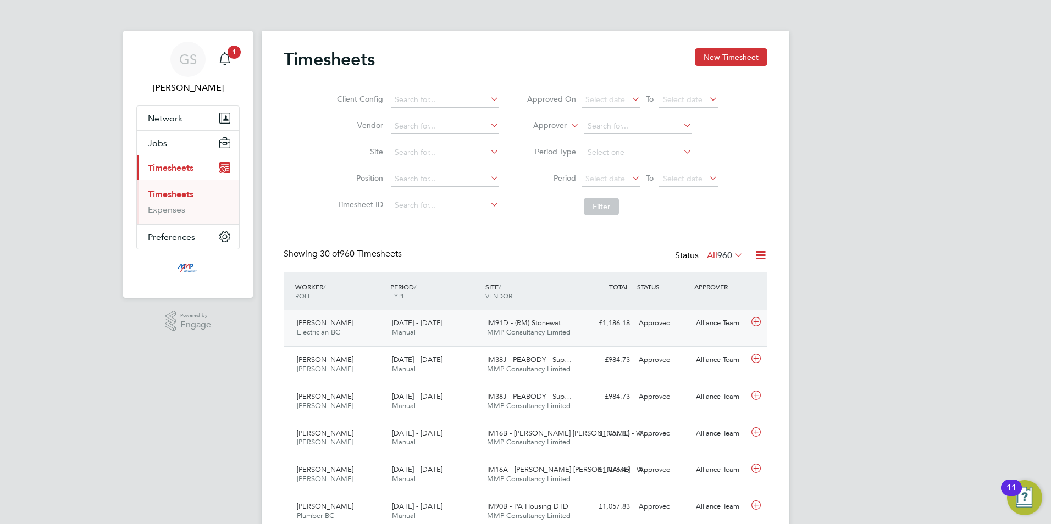
click at [620, 325] on div "£1,186.18 Approved" at bounding box center [605, 323] width 57 height 18
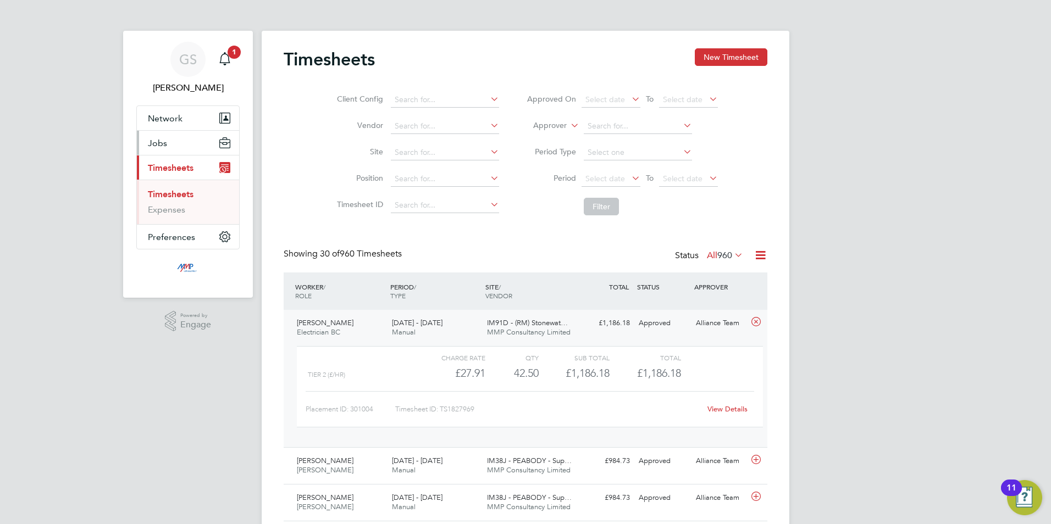
click at [176, 142] on button "Jobs" at bounding box center [188, 143] width 102 height 24
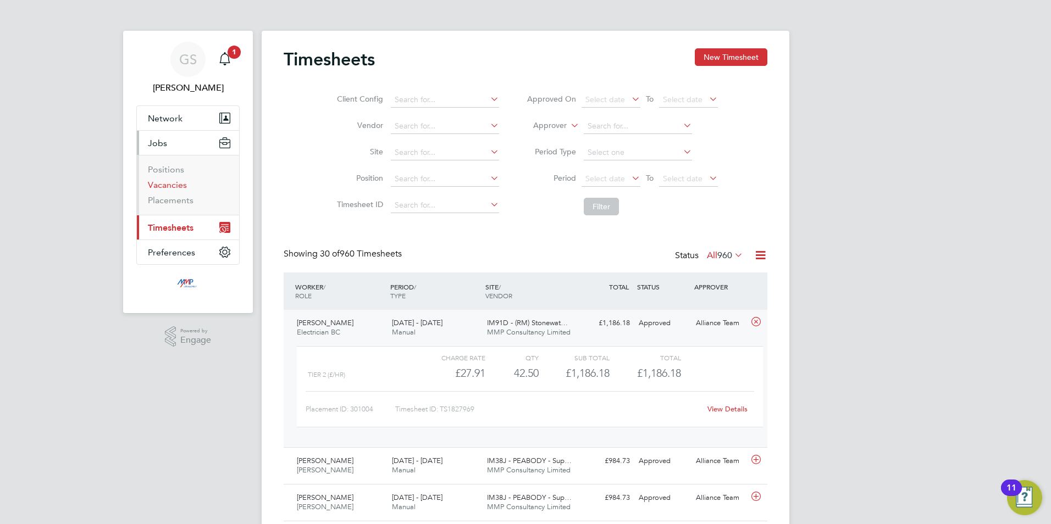
click at [177, 181] on link "Vacancies" at bounding box center [167, 185] width 39 height 10
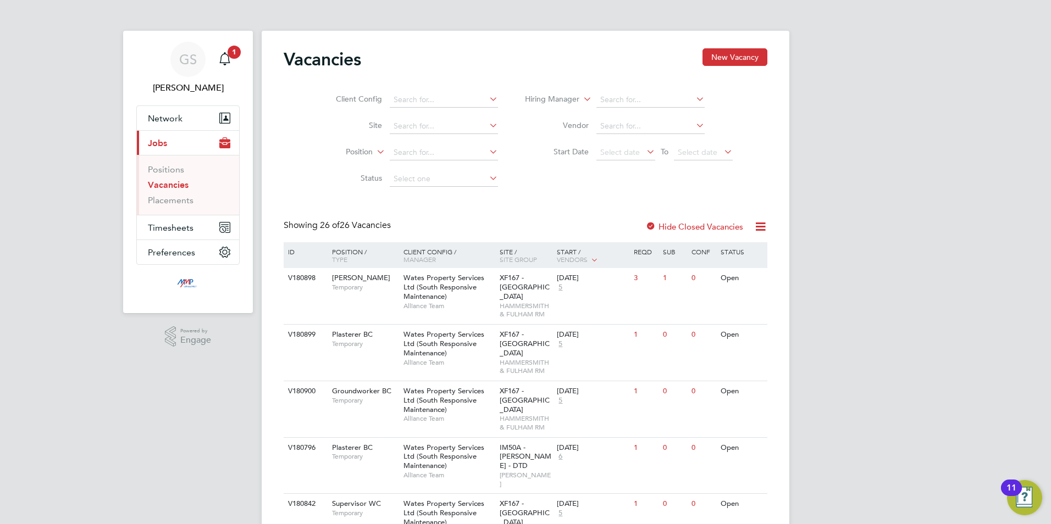
click at [179, 176] on li "Positions" at bounding box center [189, 171] width 82 height 15
click at [176, 175] on li "Positions" at bounding box center [189, 171] width 82 height 15
click at [176, 174] on link "Positions" at bounding box center [166, 169] width 36 height 10
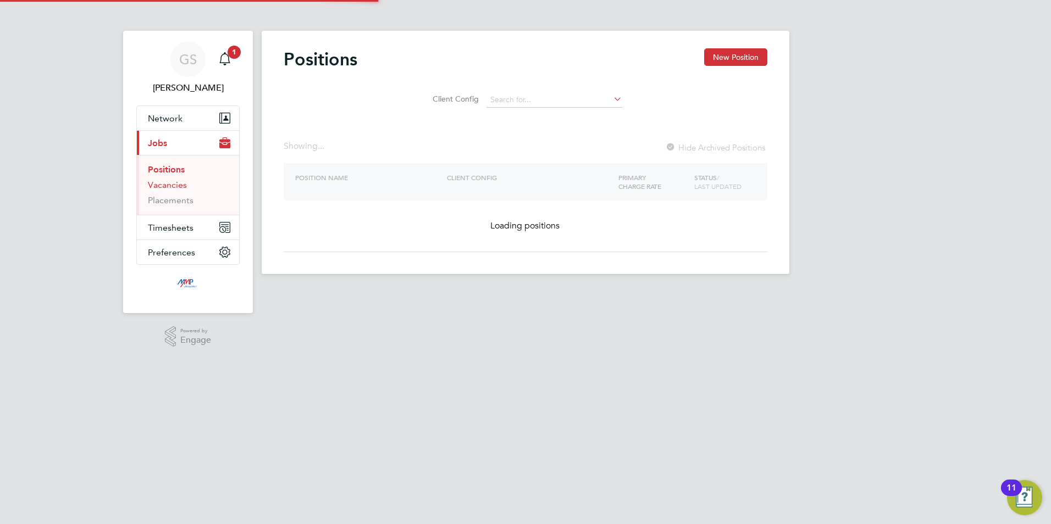
click at [176, 185] on link "Vacancies" at bounding box center [167, 185] width 39 height 10
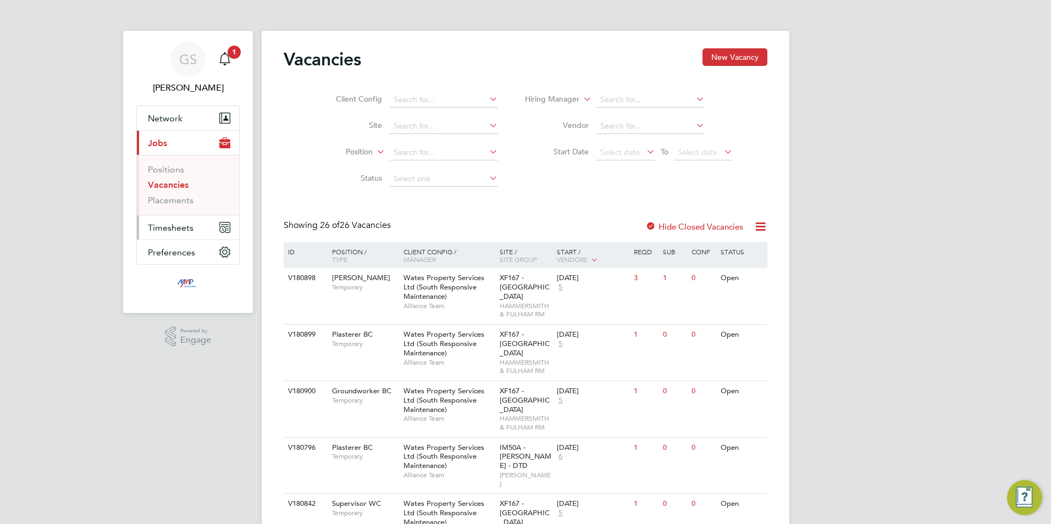
click at [183, 230] on span "Timesheets" at bounding box center [171, 228] width 46 height 10
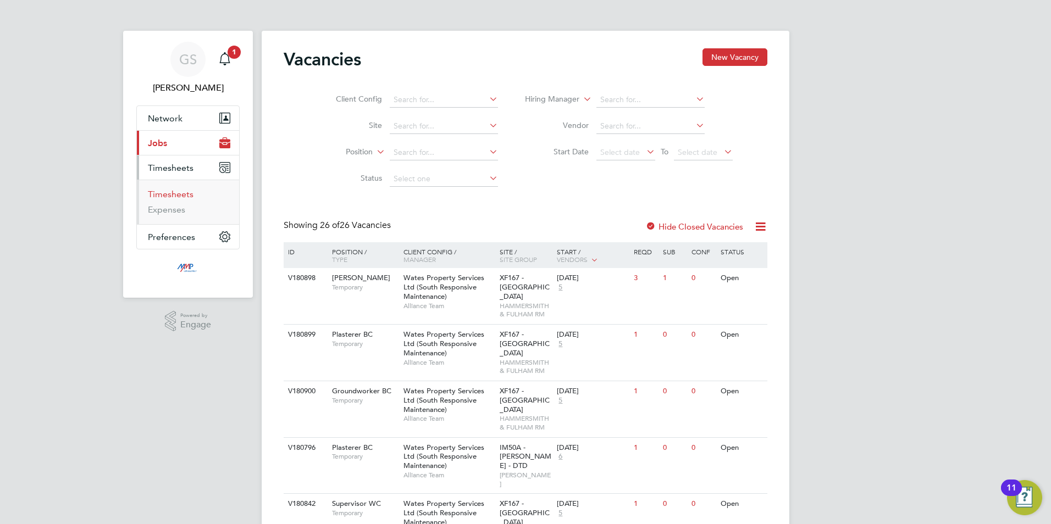
click at [182, 197] on link "Timesheets" at bounding box center [171, 194] width 46 height 10
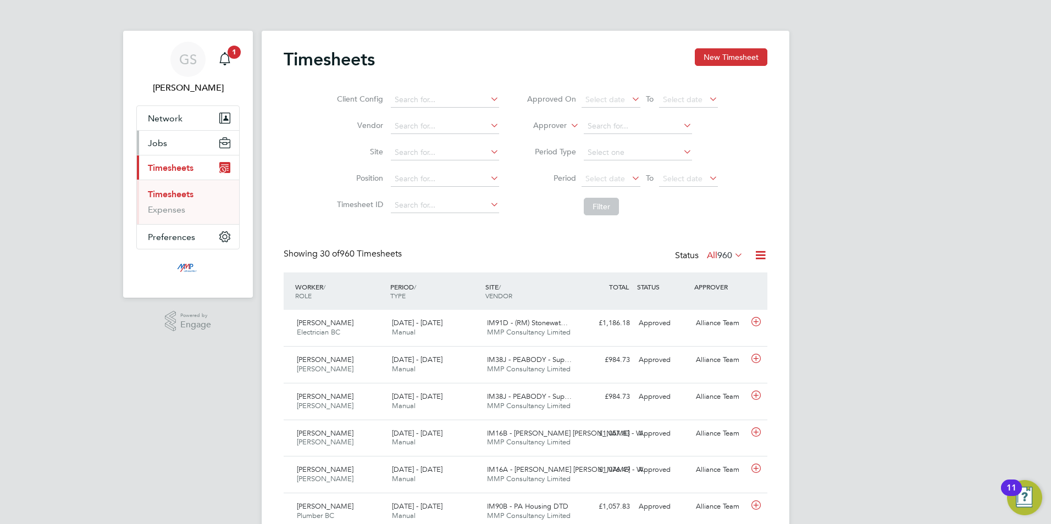
click at [170, 147] on button "Jobs" at bounding box center [188, 143] width 102 height 24
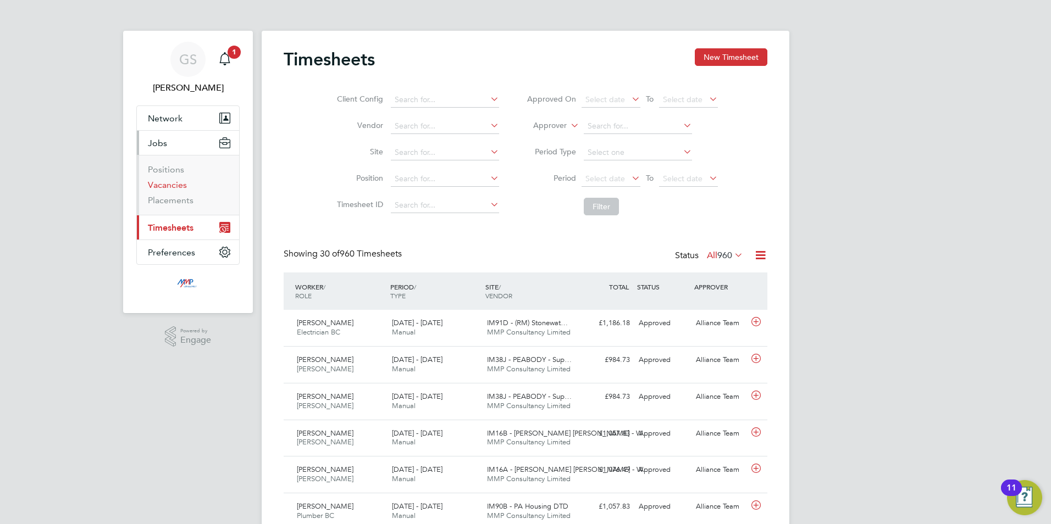
click at [181, 189] on link "Vacancies" at bounding box center [167, 185] width 39 height 10
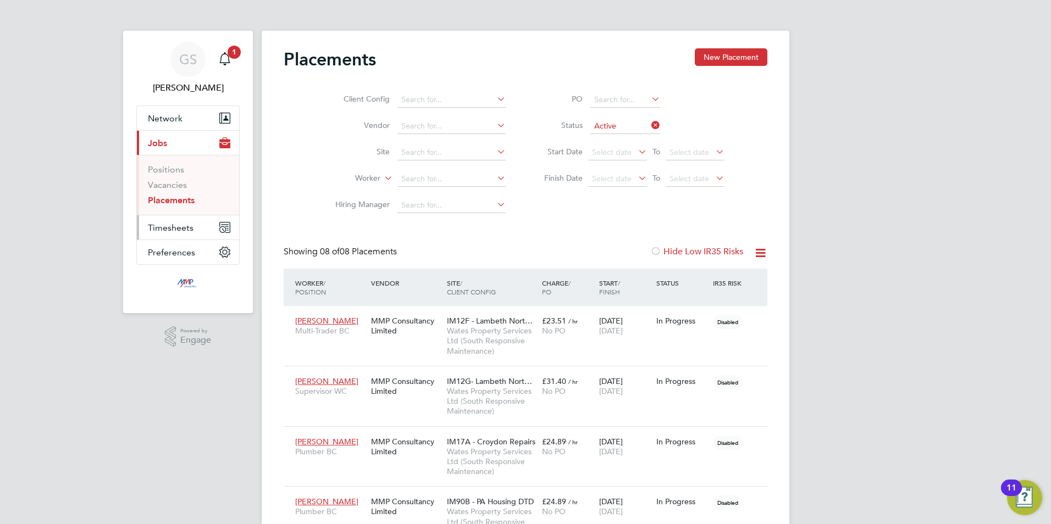
click at [182, 219] on button "Timesheets" at bounding box center [188, 228] width 102 height 24
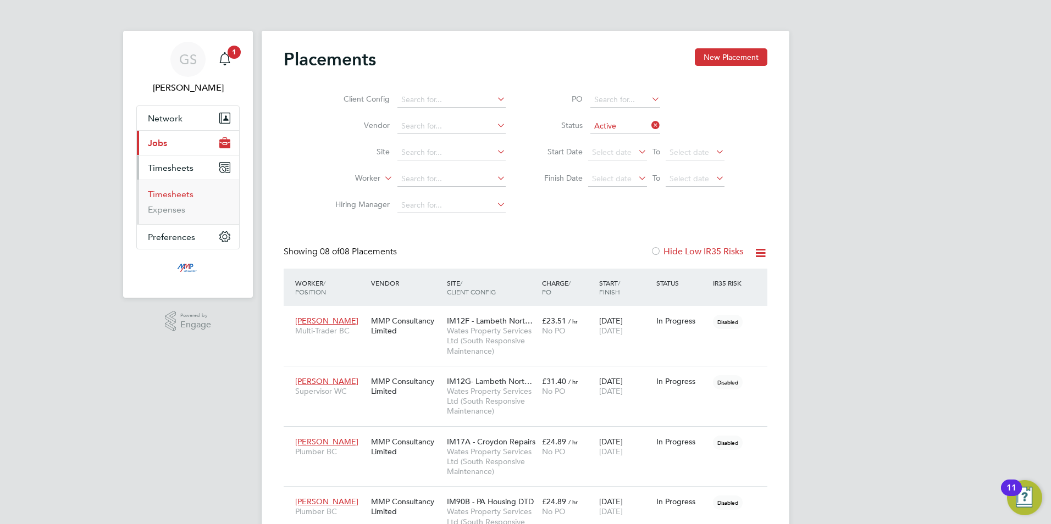
click at [181, 190] on link "Timesheets" at bounding box center [171, 194] width 46 height 10
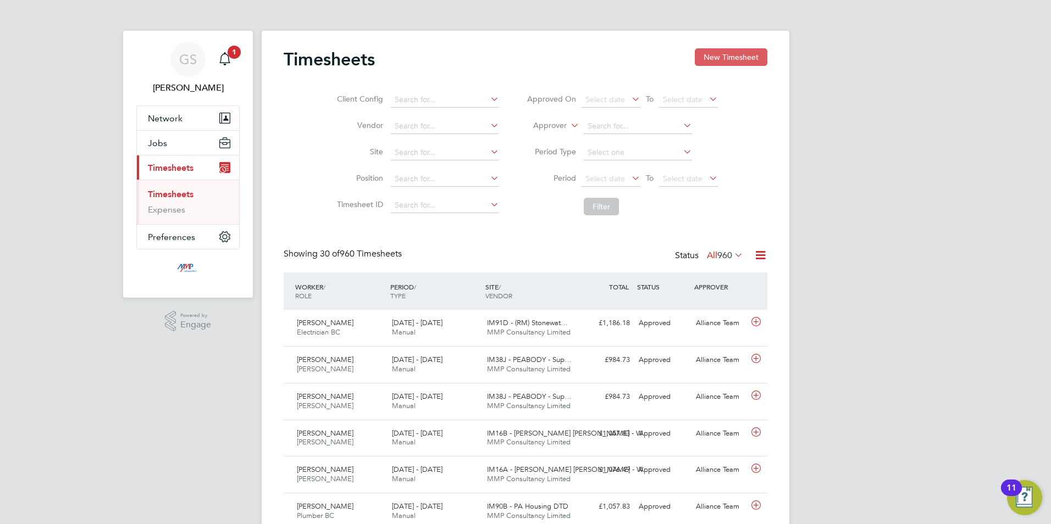
click at [737, 59] on button "New Timesheet" at bounding box center [731, 57] width 73 height 18
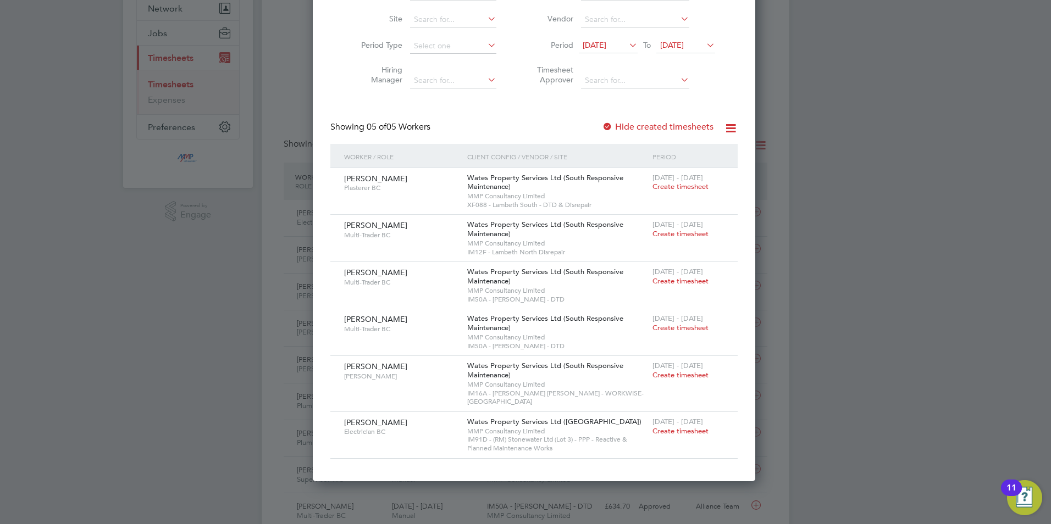
click at [645, 132] on div "Showing 05 of 05 Workers Hide created timesheets" at bounding box center [533, 133] width 407 height 23
click at [645, 129] on label "Hide created timesheets" at bounding box center [658, 127] width 112 height 11
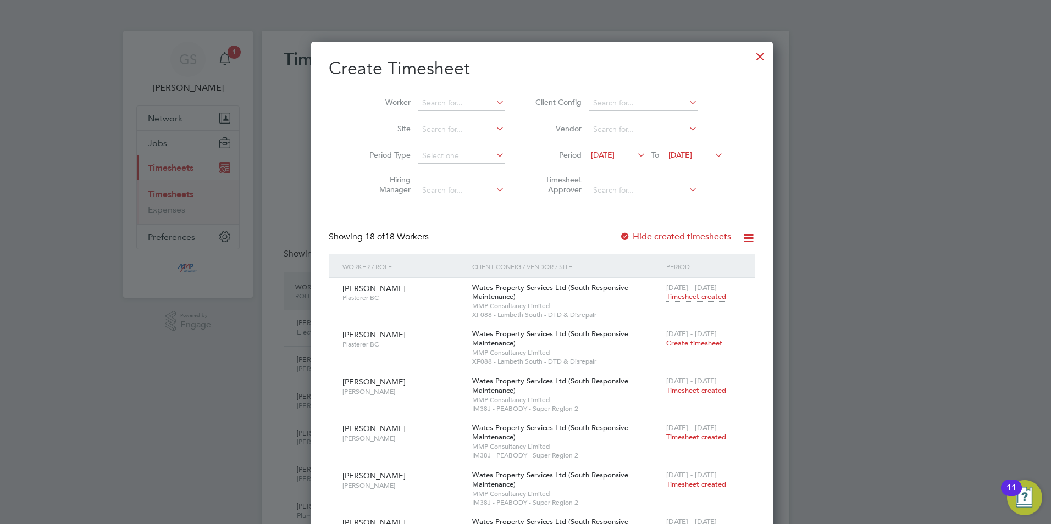
click at [750, 59] on div at bounding box center [760, 54] width 20 height 20
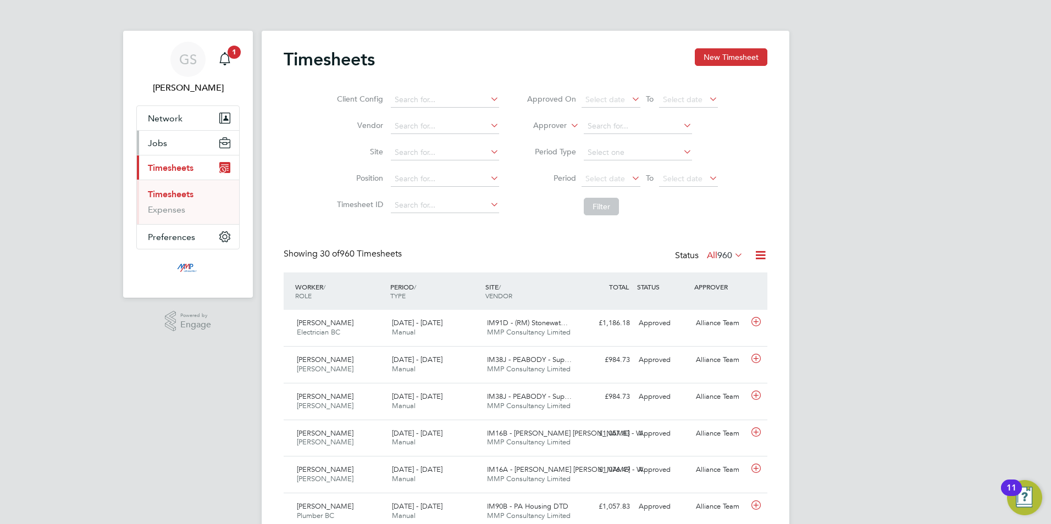
click at [170, 150] on button "Jobs" at bounding box center [188, 143] width 102 height 24
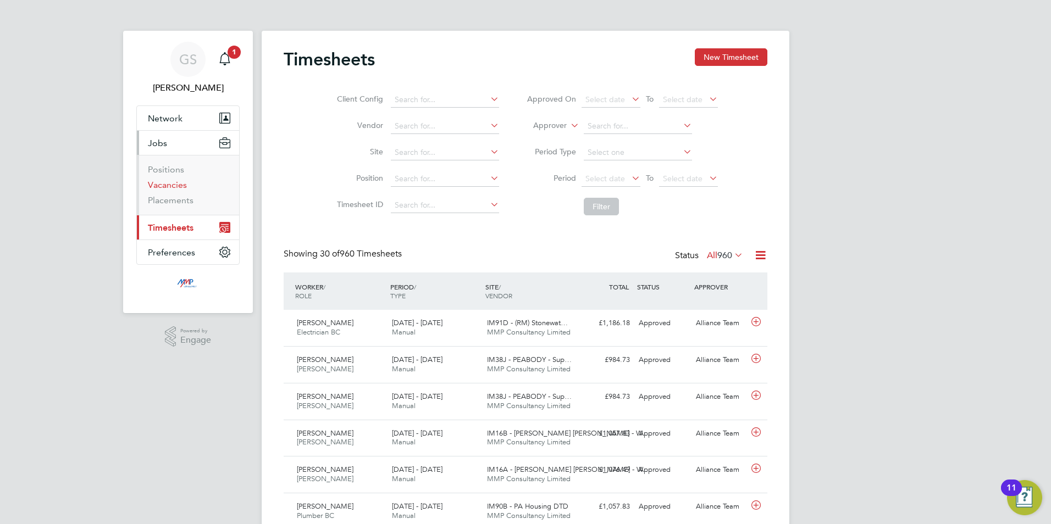
click at [174, 181] on link "Vacancies" at bounding box center [167, 185] width 39 height 10
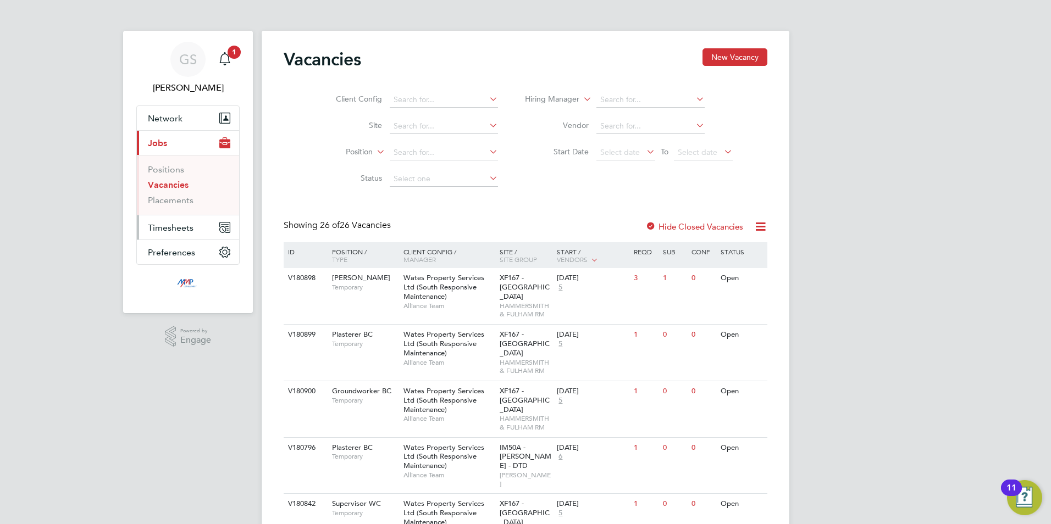
click at [194, 230] on button "Timesheets" at bounding box center [188, 228] width 102 height 24
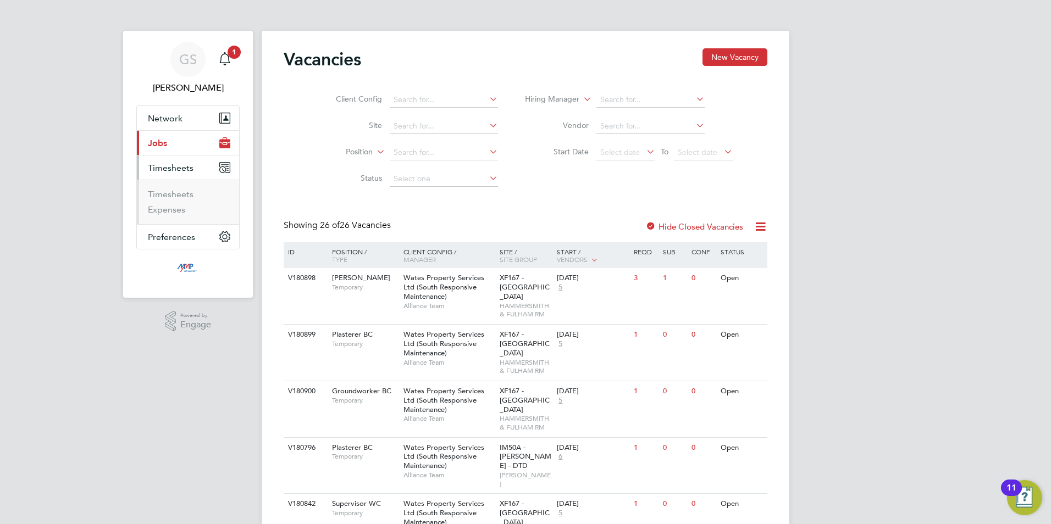
click at [193, 196] on li "Timesheets" at bounding box center [189, 196] width 82 height 15
click at [183, 194] on link "Timesheets" at bounding box center [171, 194] width 46 height 10
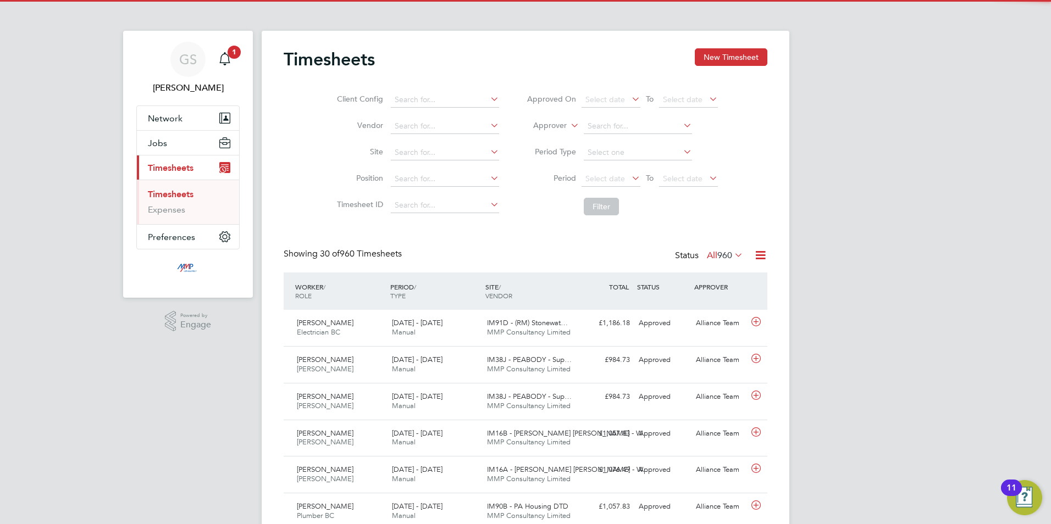
scroll to position [28, 96]
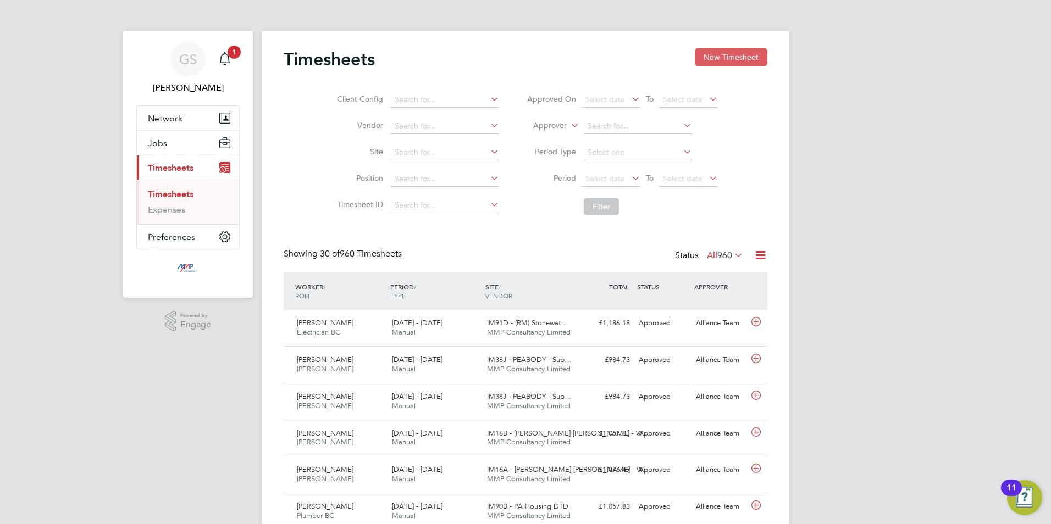
click at [698, 59] on button "New Timesheet" at bounding box center [731, 57] width 73 height 18
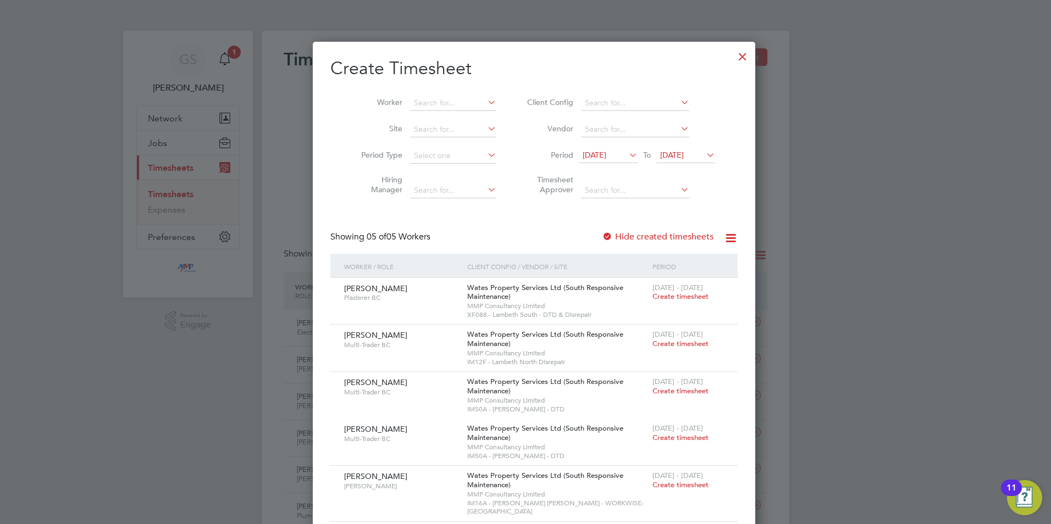
click at [733, 59] on div at bounding box center [743, 54] width 20 height 20
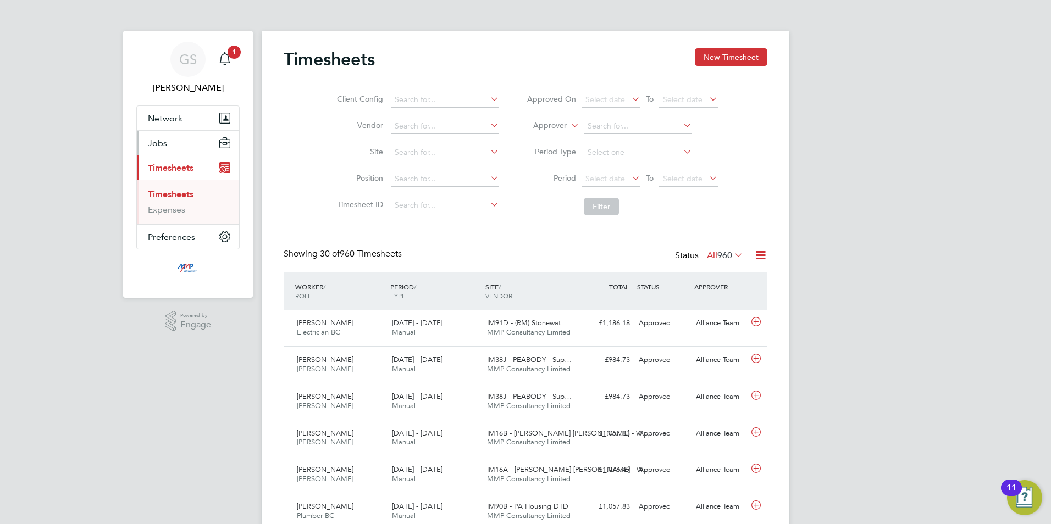
click at [173, 150] on button "Jobs" at bounding box center [188, 143] width 102 height 24
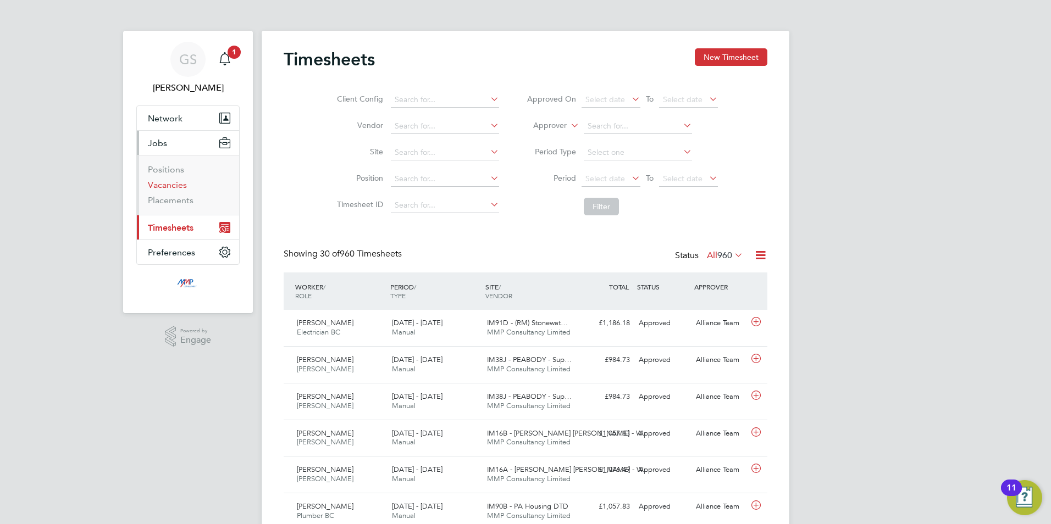
click at [179, 186] on link "Vacancies" at bounding box center [167, 185] width 39 height 10
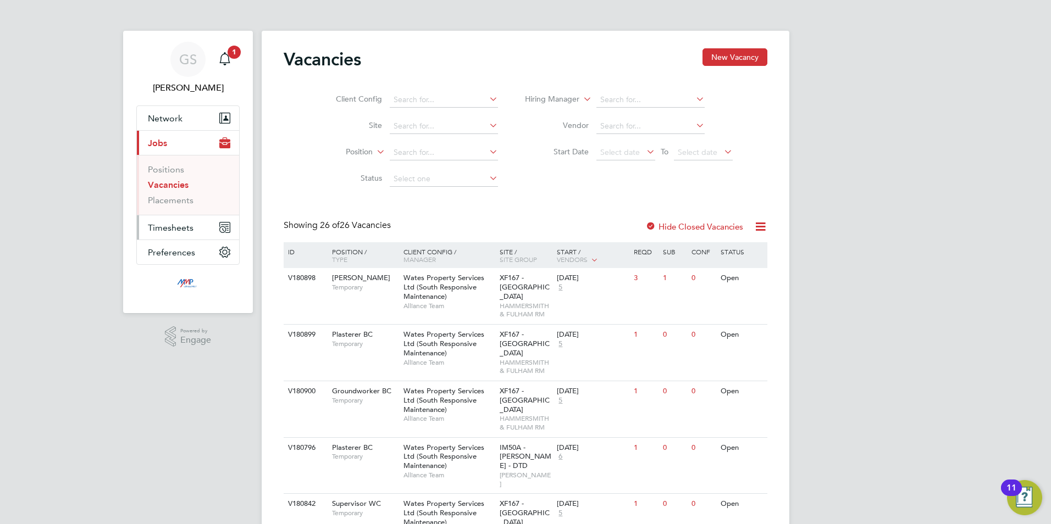
click at [186, 225] on span "Timesheets" at bounding box center [171, 228] width 46 height 10
click at [184, 199] on link "Timesheets" at bounding box center [171, 194] width 46 height 10
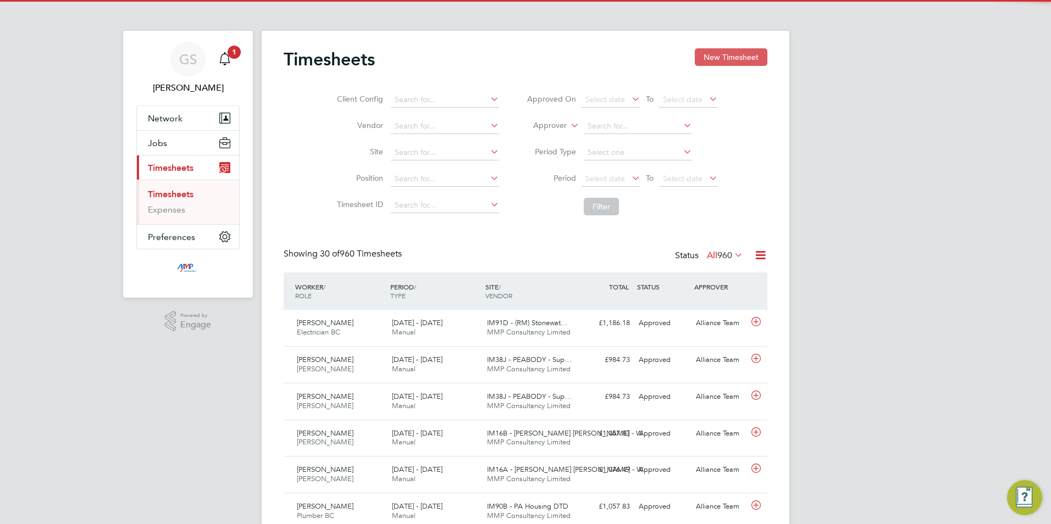
scroll to position [28, 96]
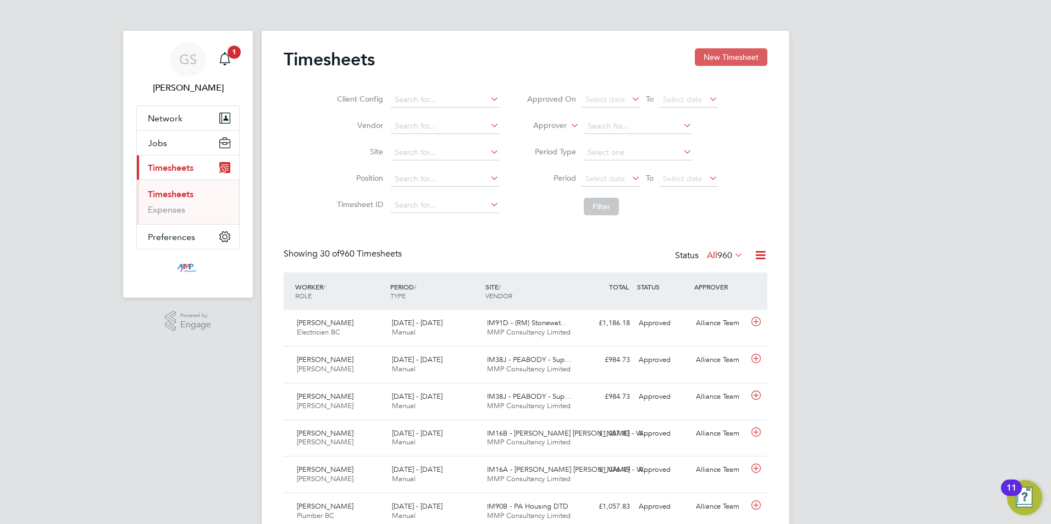
click at [721, 57] on button "New Timesheet" at bounding box center [731, 57] width 73 height 18
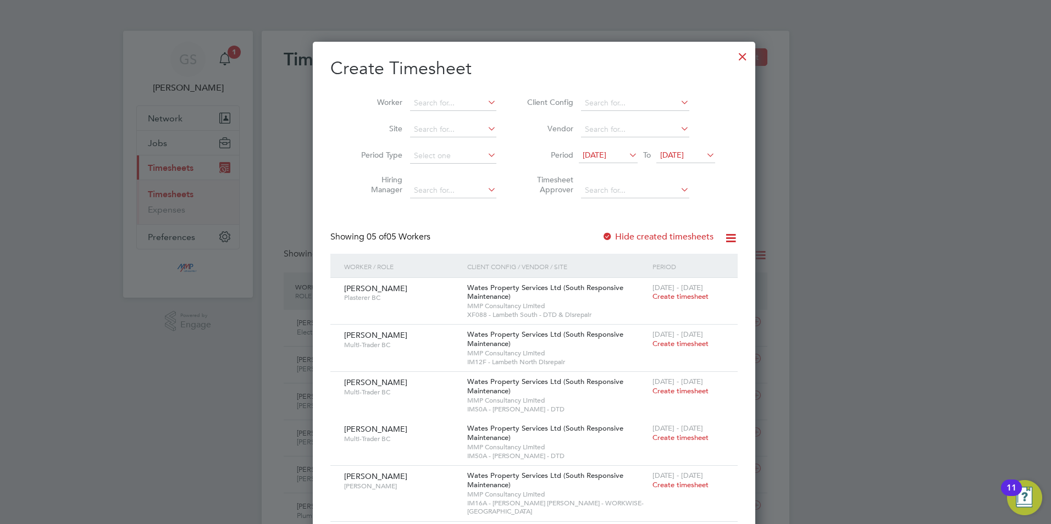
click at [733, 56] on div at bounding box center [743, 54] width 20 height 20
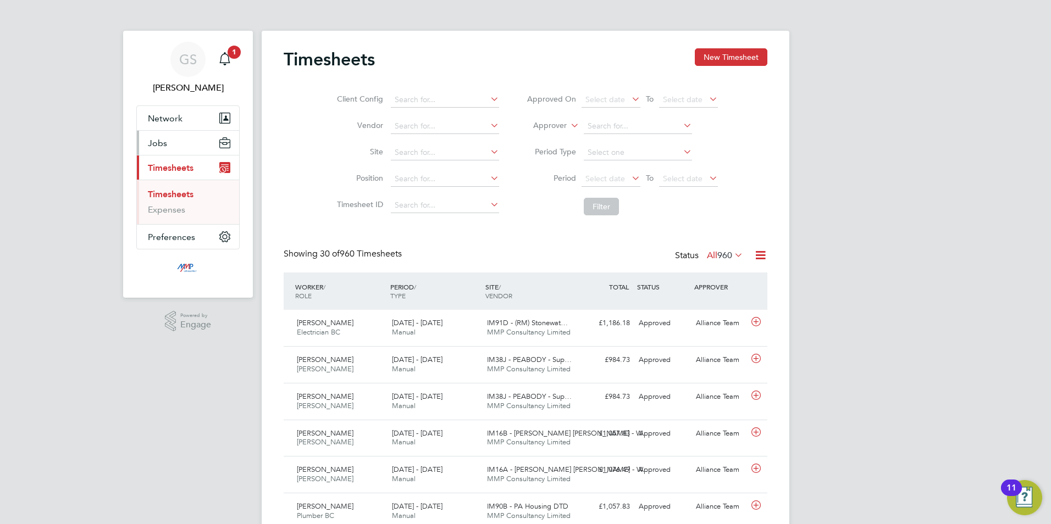
click at [174, 148] on button "Jobs" at bounding box center [188, 143] width 102 height 24
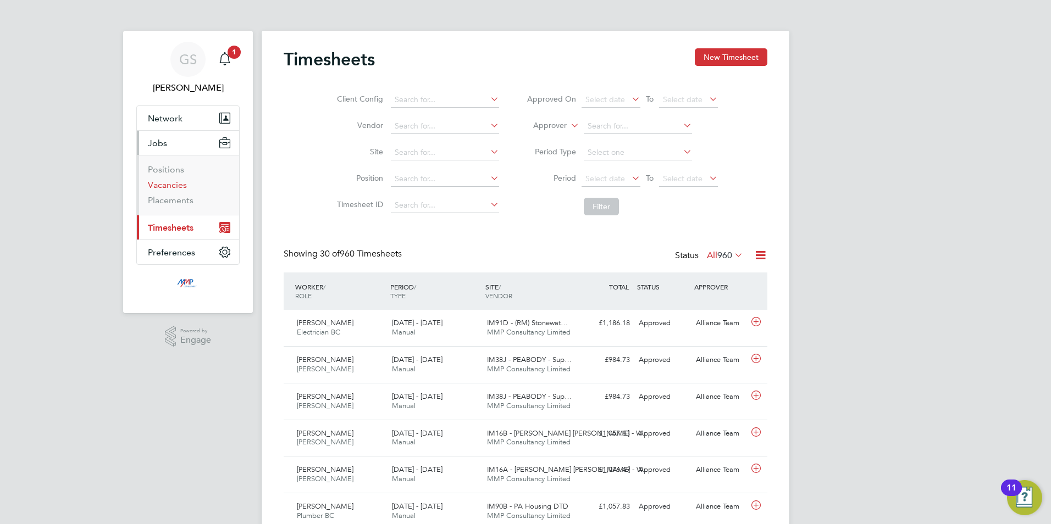
click at [174, 184] on link "Vacancies" at bounding box center [167, 185] width 39 height 10
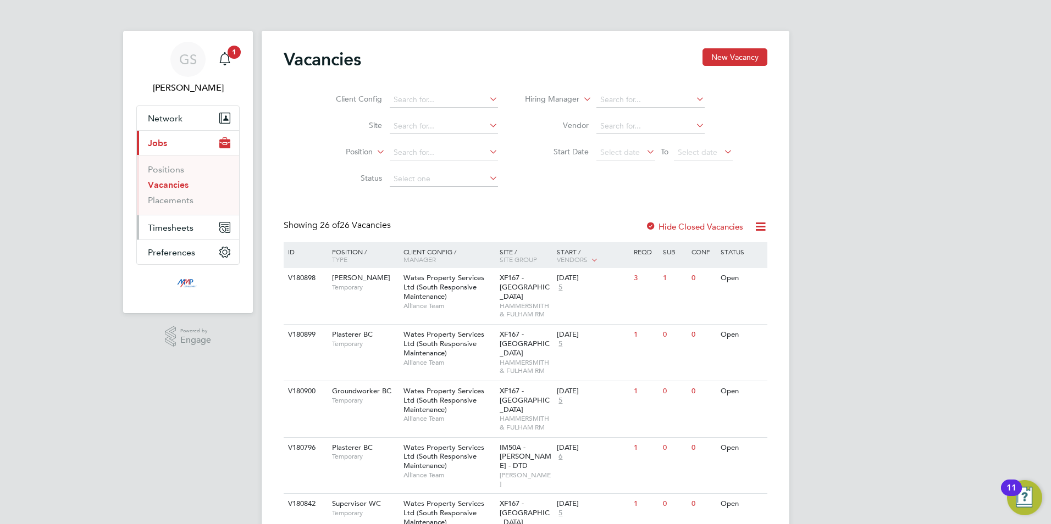
click at [180, 220] on button "Timesheets" at bounding box center [188, 228] width 102 height 24
click at [180, 195] on link "Timesheets" at bounding box center [171, 194] width 46 height 10
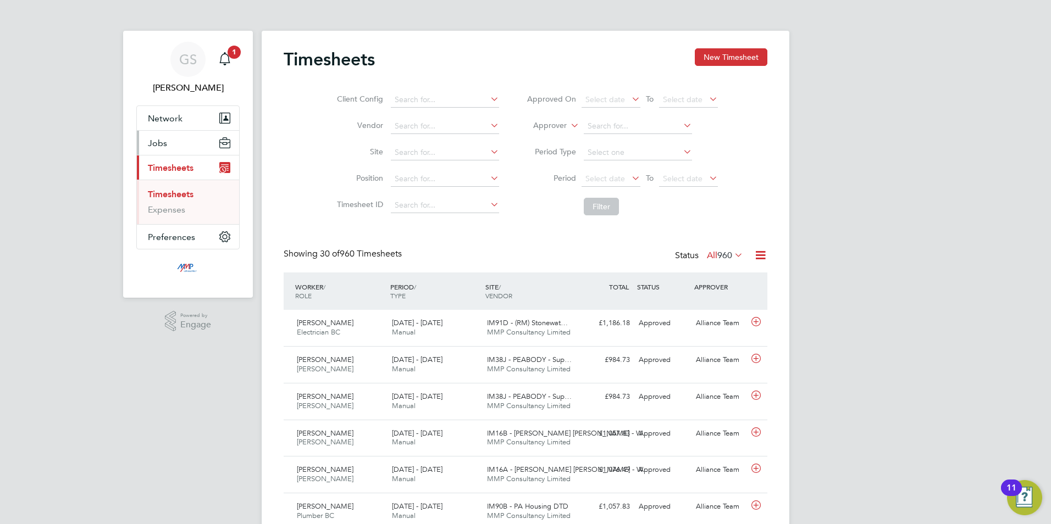
click at [173, 143] on button "Jobs" at bounding box center [188, 143] width 102 height 24
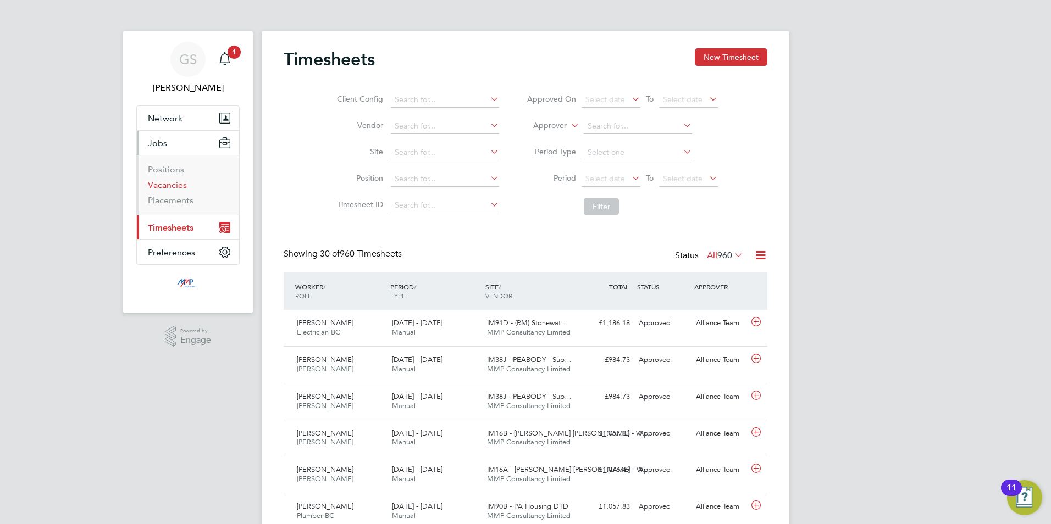
click at [172, 182] on link "Vacancies" at bounding box center [167, 185] width 39 height 10
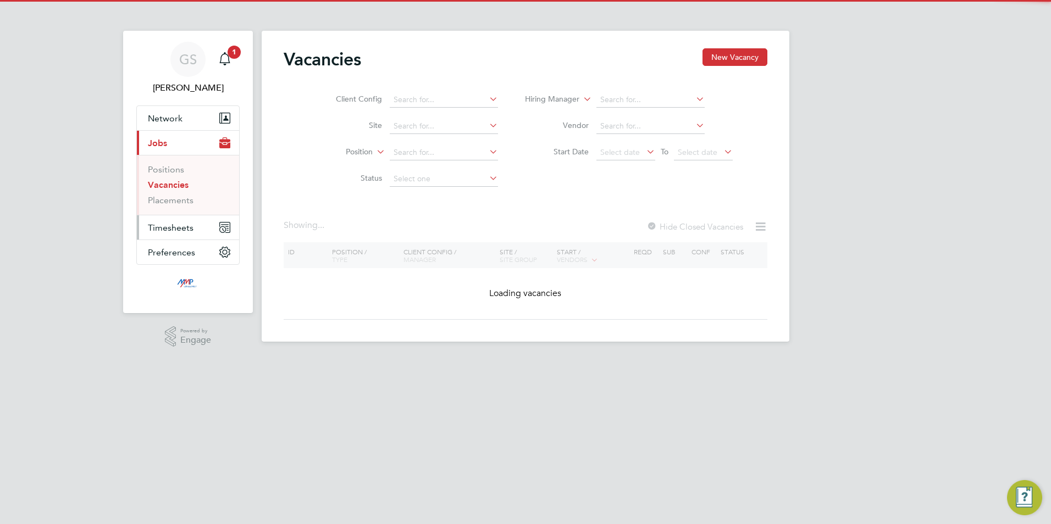
click at [180, 224] on span "Timesheets" at bounding box center [171, 228] width 46 height 10
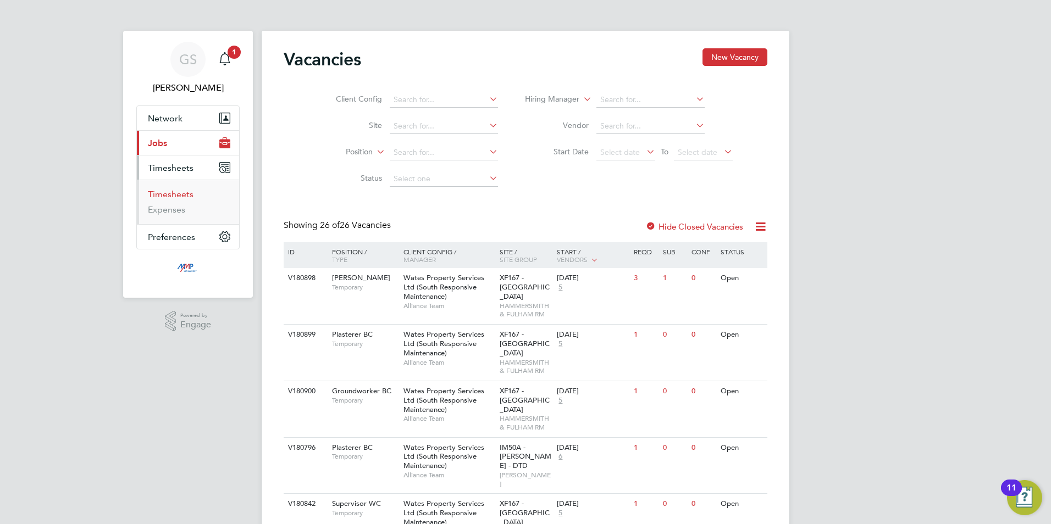
click at [179, 195] on link "Timesheets" at bounding box center [171, 194] width 46 height 10
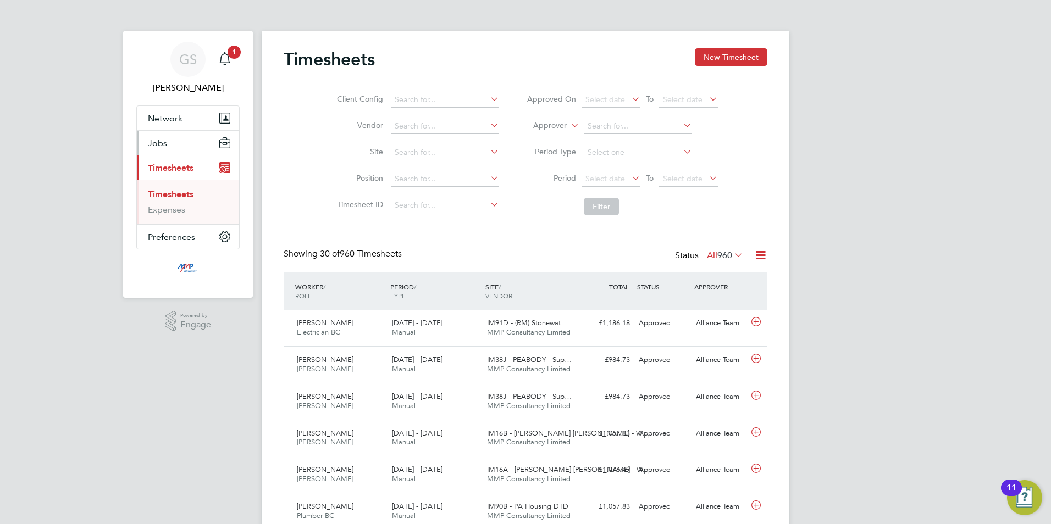
click at [185, 148] on button "Jobs" at bounding box center [188, 143] width 102 height 24
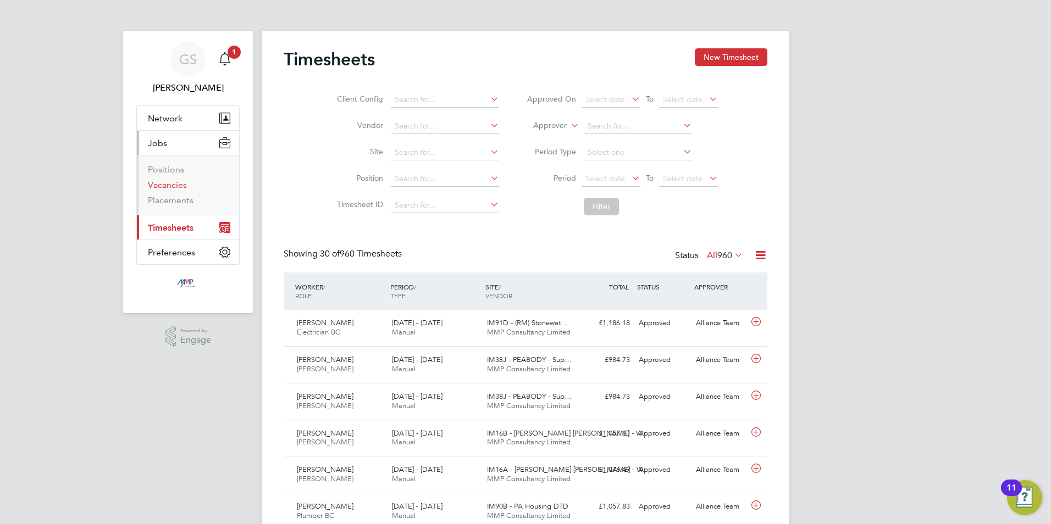
click at [185, 187] on link "Vacancies" at bounding box center [167, 185] width 39 height 10
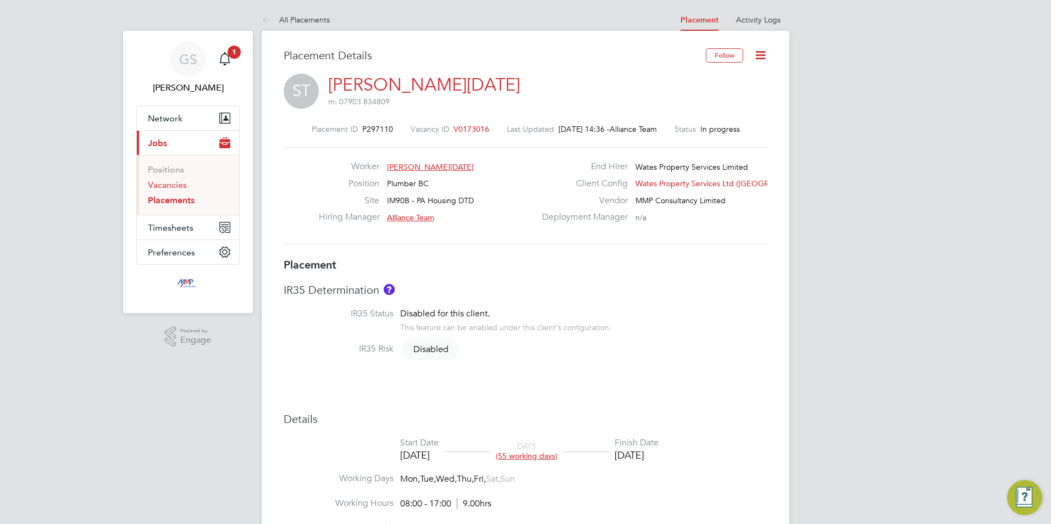
click at [168, 184] on link "Vacancies" at bounding box center [167, 185] width 39 height 10
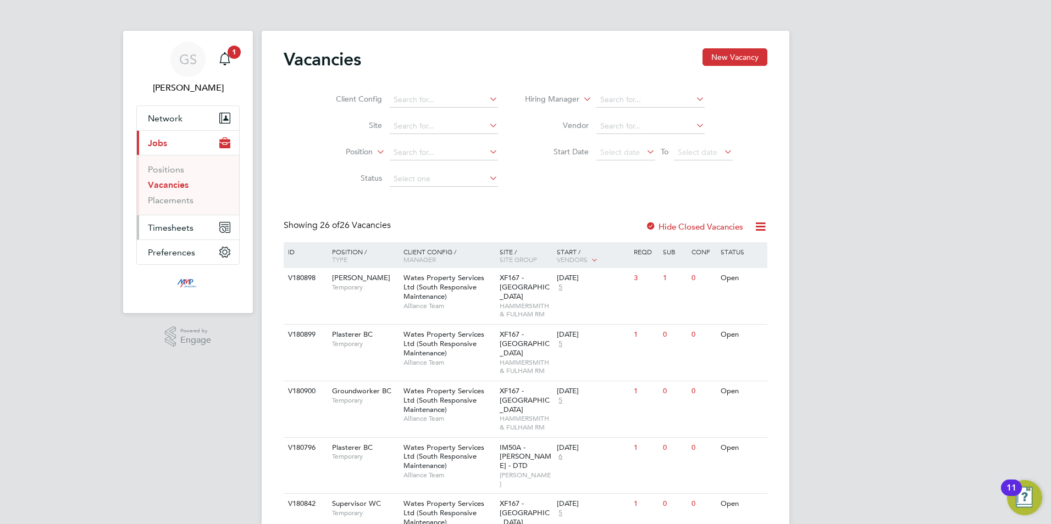
click at [173, 229] on span "Timesheets" at bounding box center [171, 228] width 46 height 10
click at [170, 196] on link "Timesheets" at bounding box center [171, 194] width 46 height 10
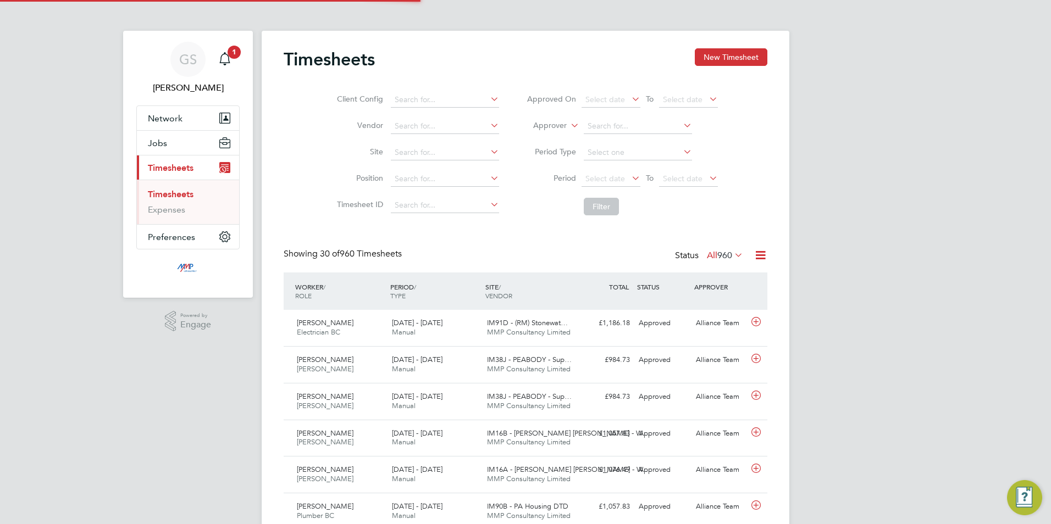
scroll to position [5, 5]
click at [722, 57] on button "New Timesheet" at bounding box center [731, 57] width 73 height 18
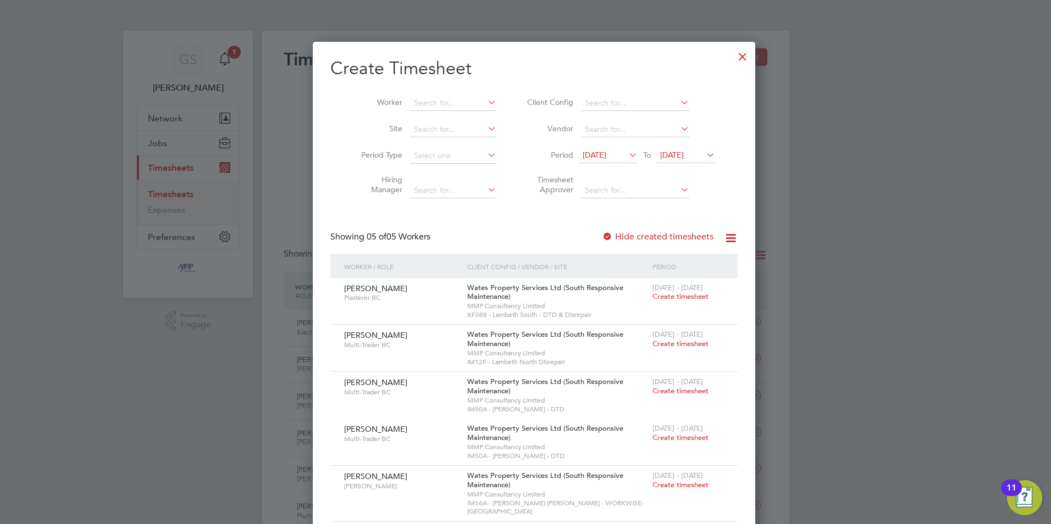
click at [733, 59] on div at bounding box center [743, 54] width 20 height 20
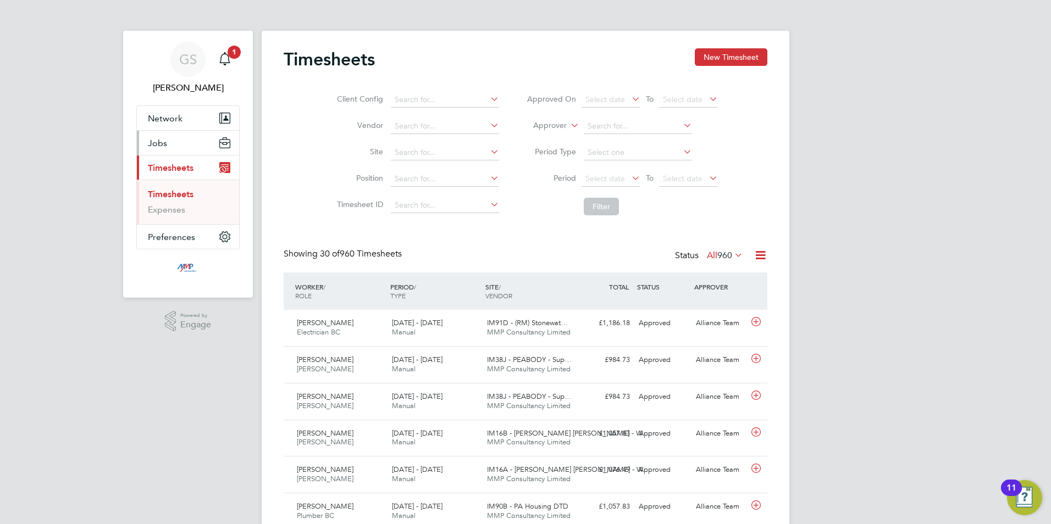
click at [192, 145] on button "Jobs" at bounding box center [188, 143] width 102 height 24
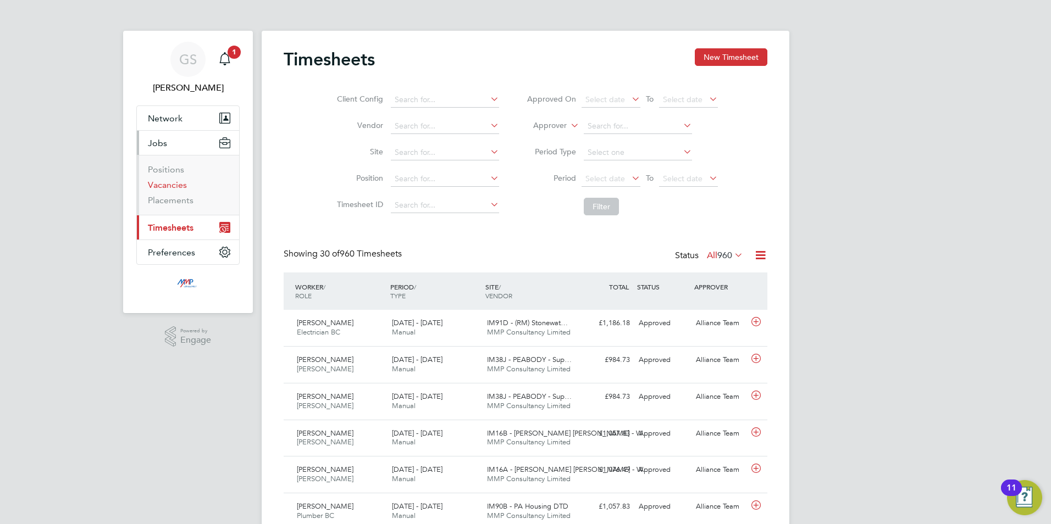
click at [184, 185] on link "Vacancies" at bounding box center [167, 185] width 39 height 10
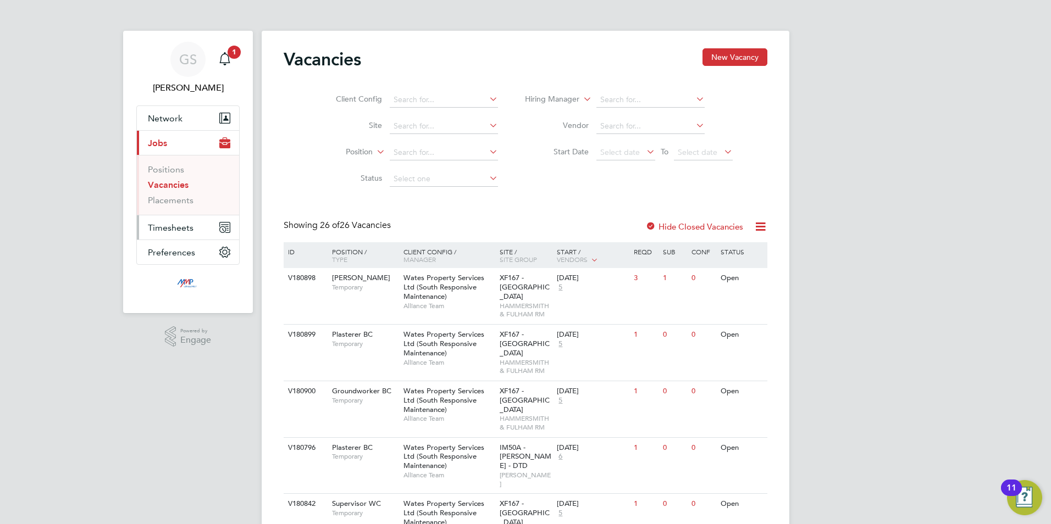
click at [168, 226] on span "Timesheets" at bounding box center [171, 228] width 46 height 10
click at [180, 195] on link "Timesheets" at bounding box center [171, 194] width 46 height 10
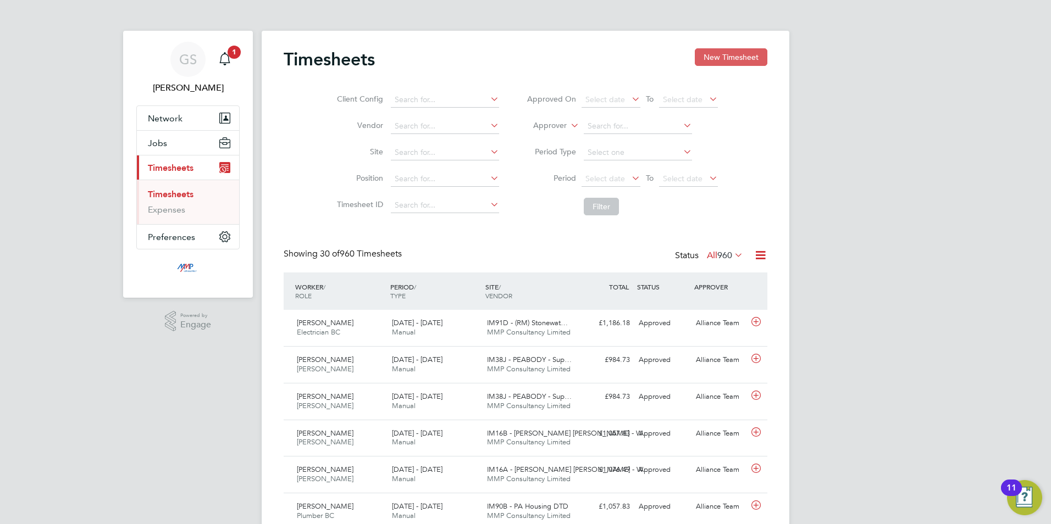
click at [752, 59] on button "New Timesheet" at bounding box center [731, 57] width 73 height 18
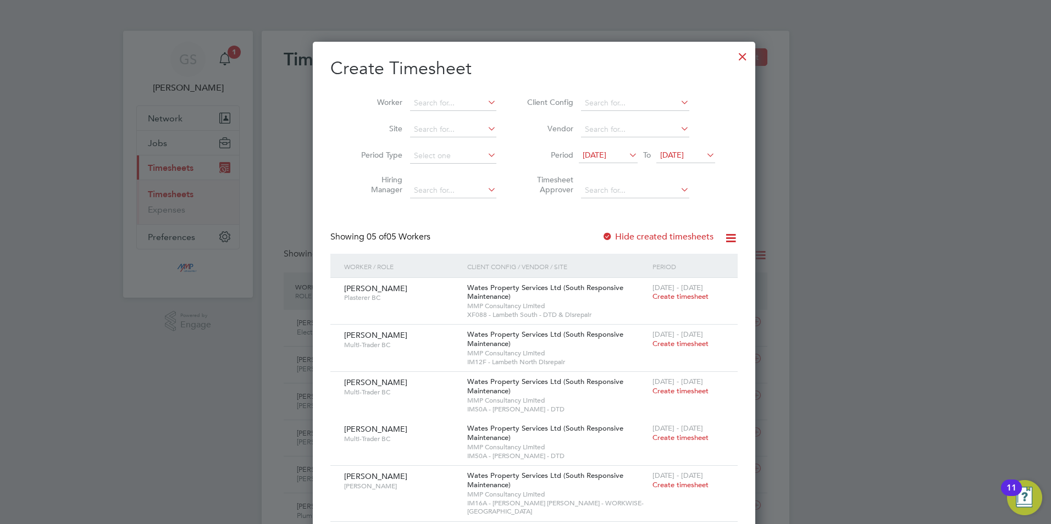
click at [733, 57] on div at bounding box center [743, 54] width 20 height 20
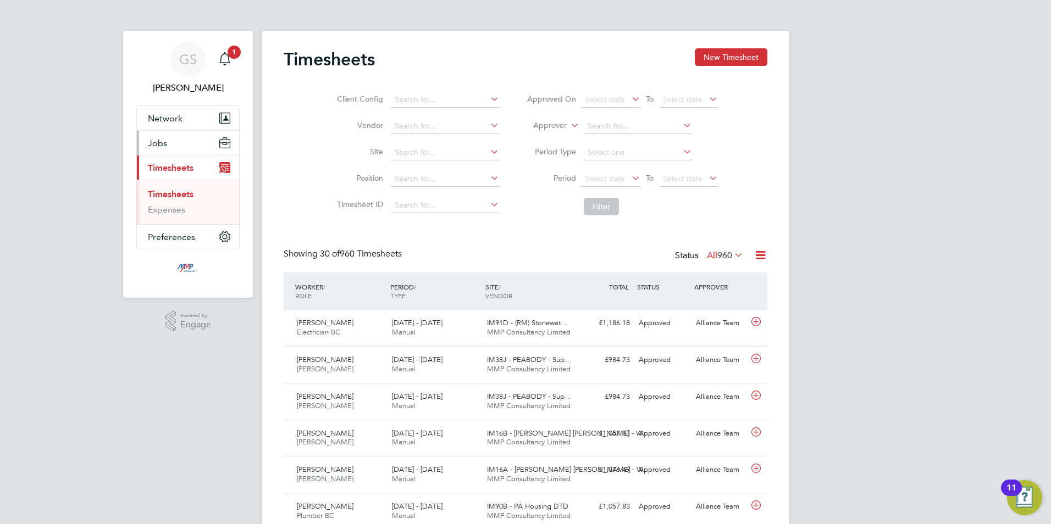
click at [159, 145] on span "Jobs" at bounding box center [157, 143] width 19 height 10
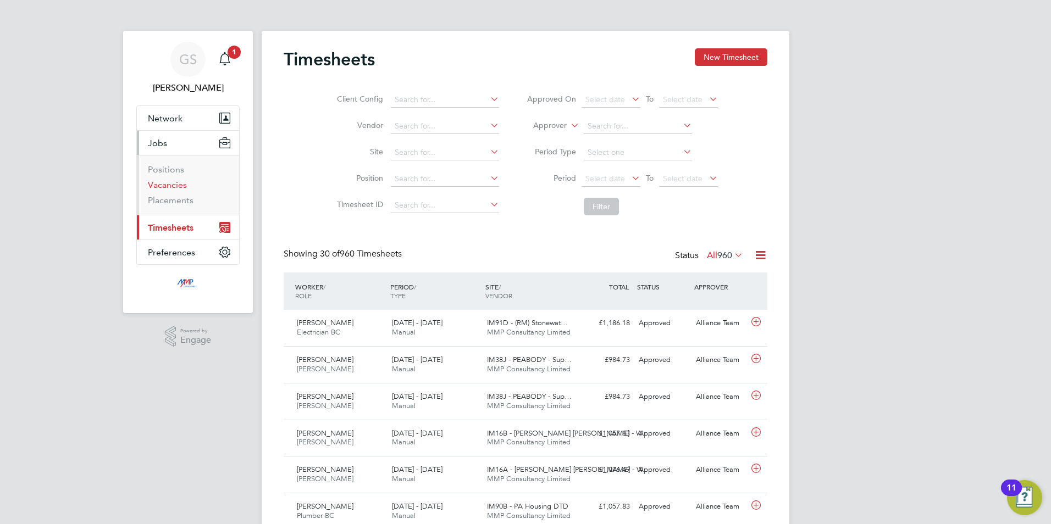
click at [157, 182] on link "Vacancies" at bounding box center [167, 185] width 39 height 10
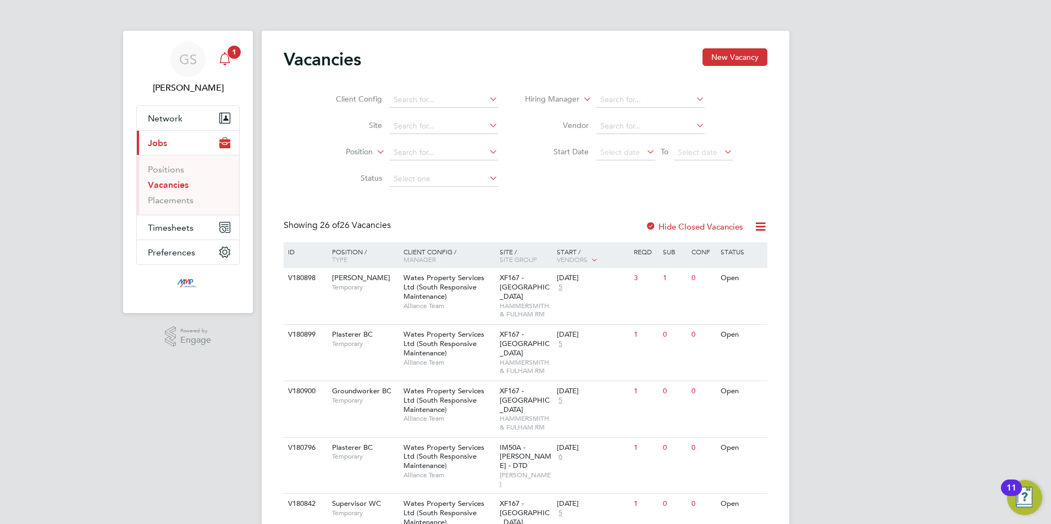
click at [229, 60] on icon "Main navigation" at bounding box center [224, 57] width 10 height 11
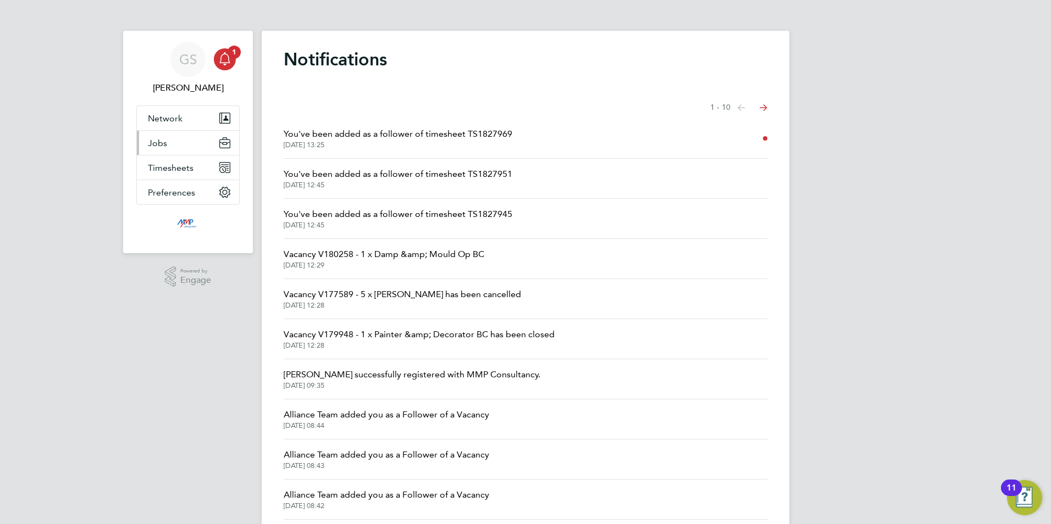
click at [180, 144] on button "Jobs" at bounding box center [188, 143] width 102 height 24
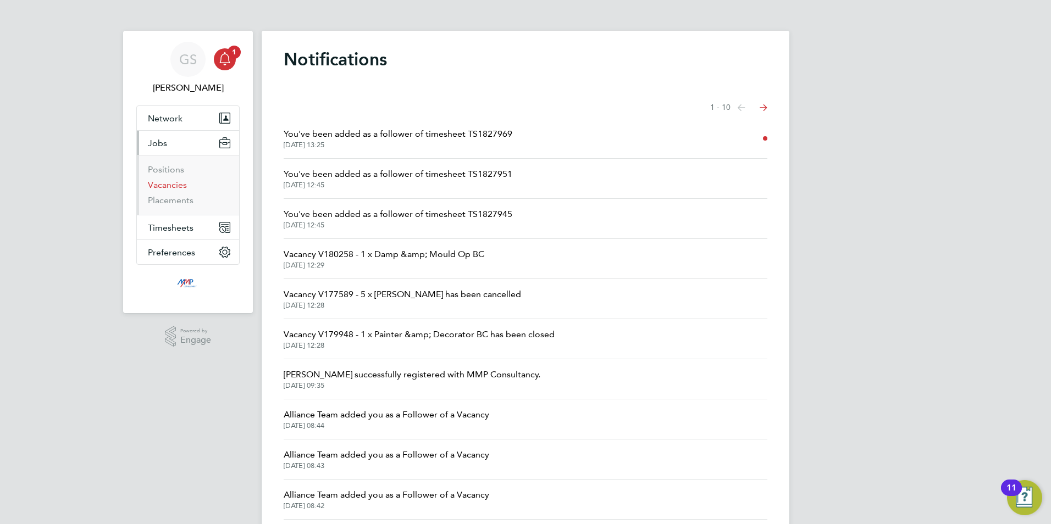
click at [172, 187] on link "Vacancies" at bounding box center [167, 185] width 39 height 10
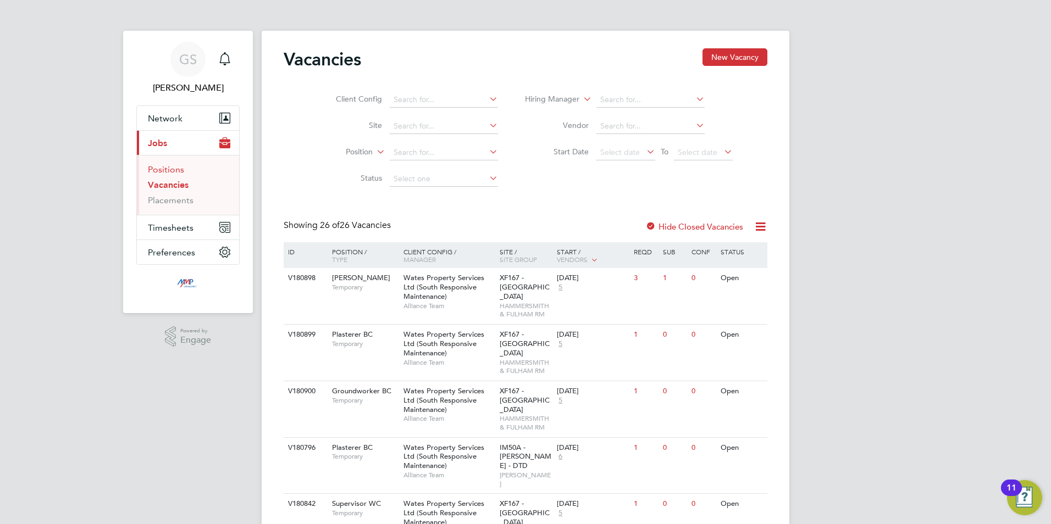
click at [178, 171] on link "Positions" at bounding box center [166, 169] width 36 height 10
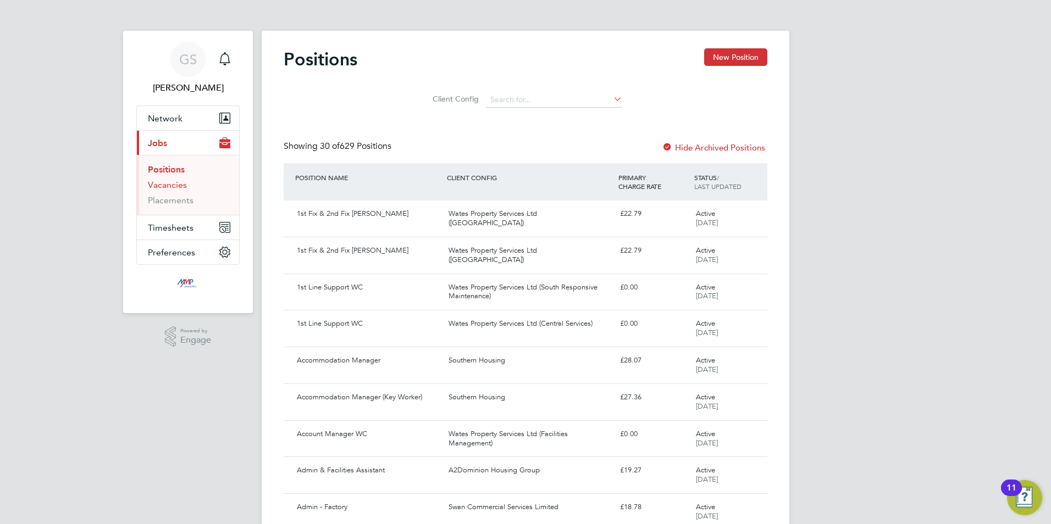
click at [174, 185] on link "Vacancies" at bounding box center [167, 185] width 39 height 10
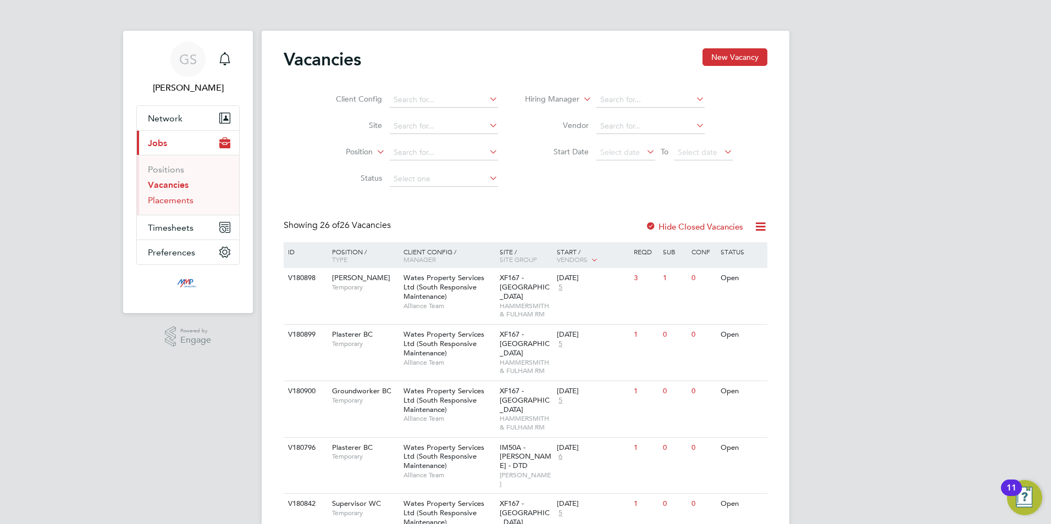
click at [174, 200] on link "Placements" at bounding box center [171, 200] width 46 height 10
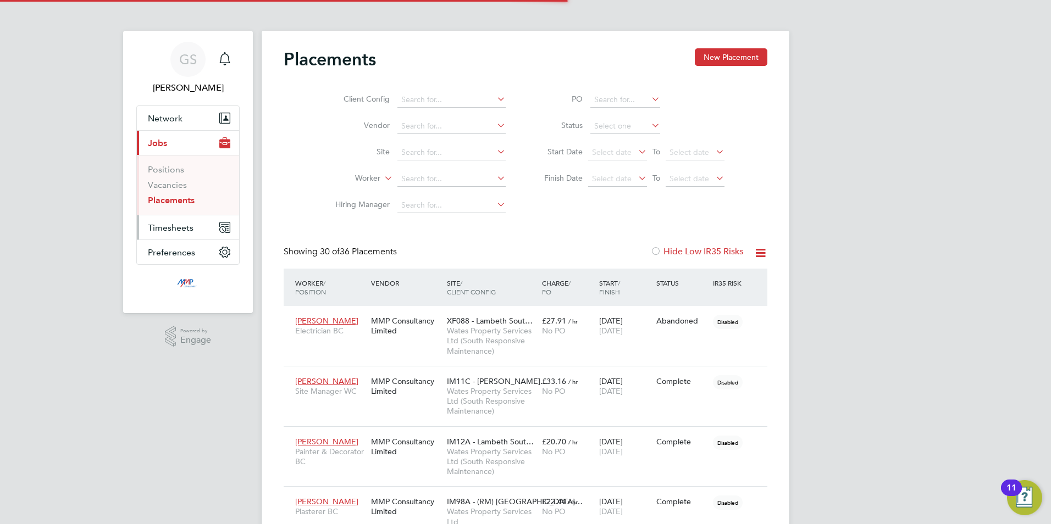
scroll to position [41, 76]
click at [182, 229] on span "Timesheets" at bounding box center [171, 228] width 46 height 10
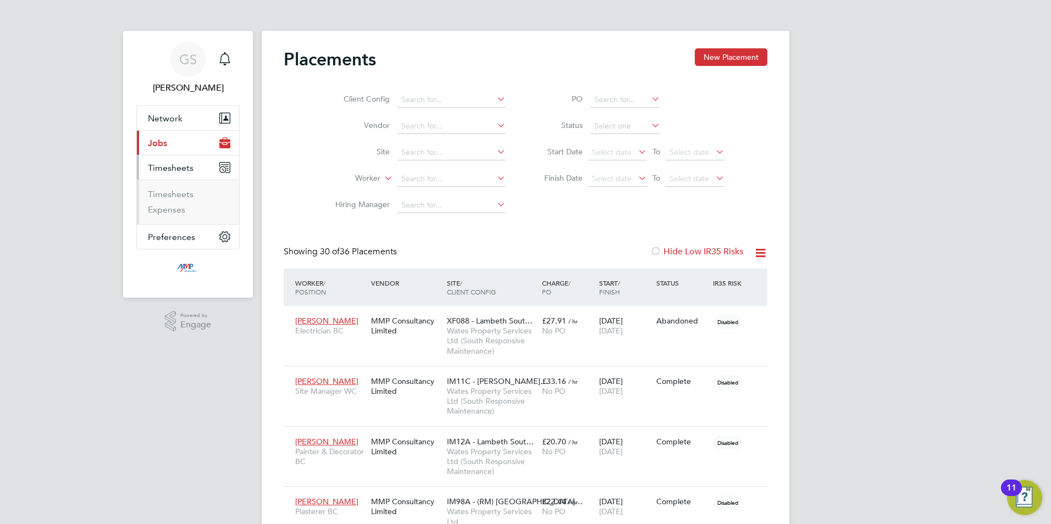
click at [181, 200] on li "Timesheets" at bounding box center [189, 196] width 82 height 15
click at [194, 195] on li "Timesheets" at bounding box center [189, 196] width 82 height 15
click at [185, 196] on link "Timesheets" at bounding box center [171, 194] width 46 height 10
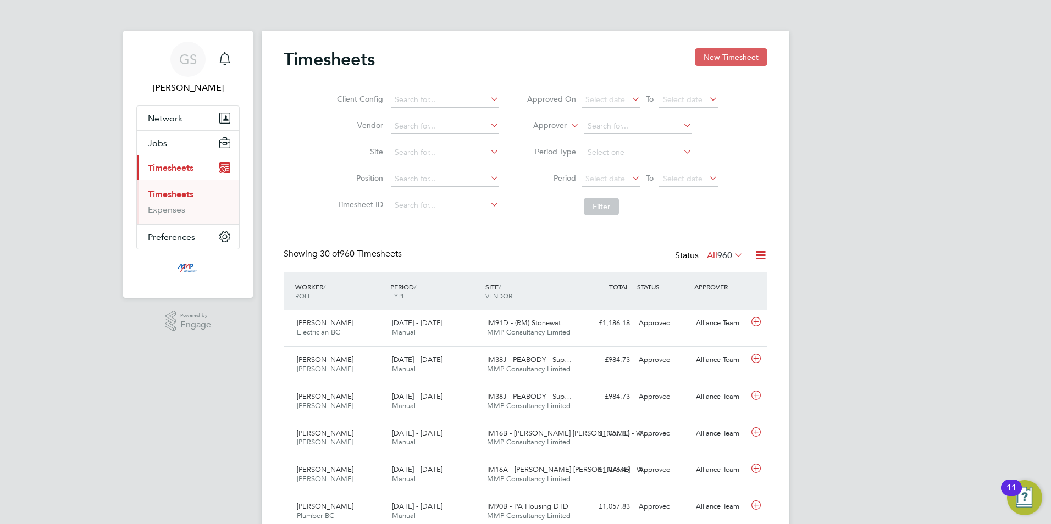
click at [734, 54] on button "New Timesheet" at bounding box center [731, 57] width 73 height 18
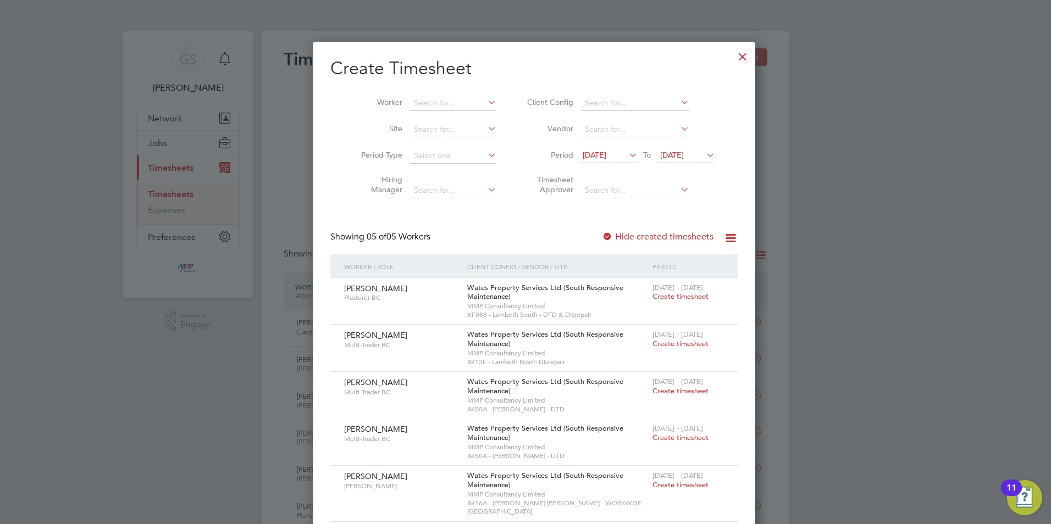
click at [733, 59] on div at bounding box center [743, 54] width 20 height 20
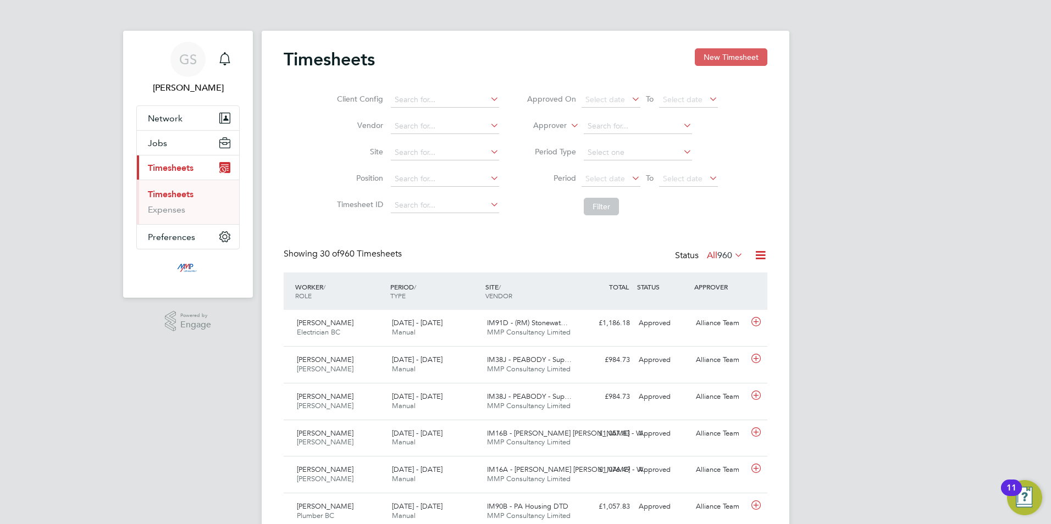
click at [709, 59] on button "New Timesheet" at bounding box center [731, 57] width 73 height 18
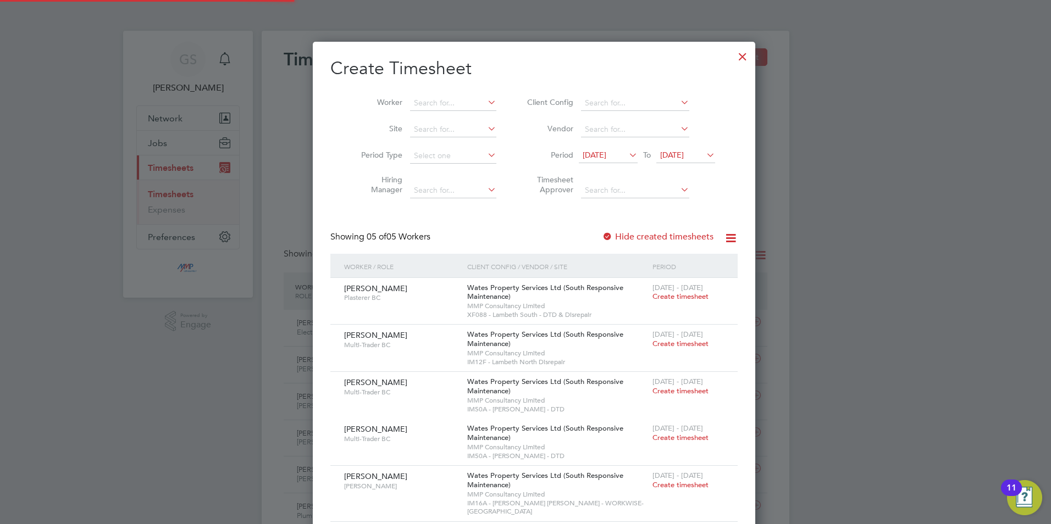
scroll to position [541, 426]
click at [733, 57] on div at bounding box center [743, 54] width 20 height 20
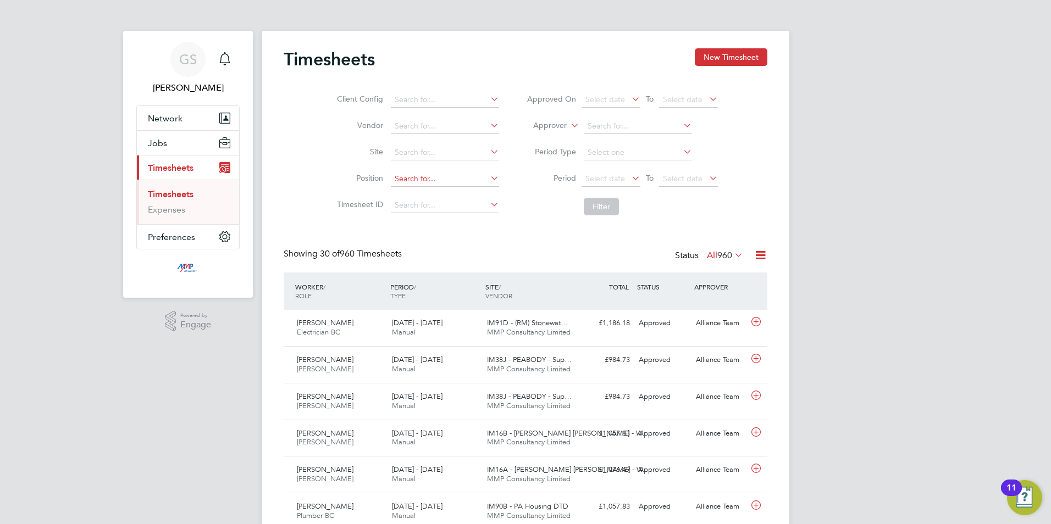
scroll to position [28, 96]
click at [158, 149] on button "Jobs" at bounding box center [188, 143] width 102 height 24
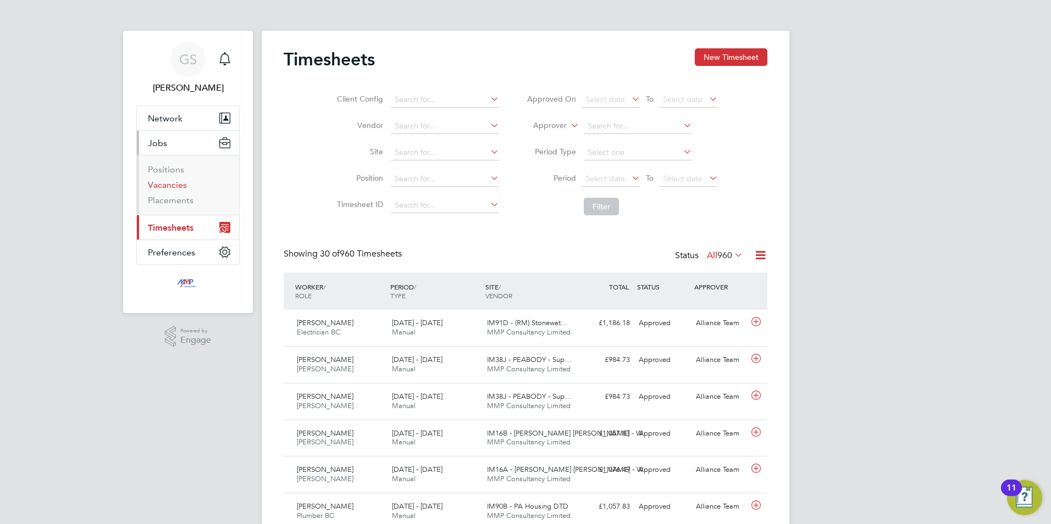
click at [173, 187] on link "Vacancies" at bounding box center [167, 185] width 39 height 10
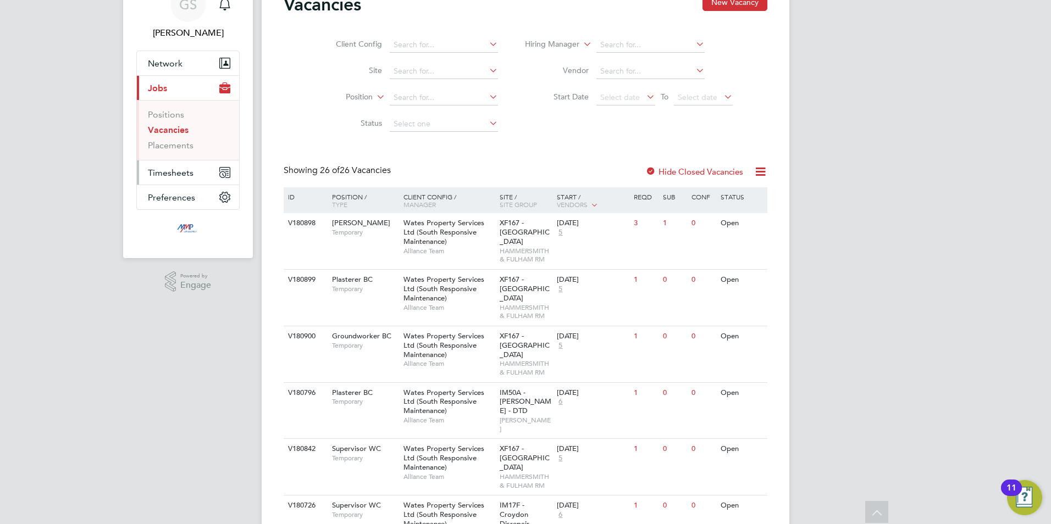
click at [189, 175] on span "Timesheets" at bounding box center [171, 173] width 46 height 10
click at [185, 144] on link "Timesheets" at bounding box center [171, 139] width 46 height 10
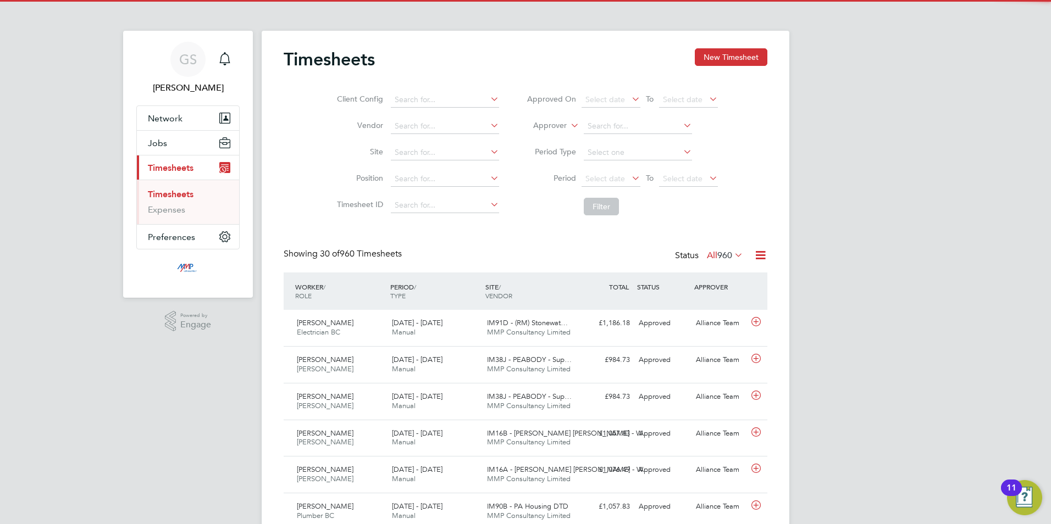
scroll to position [5, 5]
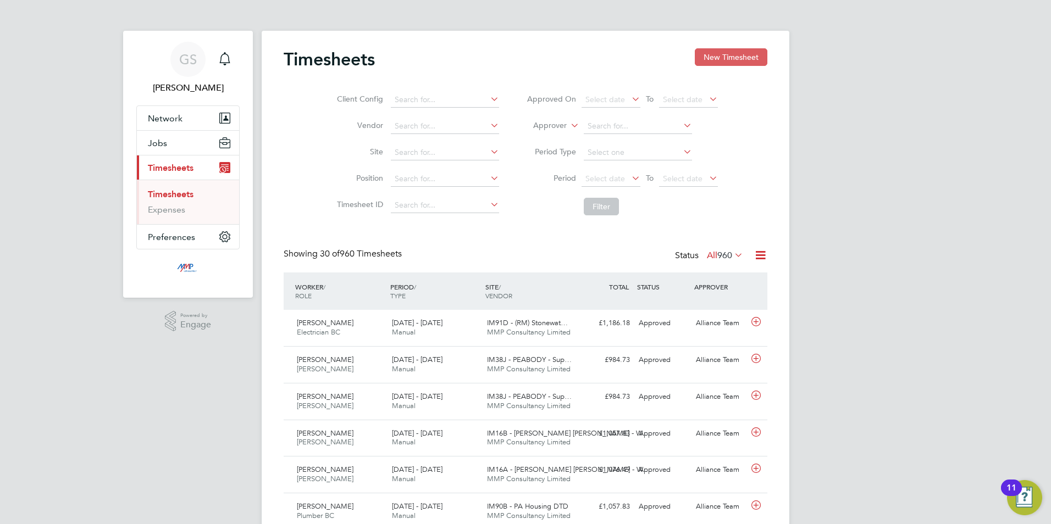
click at [713, 61] on button "New Timesheet" at bounding box center [731, 57] width 73 height 18
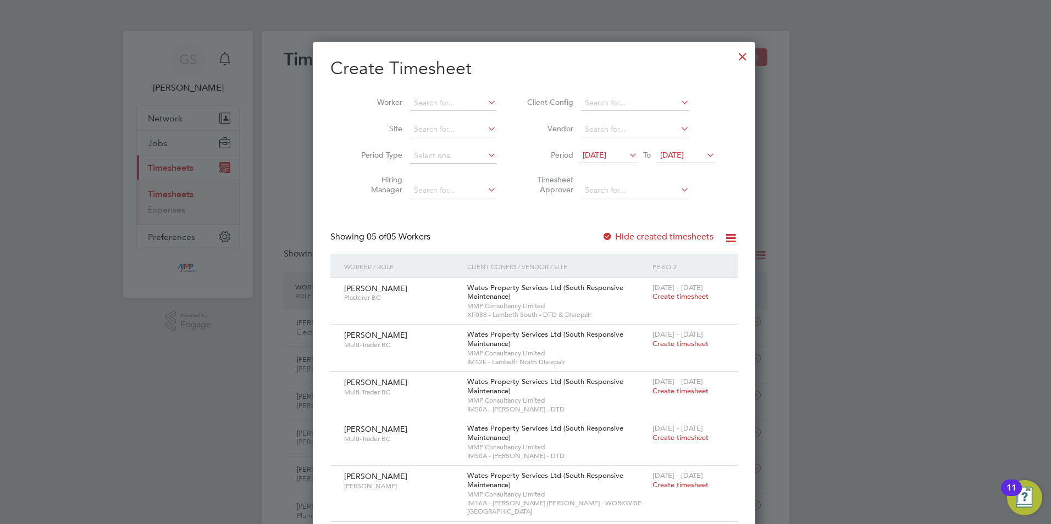
click at [733, 56] on div at bounding box center [743, 54] width 20 height 20
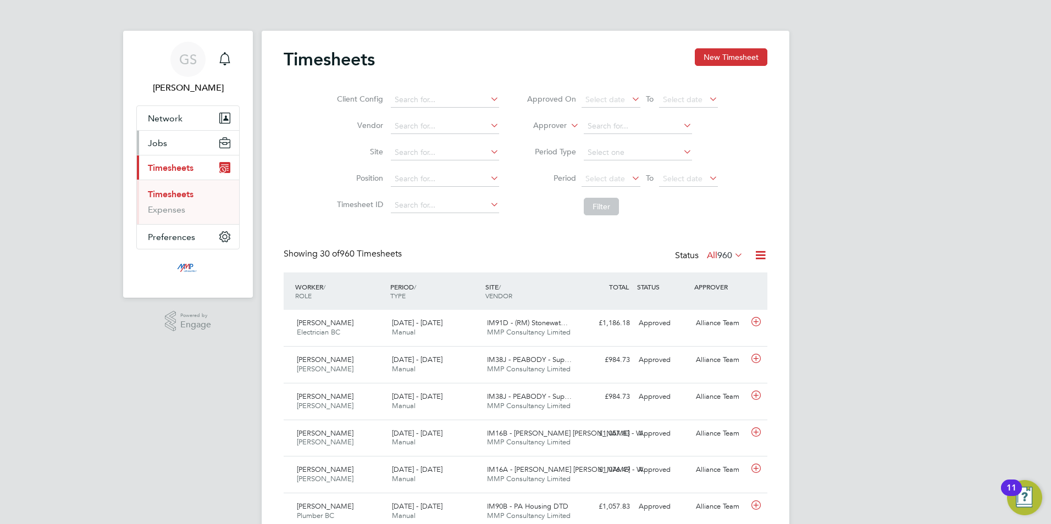
click at [180, 146] on button "Jobs" at bounding box center [188, 143] width 102 height 24
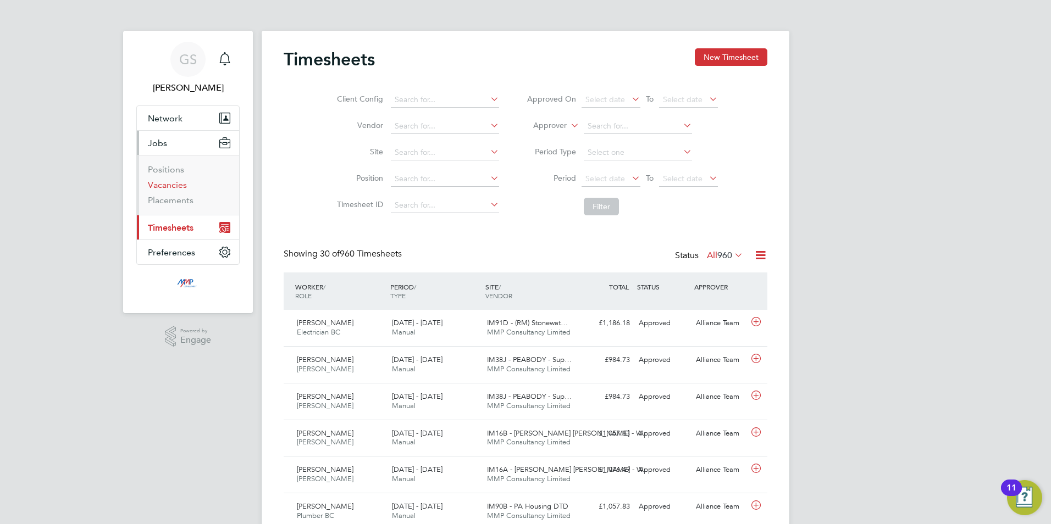
click at [178, 180] on link "Vacancies" at bounding box center [167, 185] width 39 height 10
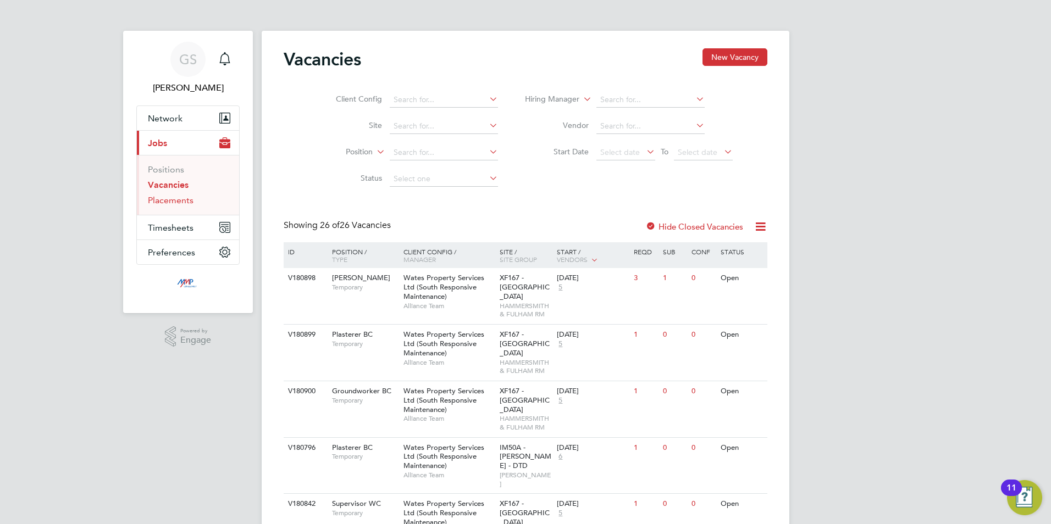
click at [176, 202] on link "Placements" at bounding box center [171, 200] width 46 height 10
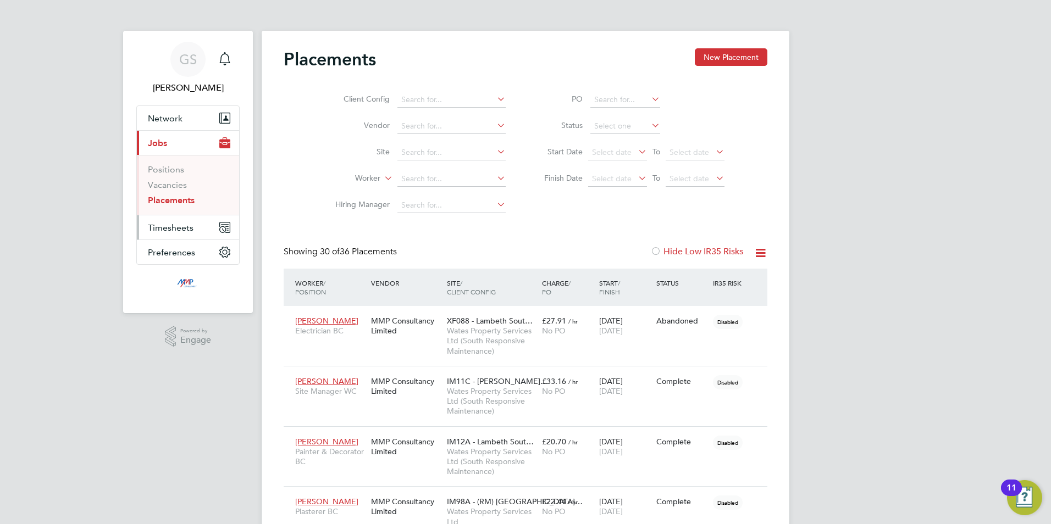
click at [182, 224] on span "Timesheets" at bounding box center [171, 228] width 46 height 10
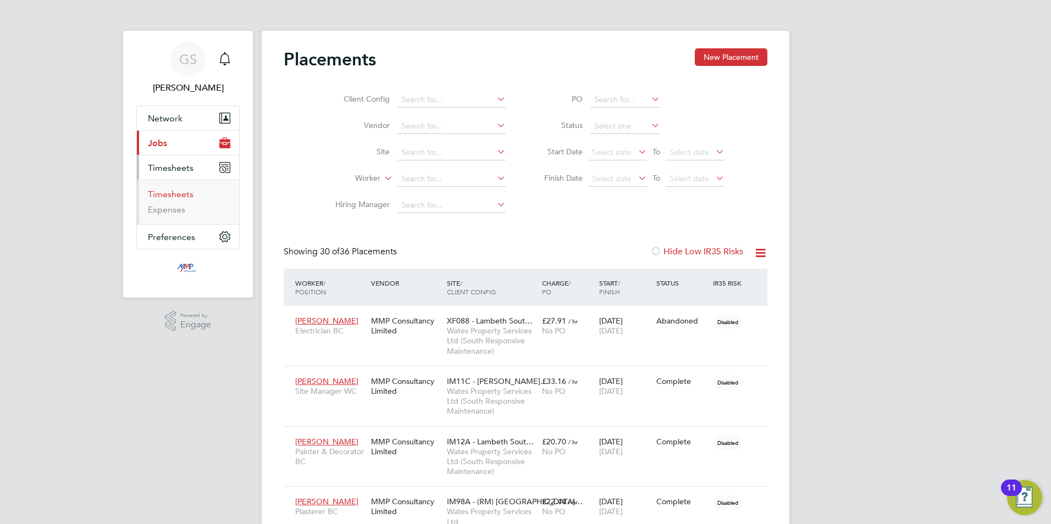
click at [178, 196] on link "Timesheets" at bounding box center [171, 194] width 46 height 10
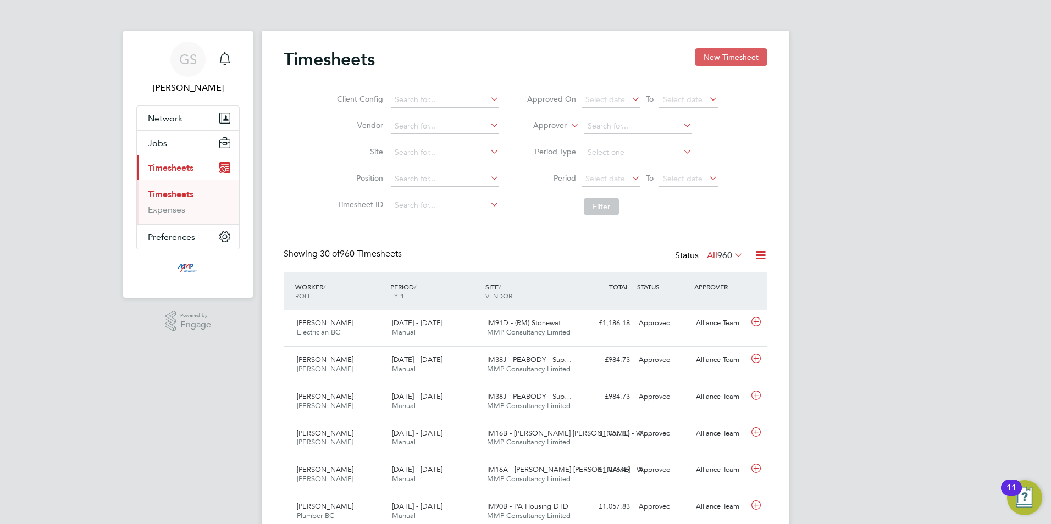
click at [737, 52] on button "New Timesheet" at bounding box center [731, 57] width 73 height 18
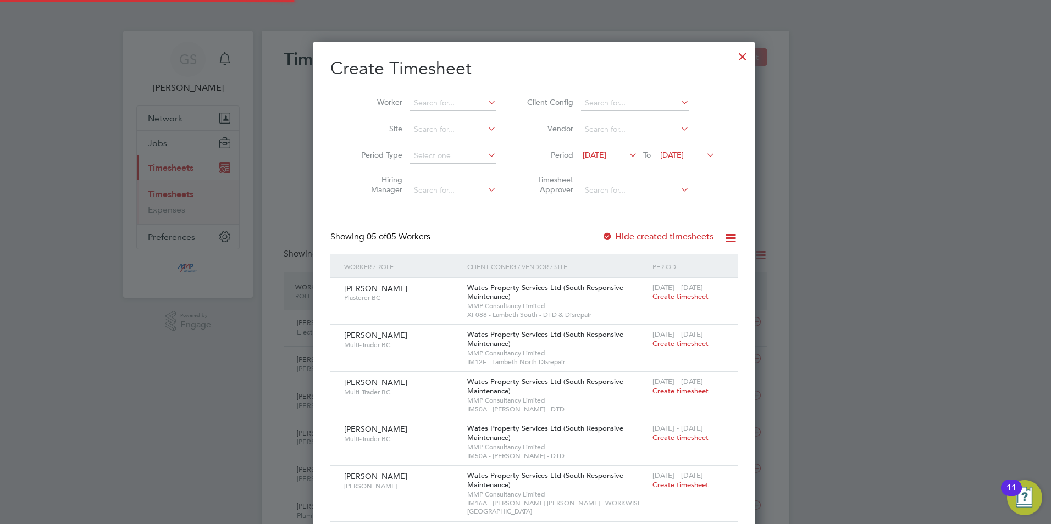
scroll to position [541, 426]
click at [733, 58] on div at bounding box center [743, 54] width 20 height 20
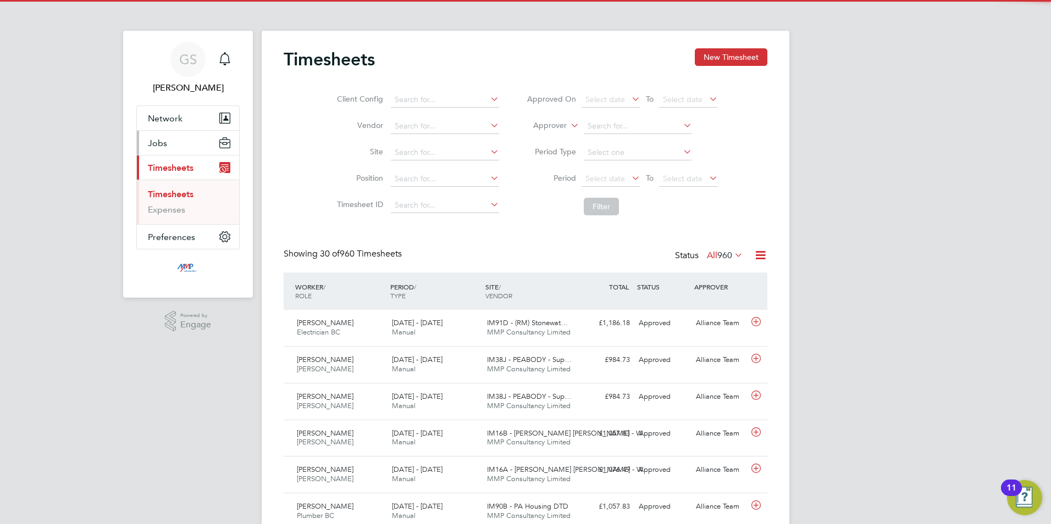
scroll to position [28, 96]
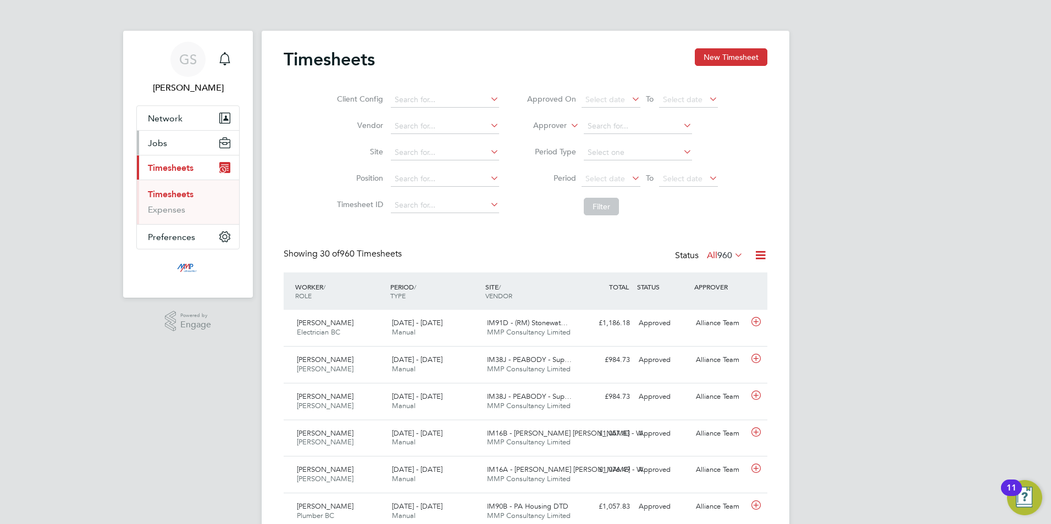
click at [163, 133] on button "Jobs" at bounding box center [188, 143] width 102 height 24
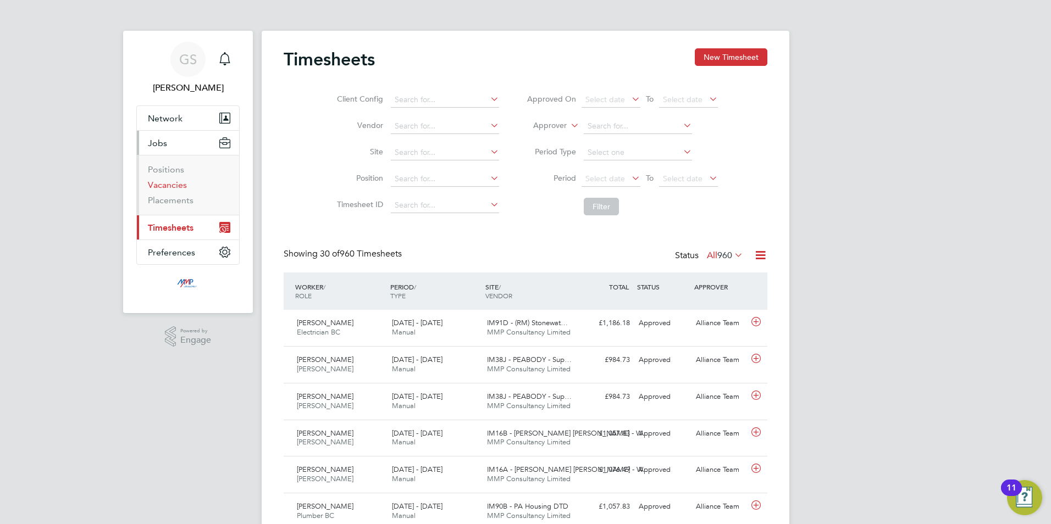
click at [163, 182] on link "Vacancies" at bounding box center [167, 185] width 39 height 10
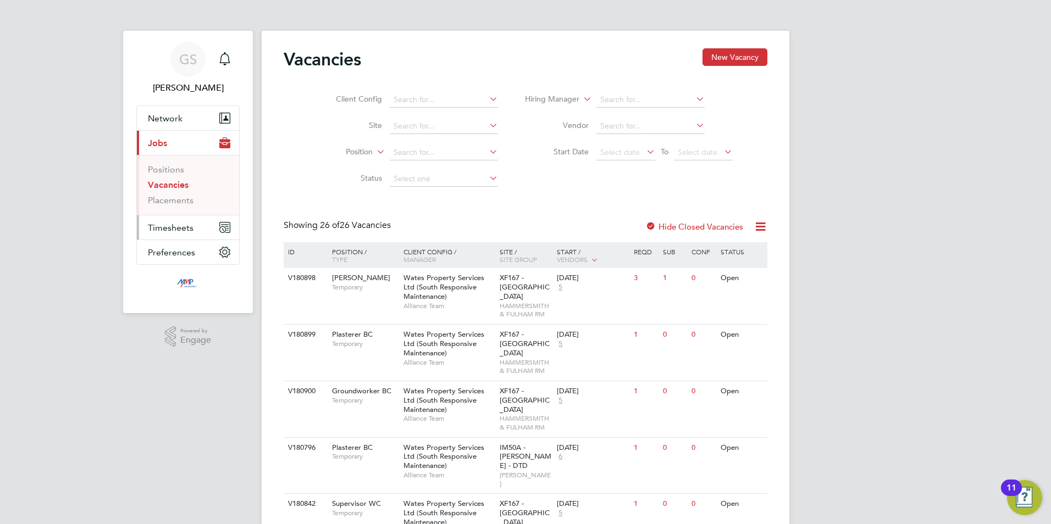
click at [172, 224] on span "Timesheets" at bounding box center [171, 228] width 46 height 10
click at [186, 196] on link "Timesheets" at bounding box center [171, 194] width 46 height 10
